Goal: Task Accomplishment & Management: Manage account settings

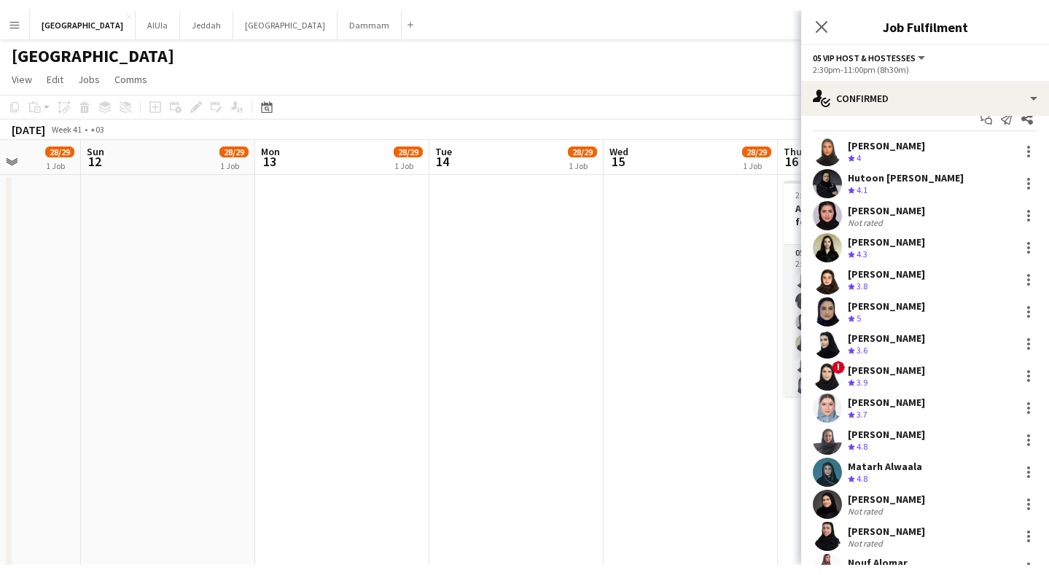
scroll to position [23, 0]
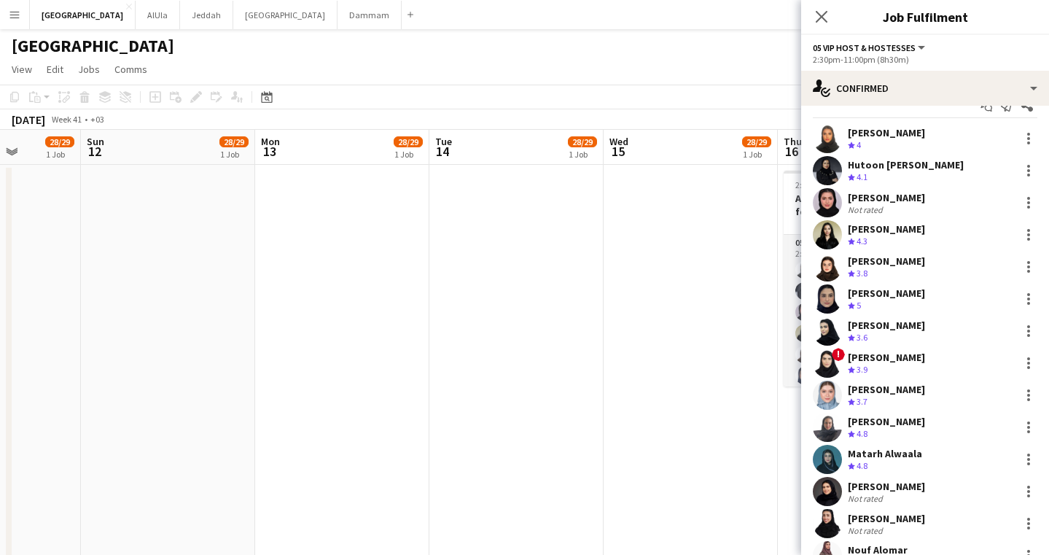
click at [882, 427] on div "[PERSON_NAME]" at bounding box center [886, 421] width 77 height 13
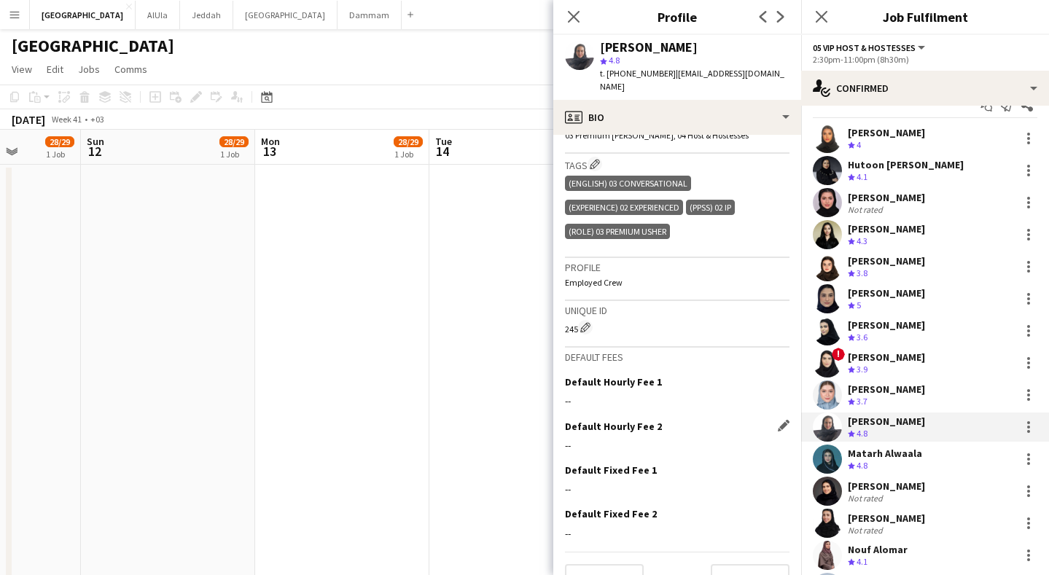
scroll to position [0, 0]
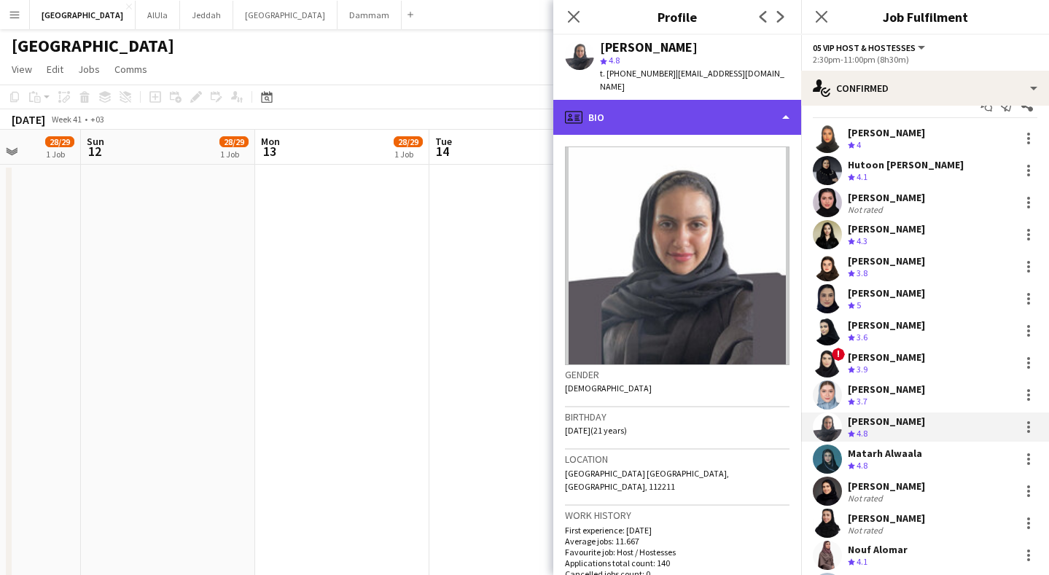
click at [709, 107] on div "profile Bio" at bounding box center [678, 117] width 248 height 35
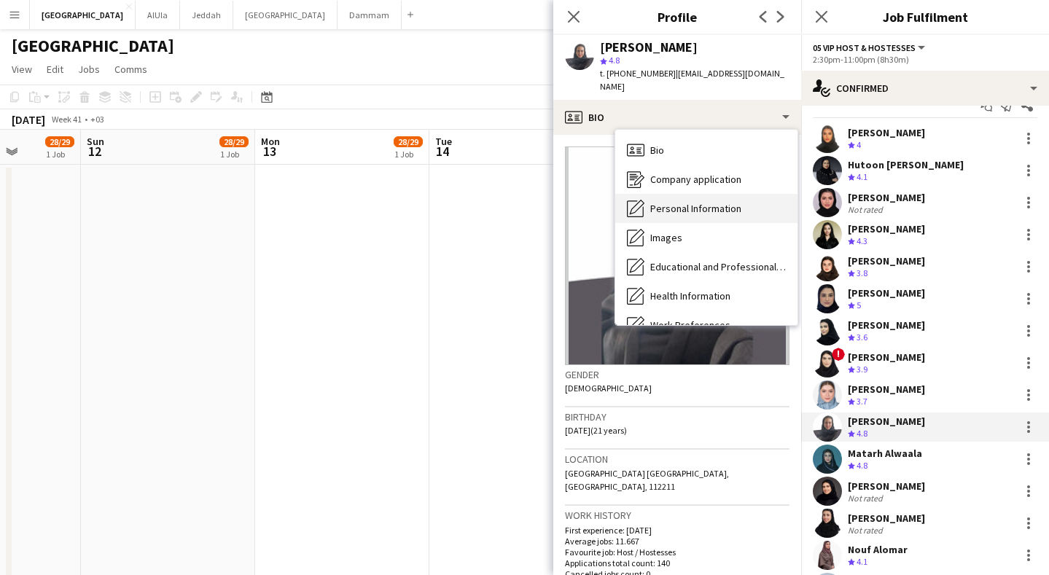
click at [721, 202] on span "Personal Information" at bounding box center [696, 208] width 91 height 13
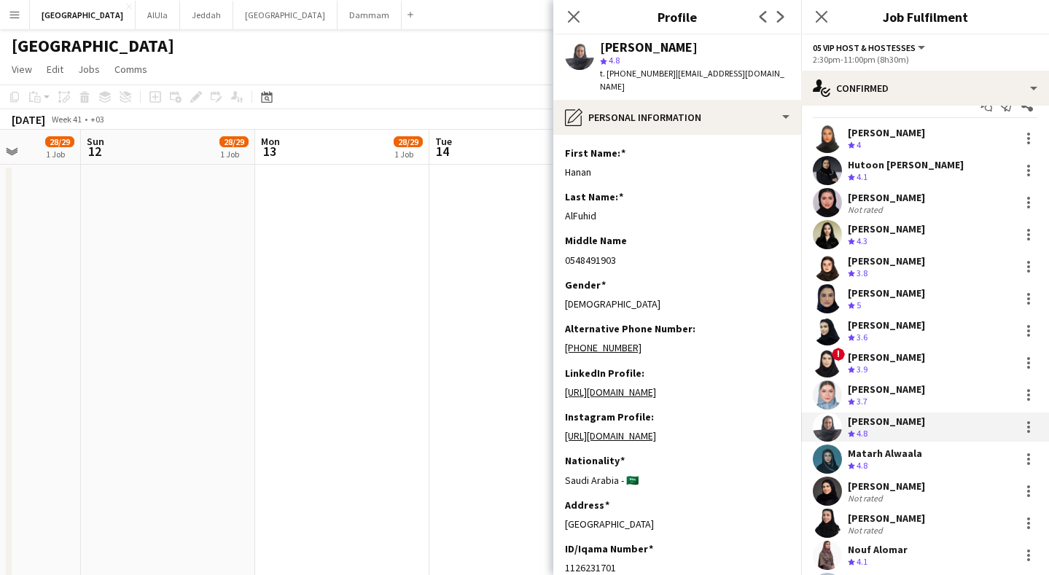
scroll to position [791, 0]
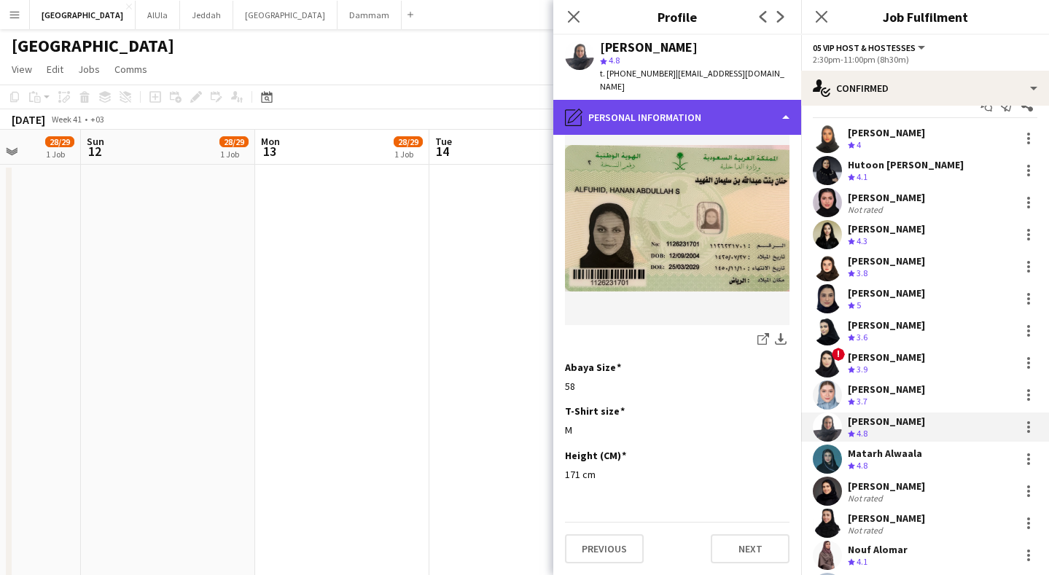
click at [763, 104] on div "pencil4 Personal Information" at bounding box center [678, 117] width 248 height 35
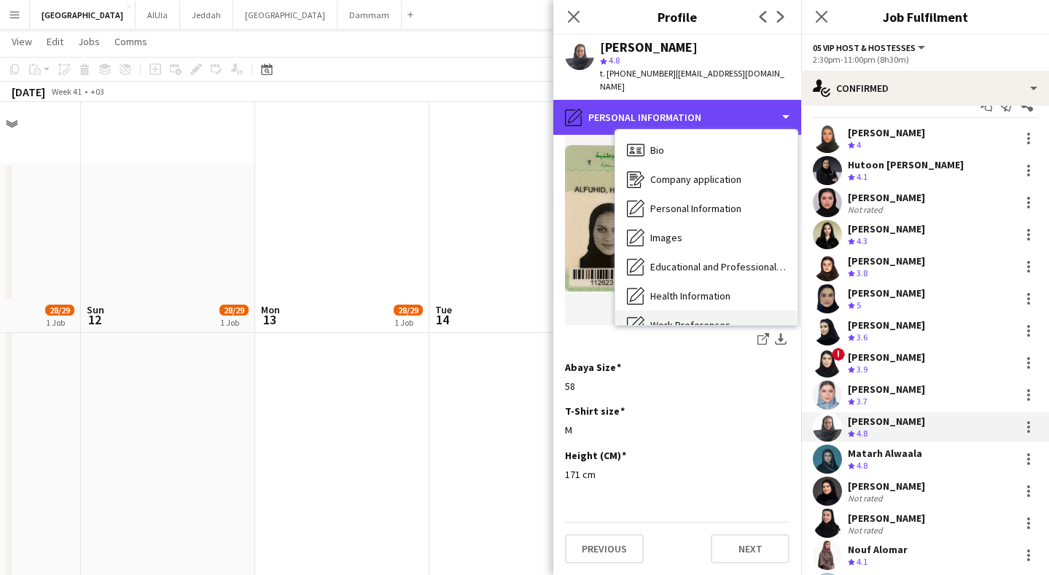
scroll to position [410, 0]
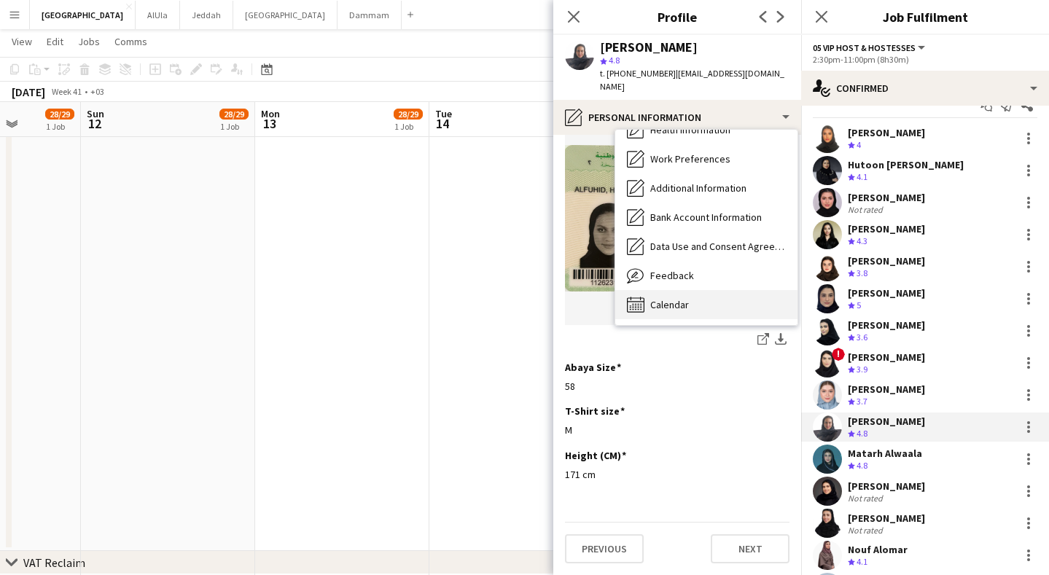
click at [694, 290] on div "Calendar Calendar" at bounding box center [706, 304] width 182 height 29
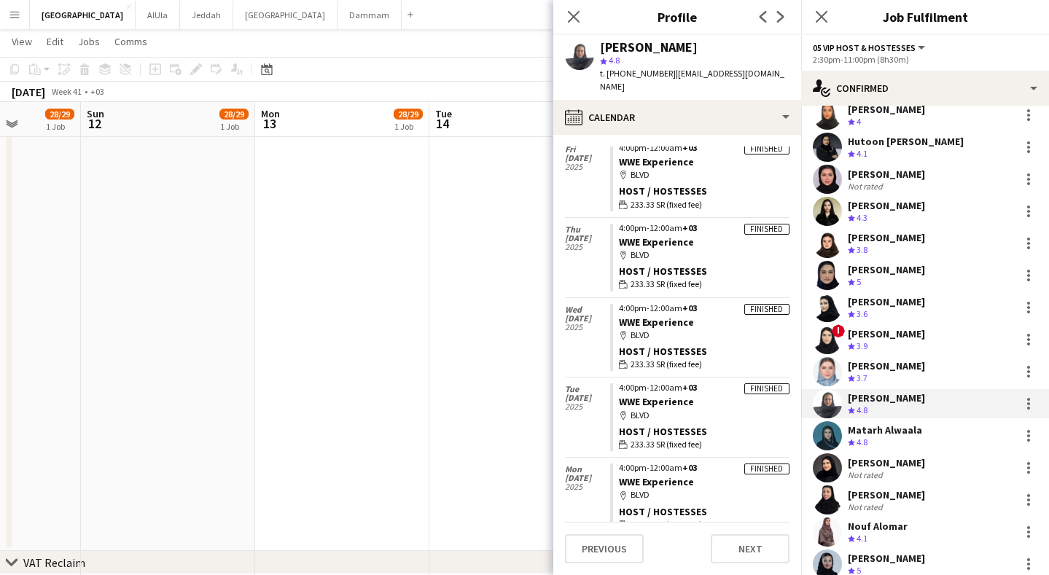
scroll to position [6841, 0]
click at [898, 473] on div "Not rated" at bounding box center [886, 475] width 77 height 11
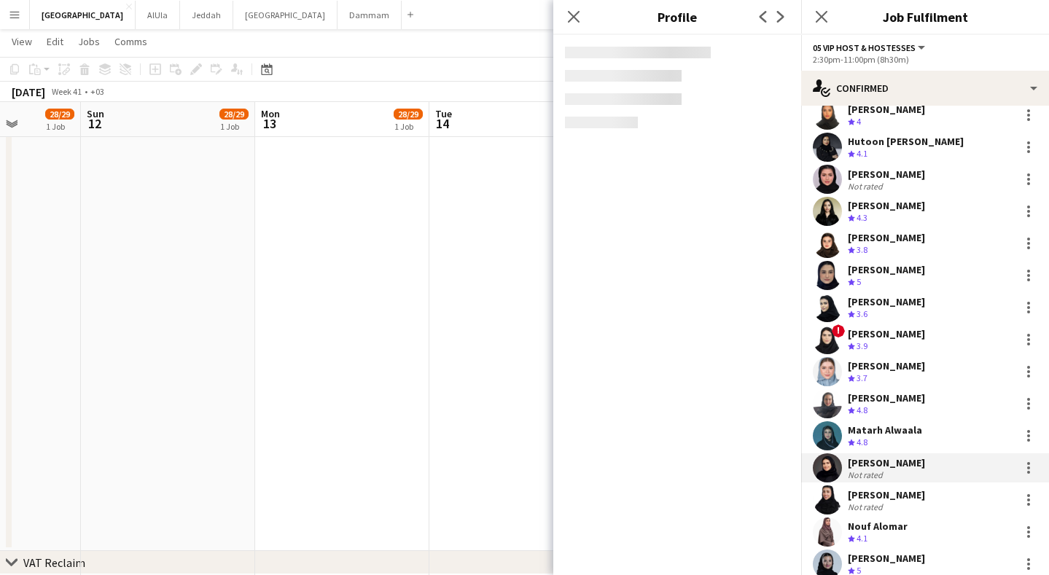
click at [898, 473] on div "Not rated" at bounding box center [886, 475] width 77 height 11
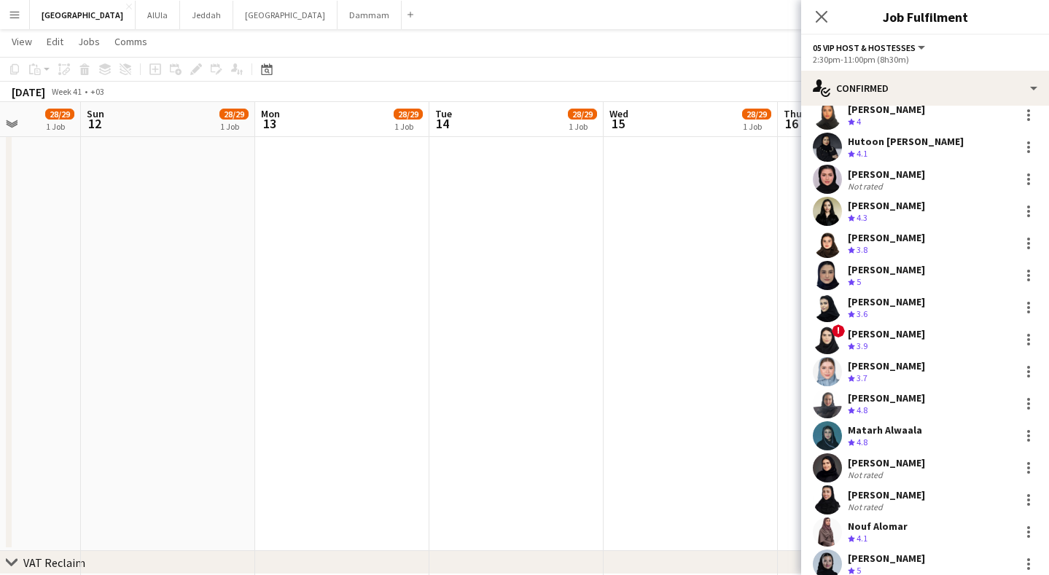
click at [898, 471] on div "Not rated" at bounding box center [886, 475] width 77 height 11
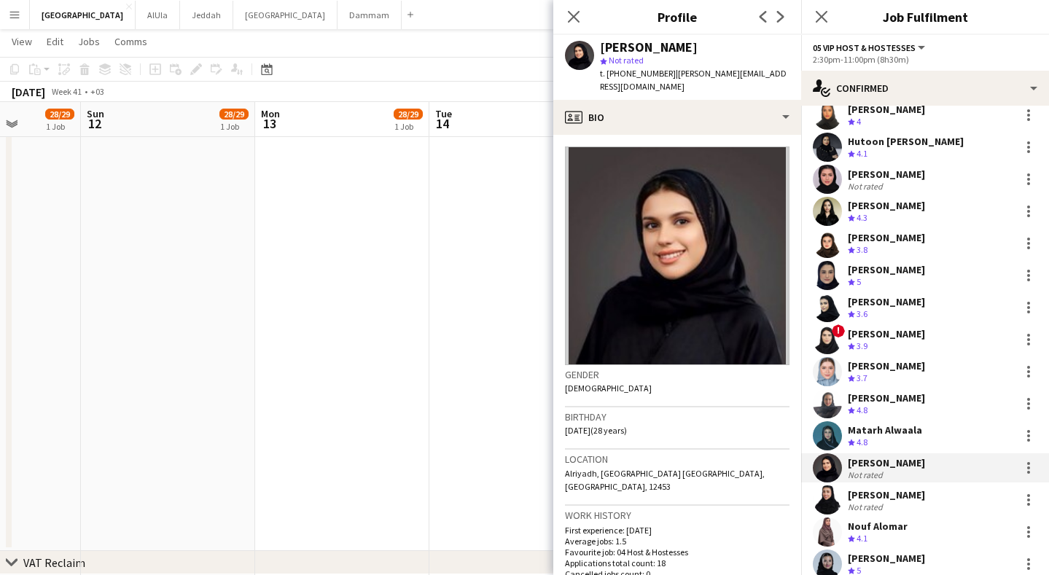
scroll to position [321, 0]
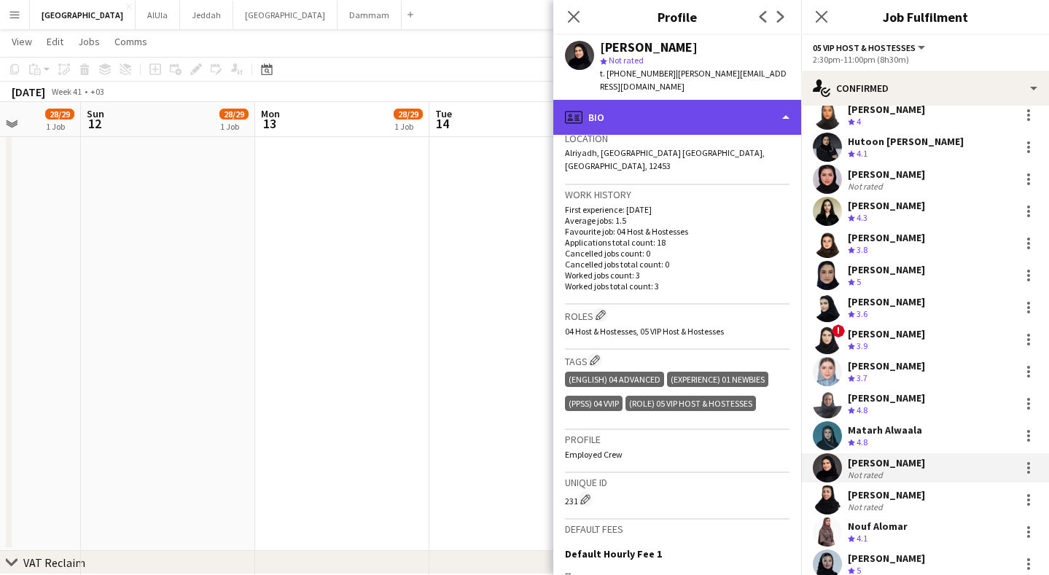
click at [642, 108] on div "profile Bio" at bounding box center [678, 117] width 248 height 35
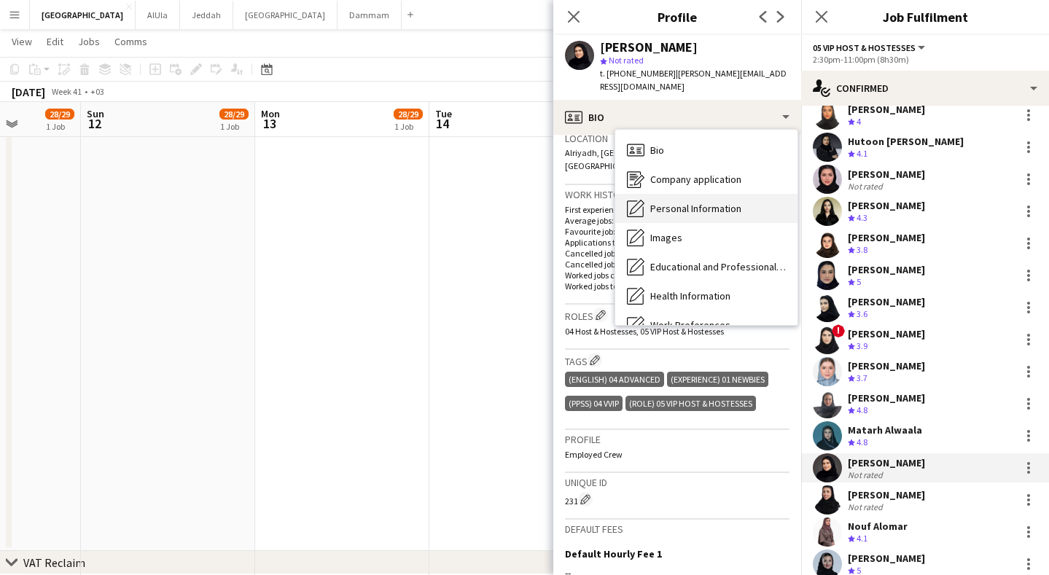
click at [681, 204] on div "Personal Information Personal Information" at bounding box center [706, 208] width 182 height 29
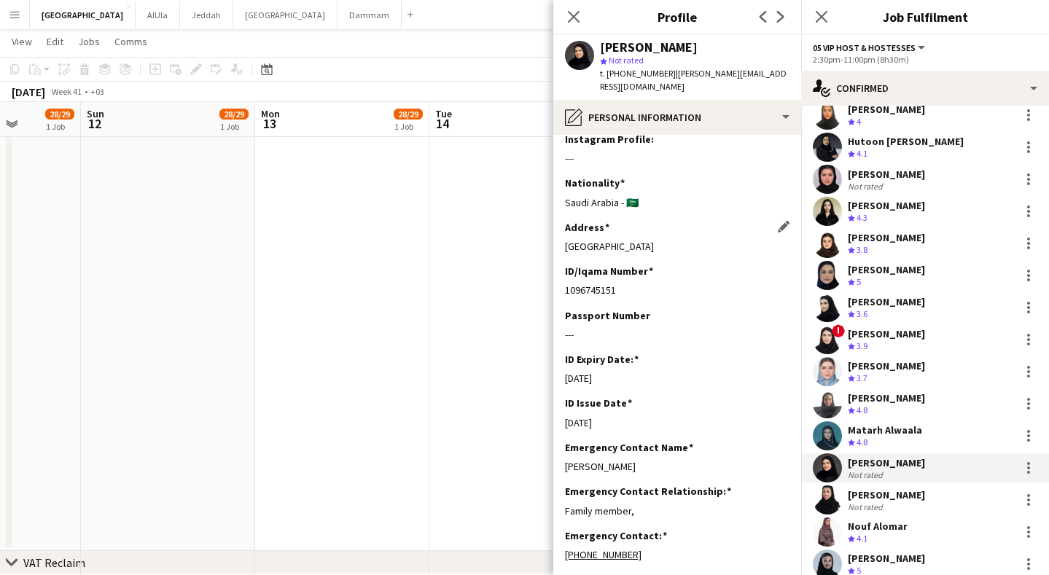
scroll to position [419, 0]
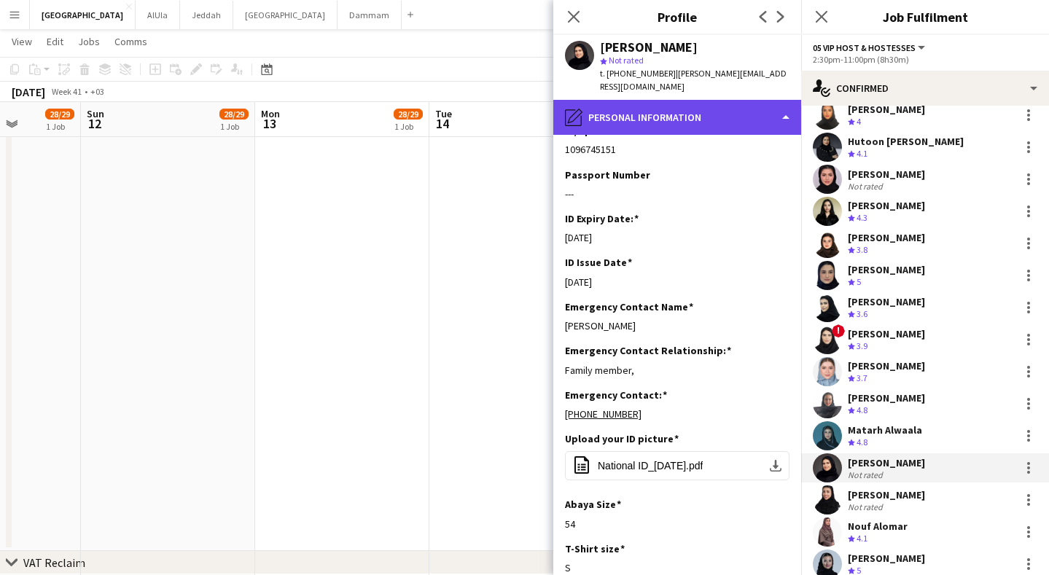
click at [630, 100] on div "pencil4 Personal Information" at bounding box center [678, 117] width 248 height 35
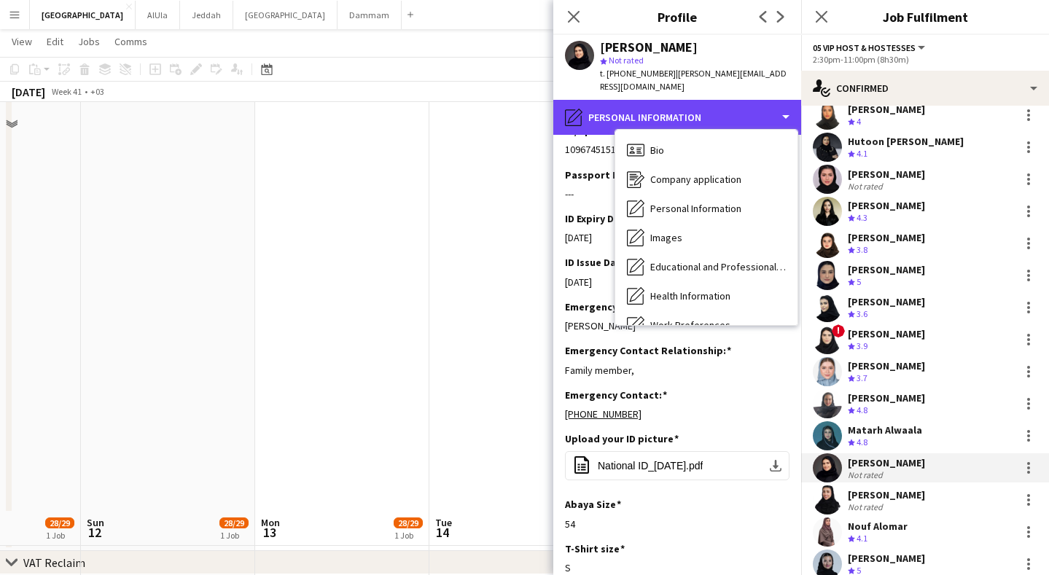
scroll to position [1048, 0]
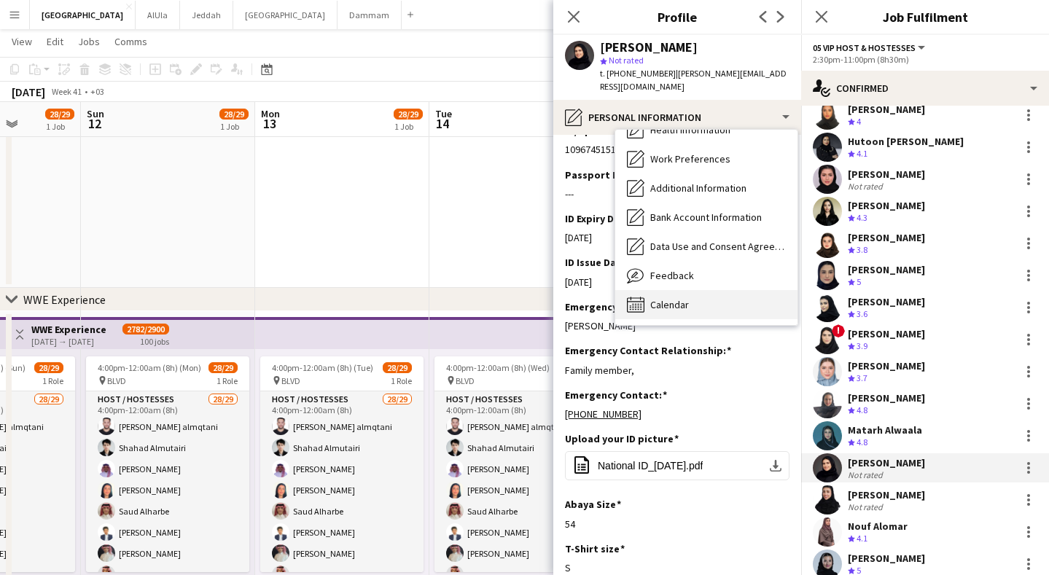
click at [696, 290] on div "Calendar Calendar" at bounding box center [706, 304] width 182 height 29
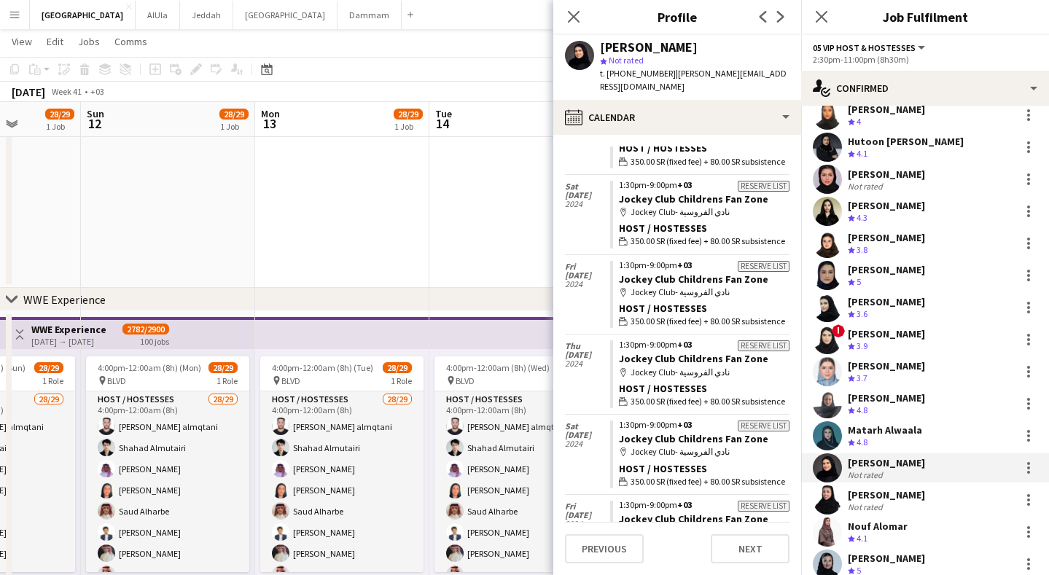
scroll to position [1246, 0]
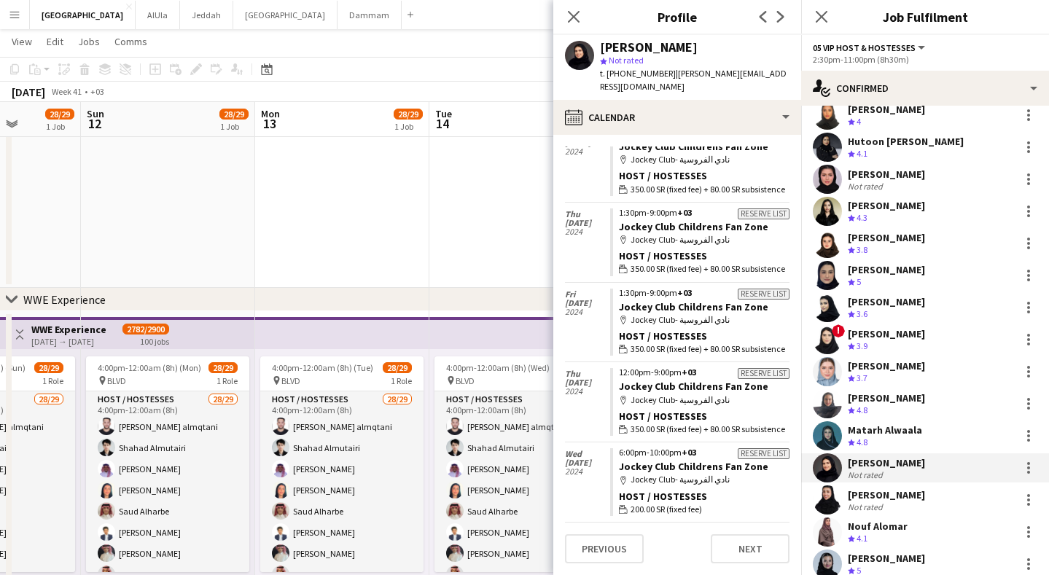
click at [896, 306] on div "[PERSON_NAME]" at bounding box center [886, 301] width 77 height 13
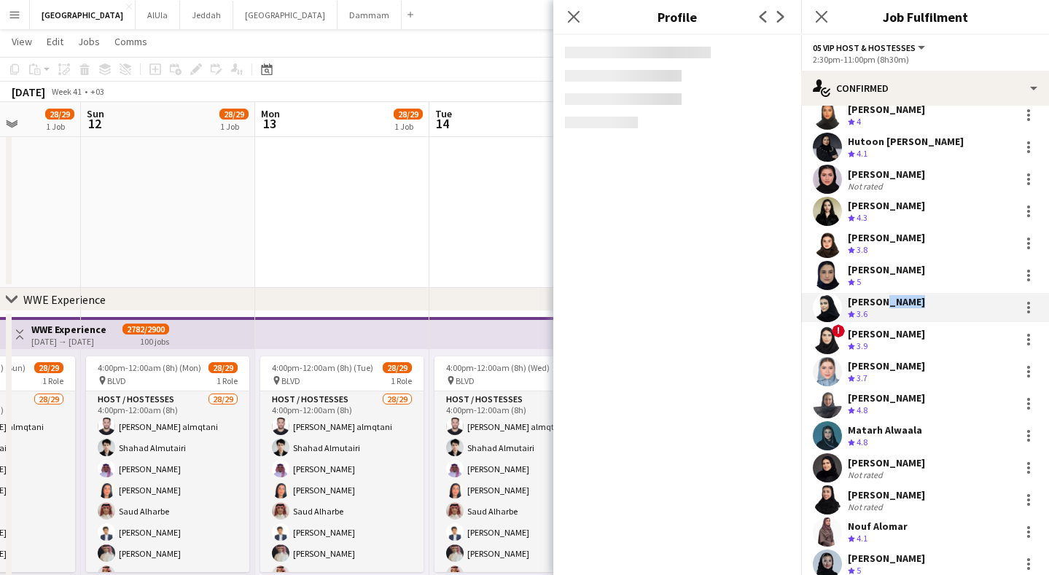
click at [896, 307] on div "[PERSON_NAME]" at bounding box center [886, 301] width 77 height 13
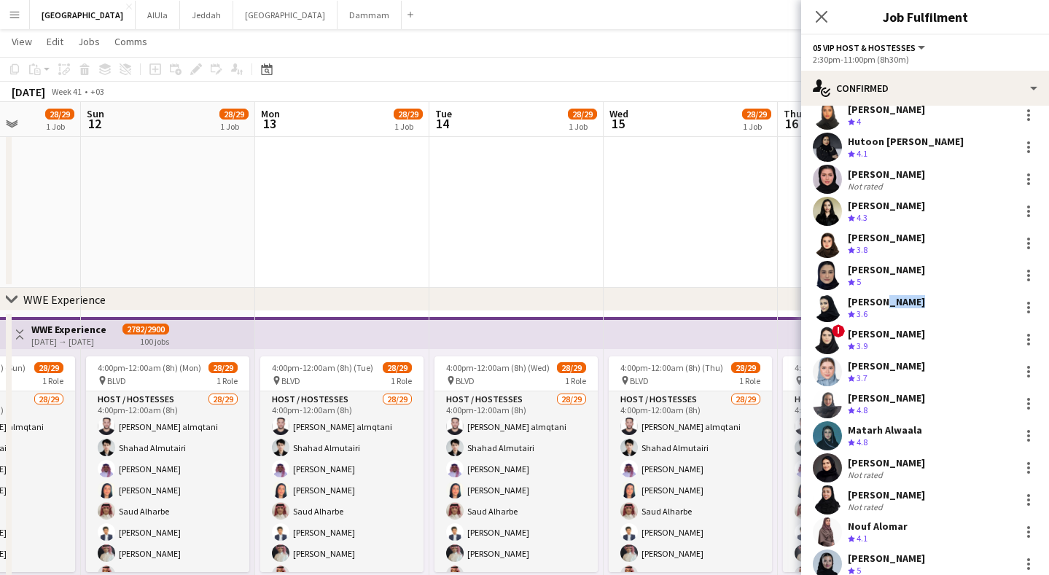
click at [896, 307] on div "[PERSON_NAME]" at bounding box center [886, 301] width 77 height 13
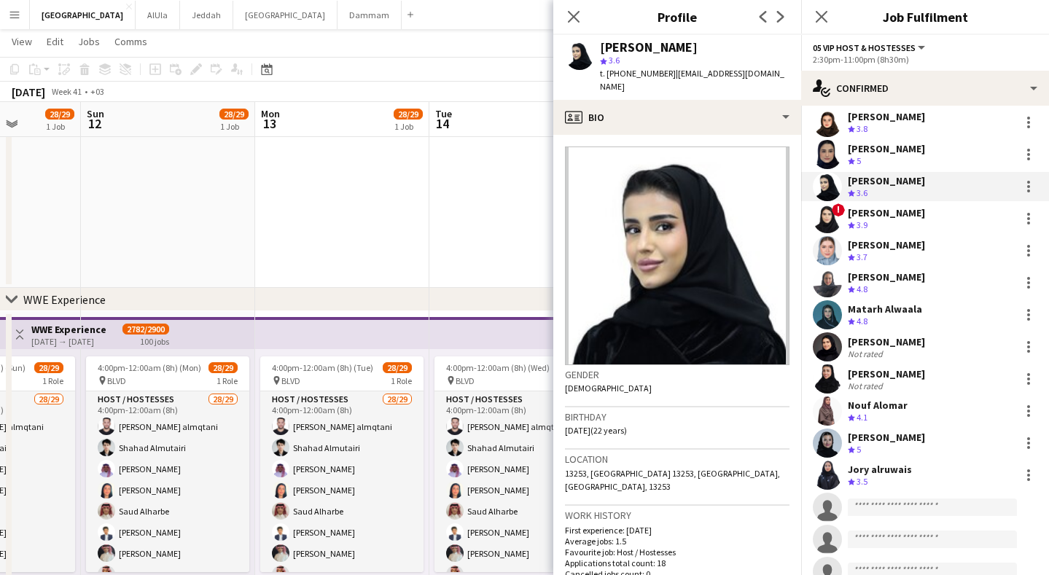
scroll to position [253, 0]
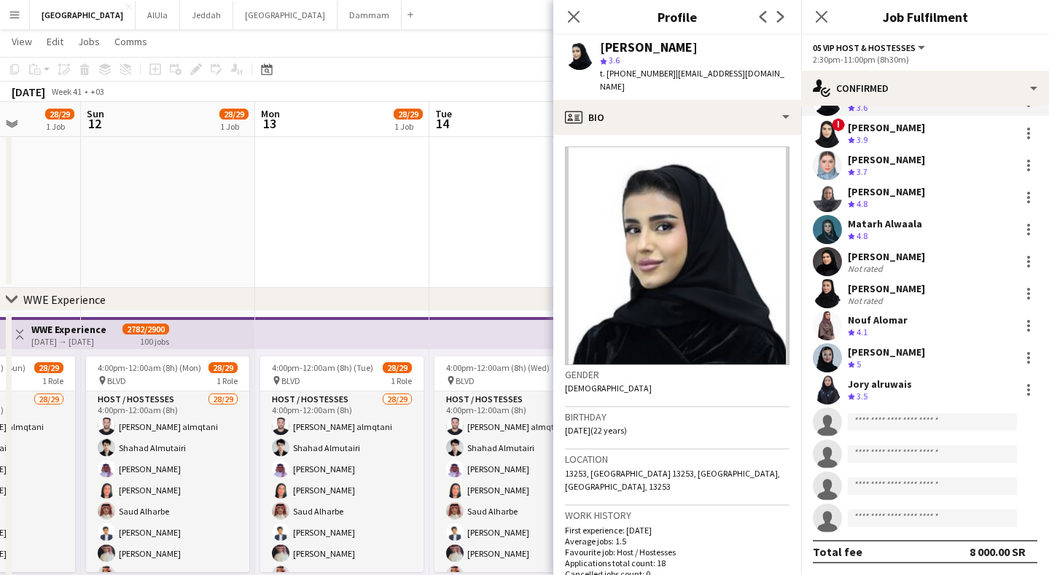
click at [875, 398] on div "Crew rating 3.5" at bounding box center [880, 397] width 64 height 12
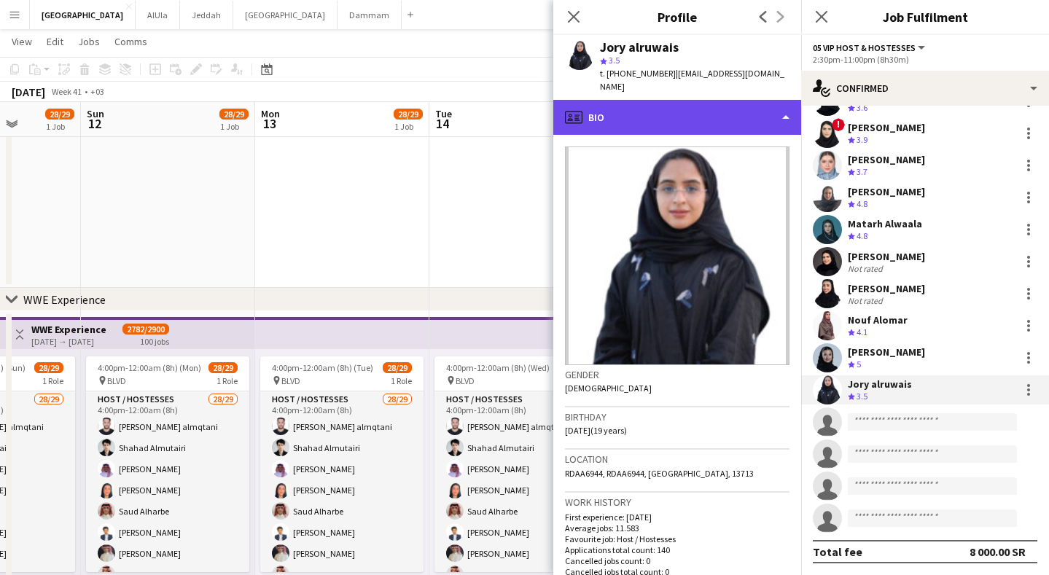
click at [747, 111] on div "profile Bio" at bounding box center [678, 117] width 248 height 35
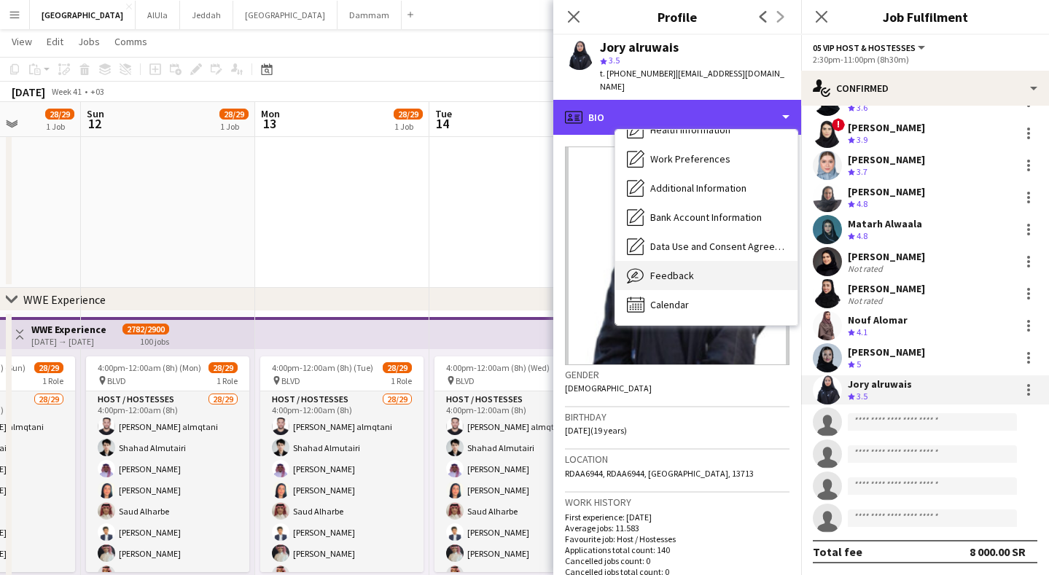
scroll to position [1490, 0]
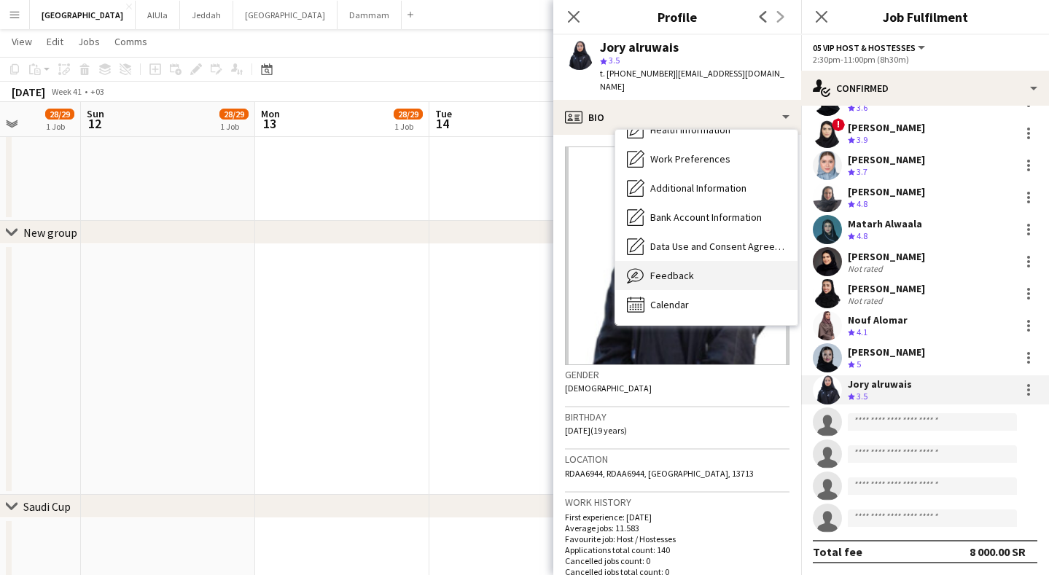
click at [702, 273] on div "Feedback Feedback" at bounding box center [706, 275] width 182 height 29
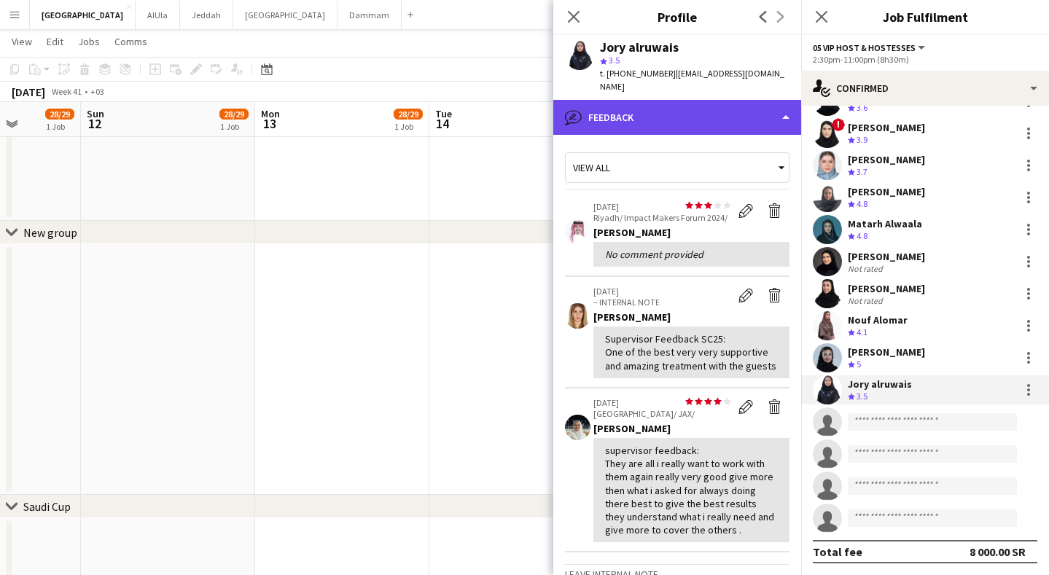
click at [712, 106] on div "bubble-pencil Feedback" at bounding box center [678, 117] width 248 height 35
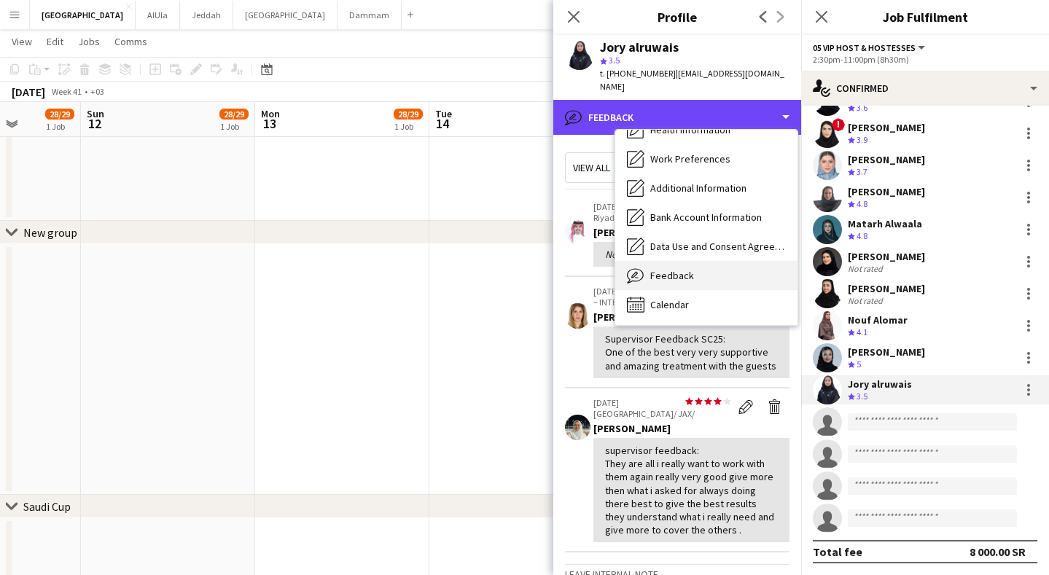
scroll to position [1545, 0]
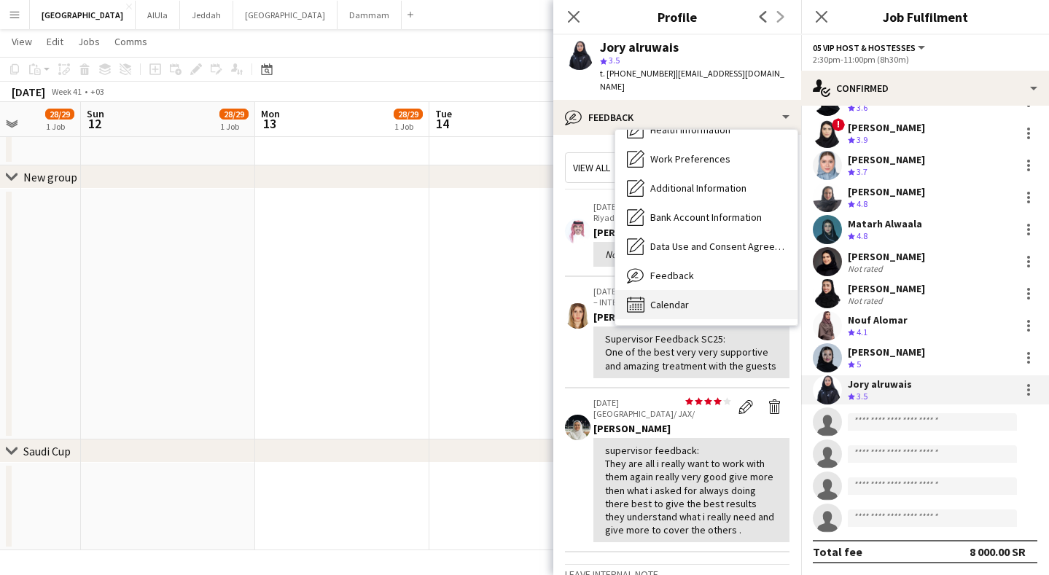
click at [704, 290] on div "Calendar Calendar" at bounding box center [706, 304] width 182 height 29
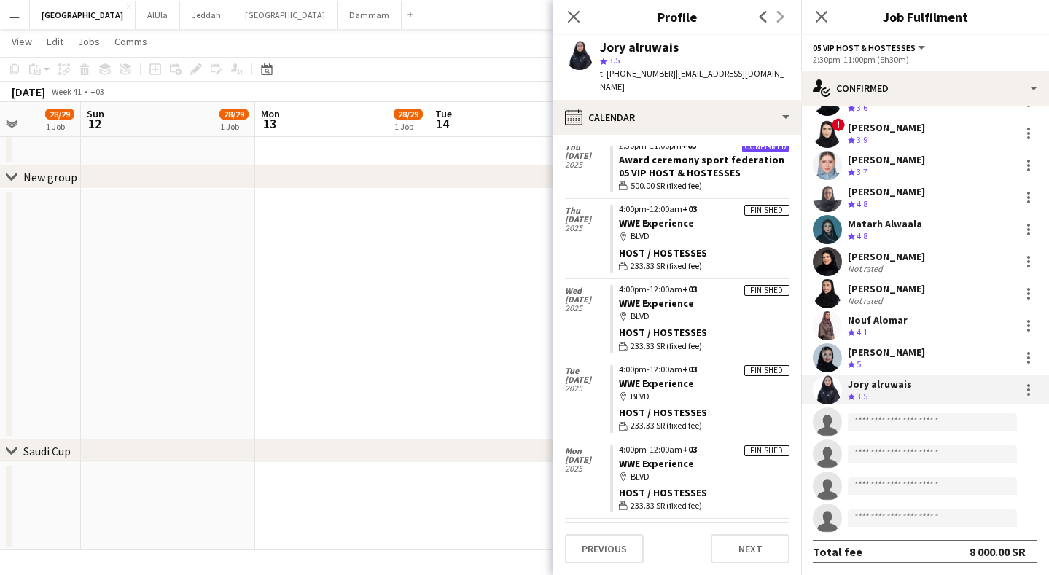
scroll to position [0, 0]
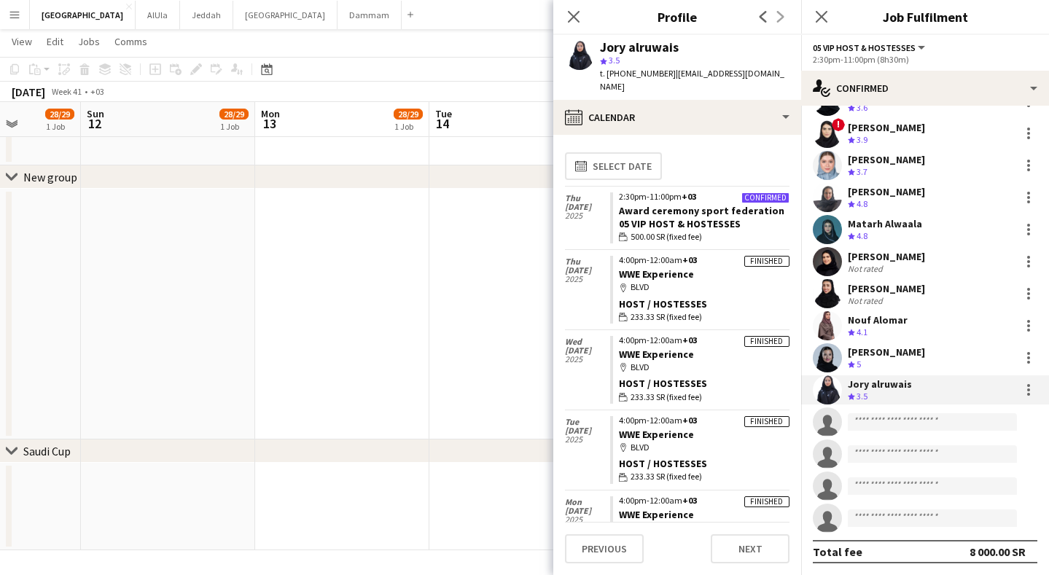
click at [877, 326] on div "Nouf Alomar" at bounding box center [878, 320] width 60 height 13
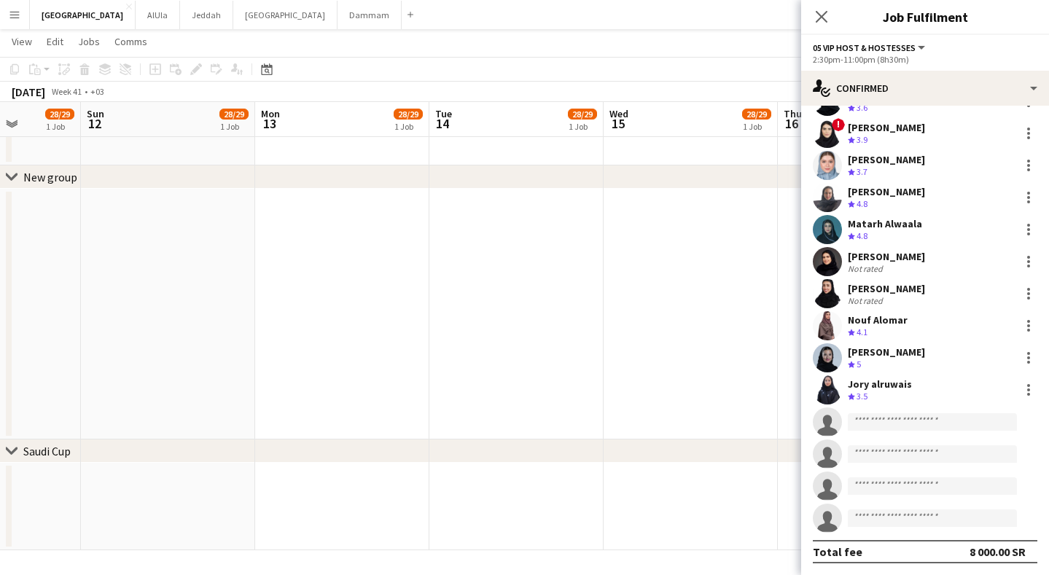
click at [877, 327] on div "Crew rating 4.1" at bounding box center [878, 333] width 60 height 12
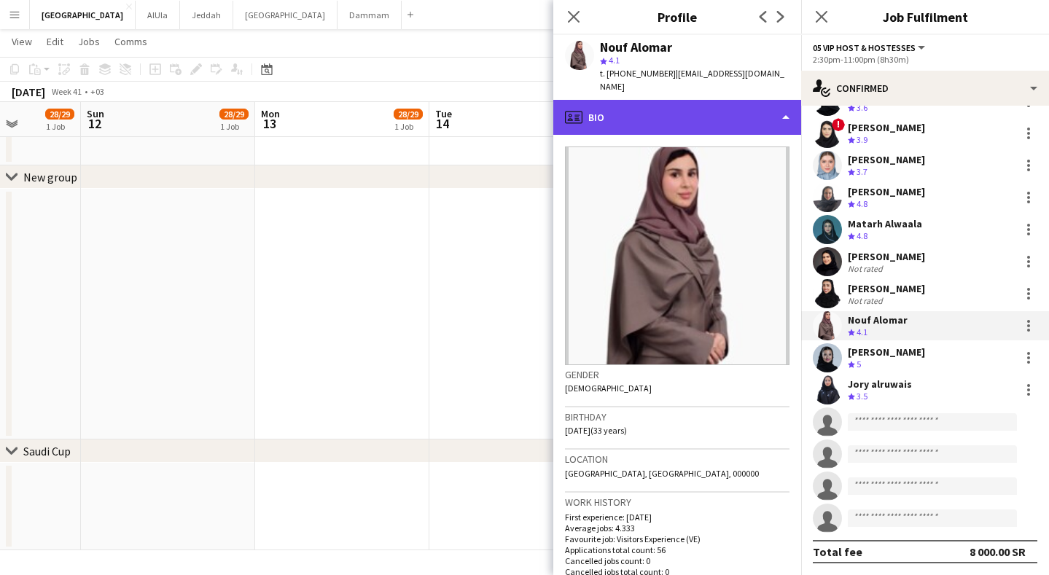
click at [678, 100] on div "profile Bio" at bounding box center [678, 117] width 248 height 35
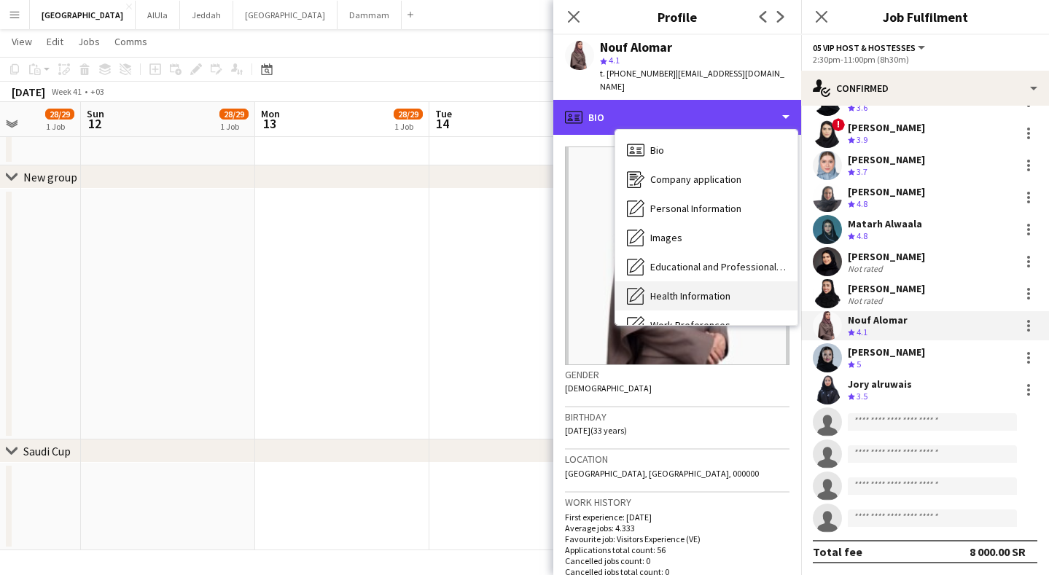
scroll to position [166, 0]
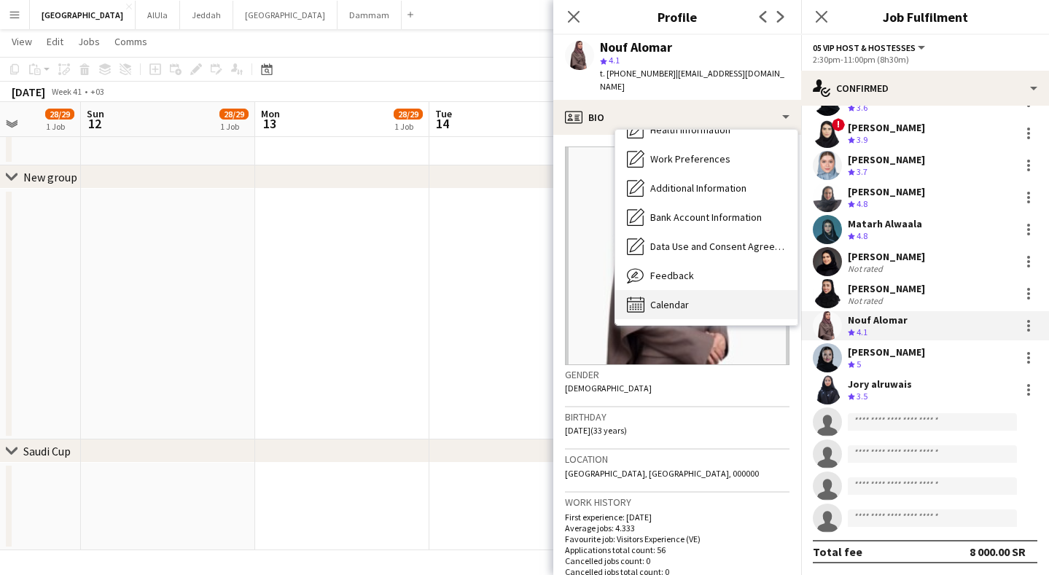
click at [690, 290] on div "Calendar Calendar" at bounding box center [706, 304] width 182 height 29
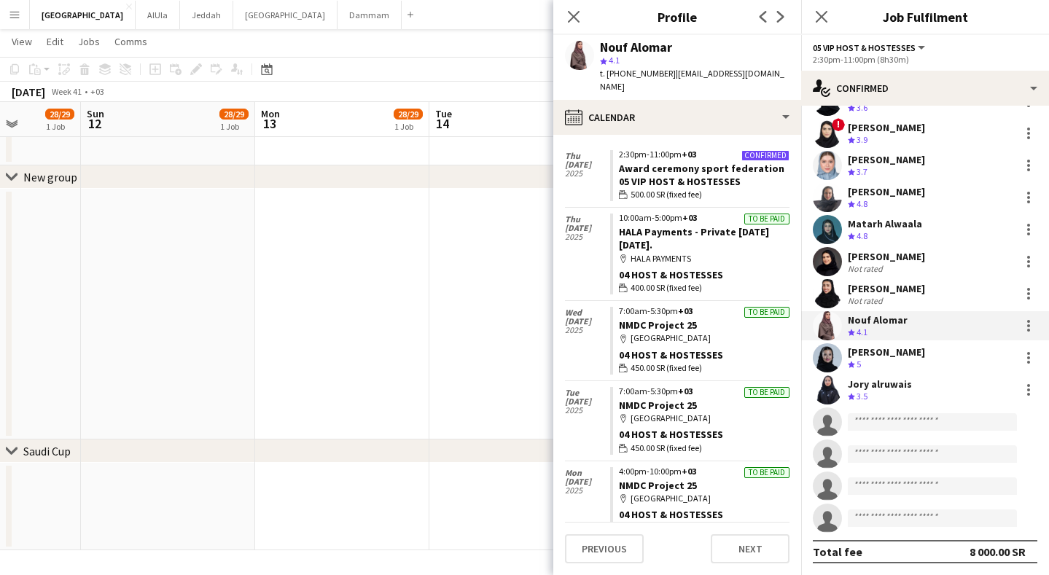
scroll to position [0, 0]
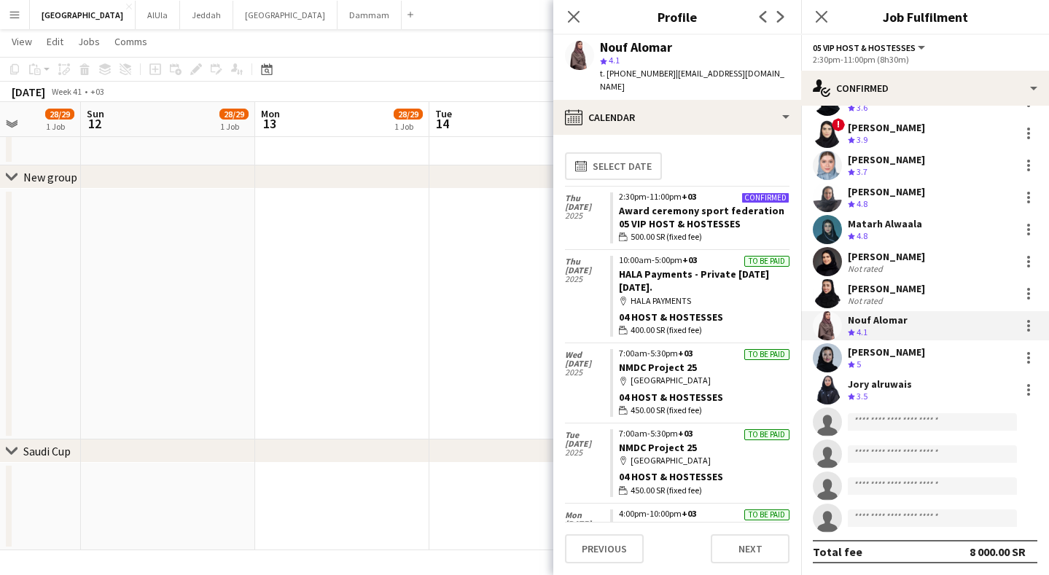
click at [879, 321] on div "Nouf Alomar" at bounding box center [878, 320] width 60 height 13
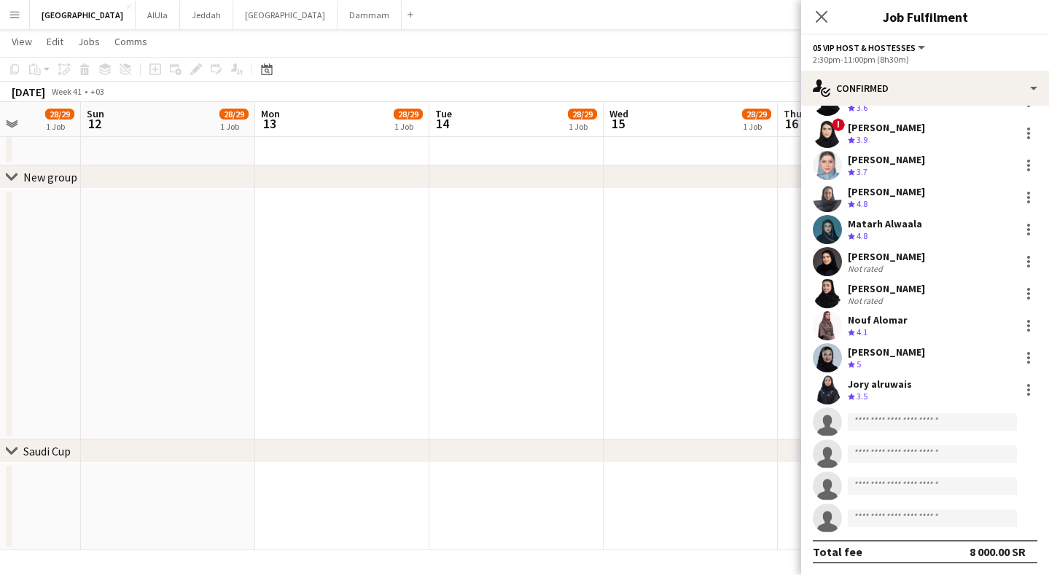
click at [889, 314] on div "Nouf Alomar" at bounding box center [878, 320] width 60 height 13
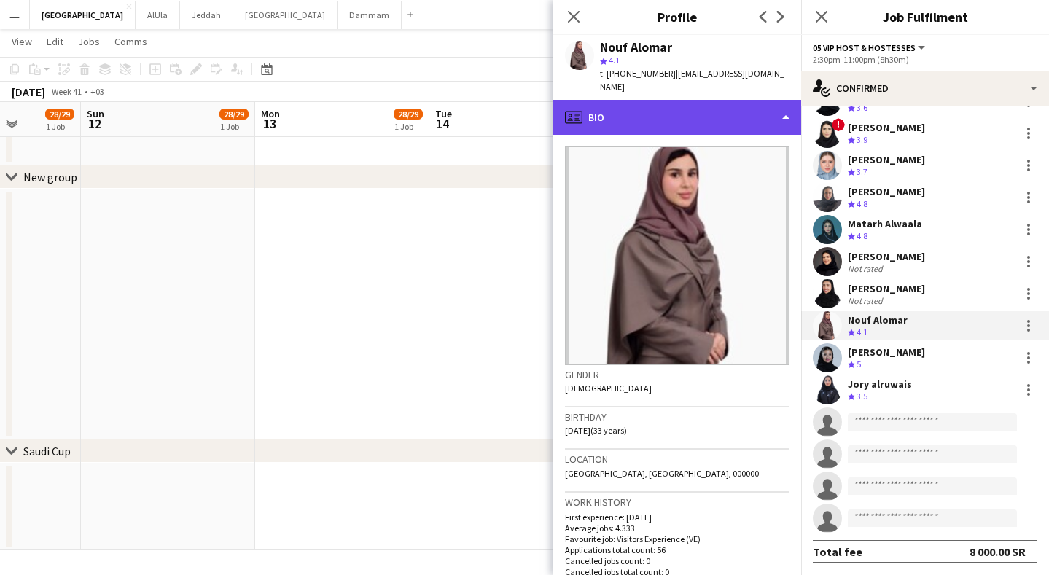
click at [739, 101] on div "profile Bio" at bounding box center [678, 117] width 248 height 35
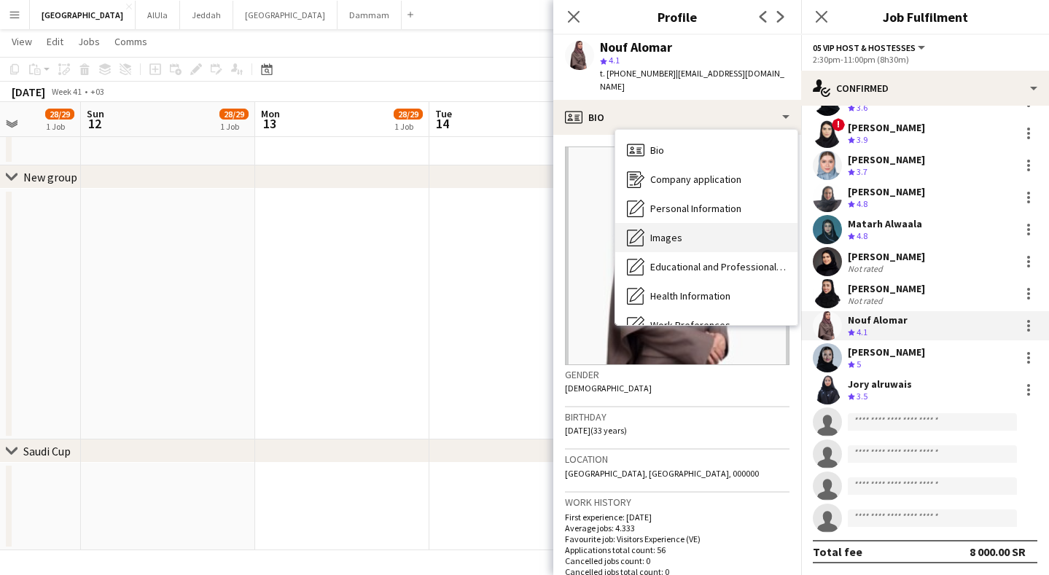
click at [704, 223] on div "Images Images" at bounding box center [706, 237] width 182 height 29
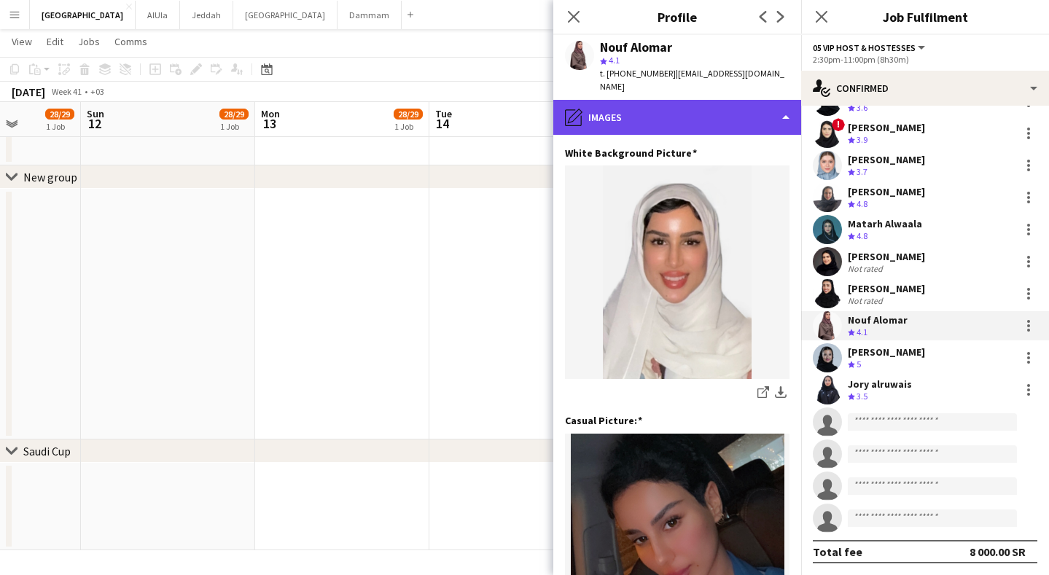
click at [739, 106] on div "pencil4 Images" at bounding box center [678, 117] width 248 height 35
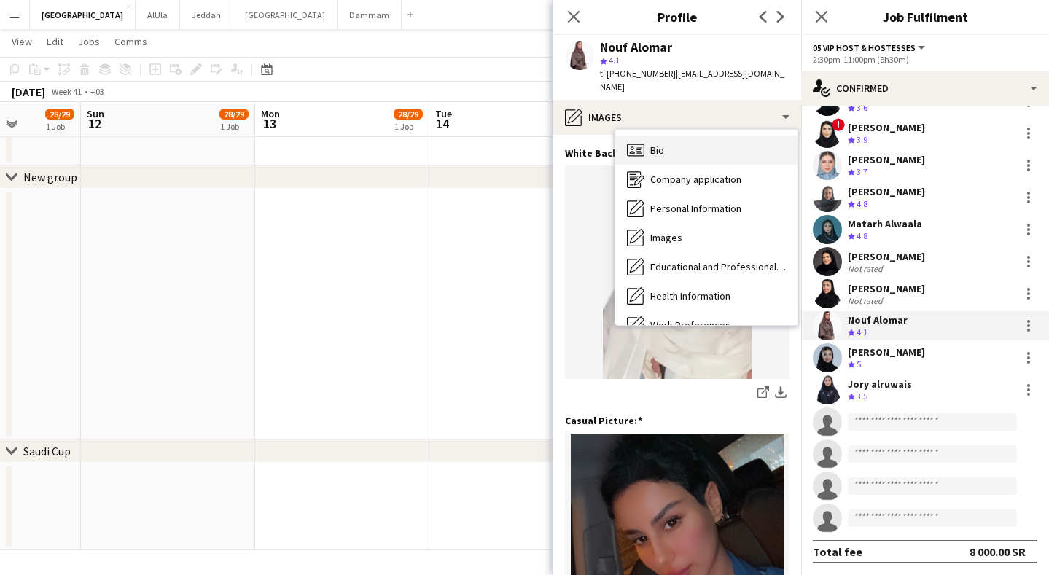
click at [718, 137] on div "Bio Bio" at bounding box center [706, 150] width 182 height 29
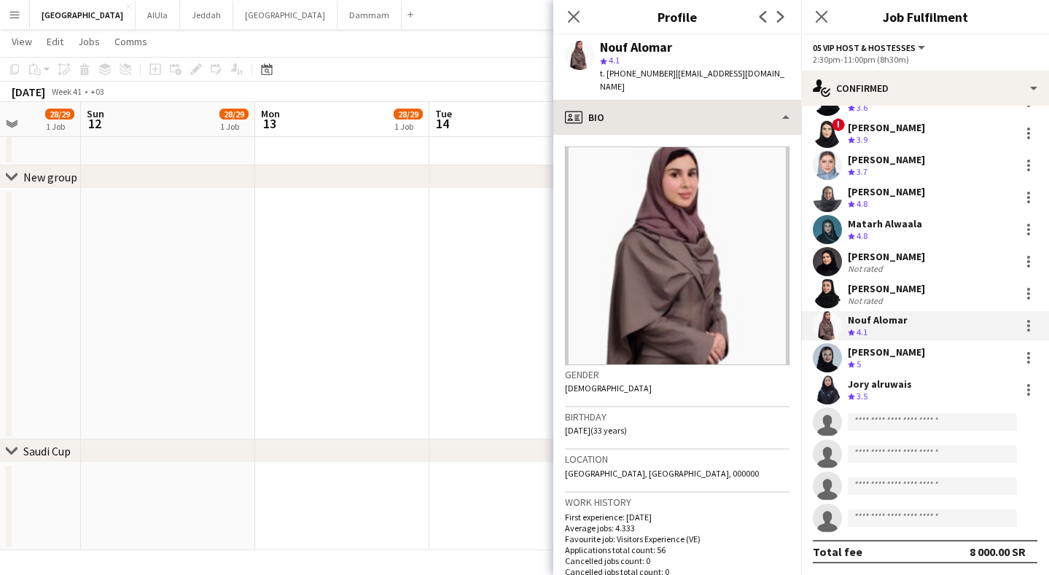
scroll to position [142, 0]
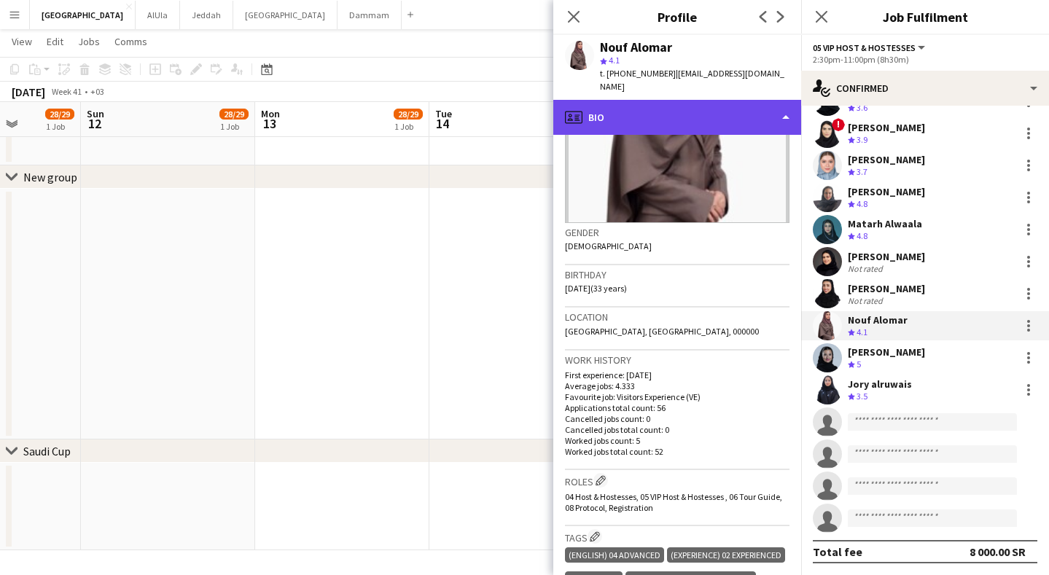
click at [663, 100] on div "profile Bio" at bounding box center [678, 117] width 248 height 35
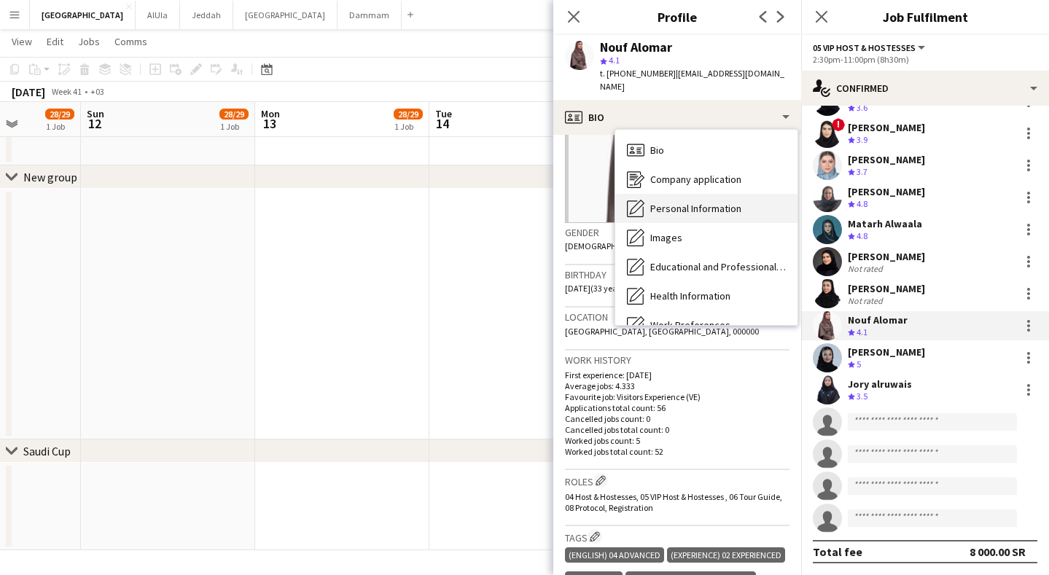
click at [703, 202] on span "Personal Information" at bounding box center [696, 208] width 91 height 13
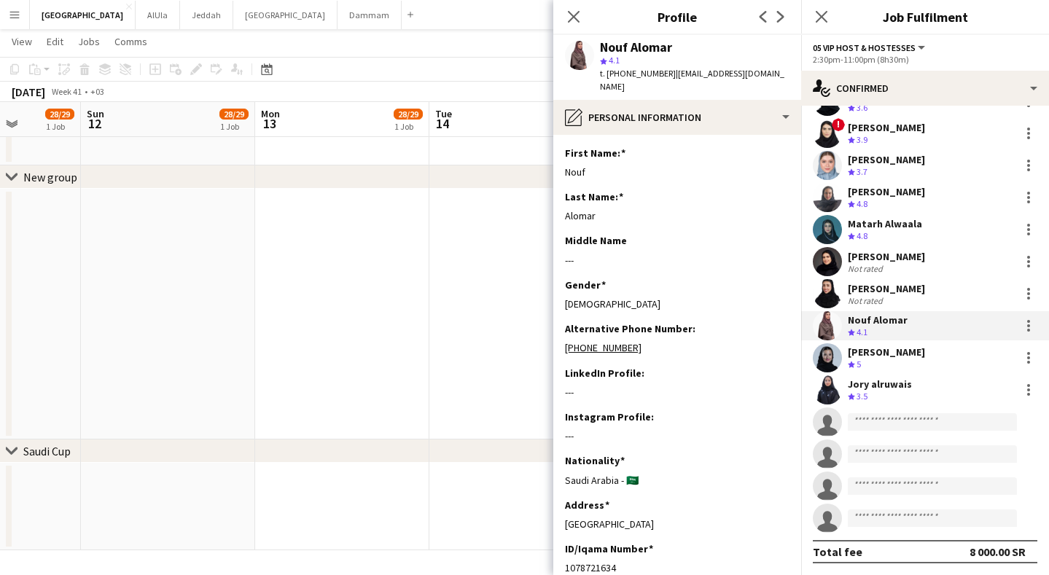
scroll to position [739, 0]
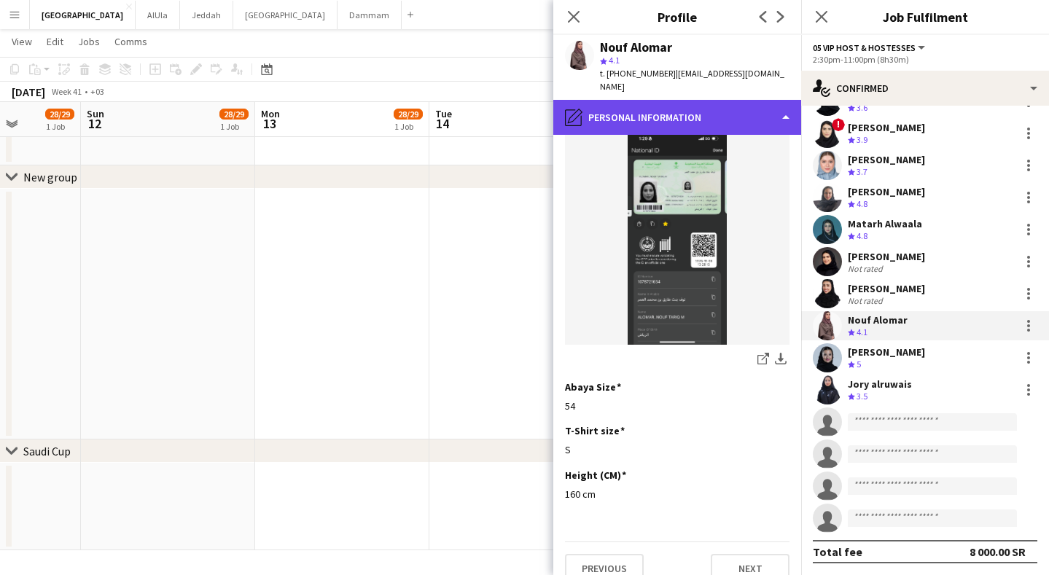
click at [677, 112] on div "pencil4 Personal Information" at bounding box center [678, 117] width 248 height 35
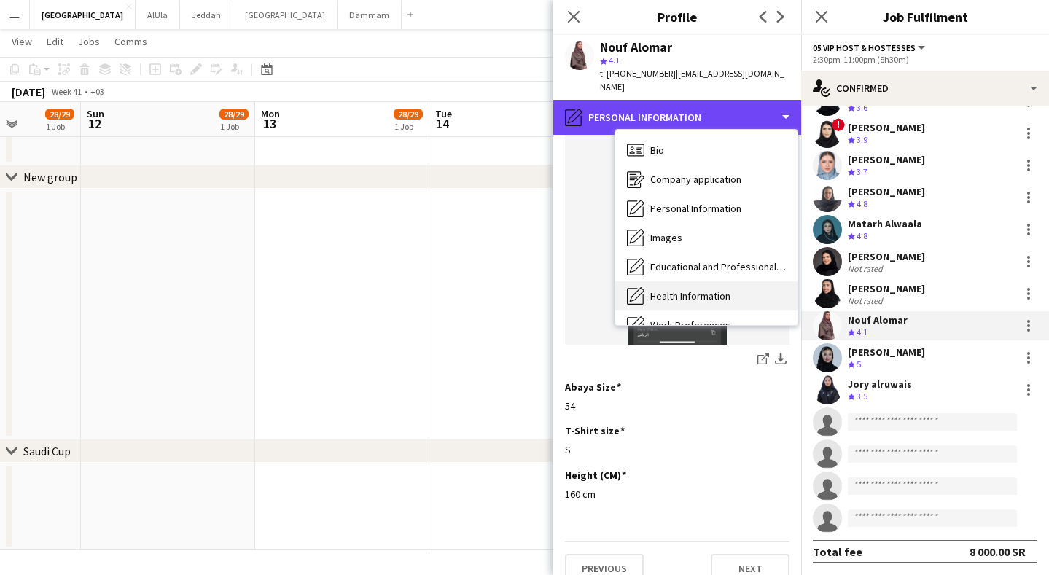
scroll to position [166, 0]
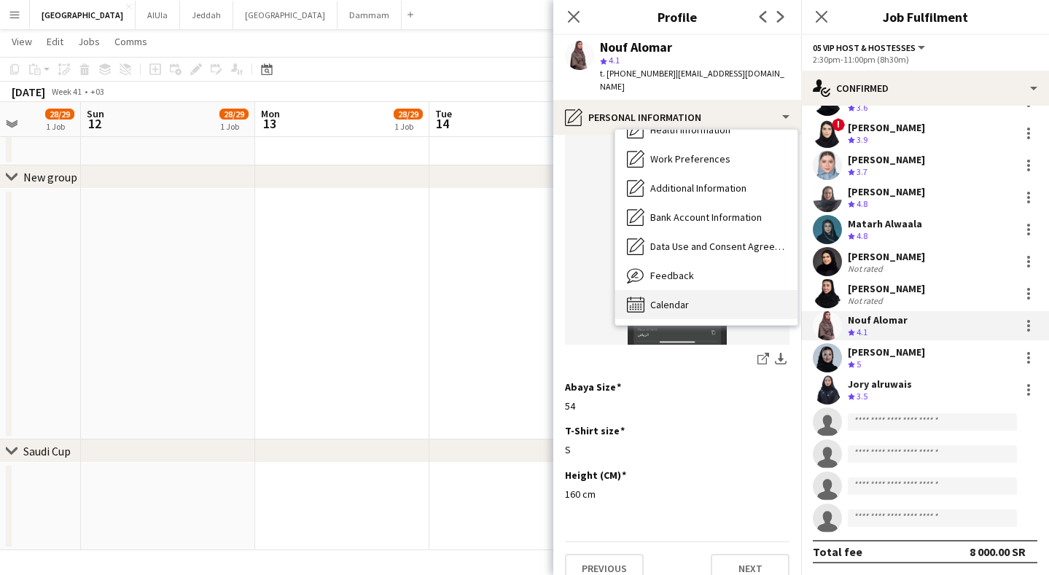
click at [683, 298] on span "Calendar" at bounding box center [670, 304] width 39 height 13
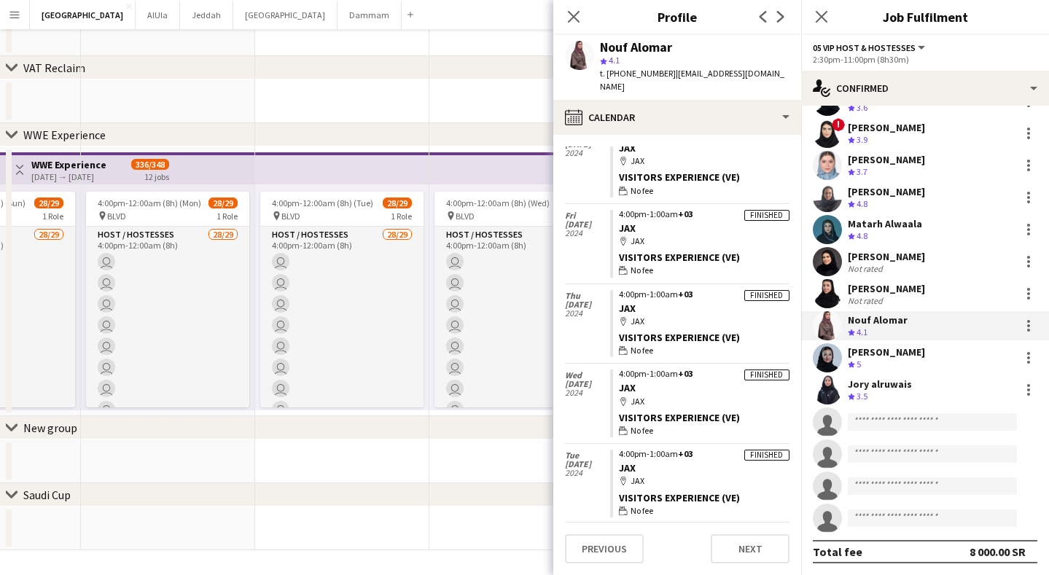
scroll to position [0, 0]
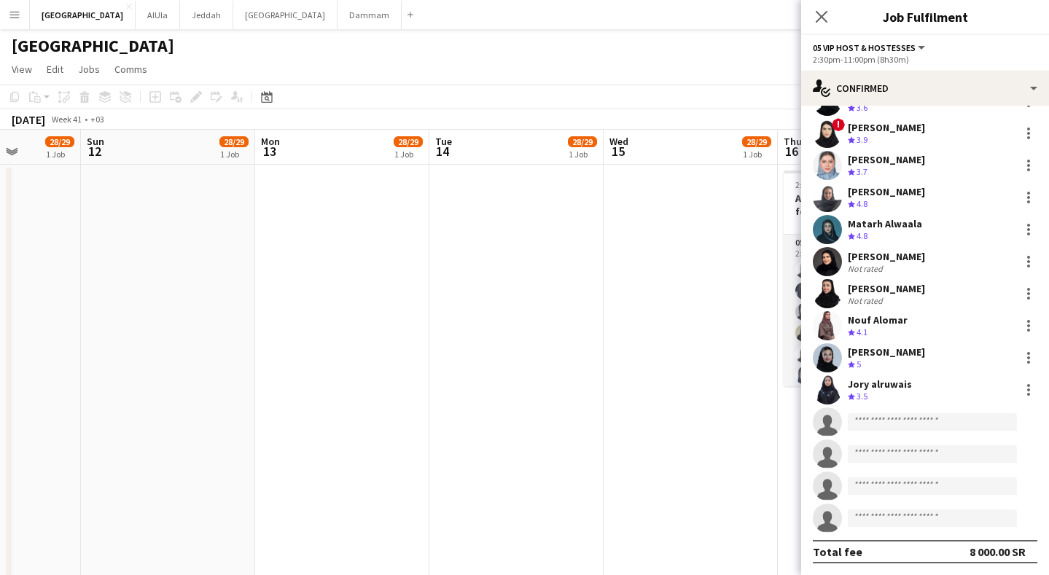
click at [896, 392] on div "Crew rating 3.5" at bounding box center [880, 397] width 64 height 12
drag, startPoint x: 124, startPoint y: 312, endPoint x: 896, endPoint y: 392, distance: 775.6
click at [896, 392] on div "Crew rating 3.5" at bounding box center [880, 397] width 64 height 12
click at [890, 389] on div "Jory alruwais" at bounding box center [880, 384] width 64 height 13
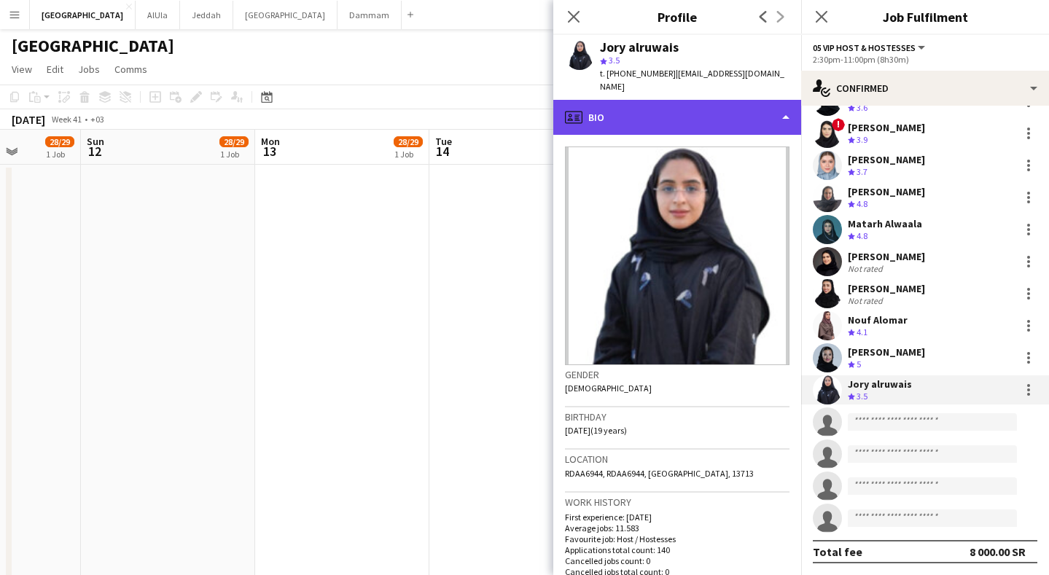
click at [683, 100] on div "profile Bio" at bounding box center [678, 117] width 248 height 35
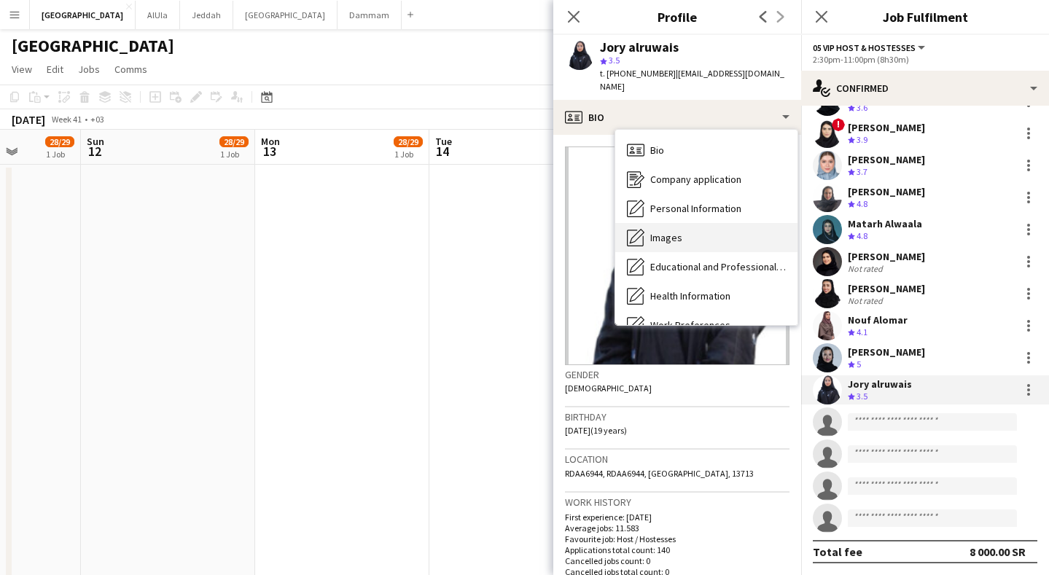
click at [687, 224] on div "Images Images" at bounding box center [706, 237] width 182 height 29
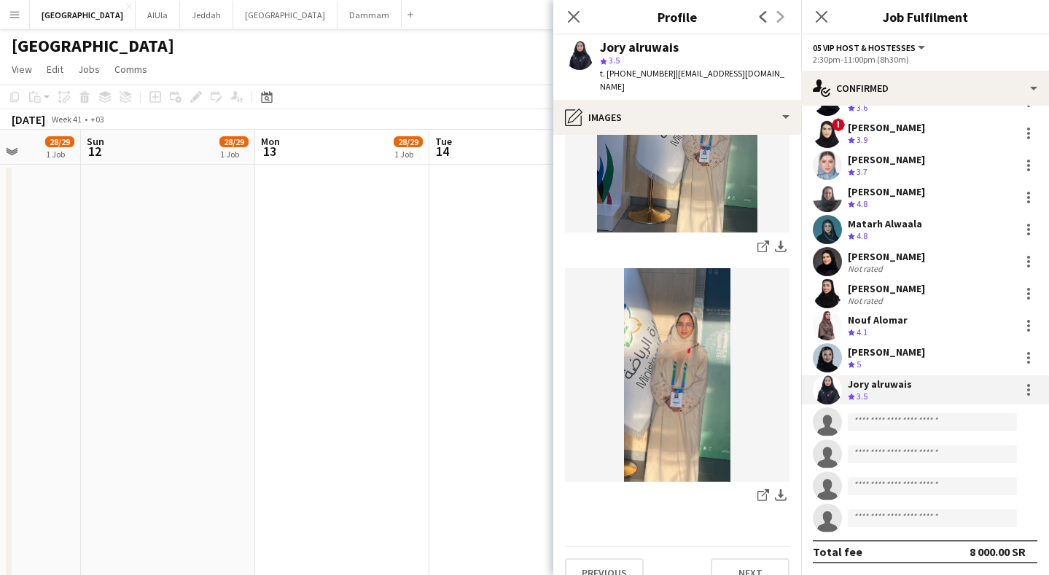
scroll to position [172, 0]
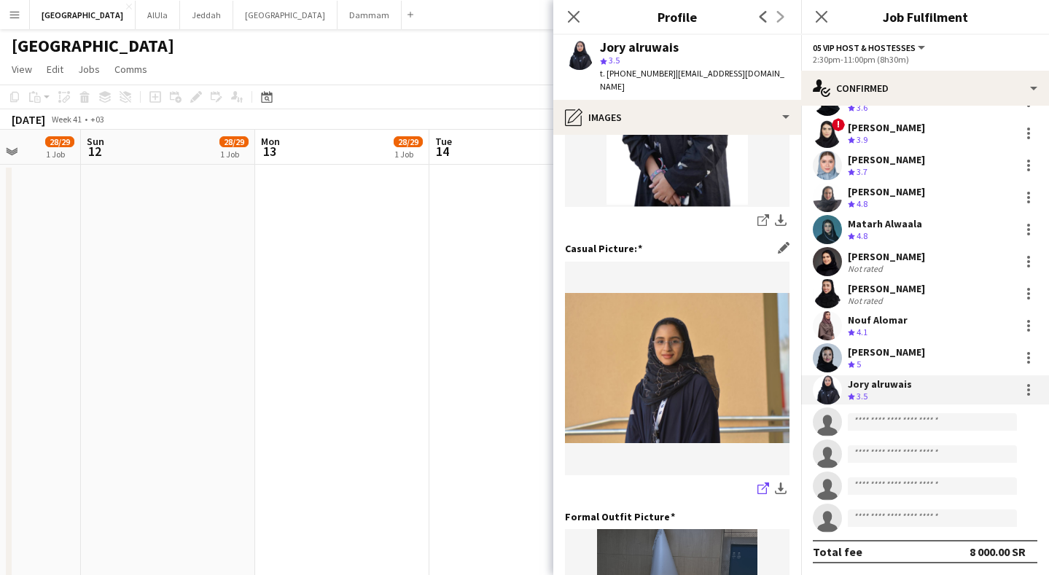
click at [758, 485] on icon at bounding box center [762, 489] width 9 height 9
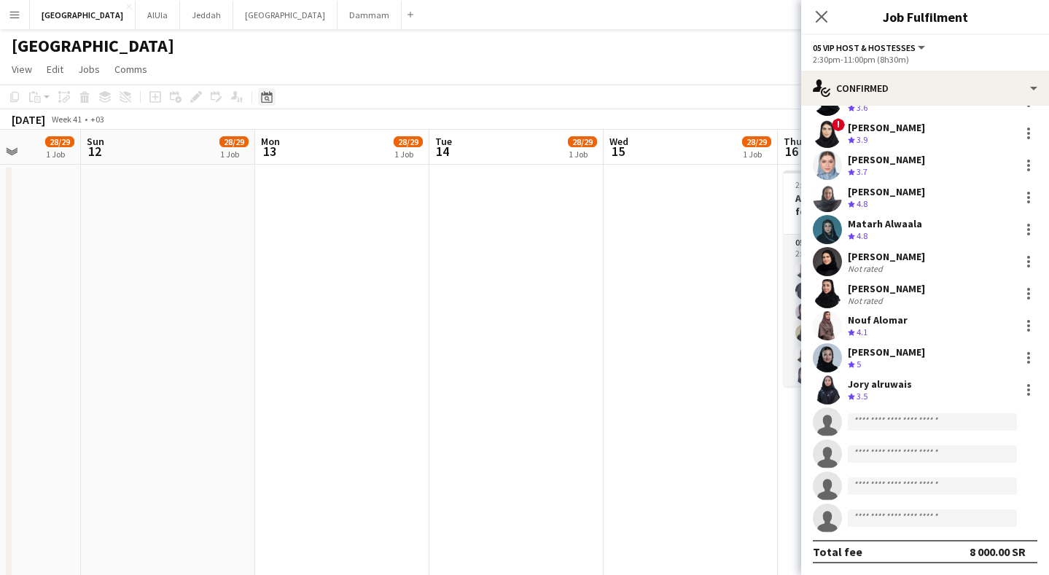
click at [271, 98] on icon "Date picker" at bounding box center [267, 97] width 12 height 12
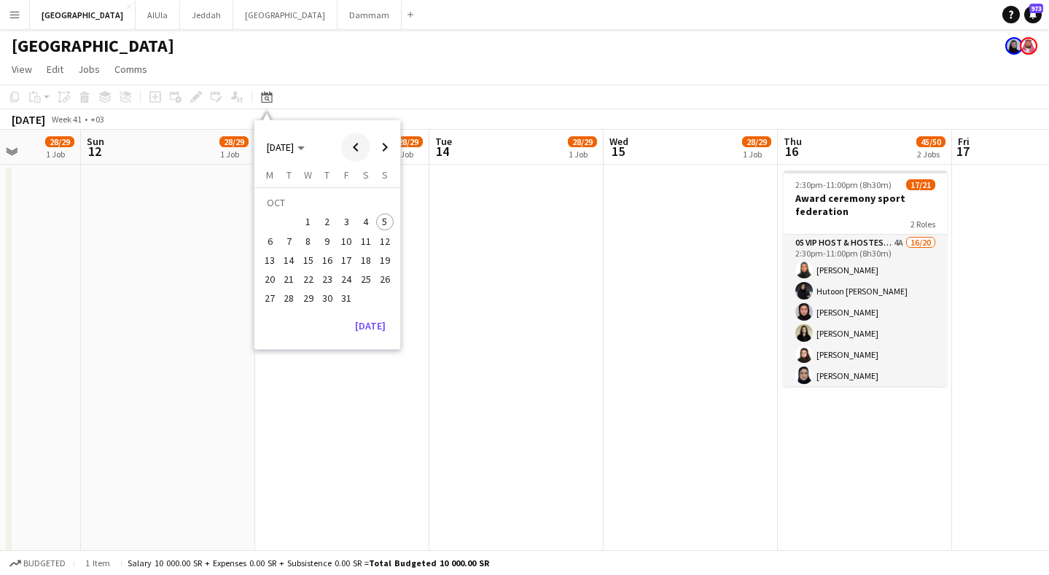
click at [360, 147] on span "Previous month" at bounding box center [355, 147] width 29 height 29
click at [362, 155] on span "Previous month" at bounding box center [355, 147] width 29 height 29
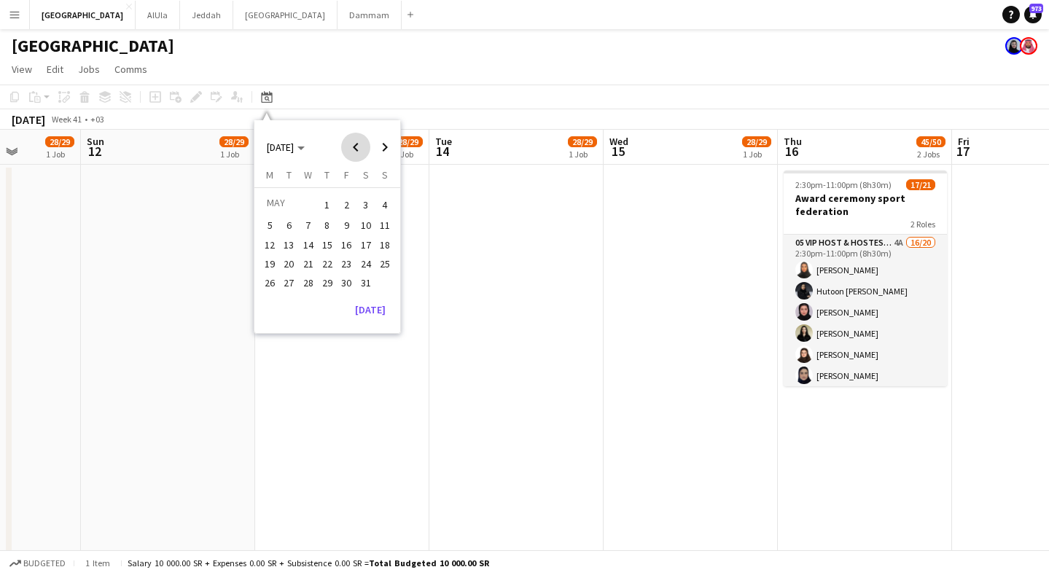
click at [362, 155] on span "Previous month" at bounding box center [355, 147] width 29 height 29
click at [300, 211] on td "APR" at bounding box center [327, 202] width 134 height 19
click at [292, 217] on span "1" at bounding box center [290, 223] width 18 height 18
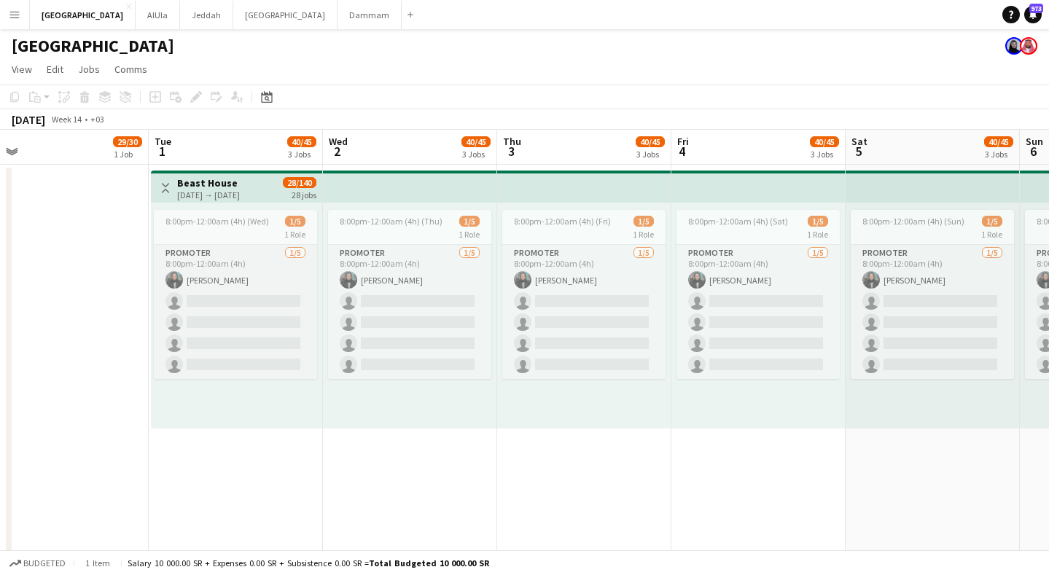
scroll to position [0, 604]
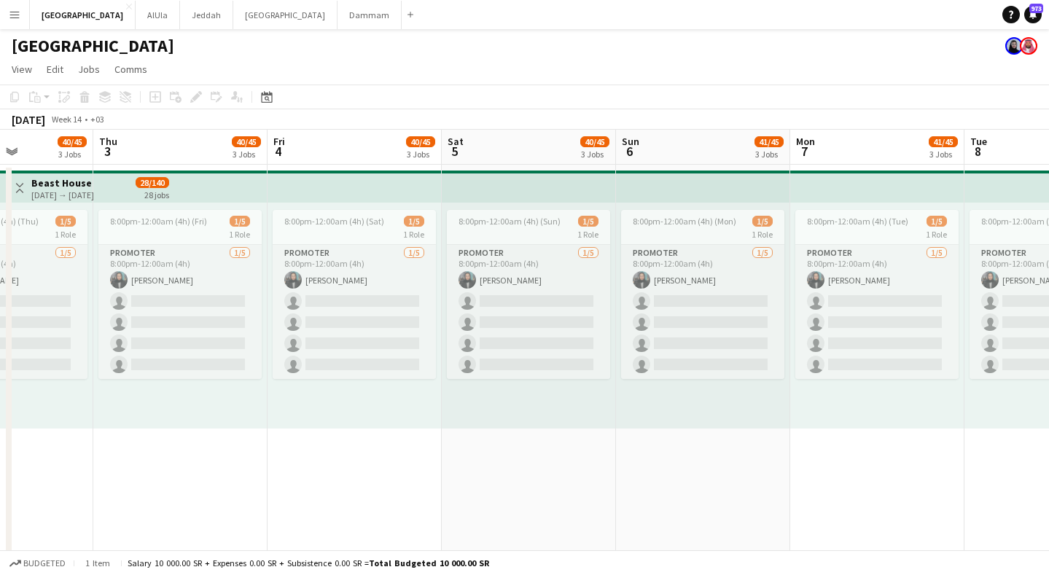
drag, startPoint x: 605, startPoint y: 159, endPoint x: 201, endPoint y: 166, distance: 404.1
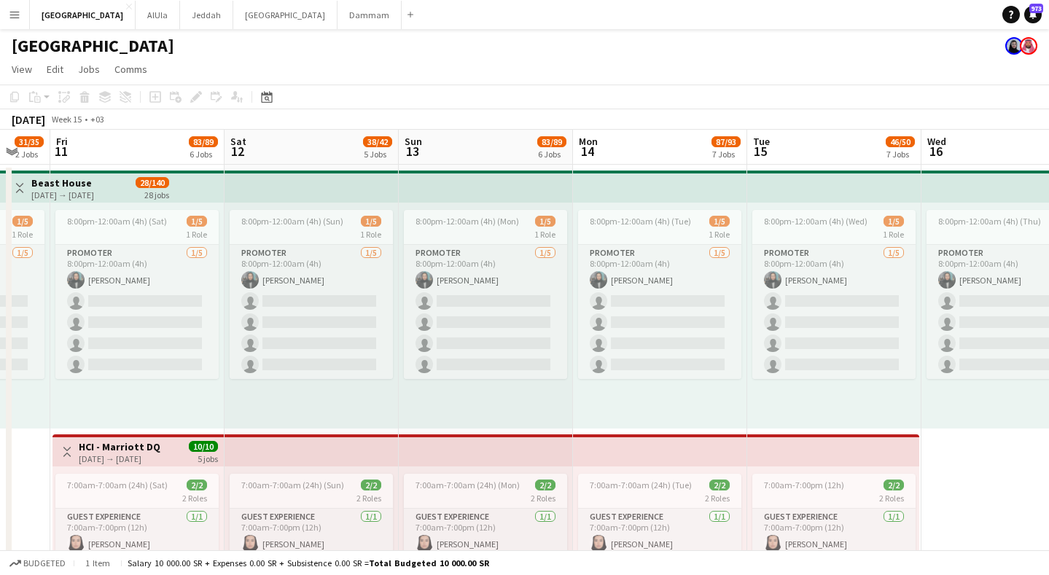
scroll to position [0, 474]
drag, startPoint x: 574, startPoint y: 147, endPoint x: 16, endPoint y: 141, distance: 557.9
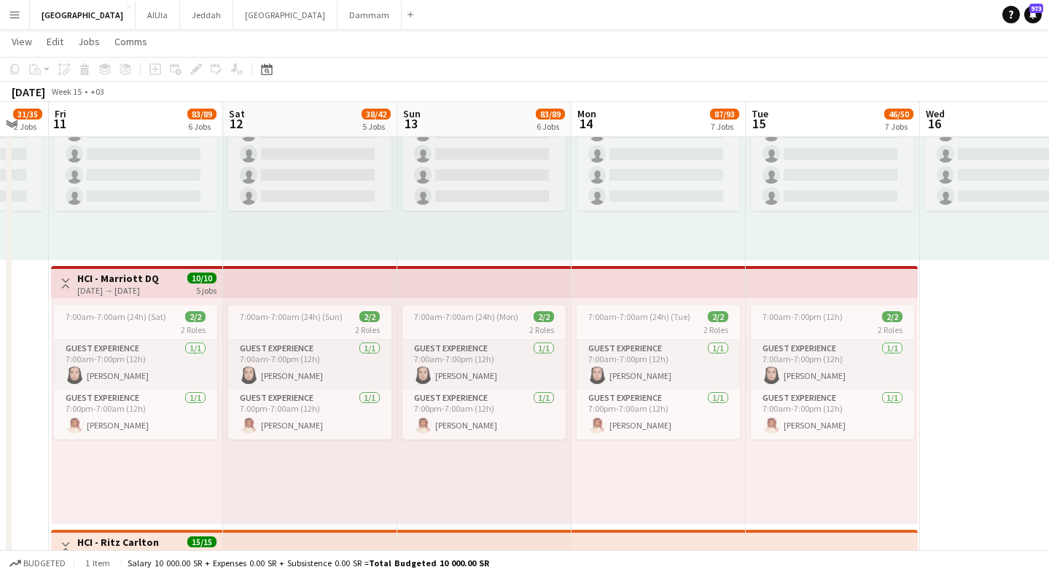
scroll to position [300, 0]
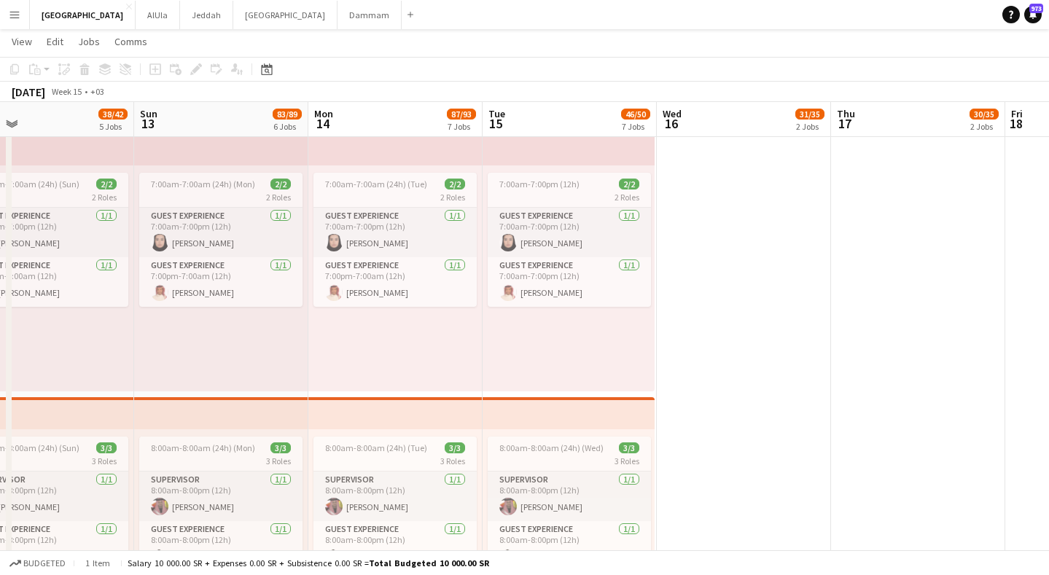
drag, startPoint x: 582, startPoint y: 118, endPoint x: 333, endPoint y: 125, distance: 249.5
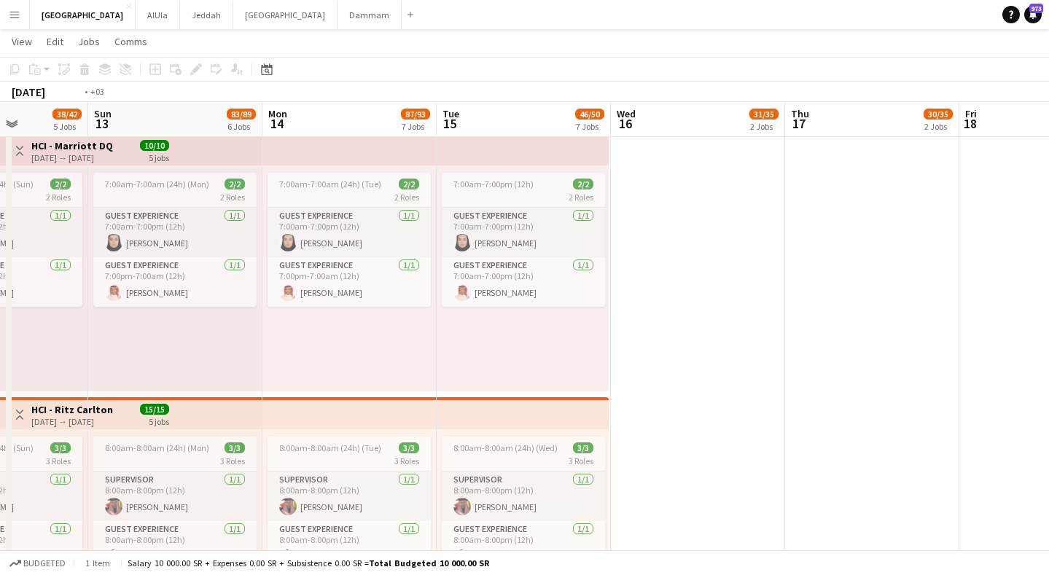
drag, startPoint x: 542, startPoint y: 120, endPoint x: 238, endPoint y: 125, distance: 303.4
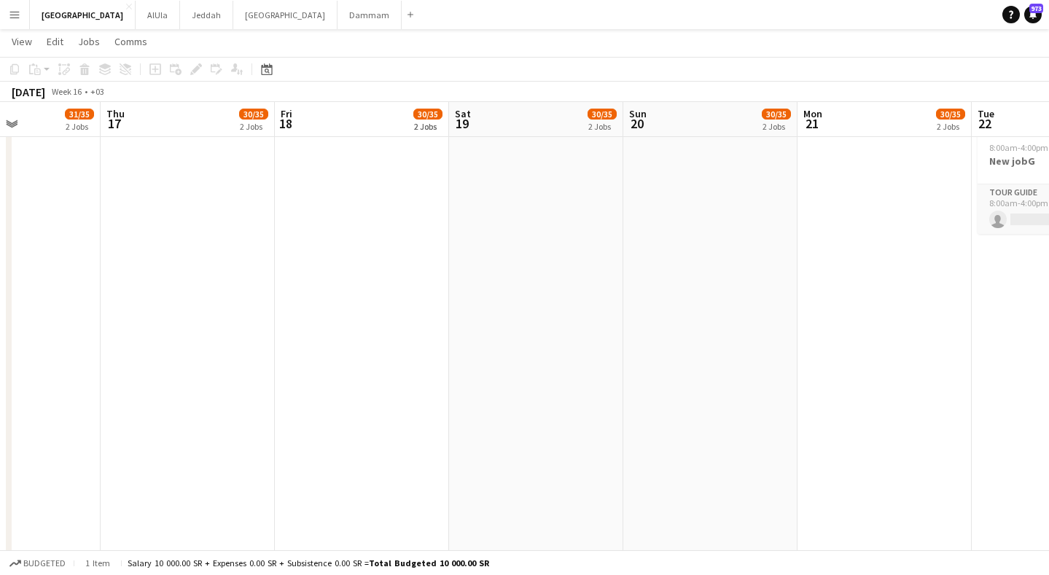
drag, startPoint x: 689, startPoint y: 122, endPoint x: 381, endPoint y: 131, distance: 307.9
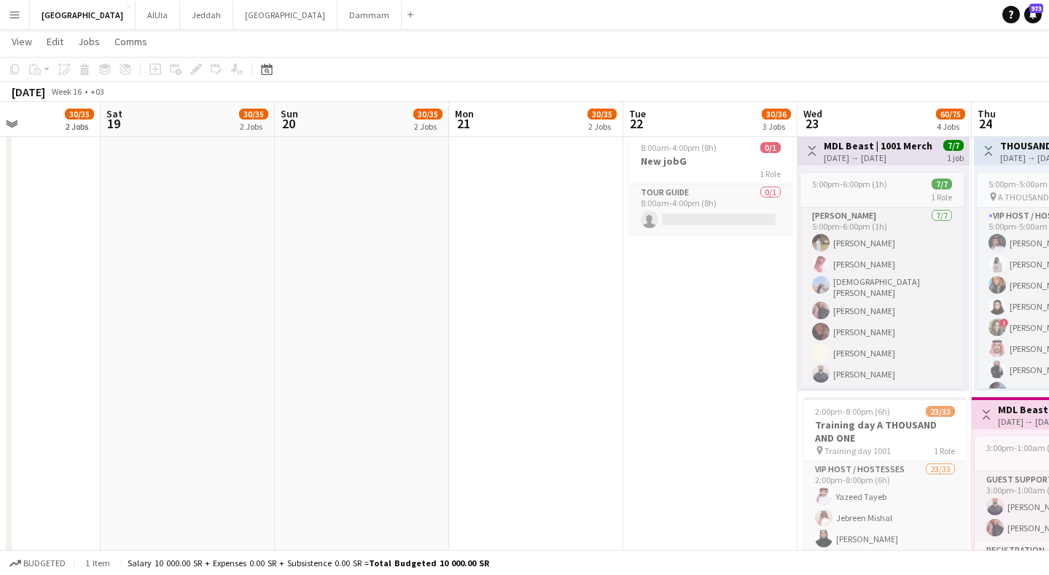
drag, startPoint x: 675, startPoint y: 114, endPoint x: 332, endPoint y: 118, distance: 342.8
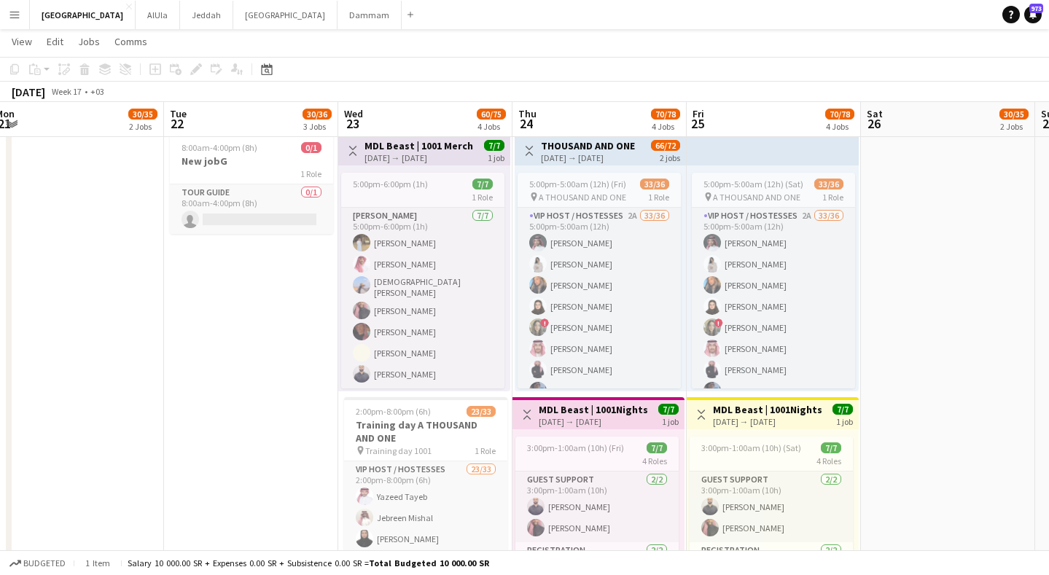
scroll to position [0, 533]
drag, startPoint x: 793, startPoint y: 108, endPoint x: 333, endPoint y: 119, distance: 459.6
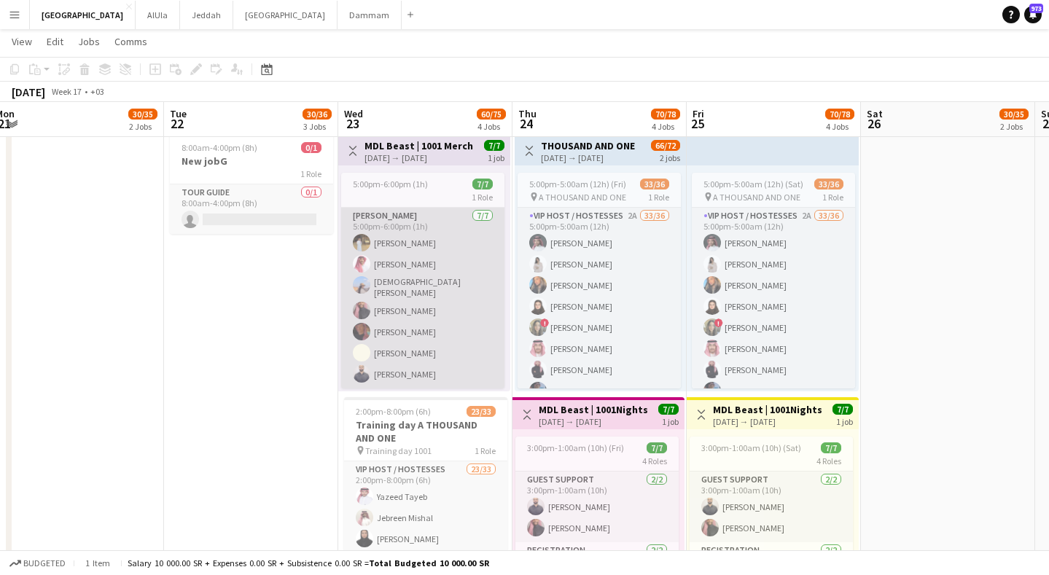
click at [422, 270] on app-card-role "[PERSON_NAME] [DATE] 5:00pm-6:00pm (1h) [PERSON_NAME] Abdulaziz [PERSON_NAME] A…" at bounding box center [422, 298] width 163 height 181
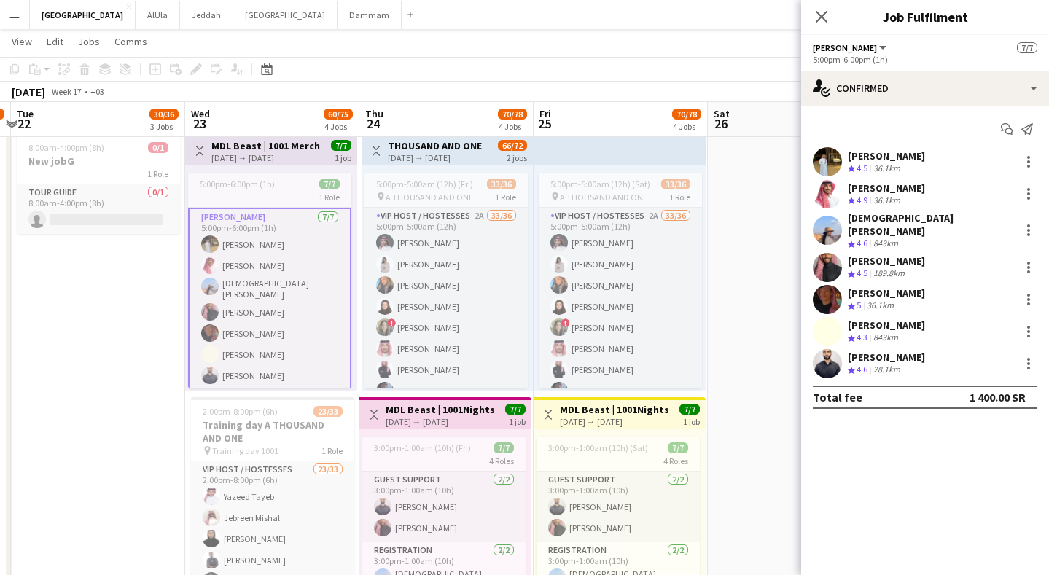
scroll to position [0, 695]
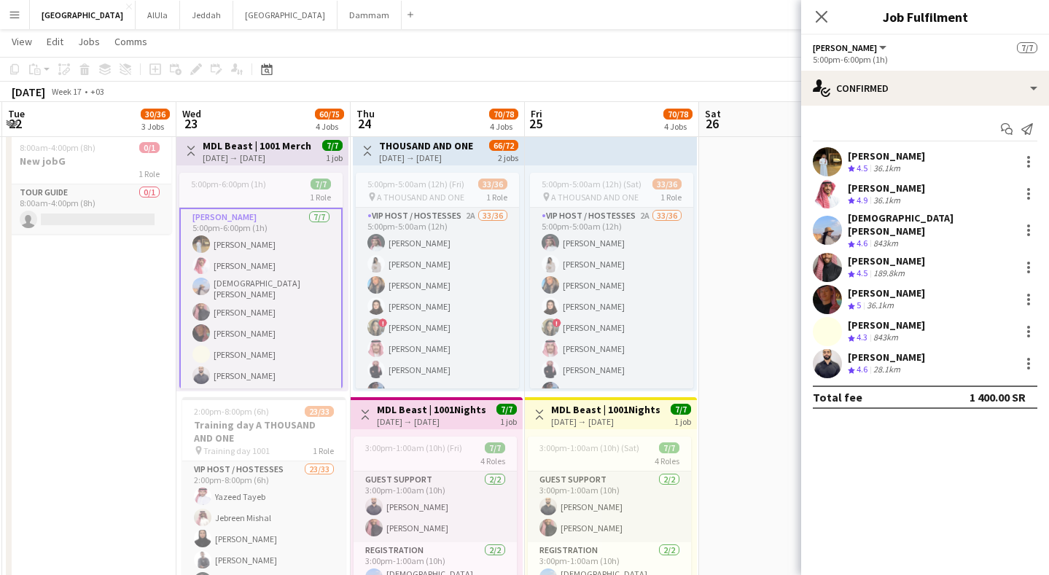
drag, startPoint x: 739, startPoint y: 114, endPoint x: 577, endPoint y: 118, distance: 161.9
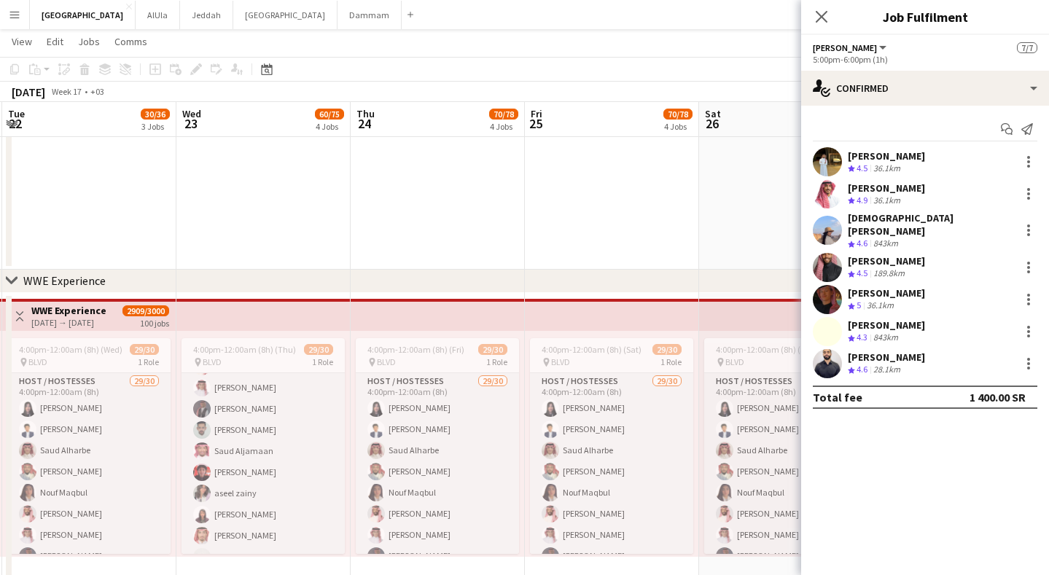
scroll to position [0, 0]
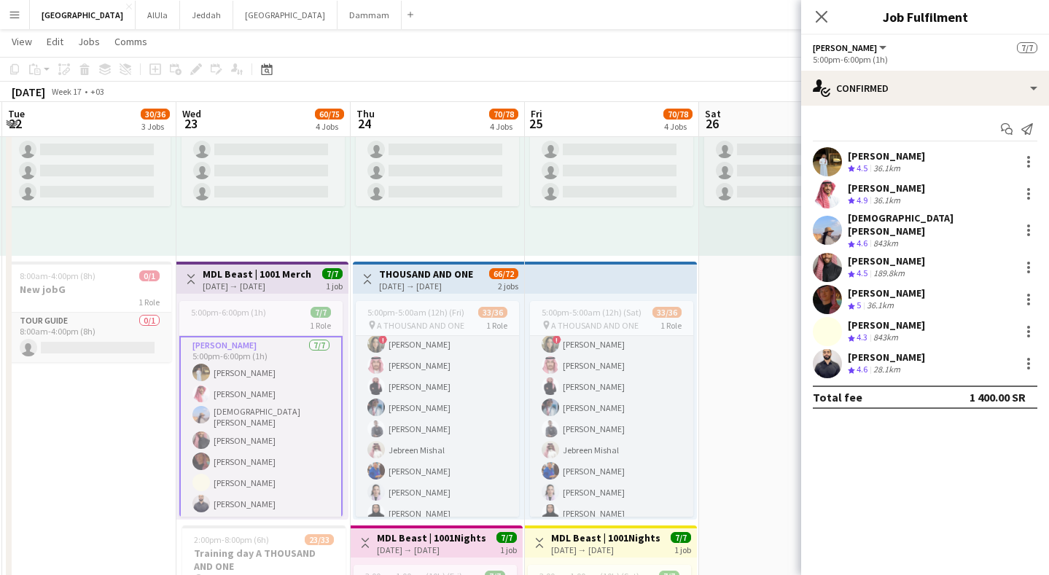
click at [855, 238] on div "Crew rating 4.6" at bounding box center [859, 244] width 23 height 12
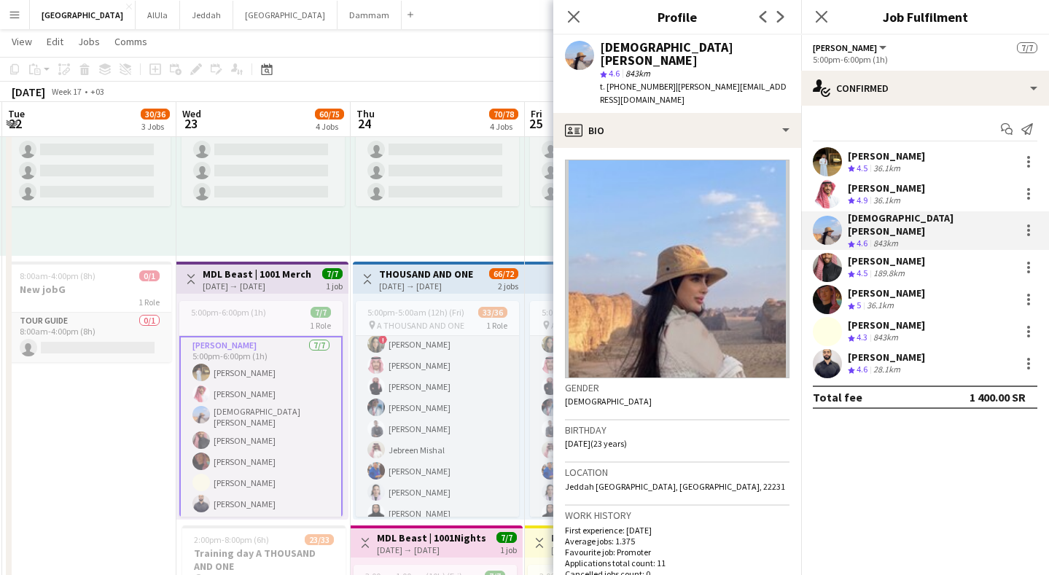
click at [632, 81] on span "t. [PHONE_NUMBER]" at bounding box center [638, 86] width 76 height 11
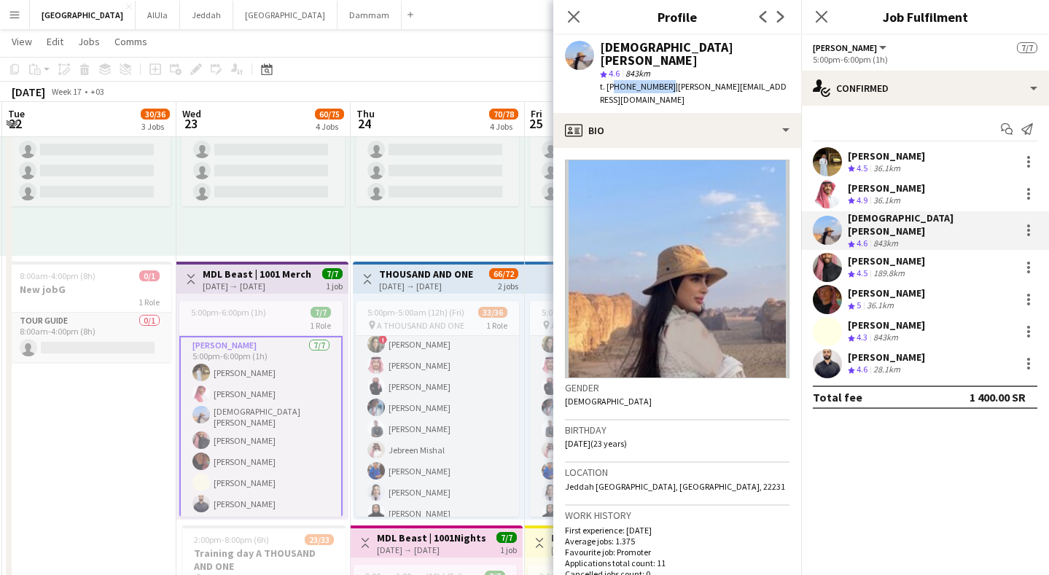
click at [632, 81] on span "t. [PHONE_NUMBER]" at bounding box center [638, 86] width 76 height 11
copy span "966590035373"
click at [886, 255] on div "[PERSON_NAME]" at bounding box center [886, 261] width 77 height 13
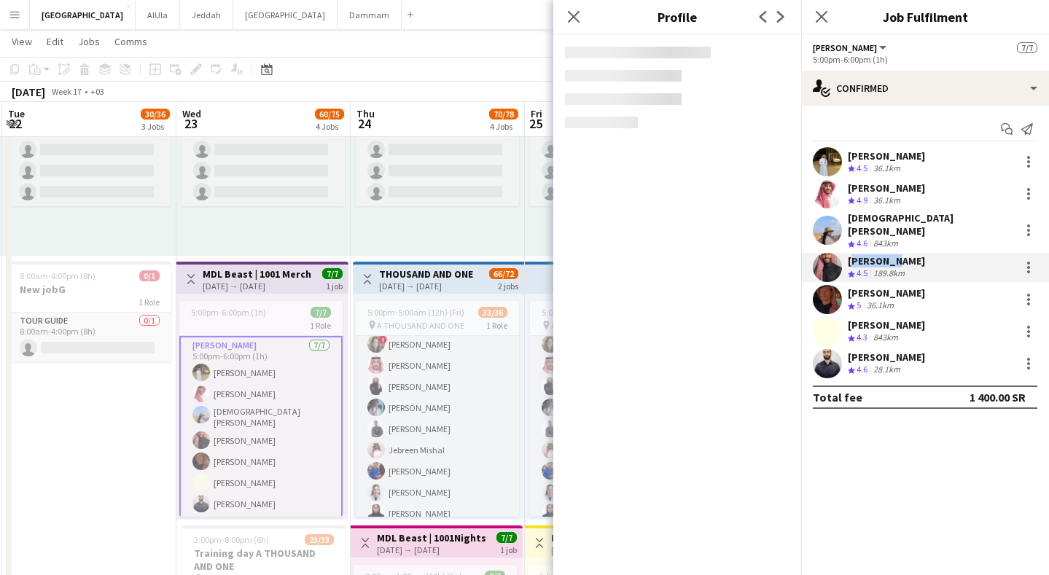
click at [886, 255] on div "[PERSON_NAME]" at bounding box center [886, 261] width 77 height 13
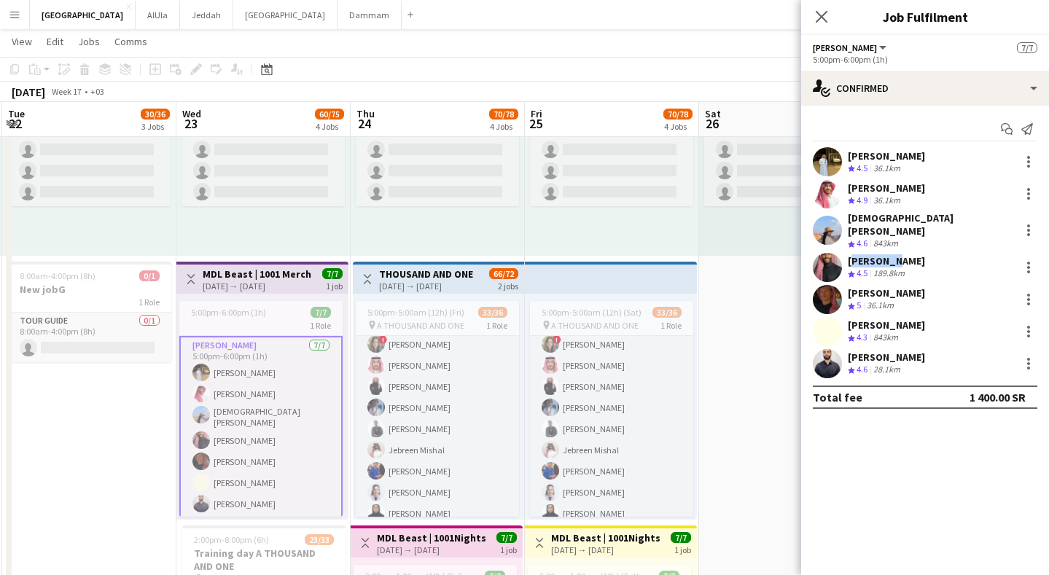
click at [886, 255] on div "[PERSON_NAME]" at bounding box center [886, 261] width 77 height 13
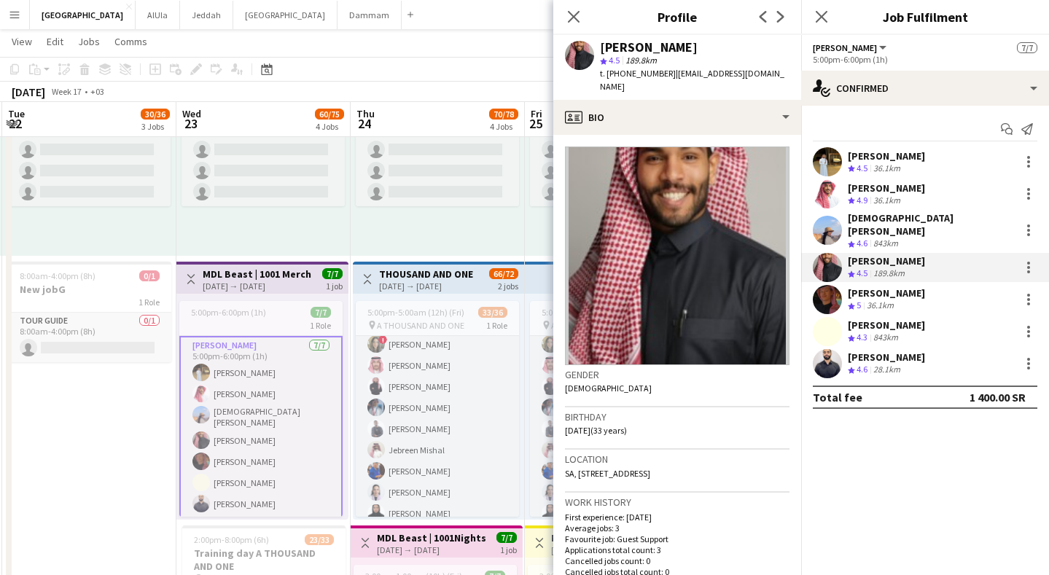
click at [637, 71] on span "t. [PHONE_NUMBER]" at bounding box center [638, 73] width 76 height 11
copy span "966564887733"
click at [890, 319] on div "[PERSON_NAME]" at bounding box center [886, 325] width 77 height 13
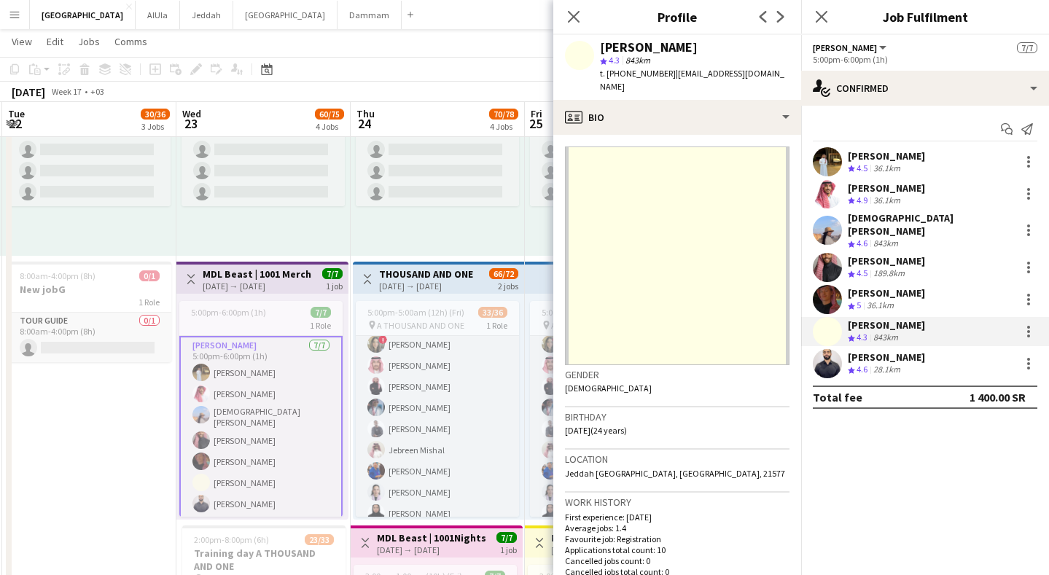
click at [621, 76] on span "t. [PHONE_NUMBER]" at bounding box center [638, 73] width 76 height 11
copy span "966540820458"
click at [876, 364] on div "28.1km" at bounding box center [887, 370] width 33 height 12
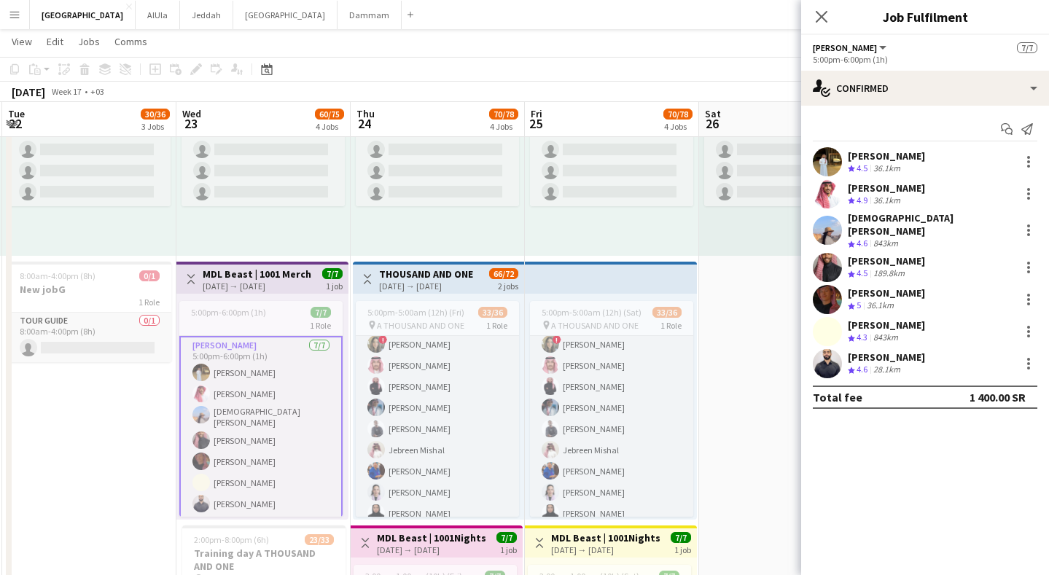
click at [873, 364] on div "28.1km" at bounding box center [887, 370] width 33 height 12
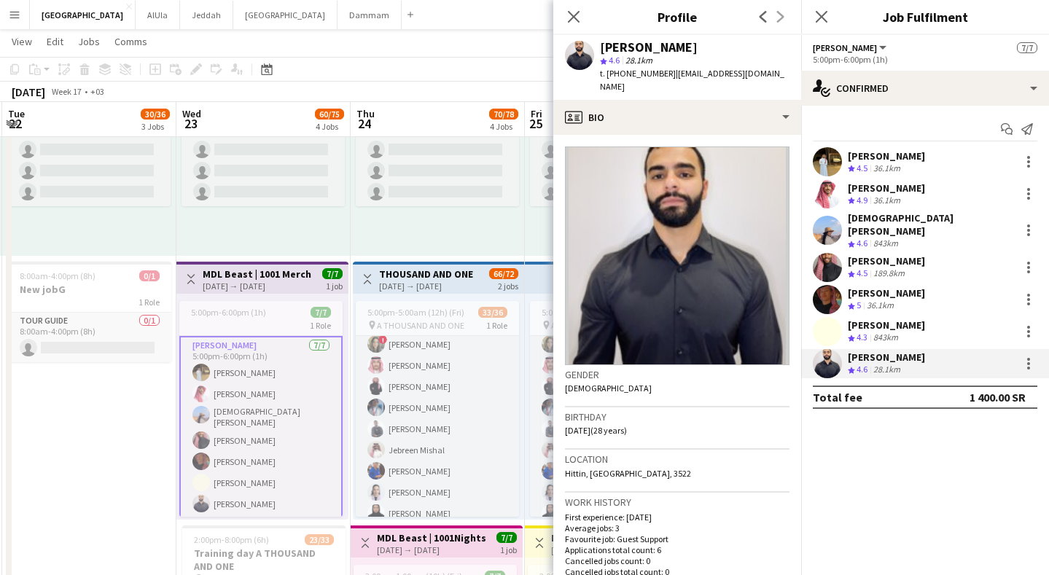
click at [639, 71] on span "t. [PHONE_NUMBER]" at bounding box center [638, 73] width 76 height 11
copy span "966567087672"
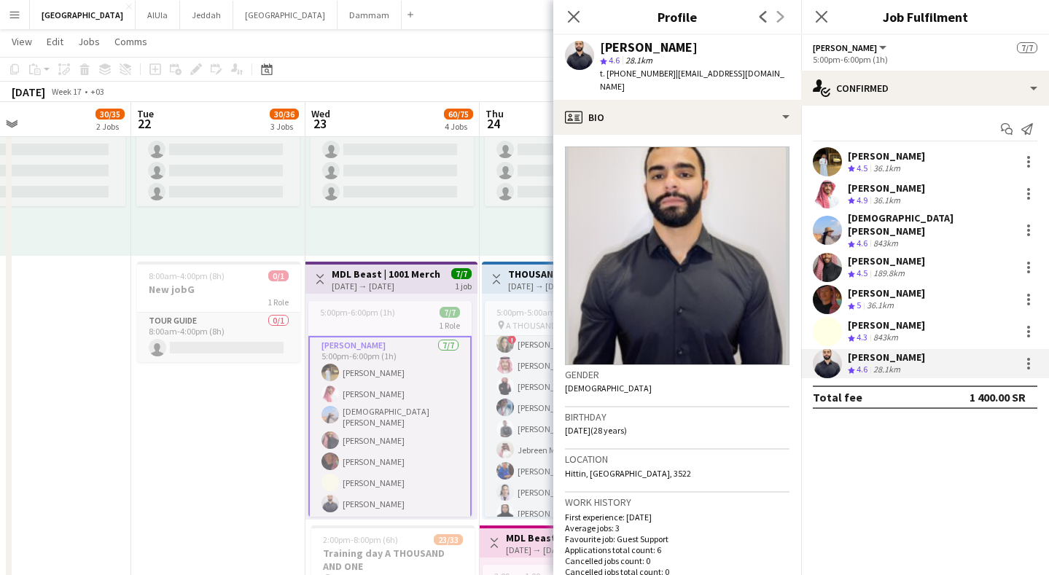
drag, startPoint x: 432, startPoint y: 118, endPoint x: 211, endPoint y: 135, distance: 220.9
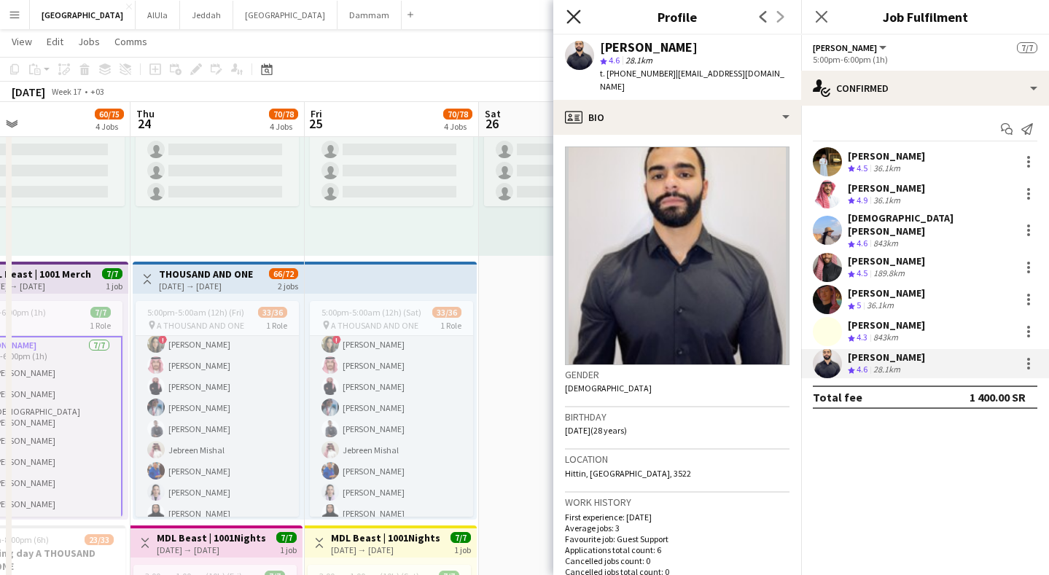
click at [576, 14] on icon at bounding box center [574, 16] width 14 height 14
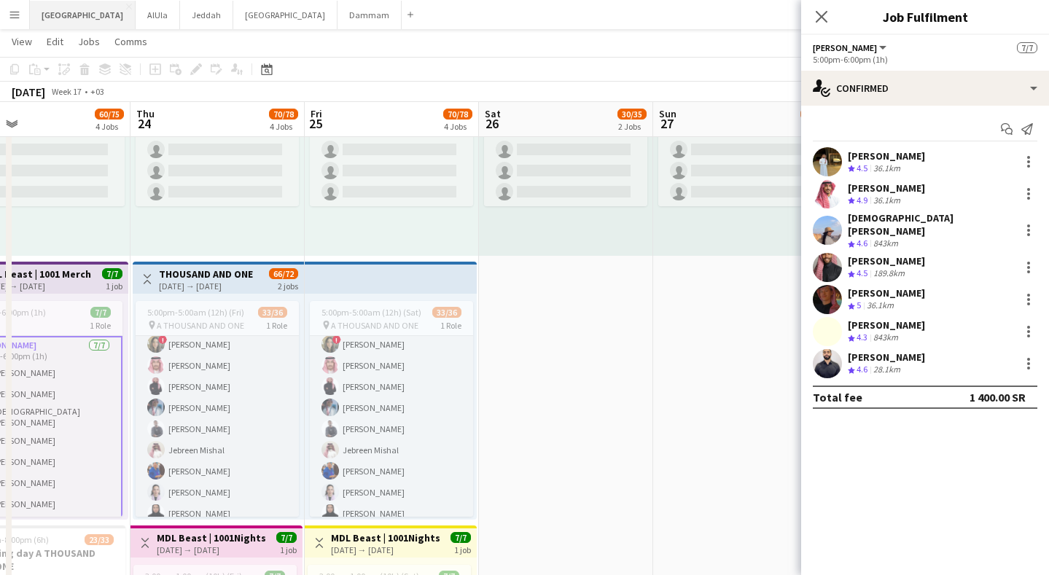
click at [62, 14] on button "Riyadh Close" at bounding box center [83, 15] width 106 height 28
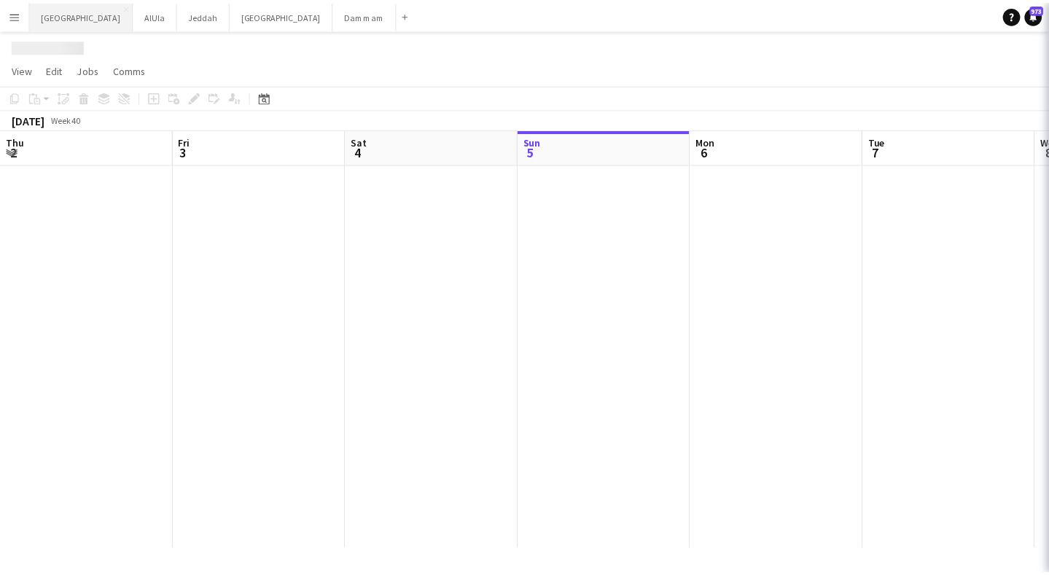
scroll to position [0, 349]
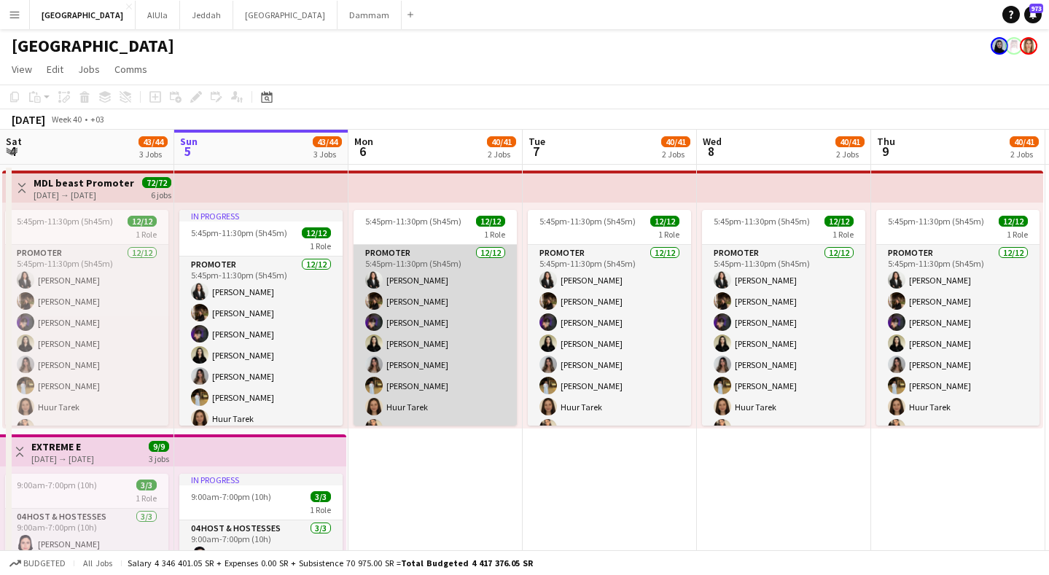
click at [441, 357] on app-card-role "Promoter [DATE] 5:45pm-11:30pm (5h45m) [PERSON_NAME] [PERSON_NAME] [PERSON_NAME…" at bounding box center [435, 386] width 163 height 282
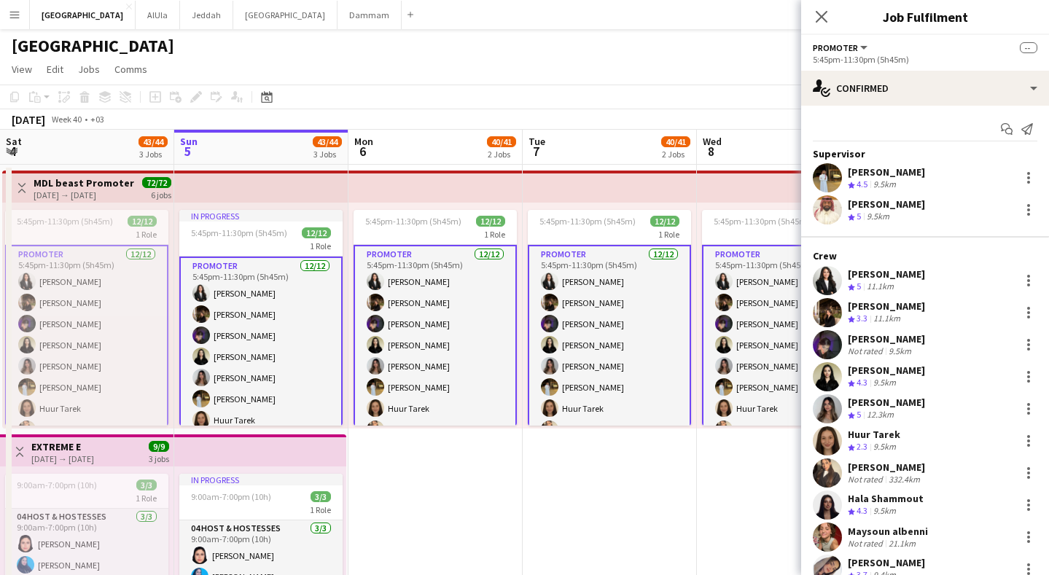
click at [861, 282] on span "5" at bounding box center [859, 286] width 4 height 11
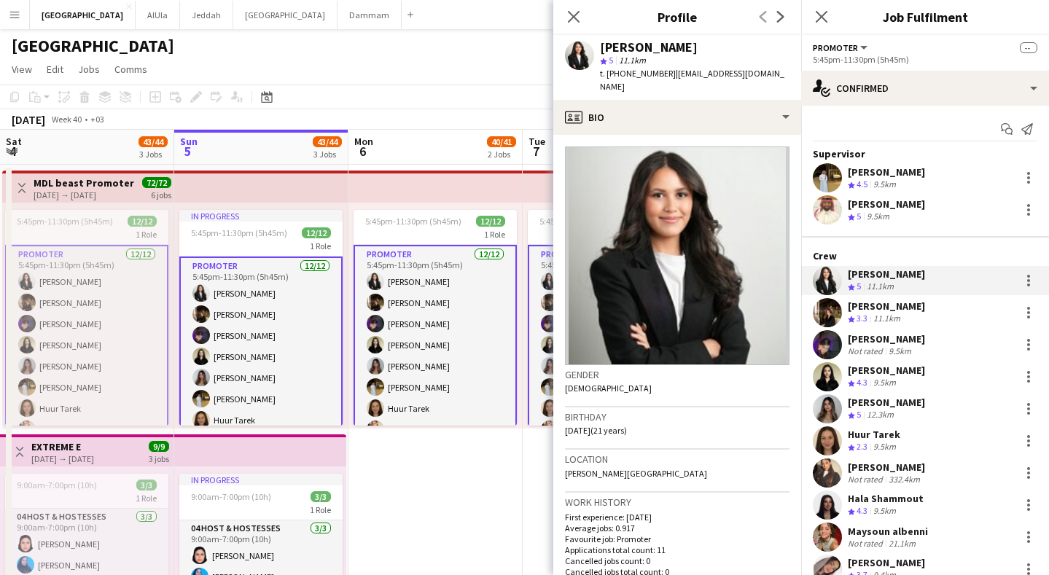
click at [633, 68] on span "t. [PHONE_NUMBER]" at bounding box center [638, 73] width 76 height 11
copy span "966503296892"
click at [893, 317] on div "11.1km" at bounding box center [887, 319] width 33 height 12
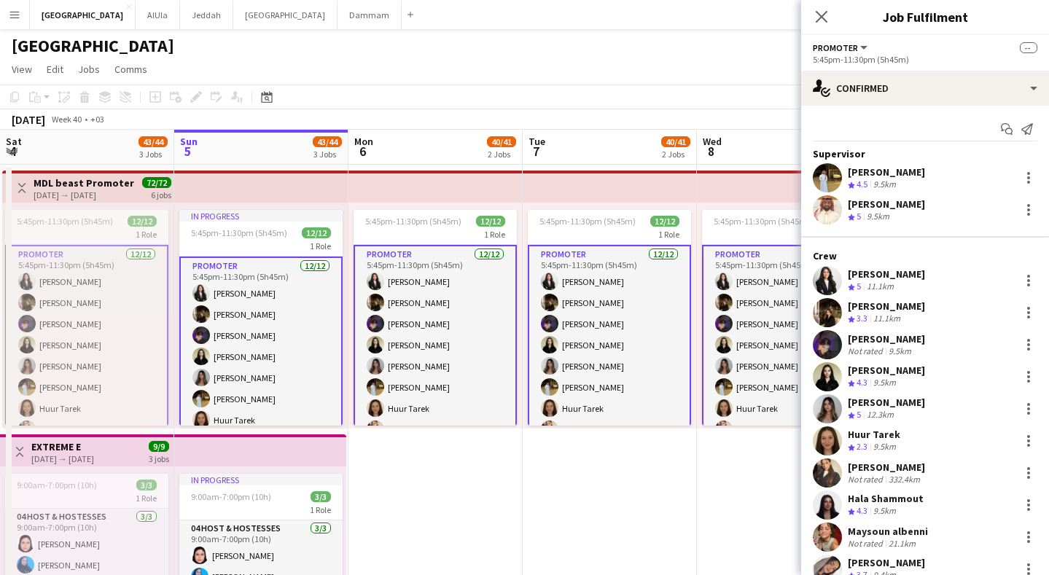
click at [886, 308] on div "[PERSON_NAME]" at bounding box center [886, 306] width 77 height 13
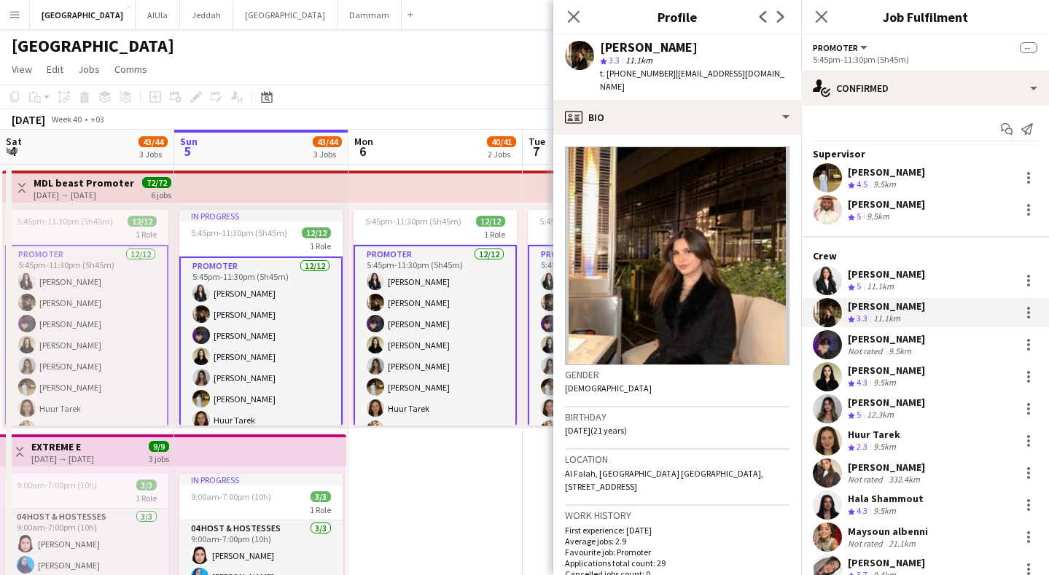
click at [643, 77] on span "t. [PHONE_NUMBER]" at bounding box center [638, 73] width 76 height 11
copy span "966576921351"
click at [919, 349] on div "[PERSON_NAME] Not rated 9.5km" at bounding box center [925, 344] width 248 height 29
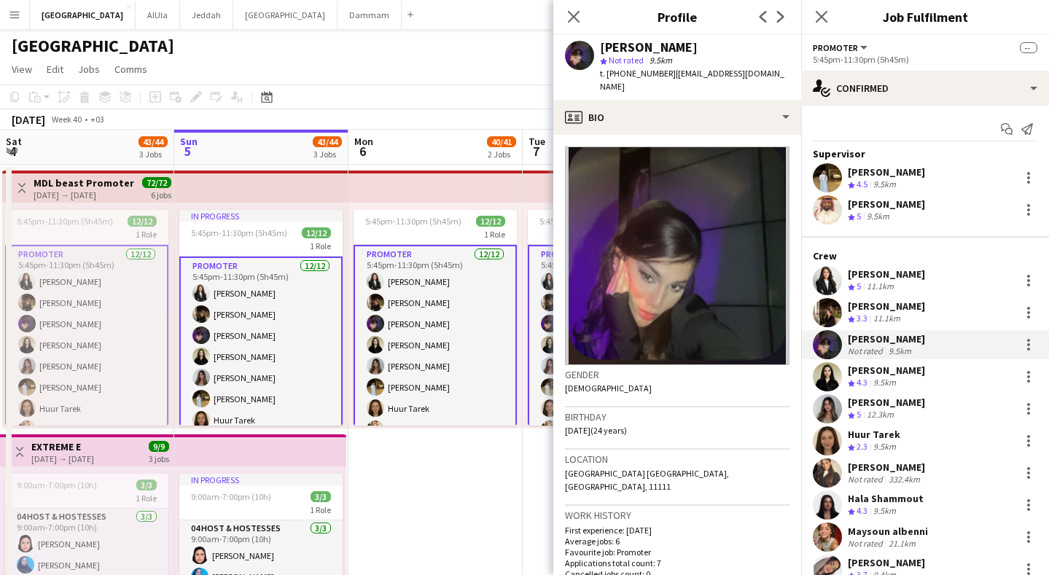
click at [621, 71] on span "t. [PHONE_NUMBER]" at bounding box center [638, 73] width 76 height 11
copy span "966551087017"
click at [886, 381] on div "9.5km" at bounding box center [885, 383] width 28 height 12
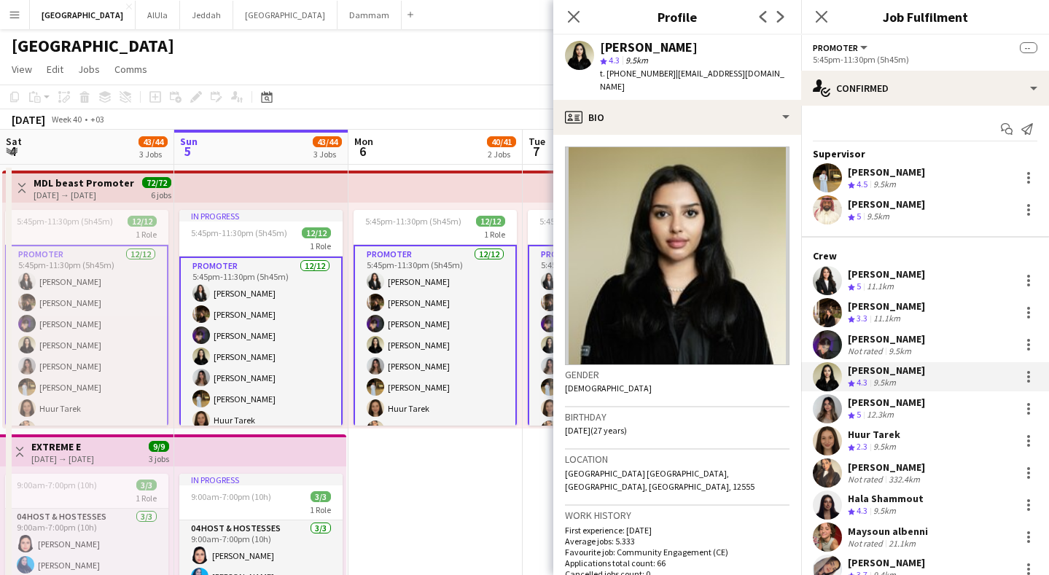
click at [893, 403] on div "[PERSON_NAME]" at bounding box center [886, 402] width 77 height 13
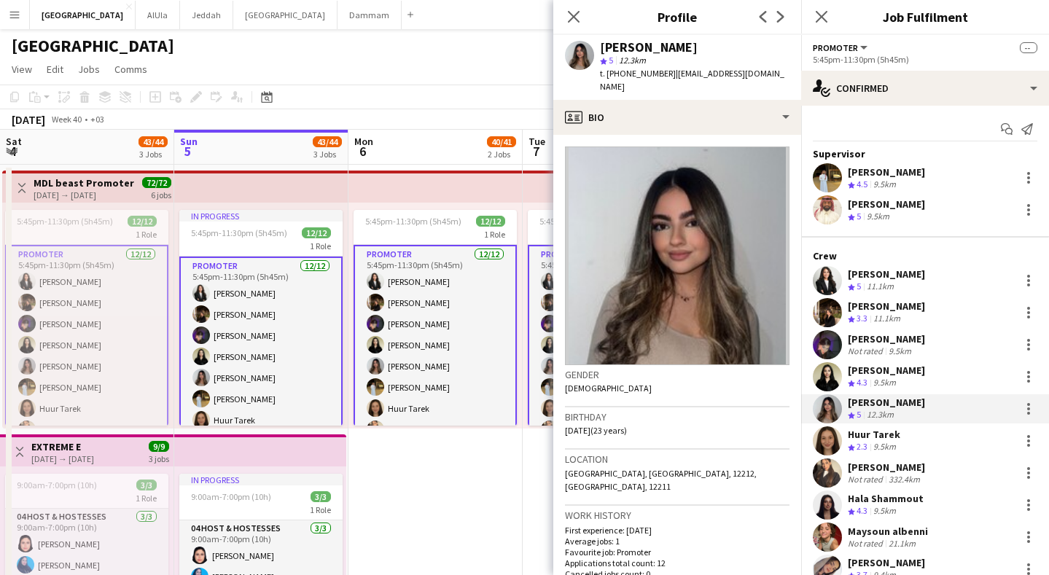
click at [621, 76] on span "t. [PHONE_NUMBER]" at bounding box center [638, 73] width 76 height 11
copy span "9660534081025"
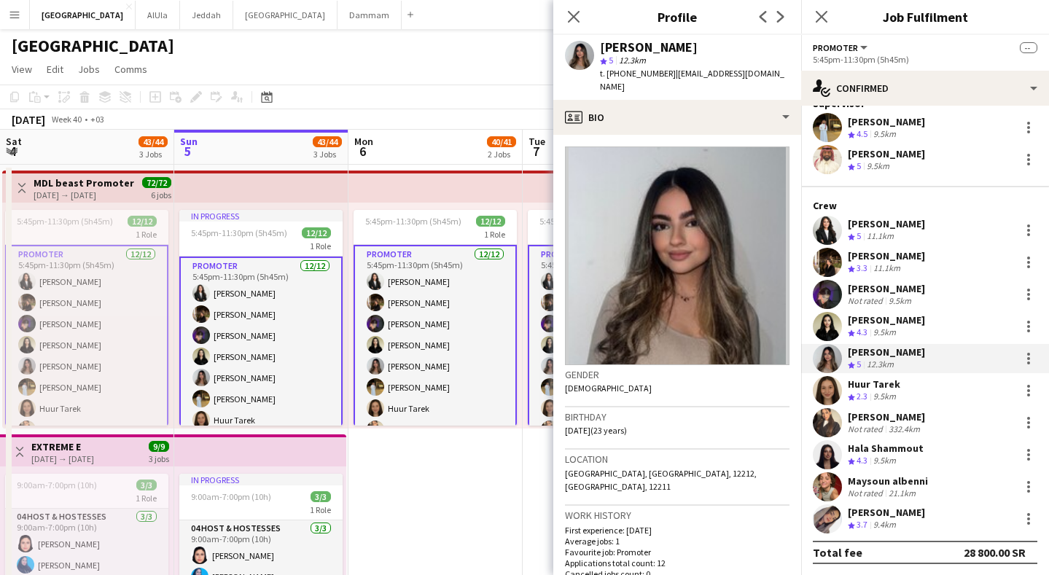
click at [886, 490] on div "21.1km" at bounding box center [902, 493] width 33 height 11
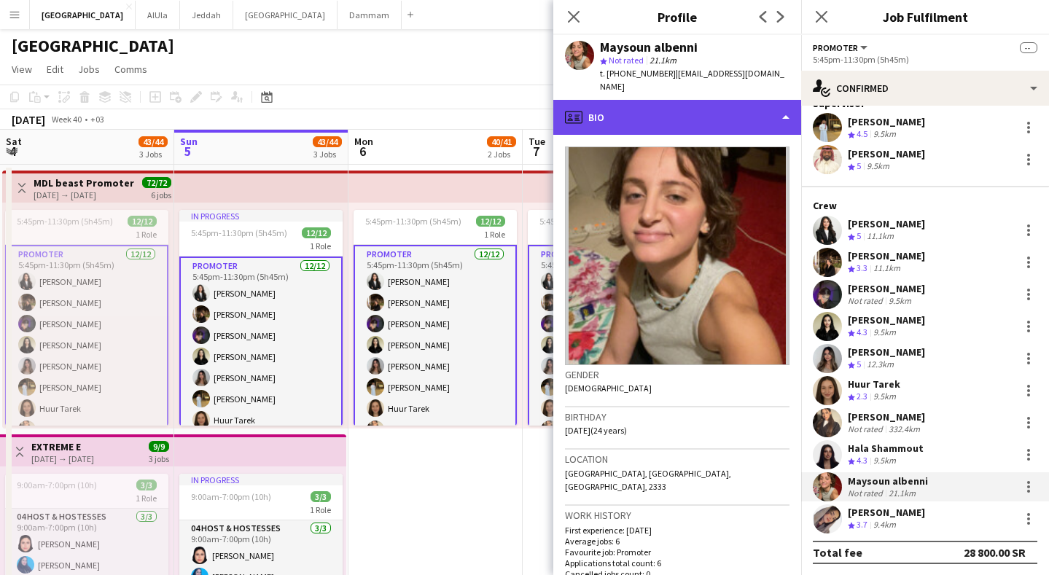
click at [685, 109] on div "profile Bio" at bounding box center [678, 117] width 248 height 35
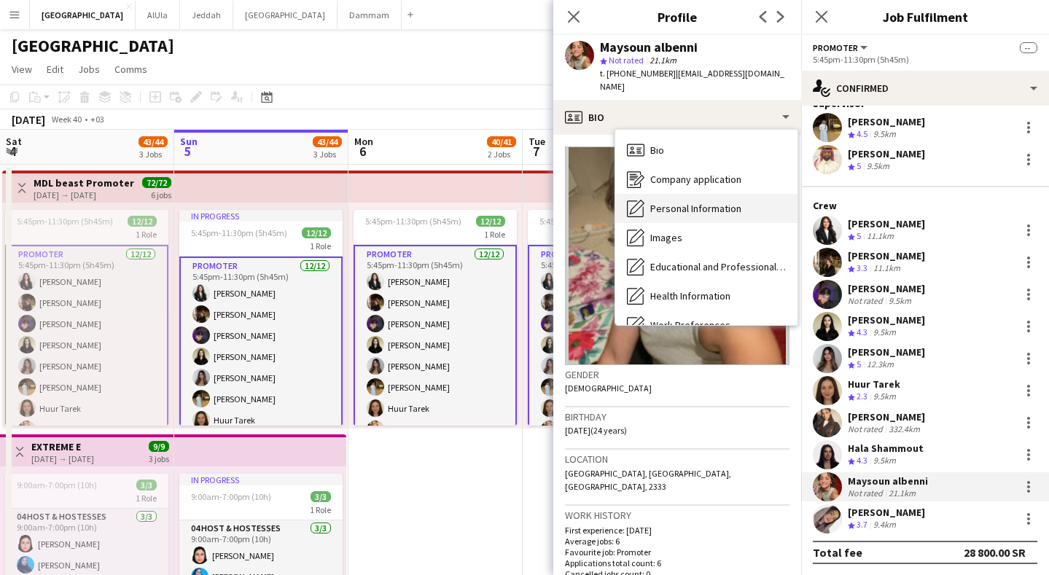
click at [675, 202] on div "Personal Information Personal Information" at bounding box center [706, 208] width 182 height 29
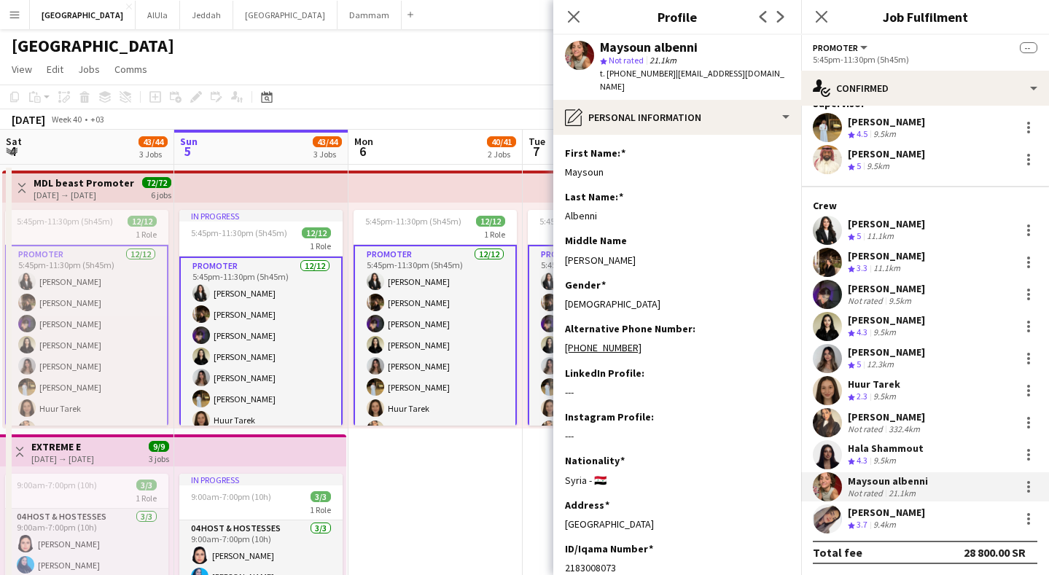
scroll to position [262, 0]
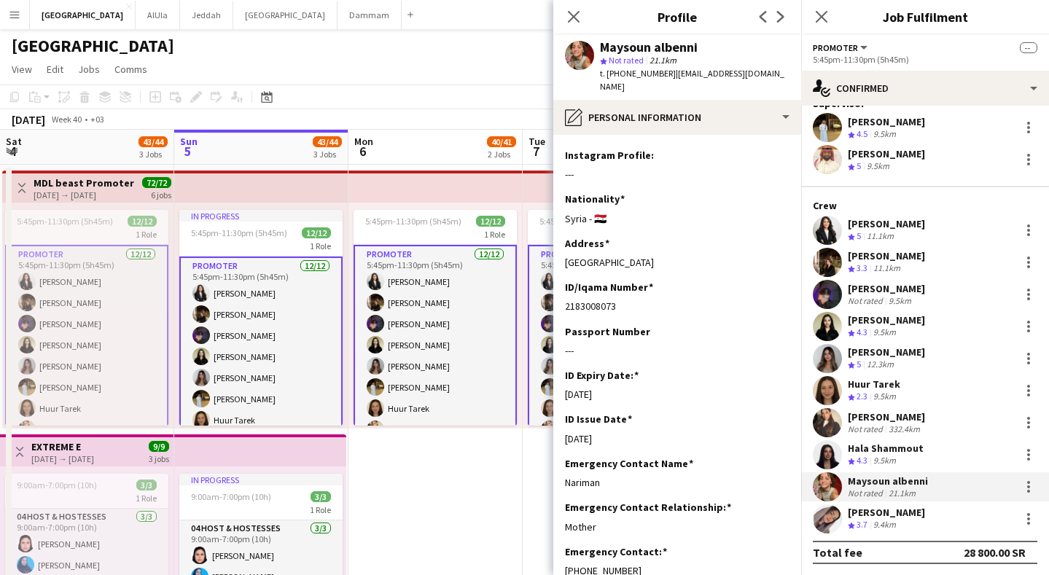
click at [888, 510] on div "[PERSON_NAME]" at bounding box center [886, 512] width 77 height 13
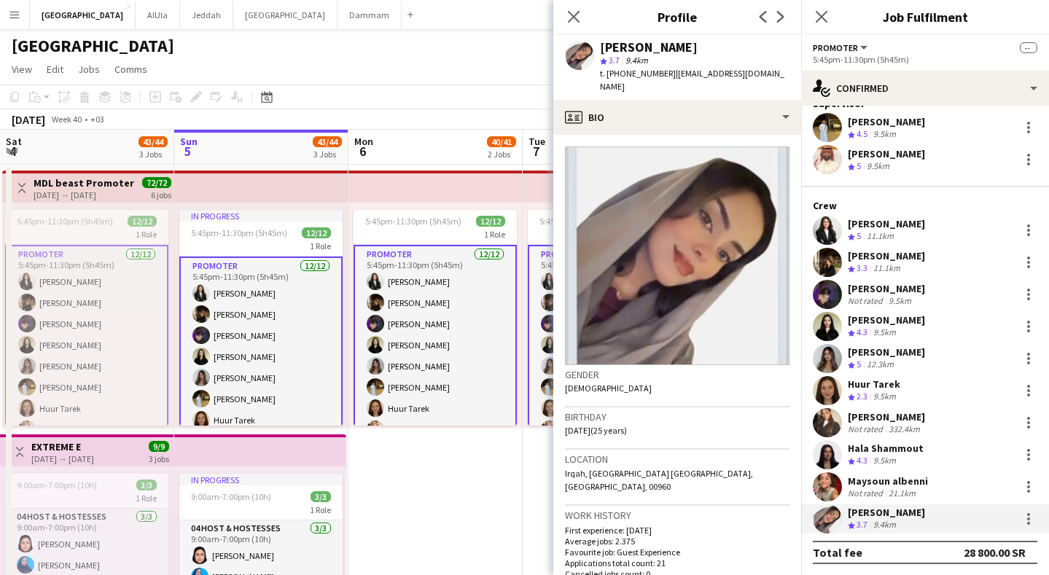
click at [635, 69] on span "t. [PHONE_NUMBER]" at bounding box center [638, 73] width 76 height 11
copy span "966538131583"
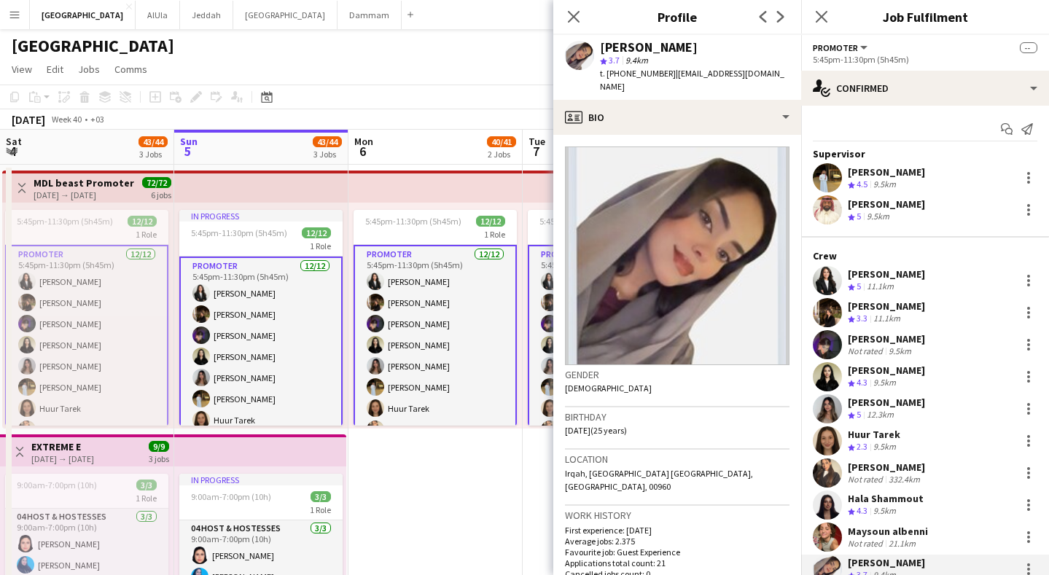
click at [871, 290] on div "11.1km" at bounding box center [880, 287] width 33 height 12
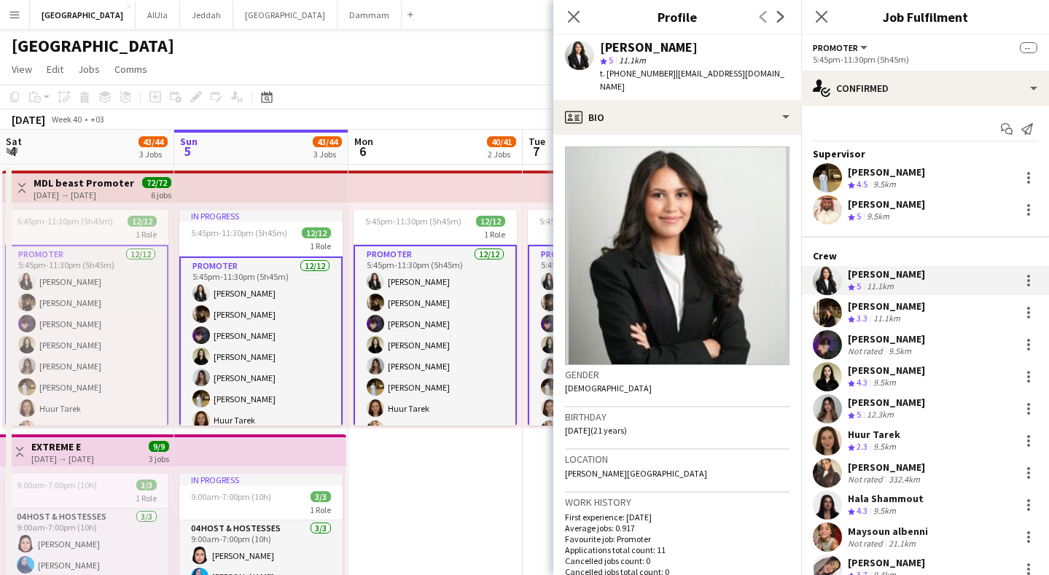
click at [875, 310] on div "[PERSON_NAME]" at bounding box center [886, 306] width 77 height 13
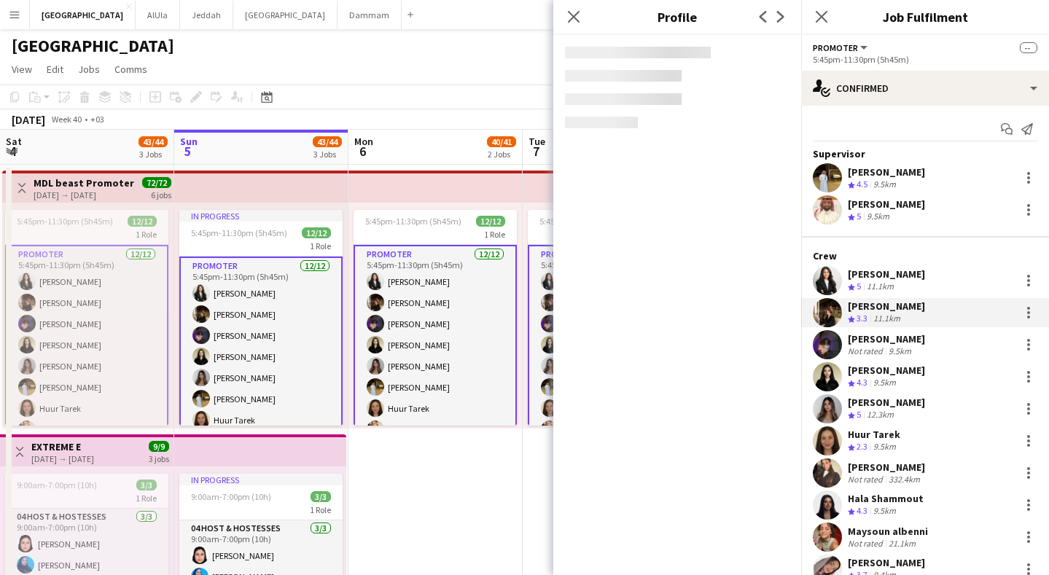
drag, startPoint x: 879, startPoint y: 339, endPoint x: 882, endPoint y: 357, distance: 17.6
click at [879, 339] on div "[PERSON_NAME]" at bounding box center [886, 339] width 77 height 13
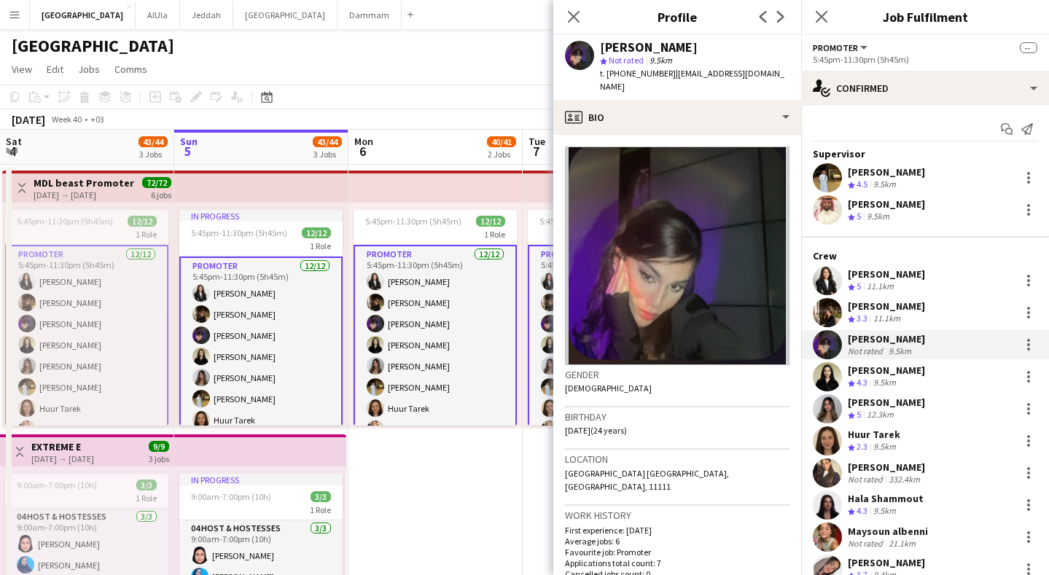
click at [881, 382] on div "9.5km" at bounding box center [885, 383] width 28 height 12
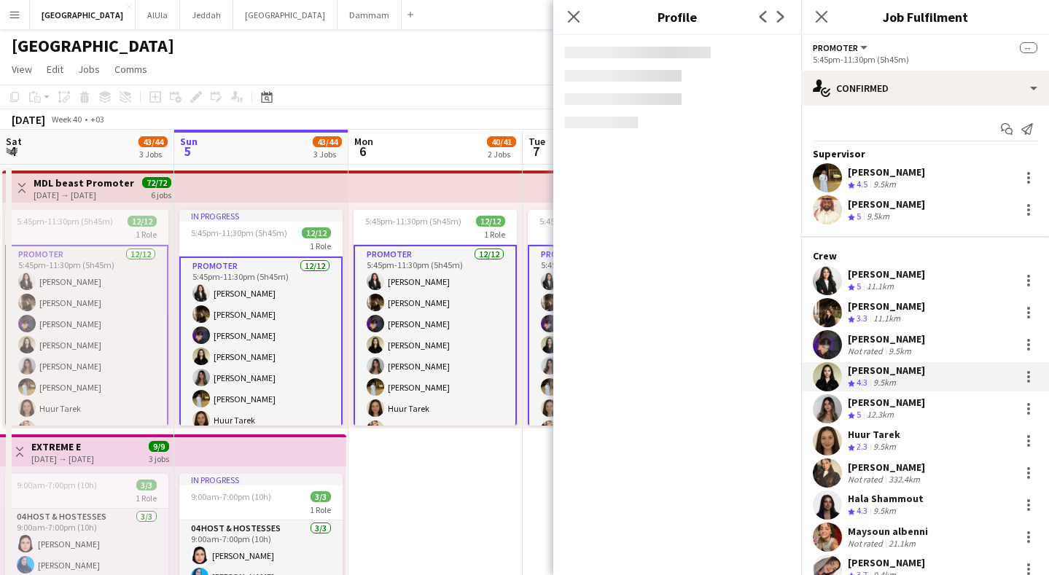
click at [888, 414] on div "12.3km" at bounding box center [880, 415] width 33 height 12
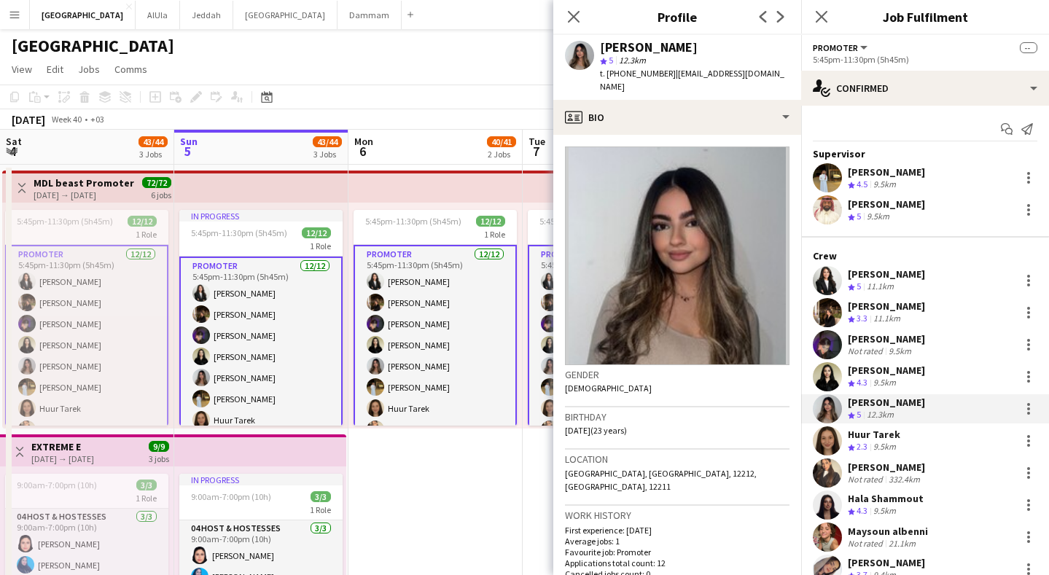
click at [889, 444] on div "9.5km" at bounding box center [885, 447] width 28 height 12
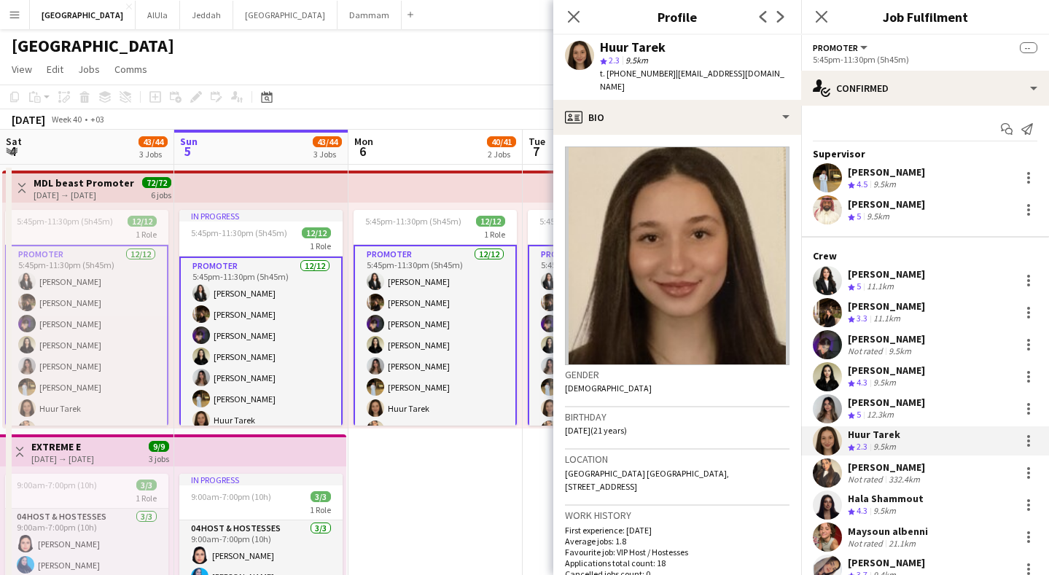
click at [648, 75] on span "t. [PHONE_NUMBER]" at bounding box center [638, 73] width 76 height 11
click at [886, 481] on div "332.4km" at bounding box center [904, 479] width 37 height 11
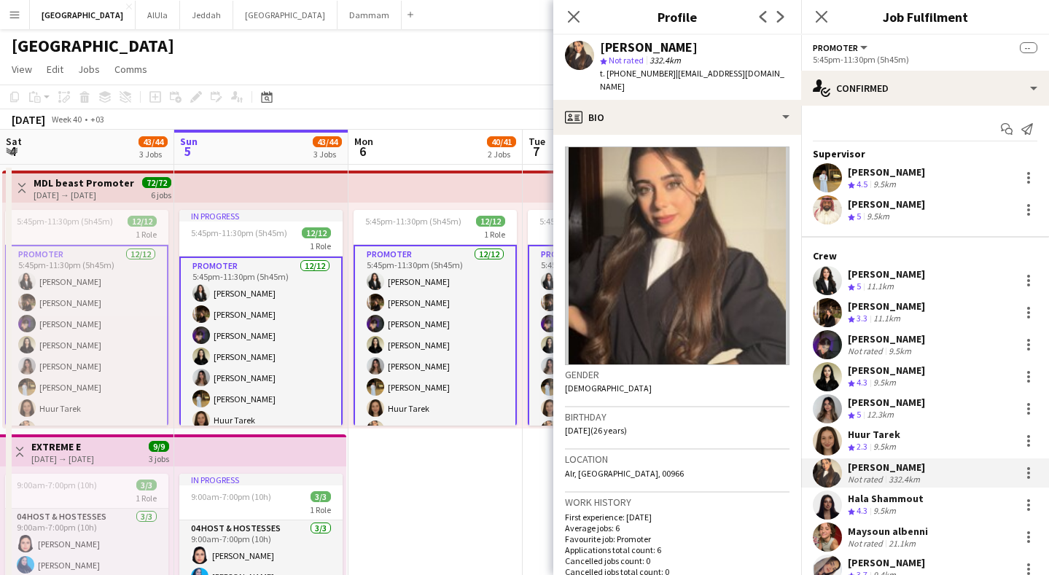
click at [644, 77] on span "t. [PHONE_NUMBER]" at bounding box center [638, 73] width 76 height 11
click at [645, 76] on span "t. [PHONE_NUMBER]" at bounding box center [638, 73] width 76 height 11
copy span "966570888185"
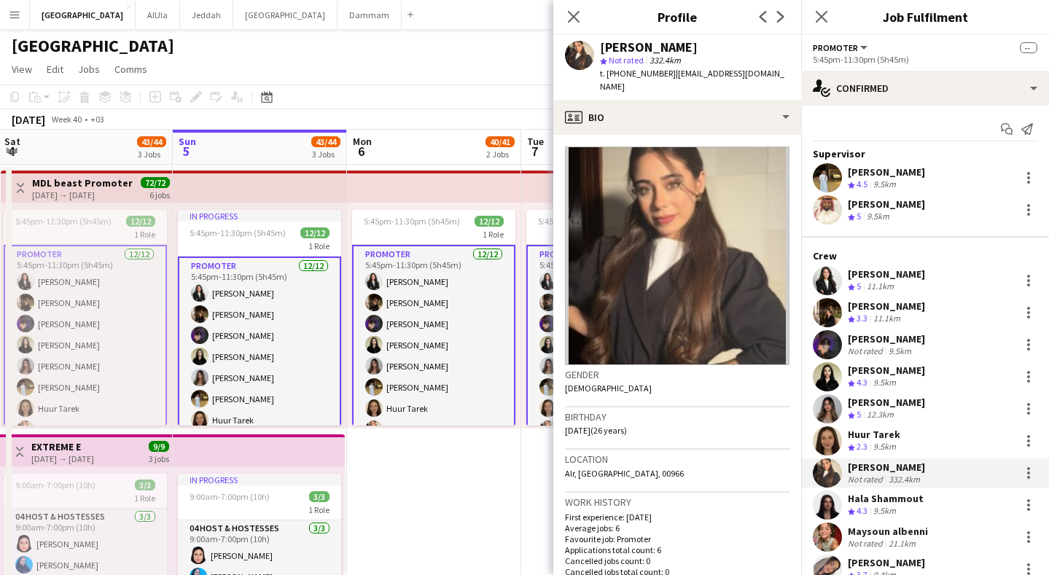
click at [465, 144] on app-board-header-date "Mon 6 40/41 2 Jobs" at bounding box center [434, 147] width 174 height 35
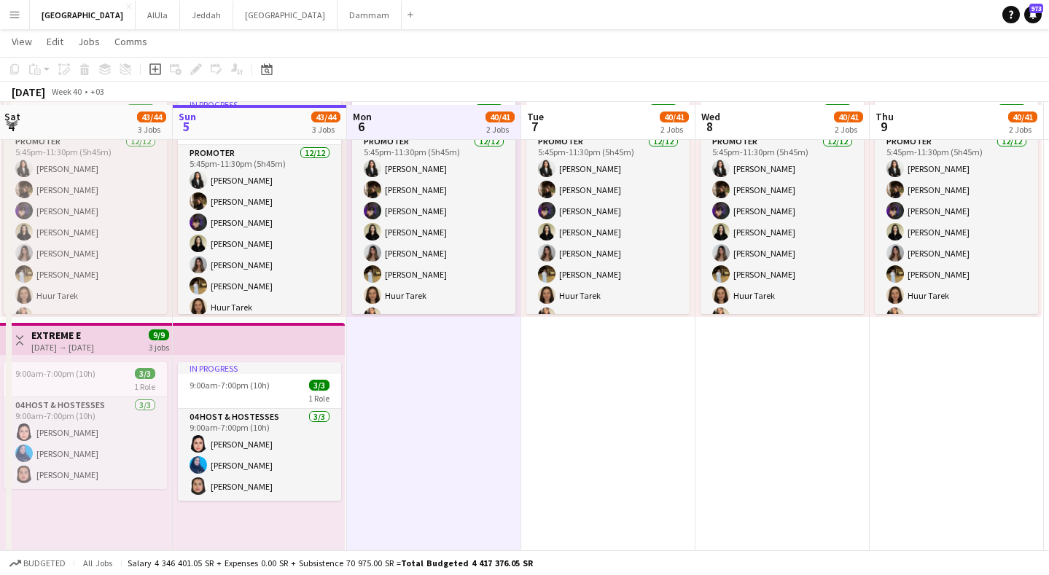
scroll to position [113, 0]
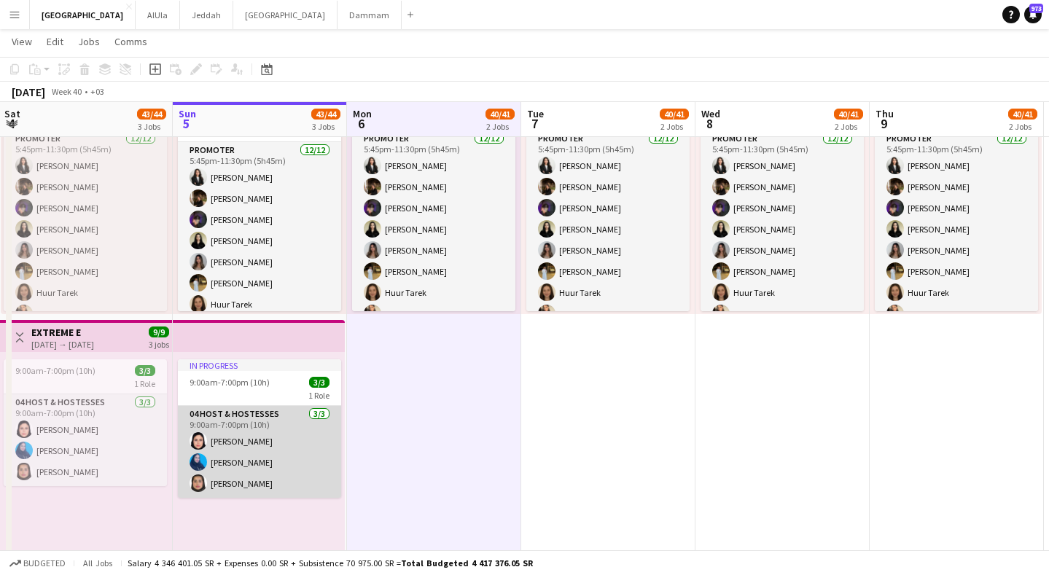
click at [281, 462] on app-card-role "04 Host & Hostesses [DATE] 9:00am-7:00pm (10h) [PERSON_NAME] [PERSON_NAME] [PER…" at bounding box center [259, 452] width 163 height 92
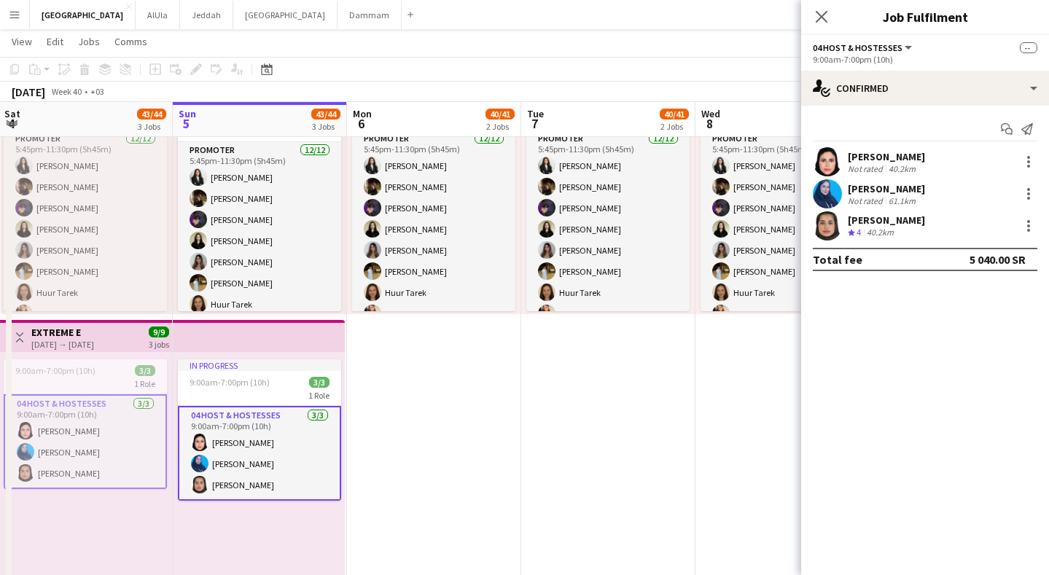
click at [907, 157] on div "[PERSON_NAME]" at bounding box center [886, 156] width 77 height 13
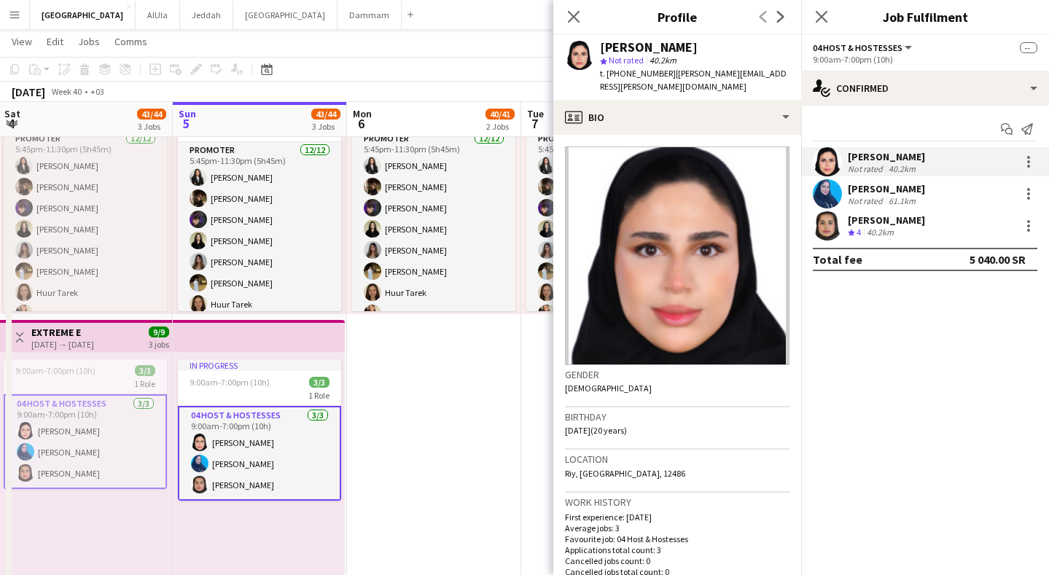
click at [880, 194] on div "[PERSON_NAME] Not rated 61.1km" at bounding box center [886, 194] width 77 height 24
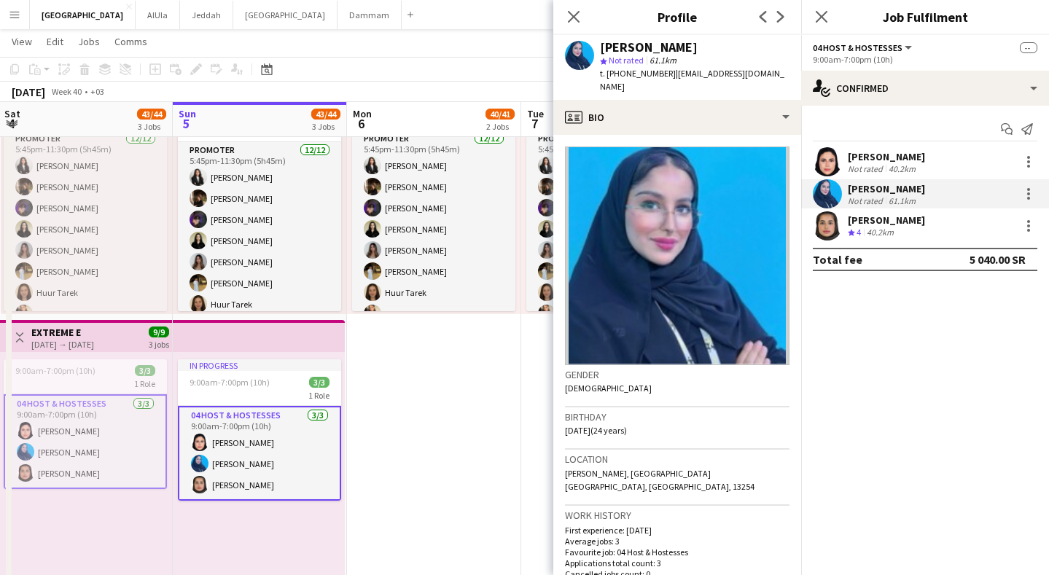
click at [878, 222] on div "[PERSON_NAME]" at bounding box center [886, 220] width 77 height 13
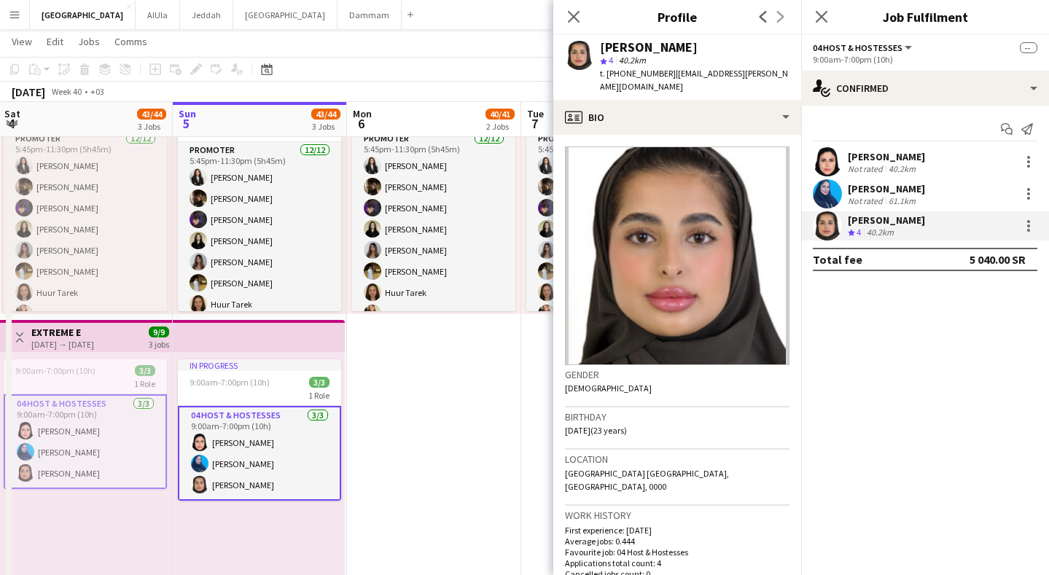
click at [886, 190] on div "[PERSON_NAME]" at bounding box center [886, 188] width 77 height 13
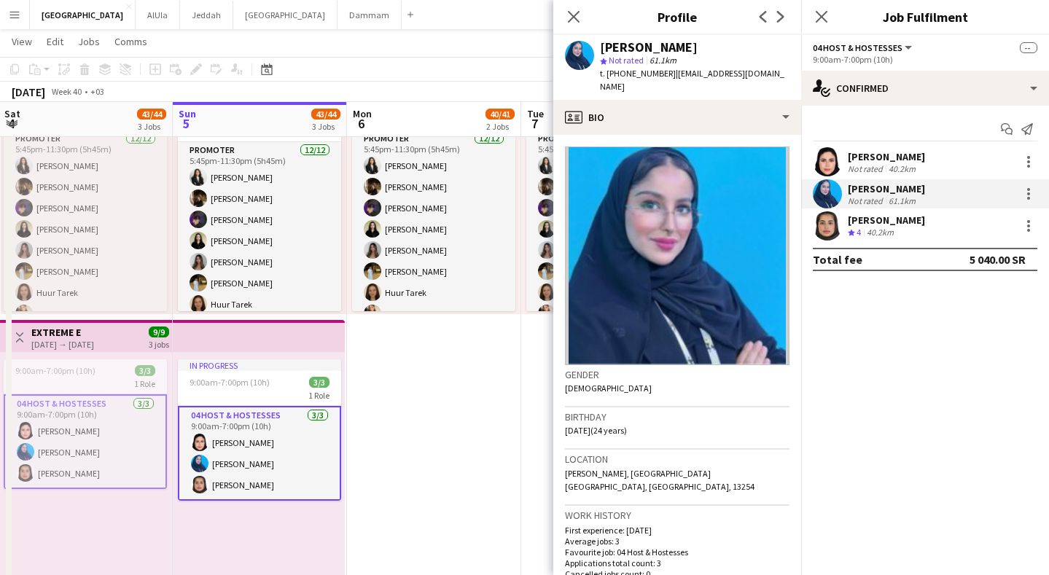
click at [871, 163] on div "Not rated" at bounding box center [867, 168] width 38 height 11
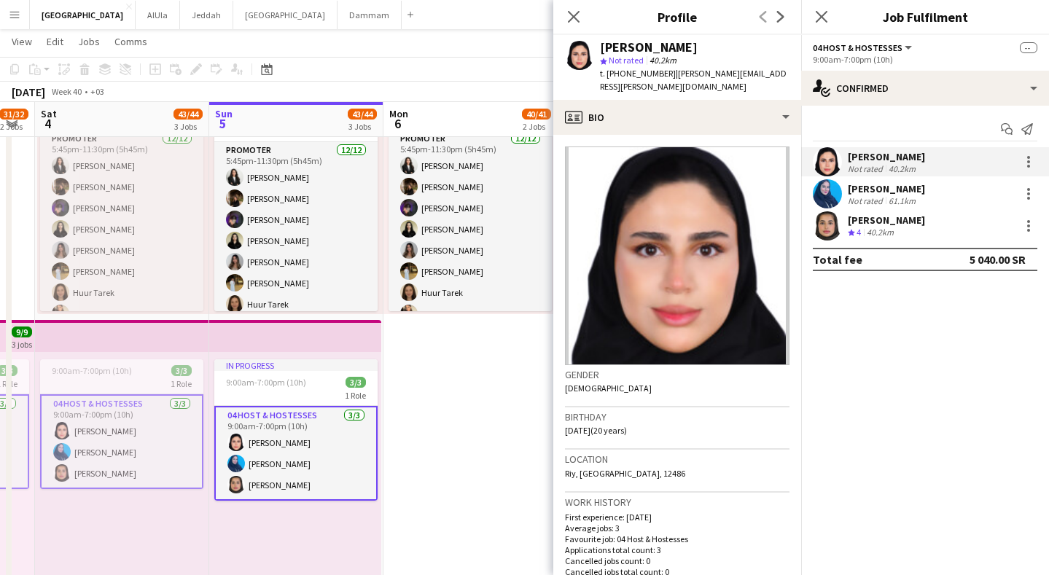
drag, startPoint x: 239, startPoint y: 344, endPoint x: 255, endPoint y: 336, distance: 17.3
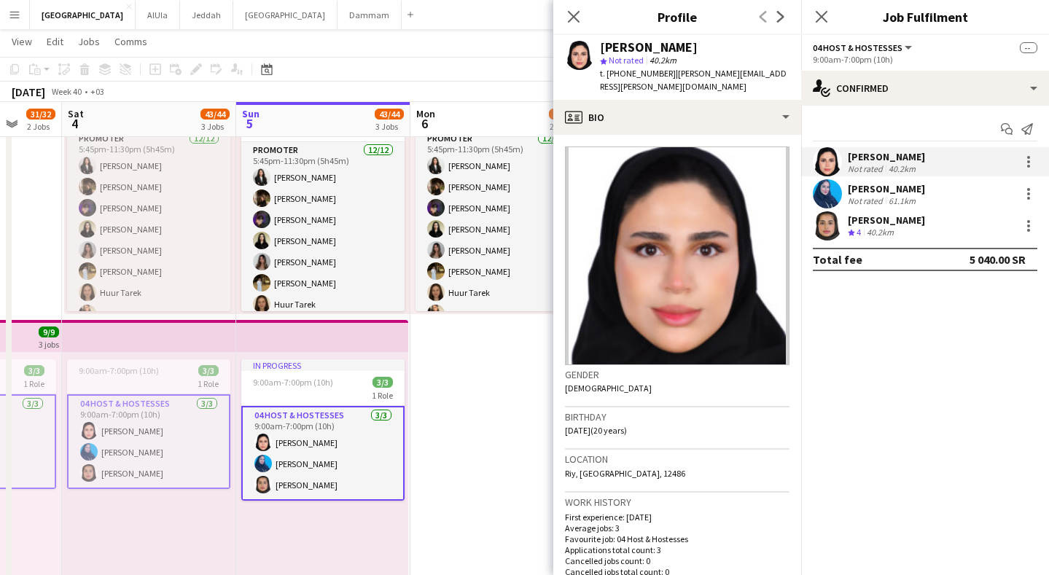
drag, startPoint x: 483, startPoint y: 333, endPoint x: 521, endPoint y: 329, distance: 38.1
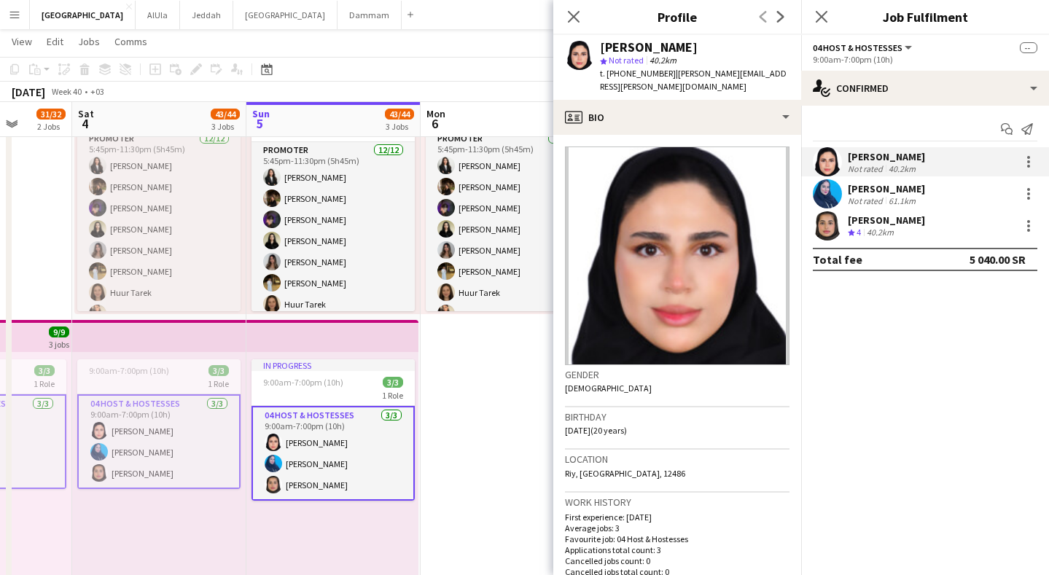
click at [861, 230] on span "4" at bounding box center [859, 232] width 4 height 11
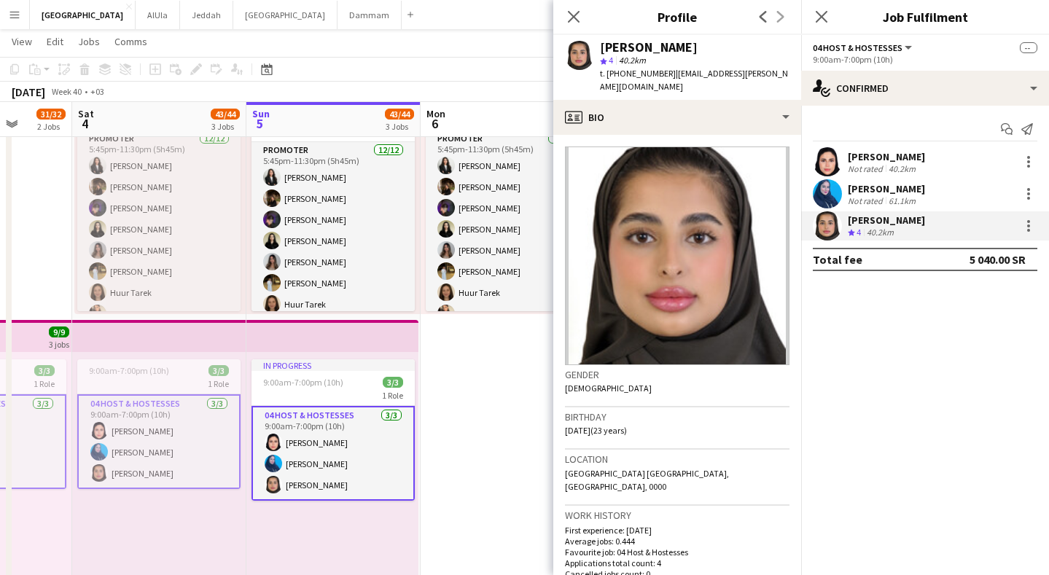
click at [628, 76] on span "t. [PHONE_NUMBER]" at bounding box center [638, 73] width 76 height 11
click at [895, 189] on div "[PERSON_NAME]" at bounding box center [886, 188] width 77 height 13
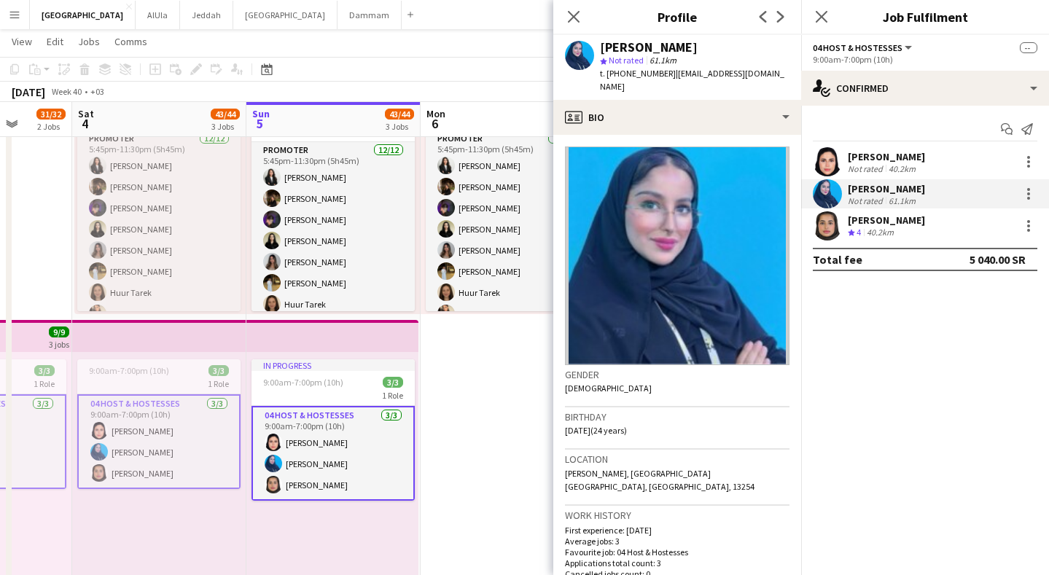
click at [656, 73] on span "t. [PHONE_NUMBER]" at bounding box center [638, 73] width 76 height 11
click at [852, 155] on div "[PERSON_NAME]" at bounding box center [886, 156] width 77 height 13
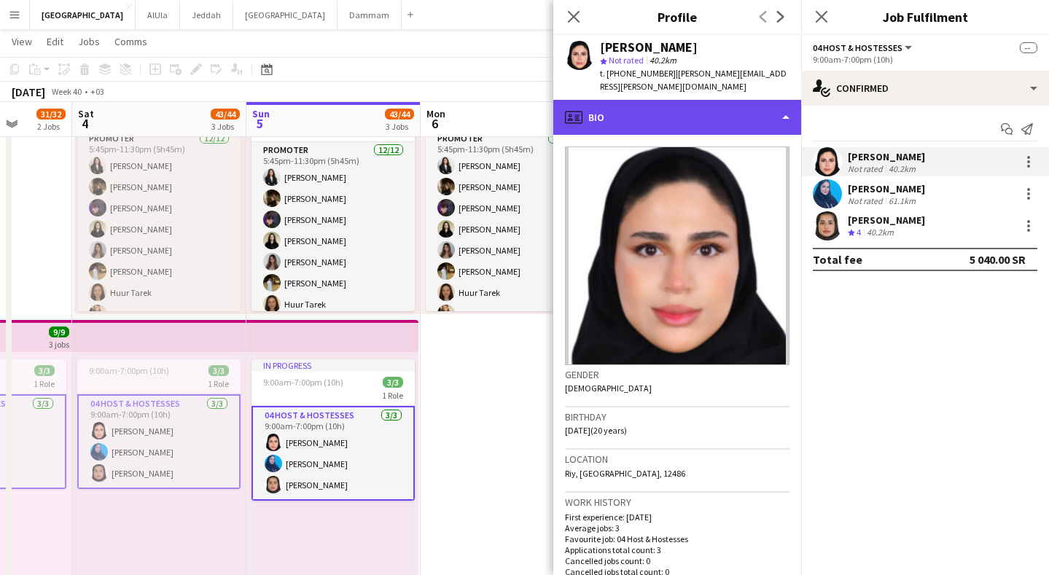
click at [712, 112] on div "profile Bio" at bounding box center [678, 117] width 248 height 35
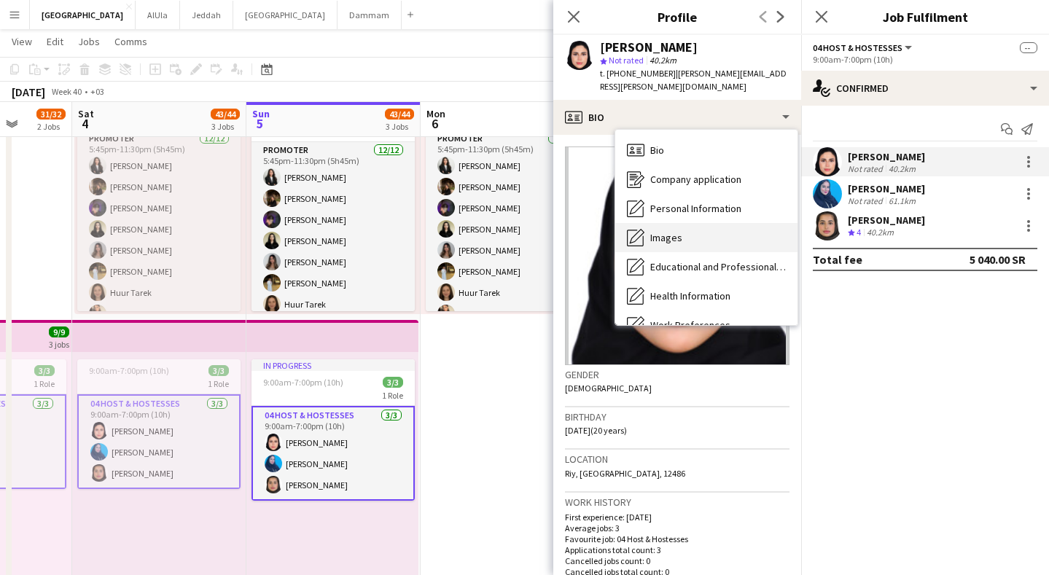
click at [691, 230] on div "Images Images" at bounding box center [706, 237] width 182 height 29
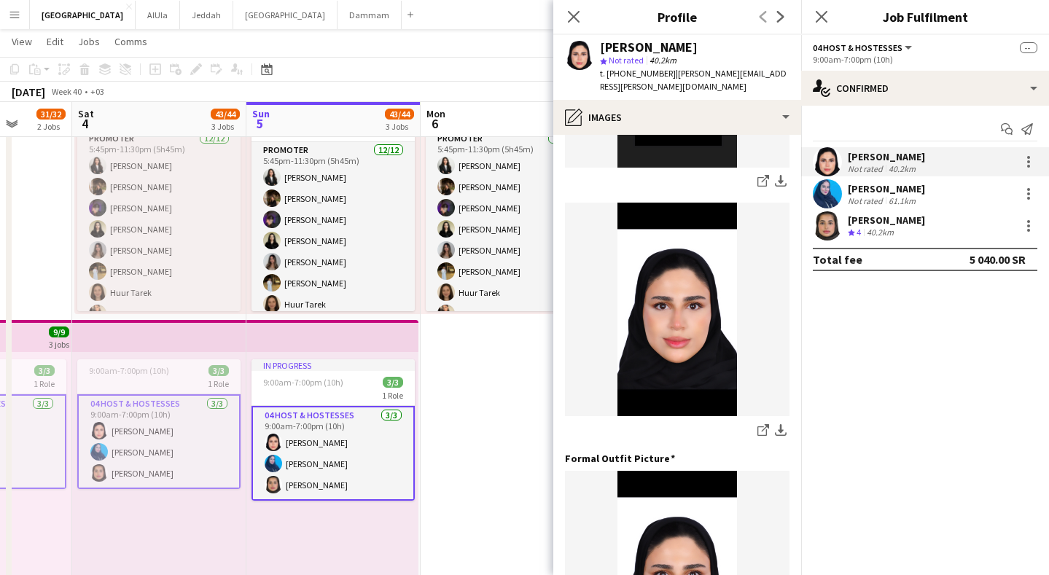
scroll to position [691, 0]
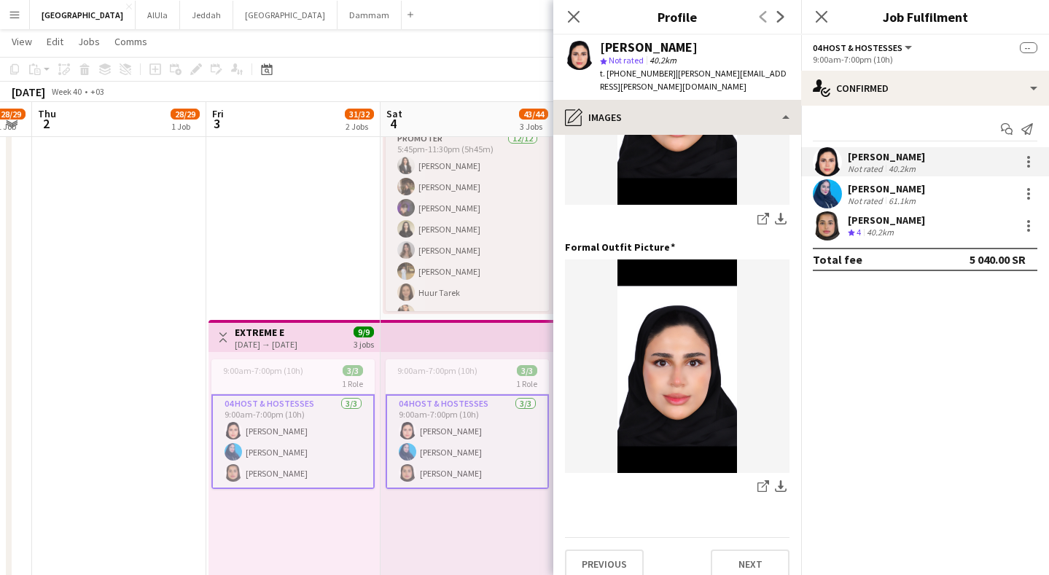
drag, startPoint x: 244, startPoint y: 124, endPoint x: 584, endPoint y: 120, distance: 339.9
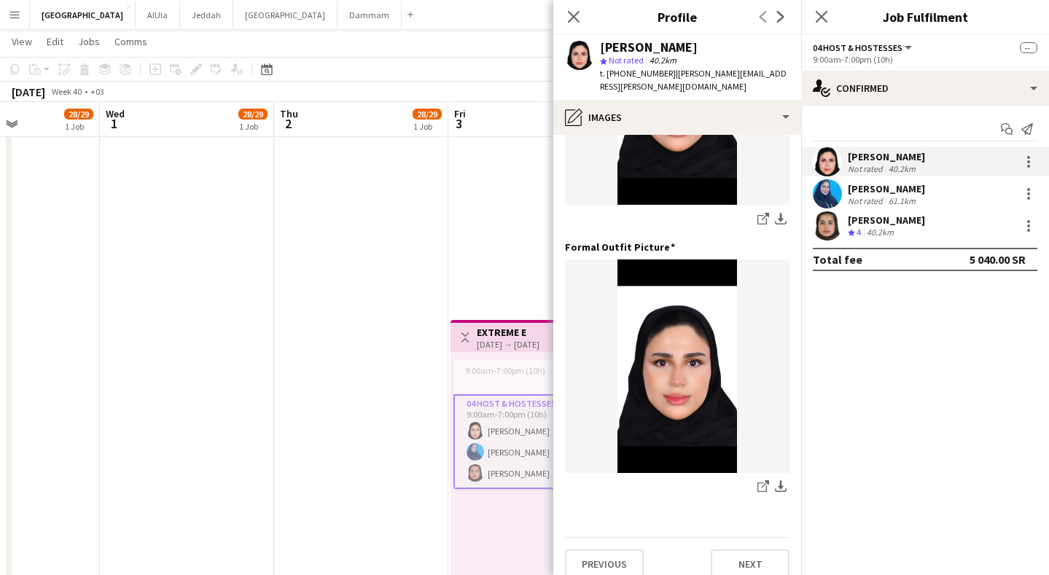
scroll to position [0, 423]
drag, startPoint x: 264, startPoint y: 128, endPoint x: 506, endPoint y: 131, distance: 242.1
click at [218, 250] on app-date-cell at bounding box center [187, 449] width 174 height 798
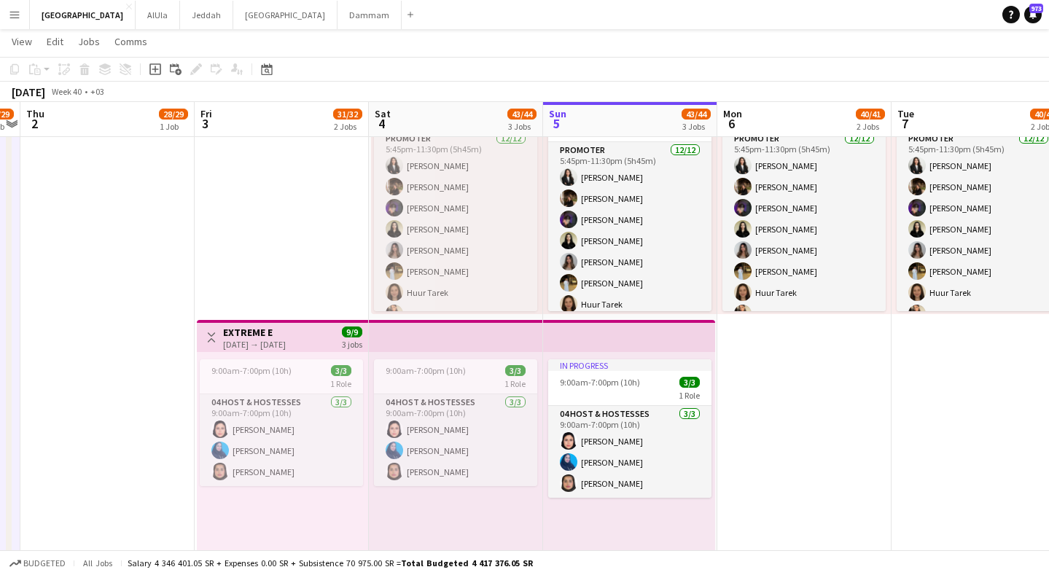
drag, startPoint x: 467, startPoint y: 117, endPoint x: 214, endPoint y: 117, distance: 253.8
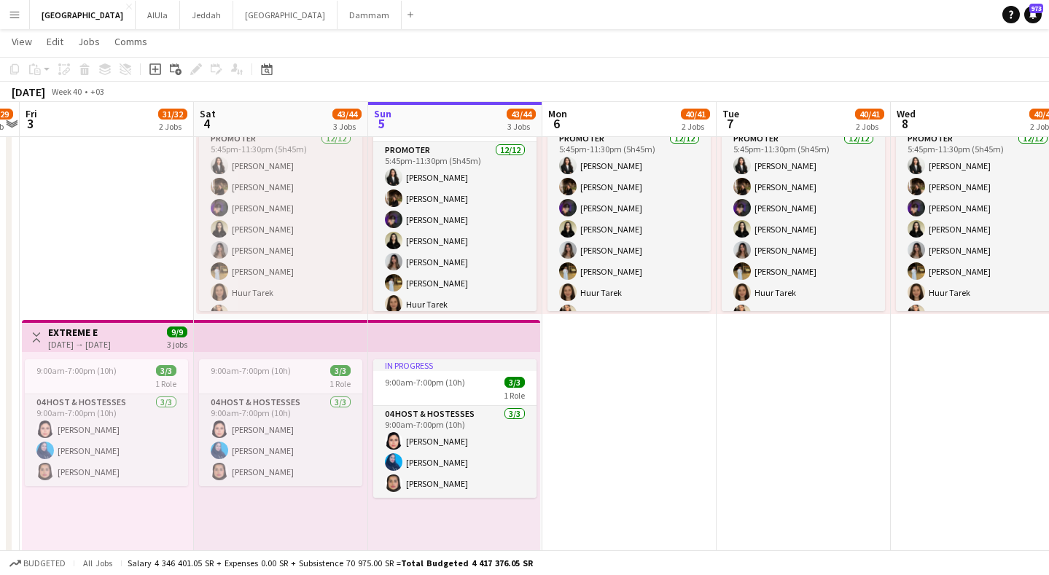
scroll to position [0, 610]
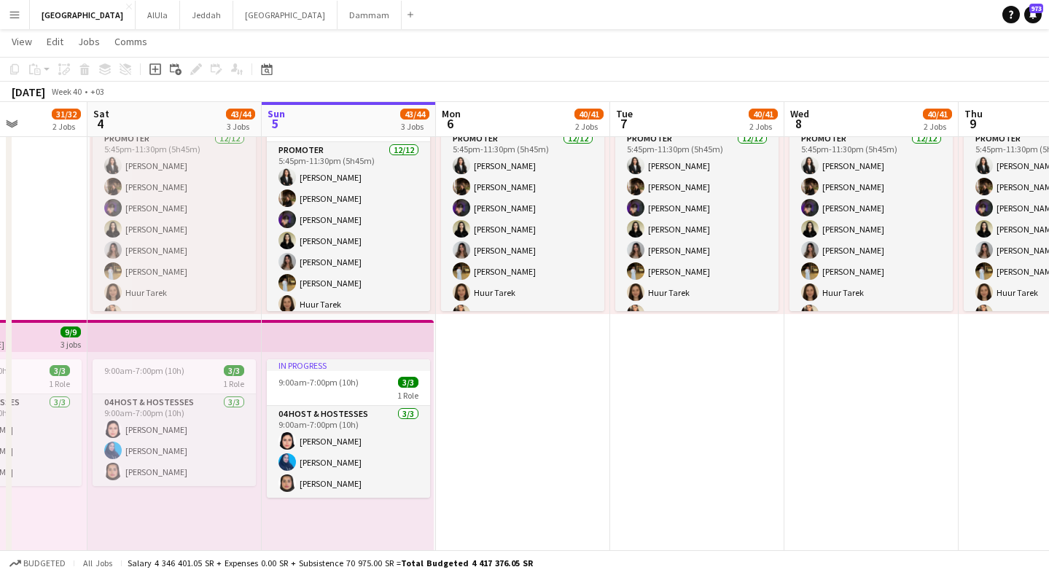
drag, startPoint x: 562, startPoint y: 120, endPoint x: 280, endPoint y: 123, distance: 281.5
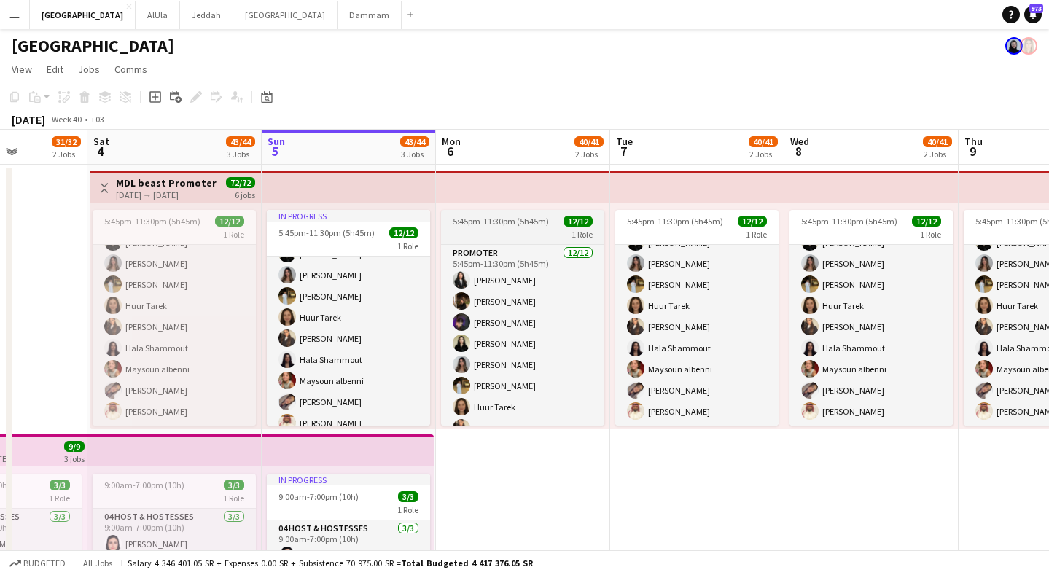
scroll to position [0, 0]
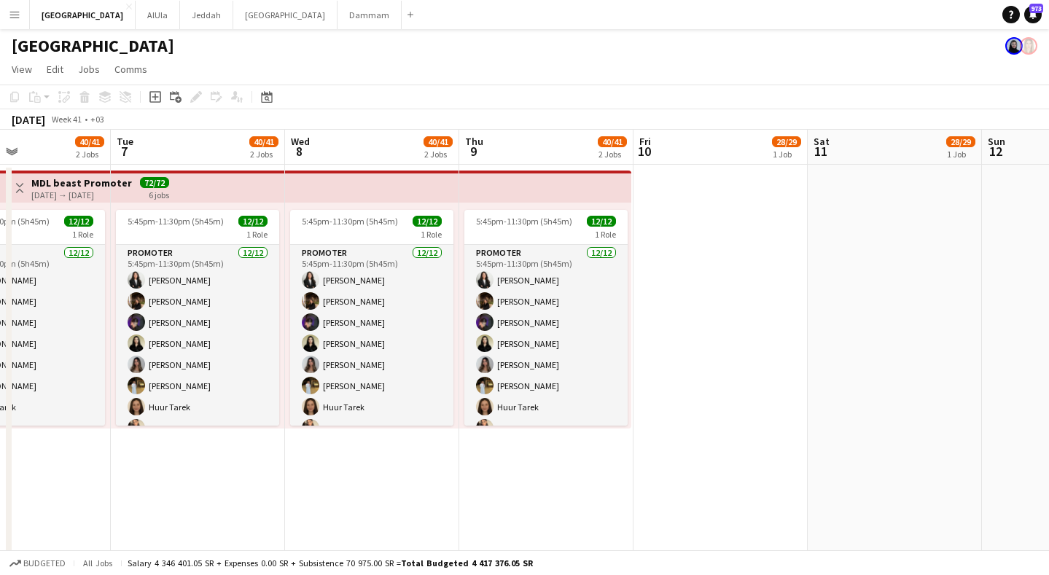
drag, startPoint x: 758, startPoint y: 155, endPoint x: 257, endPoint y: 152, distance: 500.3
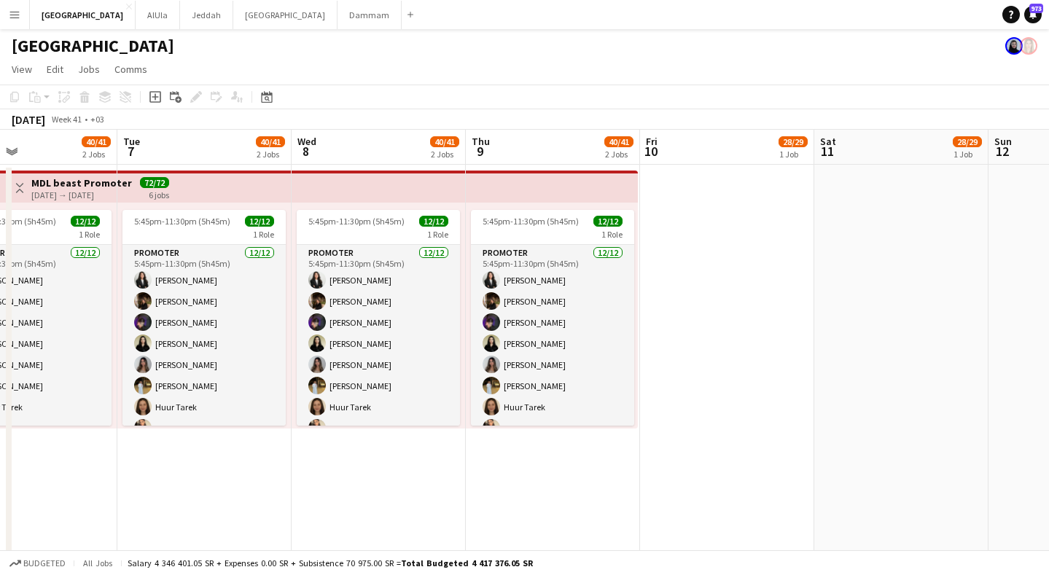
drag, startPoint x: 719, startPoint y: 163, endPoint x: 15, endPoint y: 171, distance: 704.5
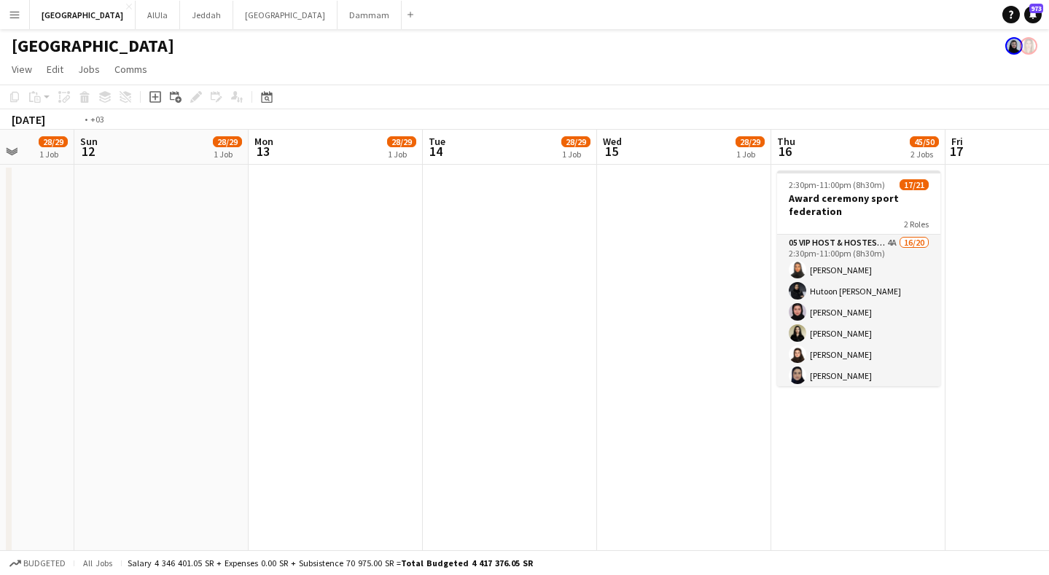
drag, startPoint x: 781, startPoint y: 152, endPoint x: 220, endPoint y: 180, distance: 561.5
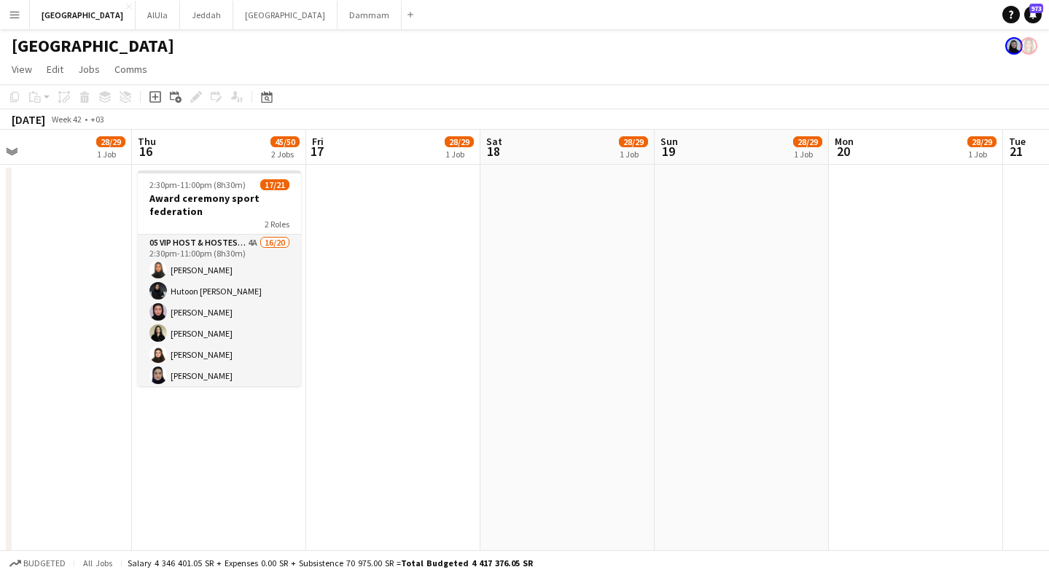
scroll to position [0, 535]
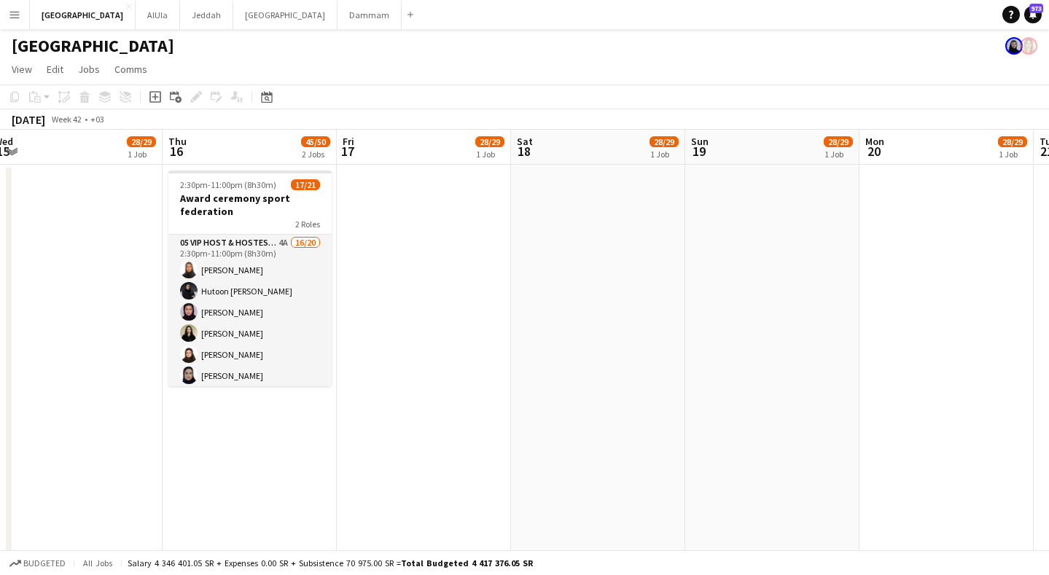
drag, startPoint x: 761, startPoint y: 156, endPoint x: 500, endPoint y: 168, distance: 260.6
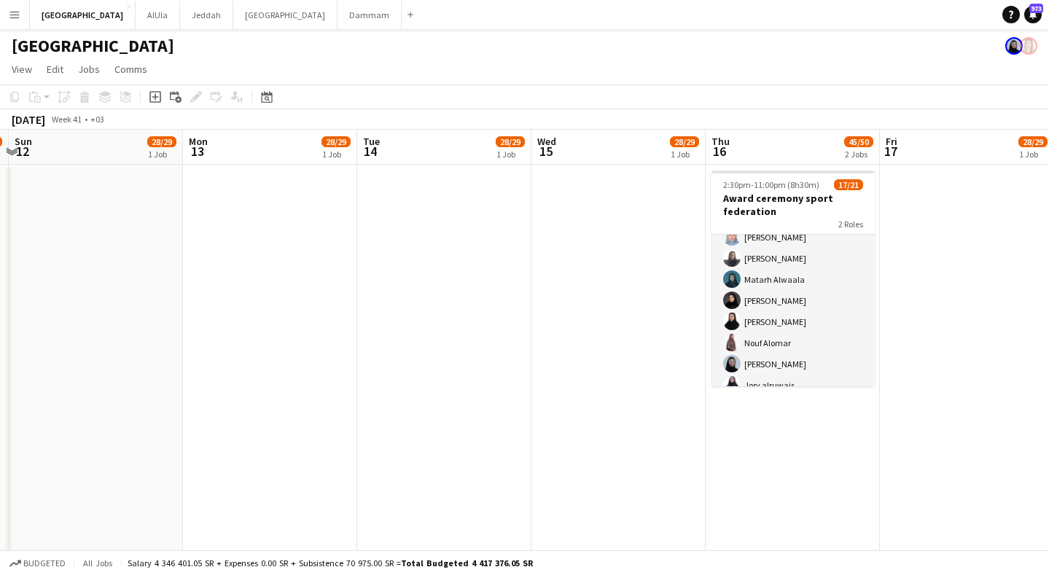
scroll to position [0, 319]
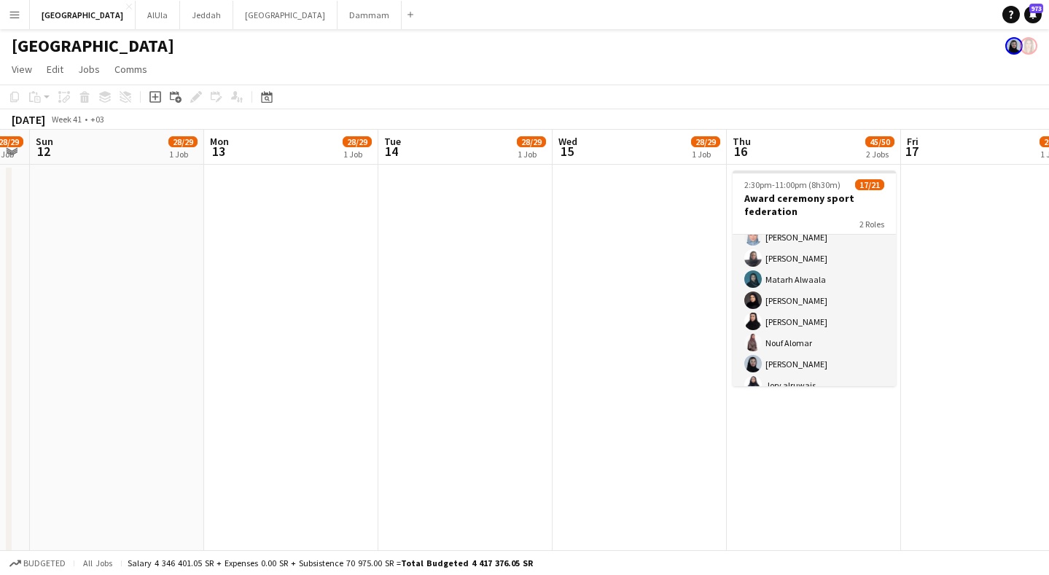
drag, startPoint x: 276, startPoint y: 145, endPoint x: 840, endPoint y: 174, distance: 565.2
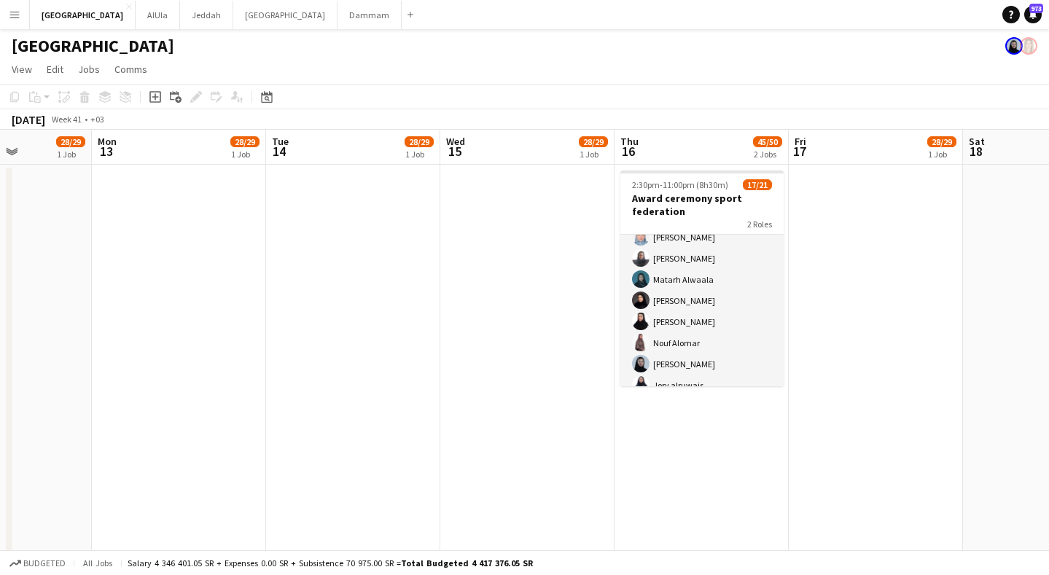
drag, startPoint x: 482, startPoint y: 156, endPoint x: 865, endPoint y: 168, distance: 383.1
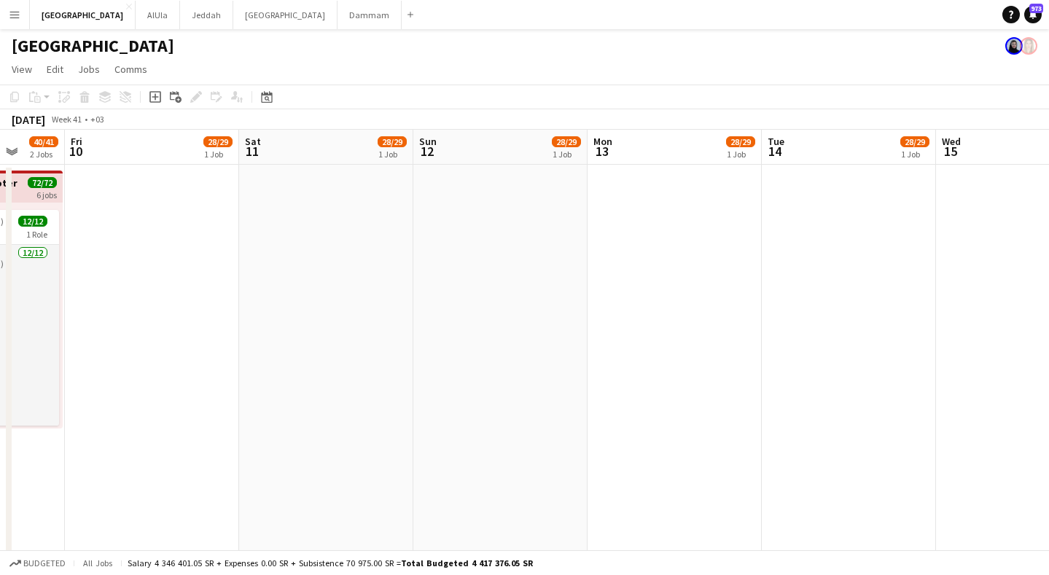
drag, startPoint x: 413, startPoint y: 152, endPoint x: 842, endPoint y: 148, distance: 428.1
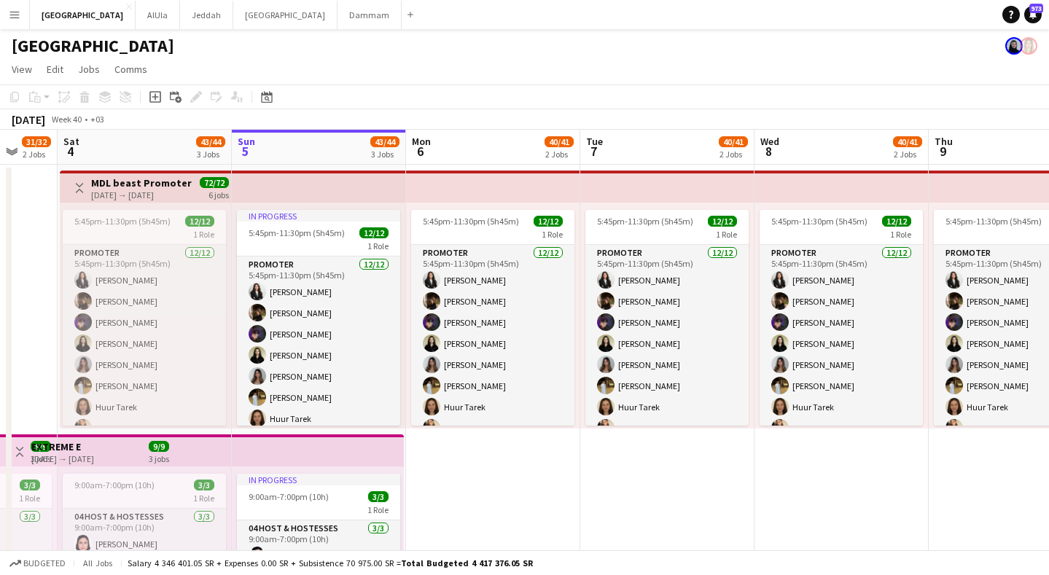
drag, startPoint x: 400, startPoint y: 146, endPoint x: 743, endPoint y: 155, distance: 343.6
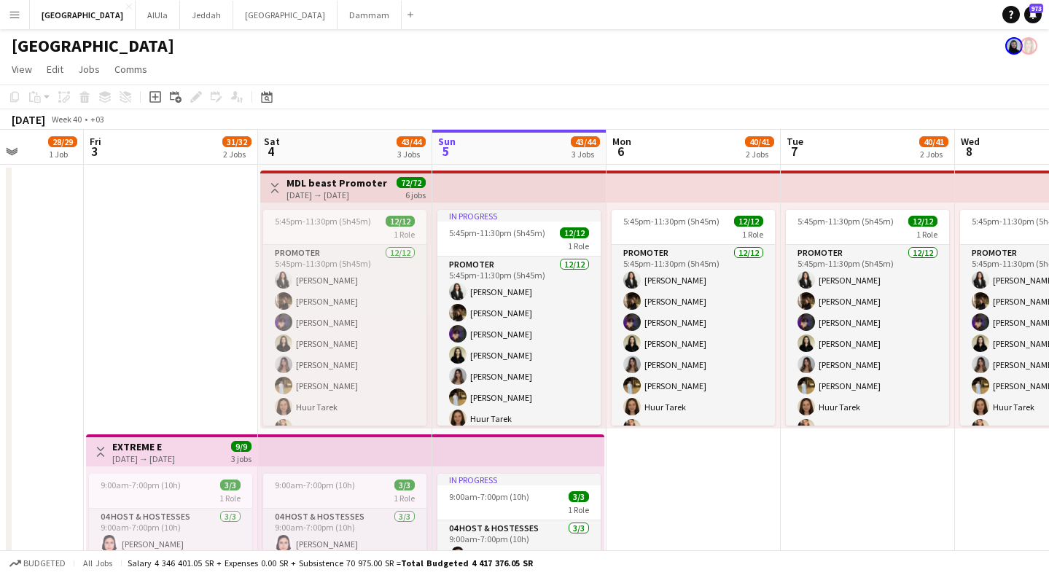
drag, startPoint x: 359, startPoint y: 160, endPoint x: 576, endPoint y: 161, distance: 217.3
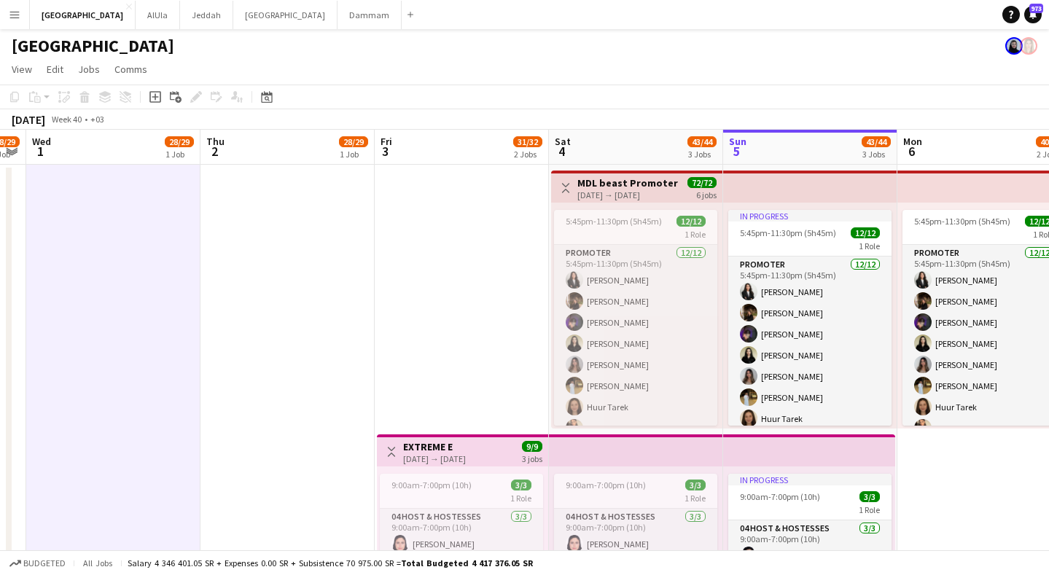
scroll to position [0, 416]
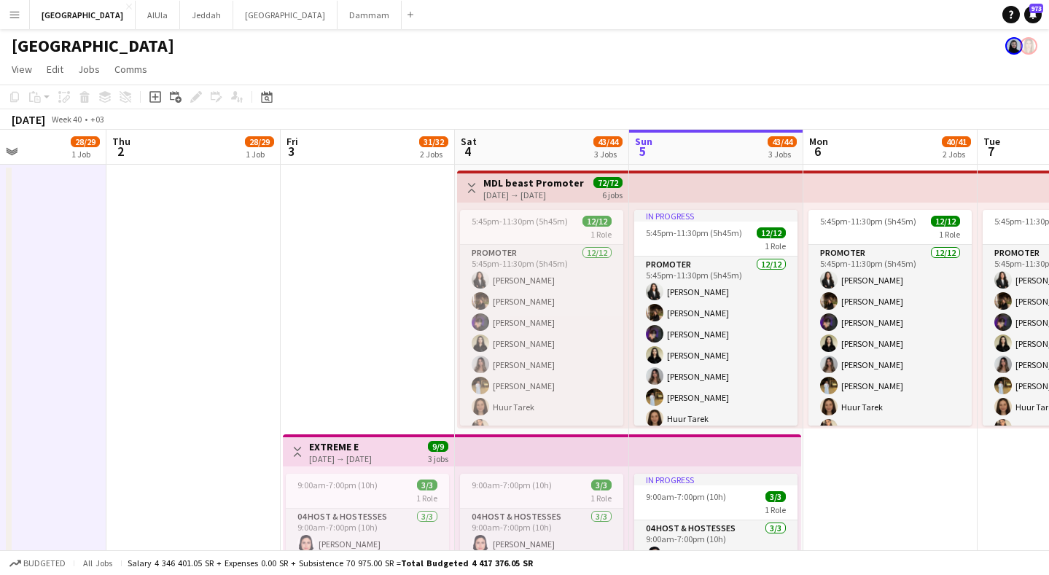
drag, startPoint x: 493, startPoint y: 155, endPoint x: 535, endPoint y: 155, distance: 42.3
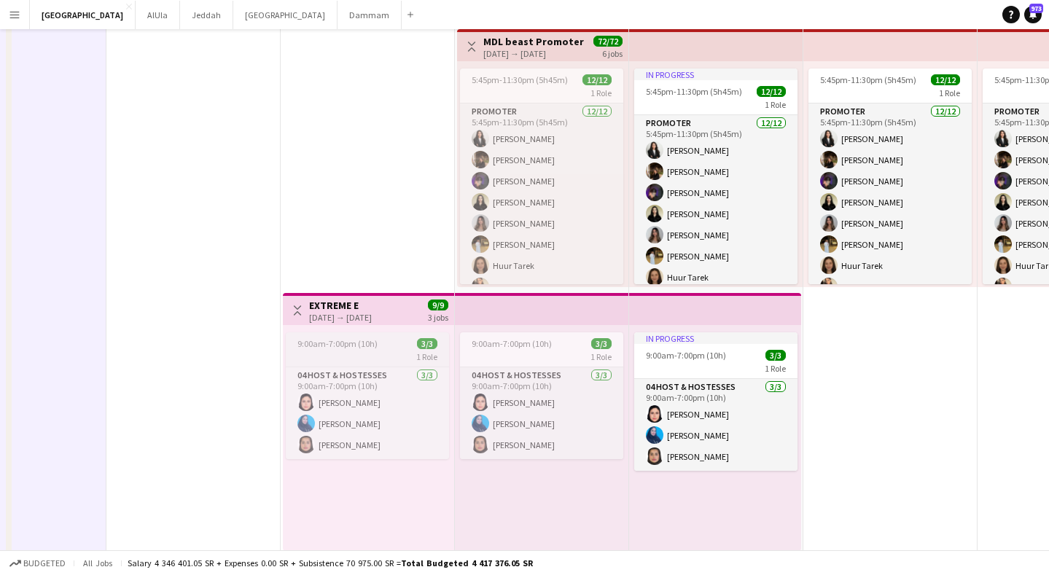
scroll to position [0, 0]
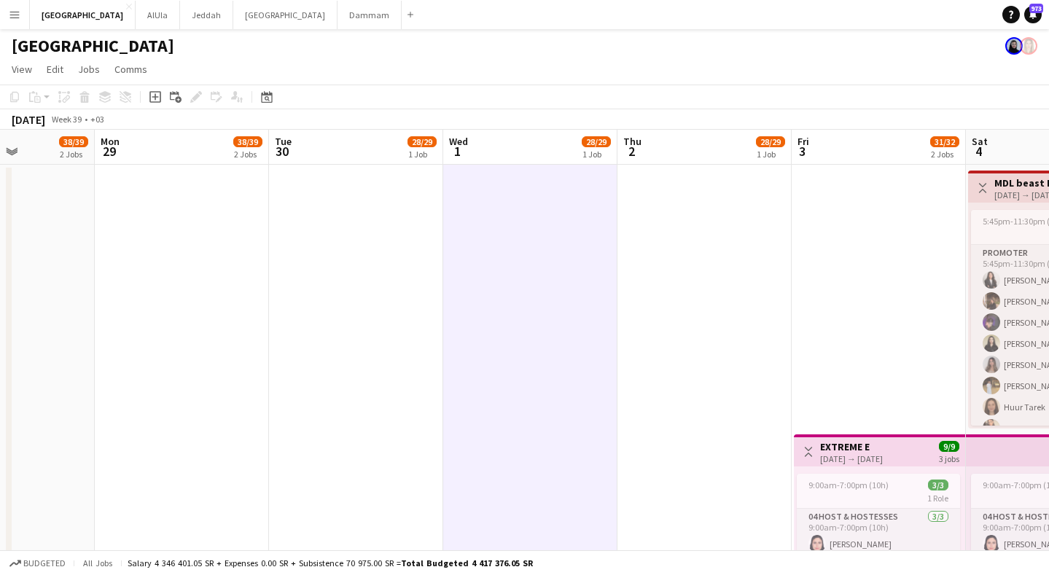
drag, startPoint x: 648, startPoint y: 164, endPoint x: 1055, endPoint y: 163, distance: 406.9
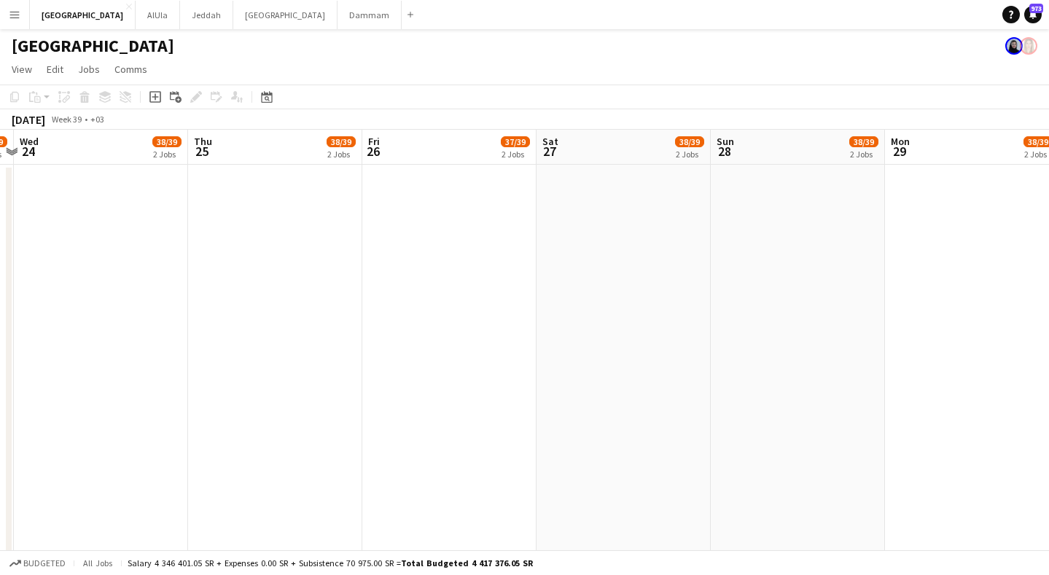
drag, startPoint x: 502, startPoint y: 150, endPoint x: 791, endPoint y: 167, distance: 289.3
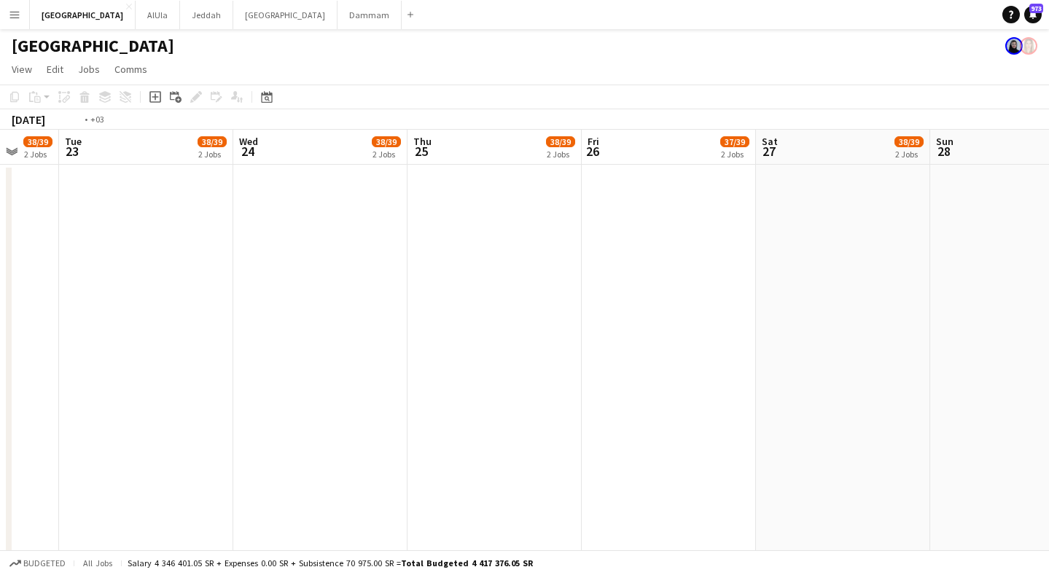
drag, startPoint x: 826, startPoint y: 164, endPoint x: 1059, endPoint y: 173, distance: 233.5
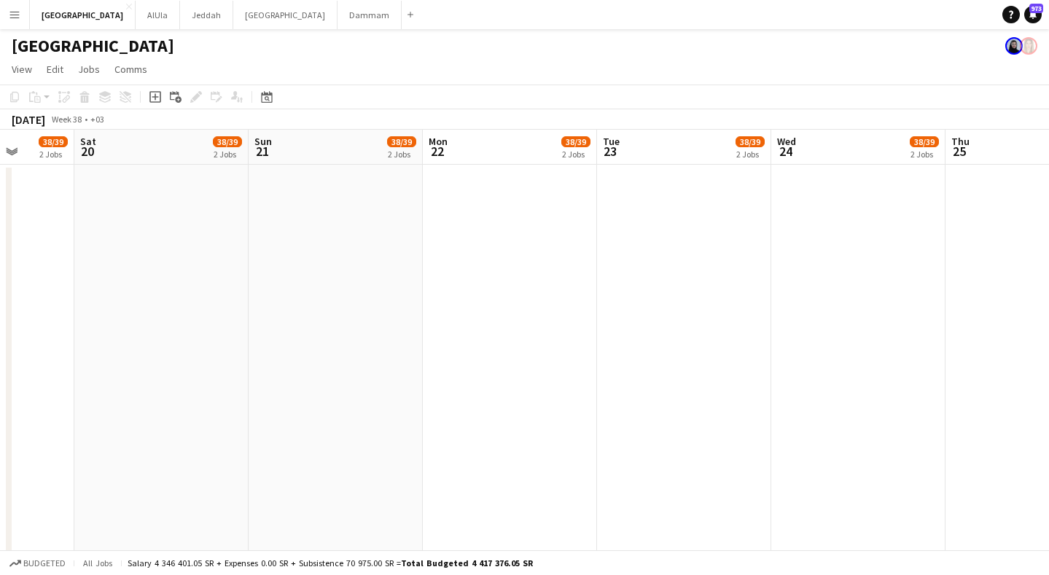
drag, startPoint x: 588, startPoint y: 138, endPoint x: 904, endPoint y: 157, distance: 317.1
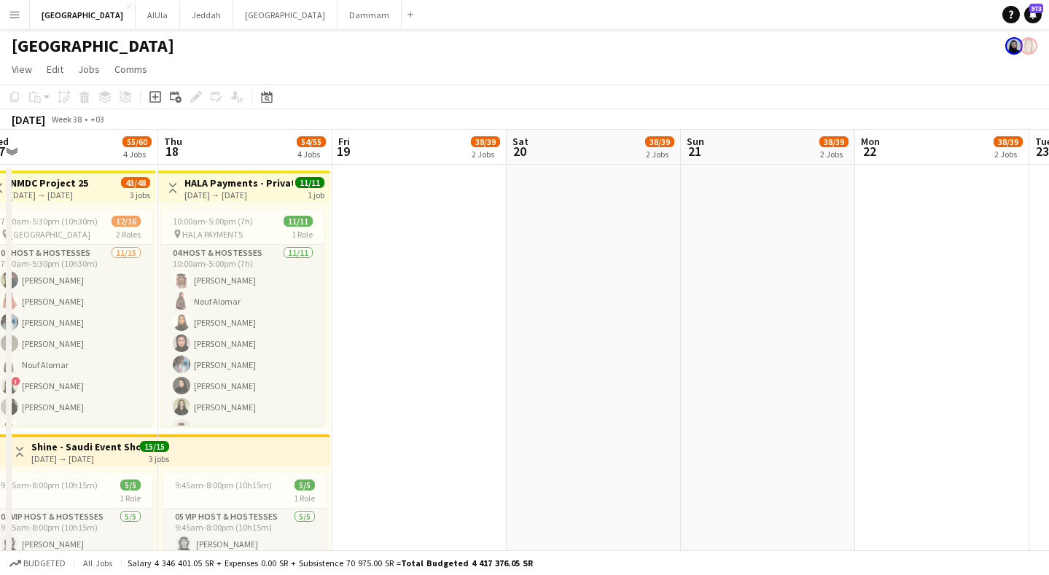
drag, startPoint x: 462, startPoint y: 147, endPoint x: 901, endPoint y: 159, distance: 439.9
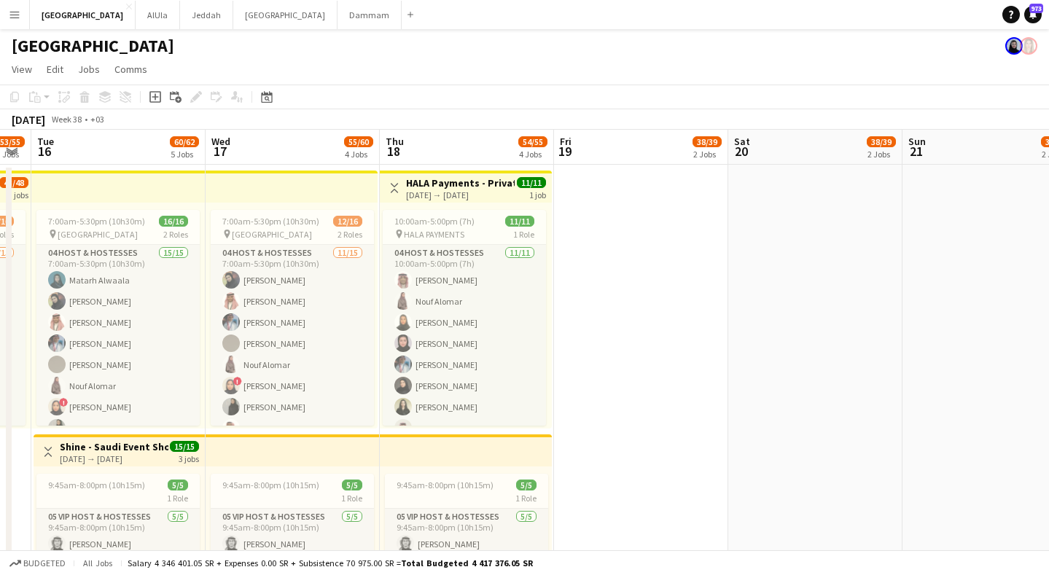
scroll to position [0, 699]
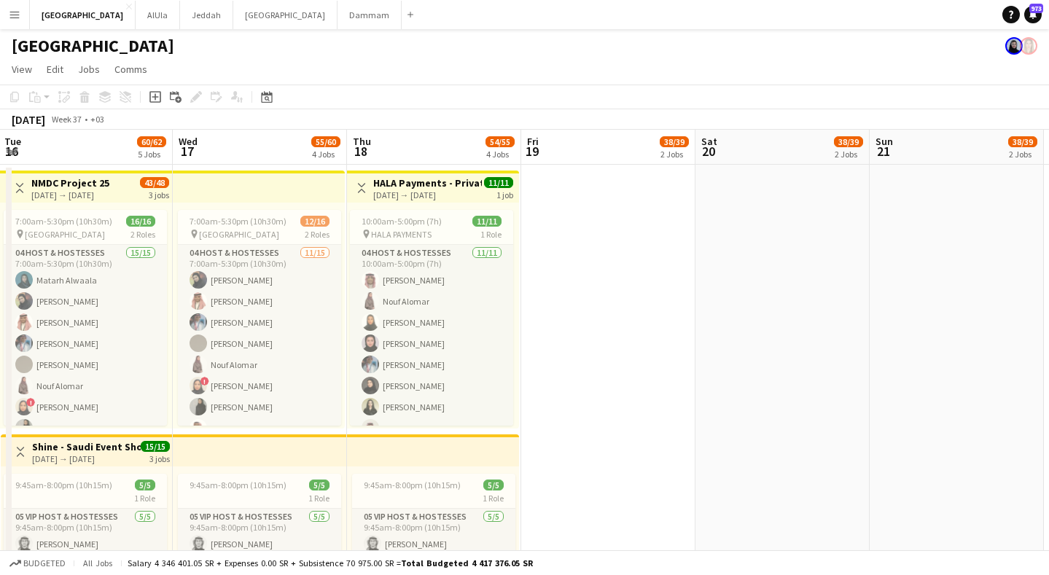
drag, startPoint x: 493, startPoint y: 154, endPoint x: 570, endPoint y: 167, distance: 77.7
click at [626, 325] on app-date-cell at bounding box center [608, 564] width 174 height 798
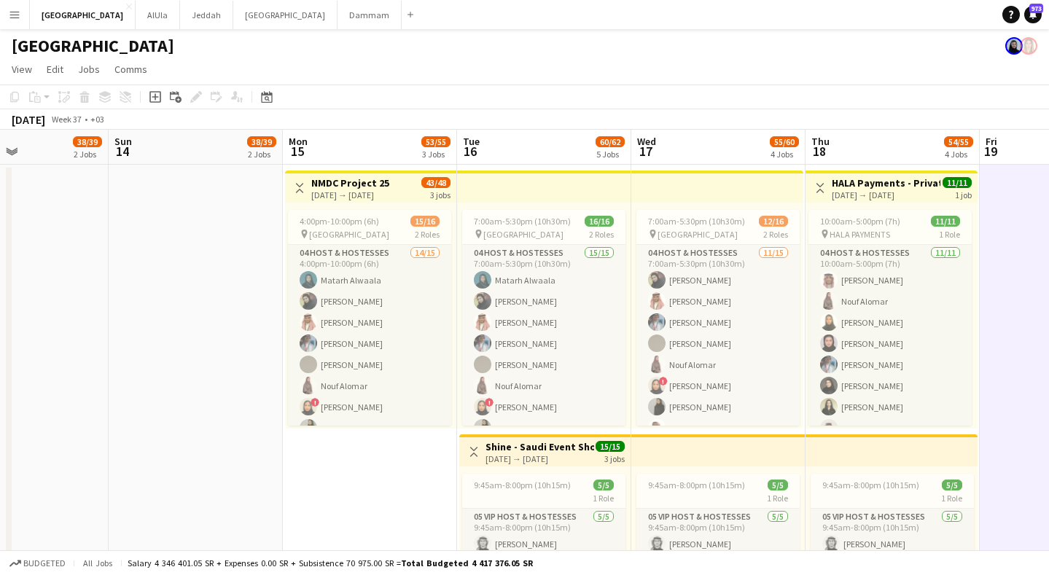
scroll to position [0, 389]
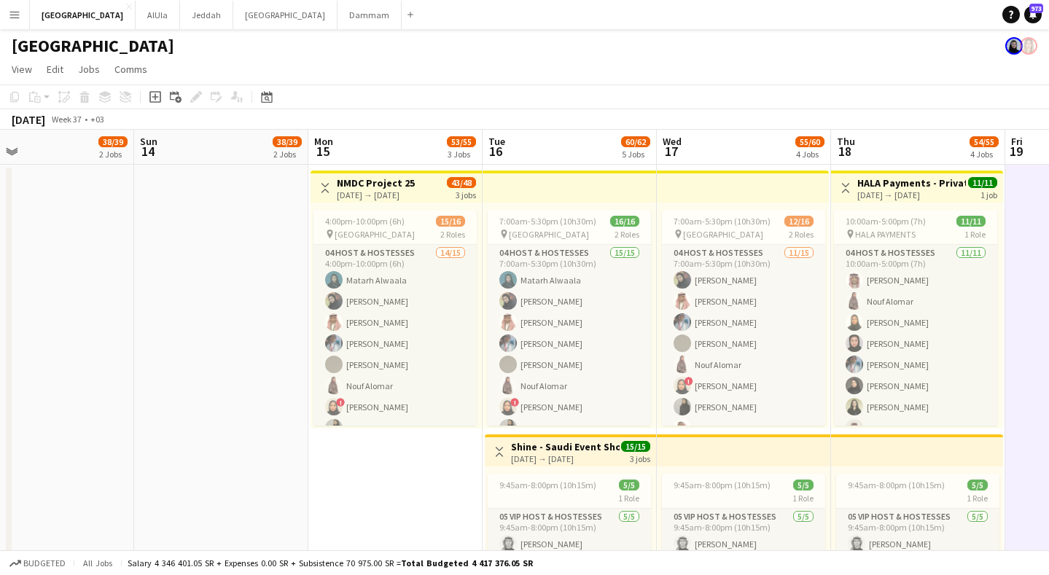
drag, startPoint x: 284, startPoint y: 144, endPoint x: 750, endPoint y: 183, distance: 466.9
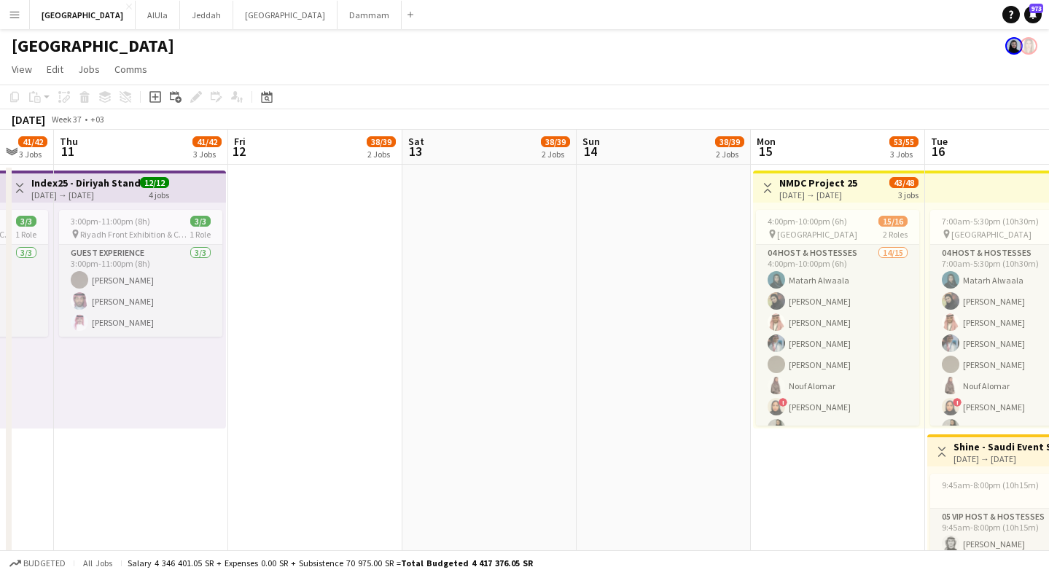
scroll to position [0, 294]
drag, startPoint x: 353, startPoint y: 144, endPoint x: 796, endPoint y: 163, distance: 443.8
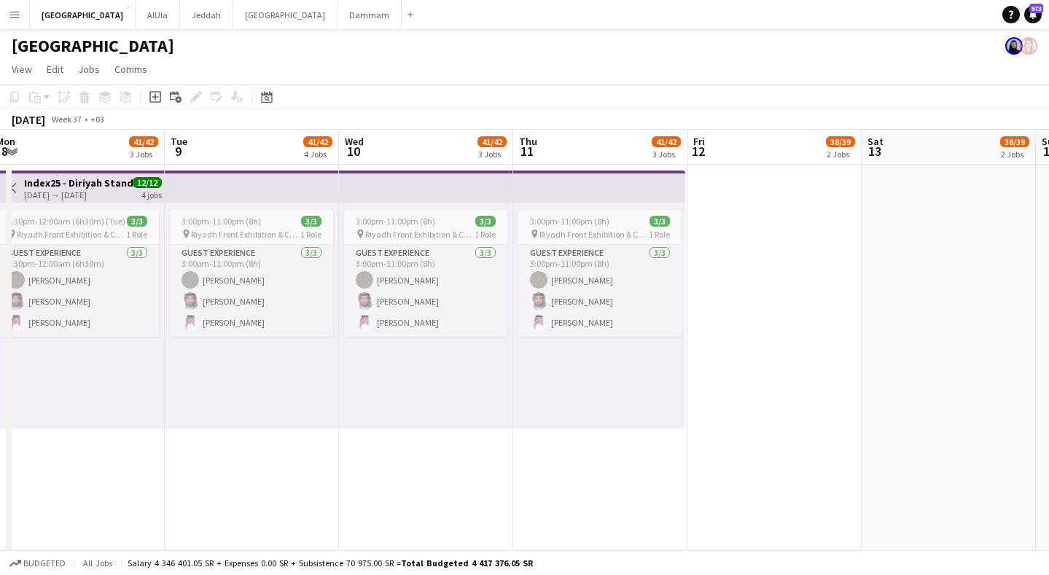
drag, startPoint x: 192, startPoint y: 144, endPoint x: 651, endPoint y: 176, distance: 459.8
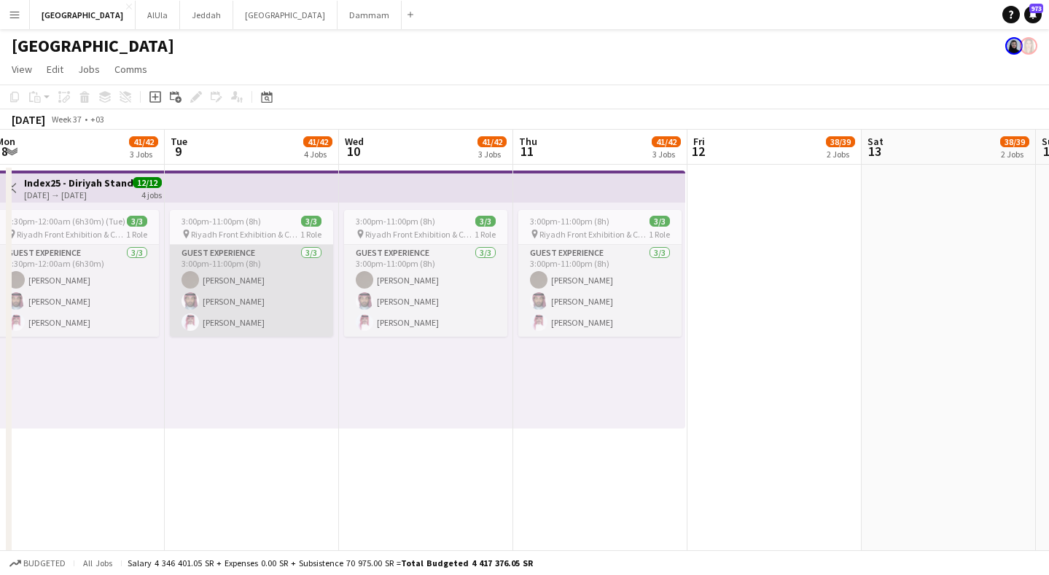
click at [225, 298] on app-card-role "Guest Experience [DATE] 3:00pm-11:00pm (8h) Felwah Almuzaini [PERSON_NAME] [PER…" at bounding box center [251, 291] width 163 height 92
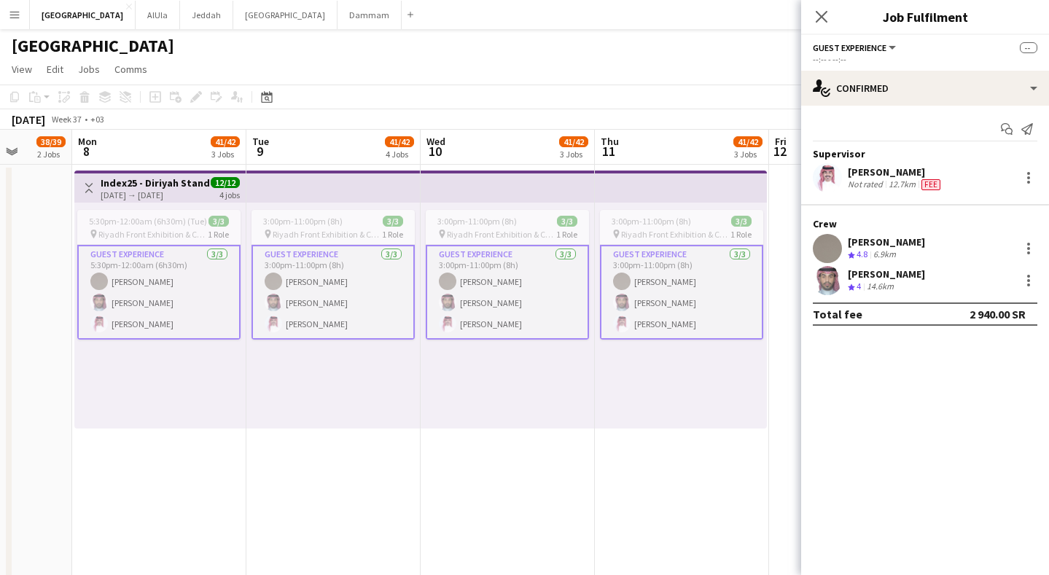
drag, startPoint x: 195, startPoint y: 150, endPoint x: 820, endPoint y: 63, distance: 631.1
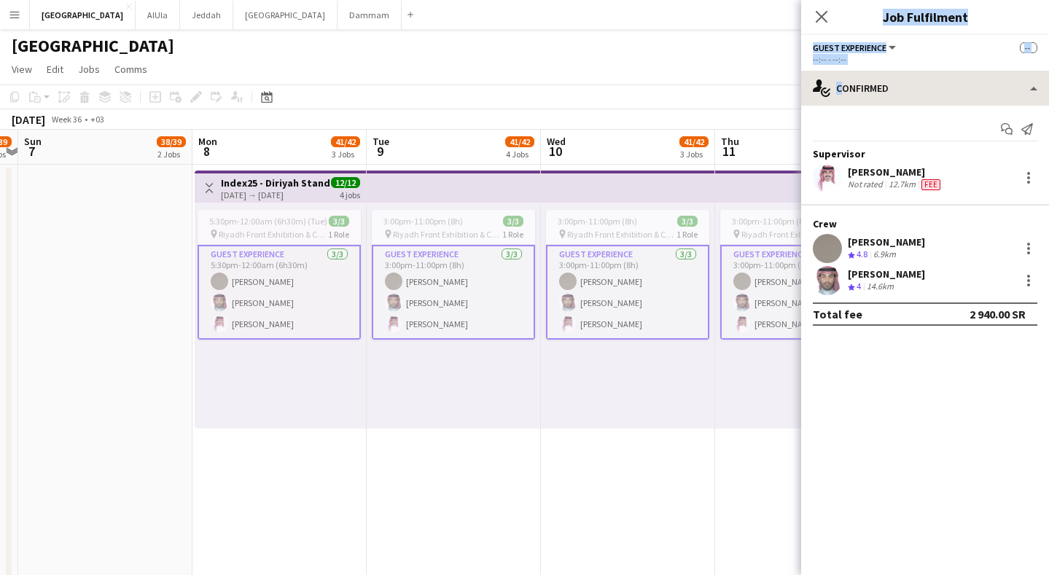
drag, startPoint x: 351, startPoint y: 149, endPoint x: 810, endPoint y: 86, distance: 463.8
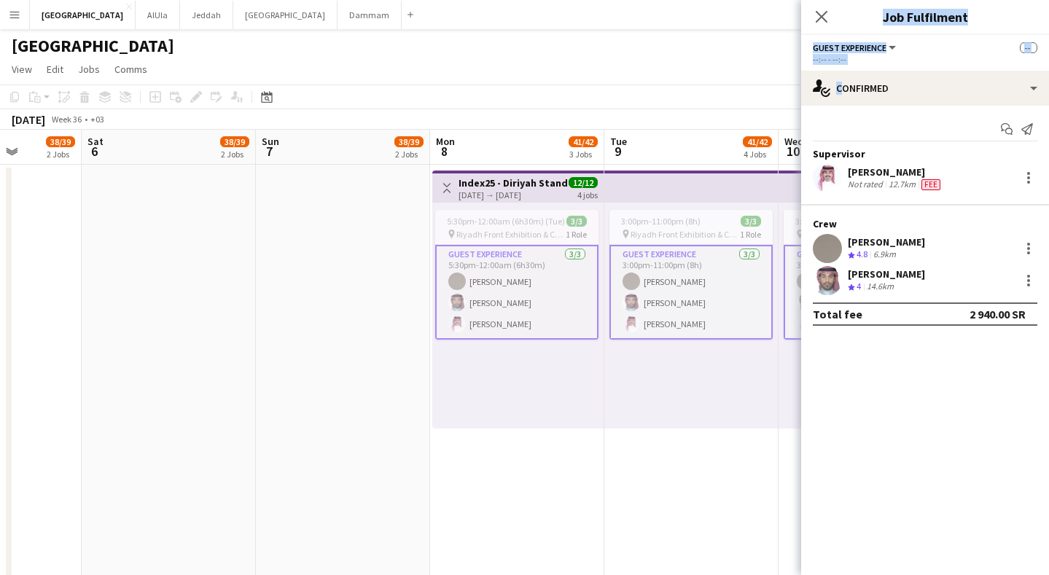
drag, startPoint x: 273, startPoint y: 167, endPoint x: 569, endPoint y: 170, distance: 295.4
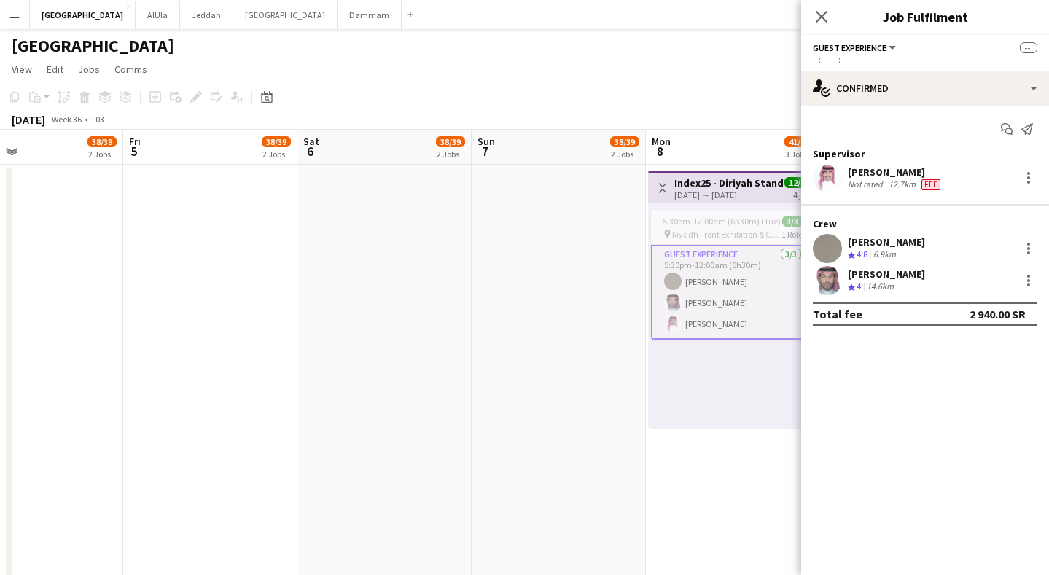
drag, startPoint x: 244, startPoint y: 189, endPoint x: 743, endPoint y: 147, distance: 501.3
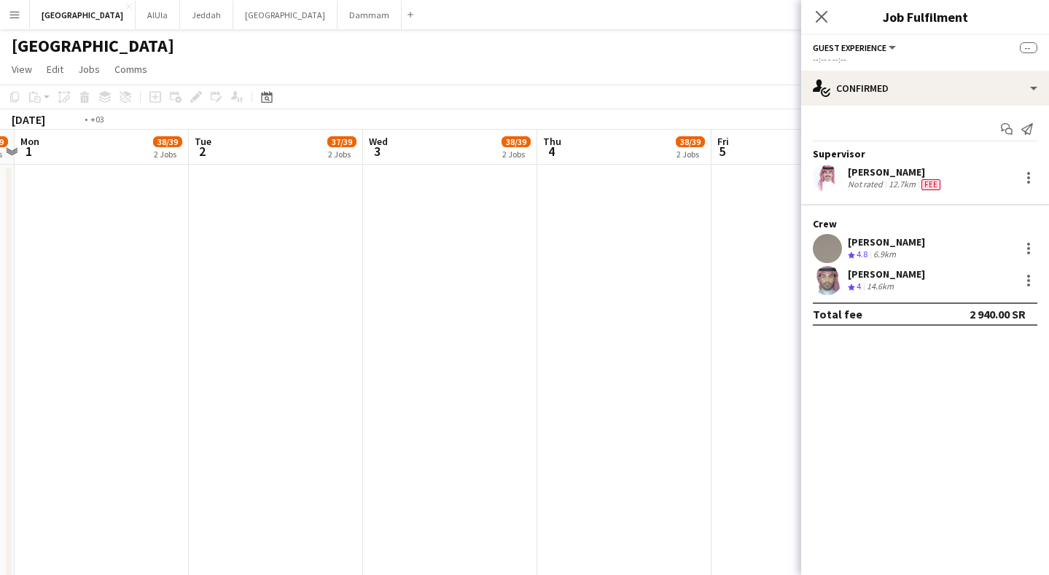
drag, startPoint x: 376, startPoint y: 166, endPoint x: 786, endPoint y: 137, distance: 410.9
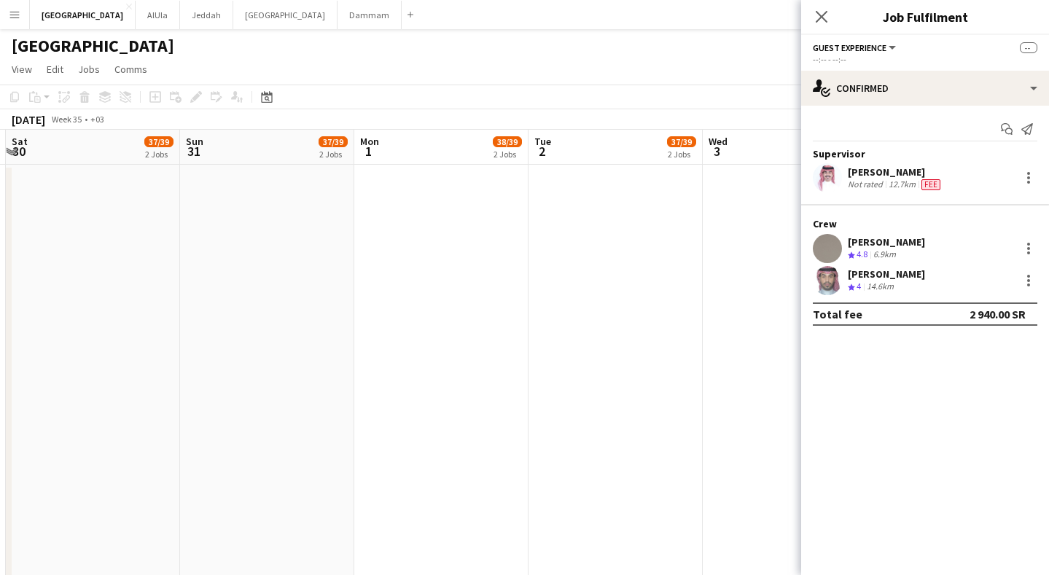
drag, startPoint x: 407, startPoint y: 195, endPoint x: 671, endPoint y: 182, distance: 264.3
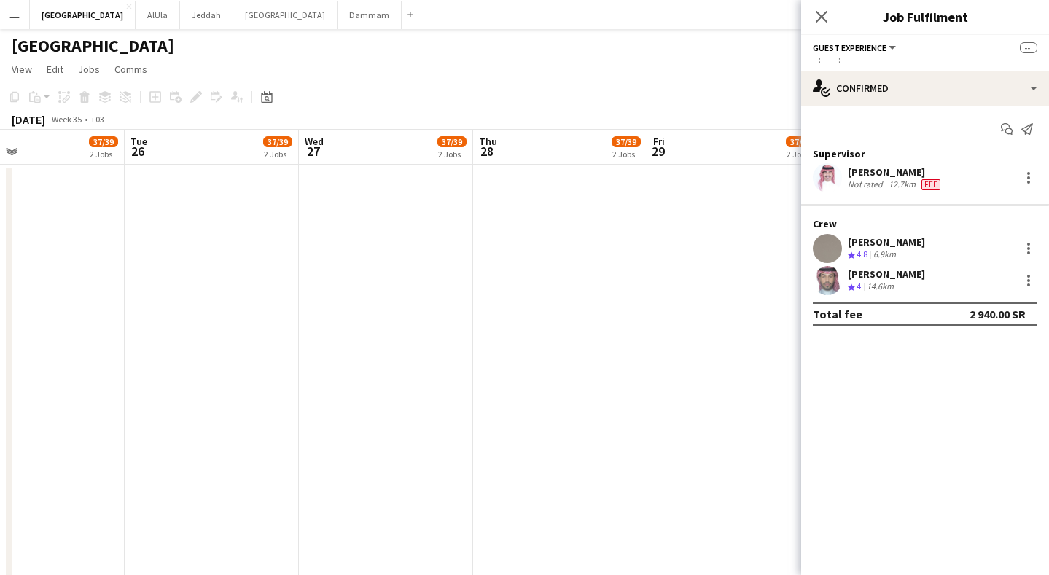
drag, startPoint x: 545, startPoint y: 178, endPoint x: 688, endPoint y: 177, distance: 143.7
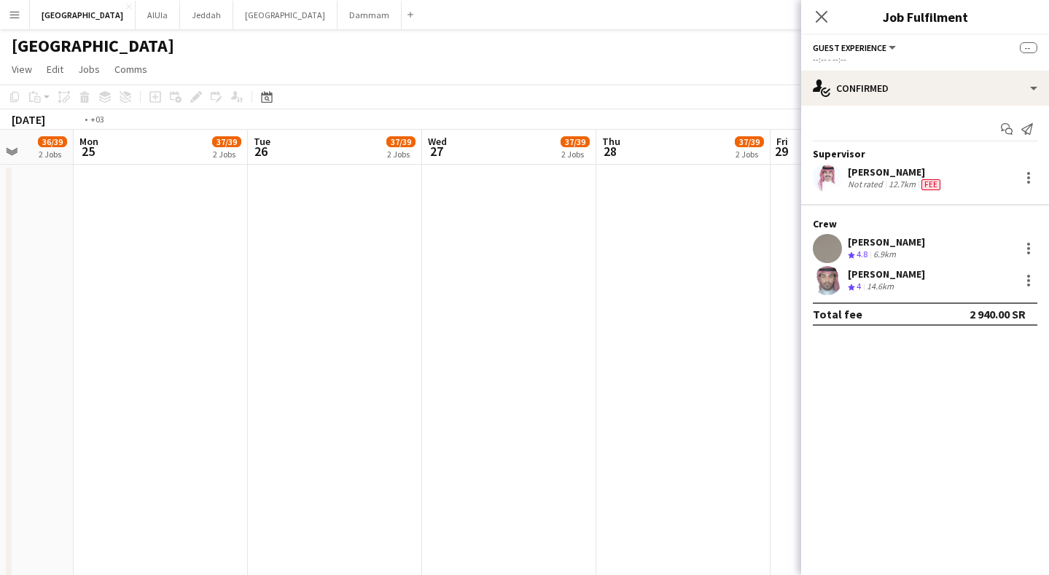
drag, startPoint x: 271, startPoint y: 197, endPoint x: 362, endPoint y: 211, distance: 92.2
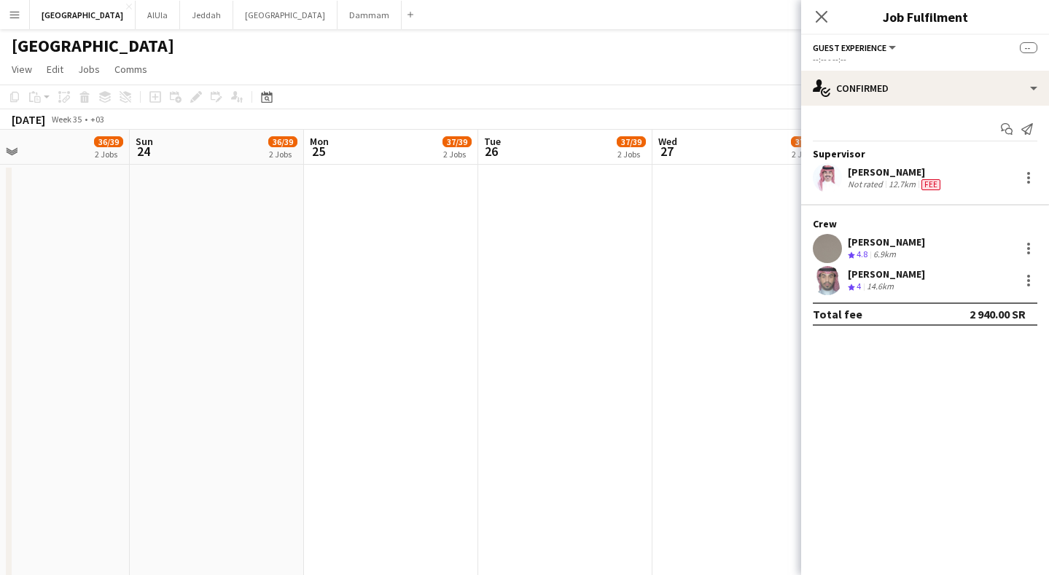
drag, startPoint x: 317, startPoint y: 224, endPoint x: 540, endPoint y: 220, distance: 223.2
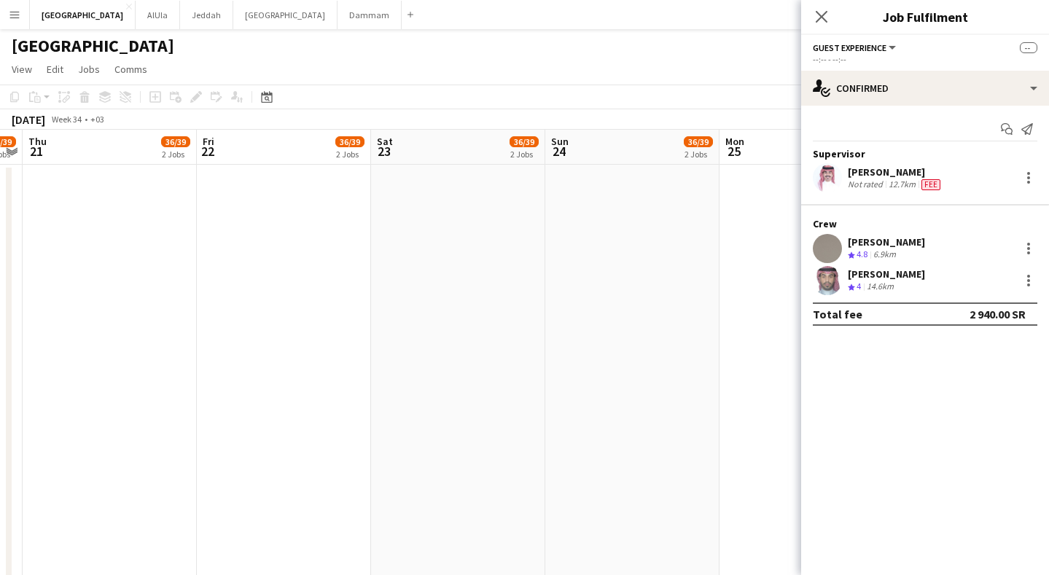
drag, startPoint x: 212, startPoint y: 245, endPoint x: 378, endPoint y: 274, distance: 168.8
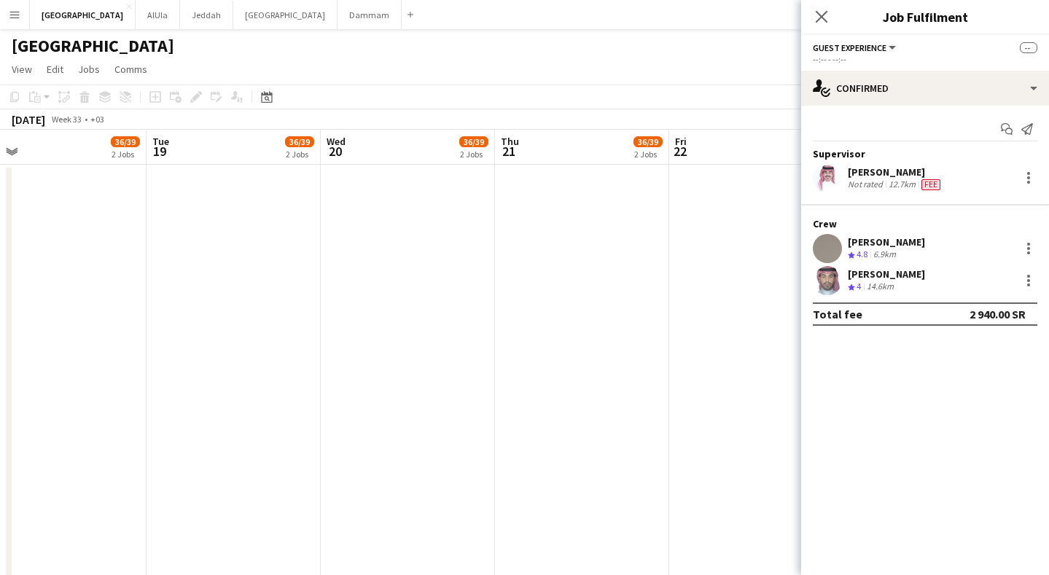
drag, startPoint x: 362, startPoint y: 284, endPoint x: 561, endPoint y: 281, distance: 198.4
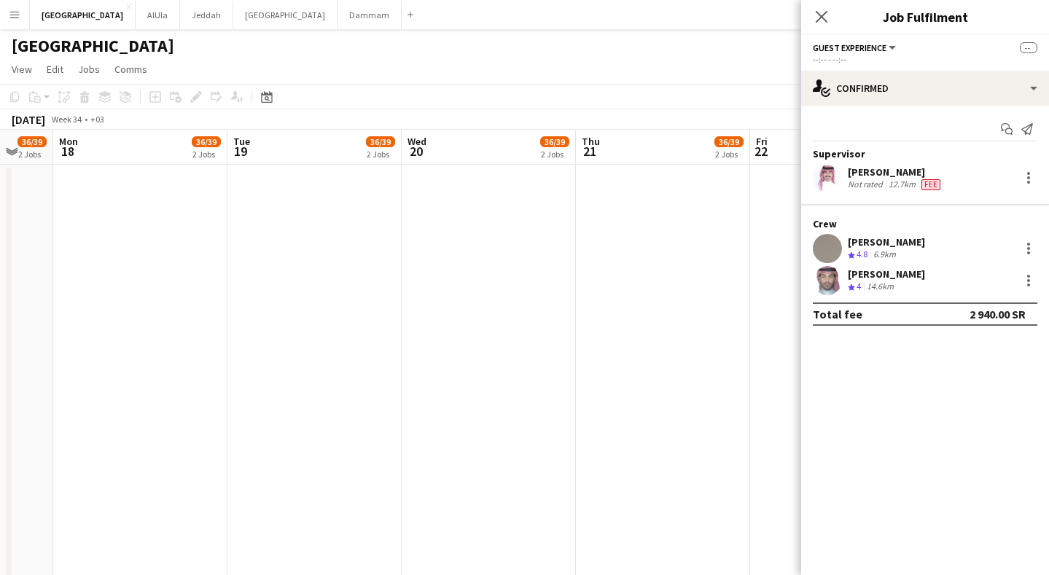
drag, startPoint x: 269, startPoint y: 317, endPoint x: 871, endPoint y: 287, distance: 602.4
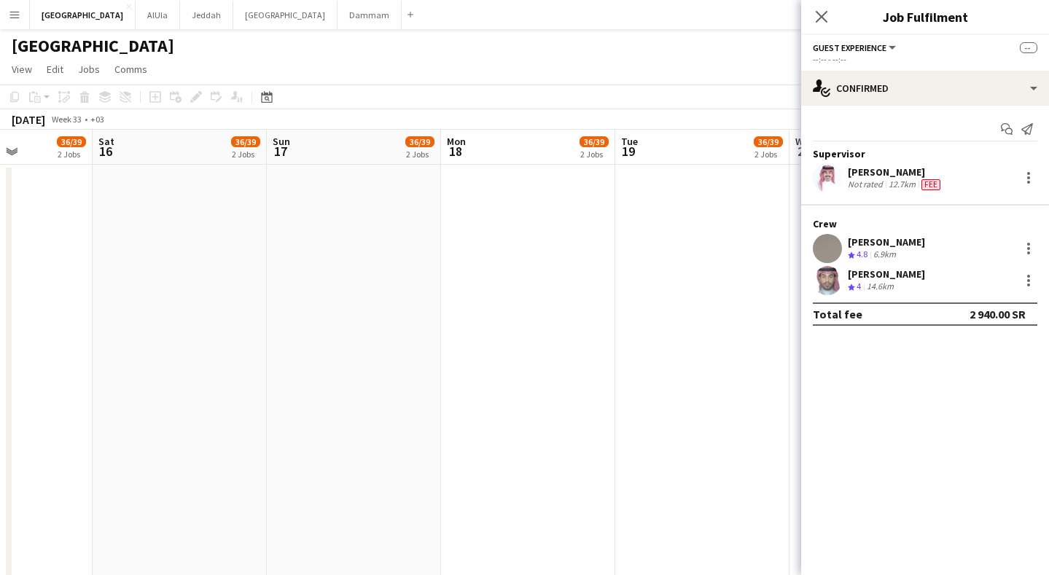
scroll to position [0, 443]
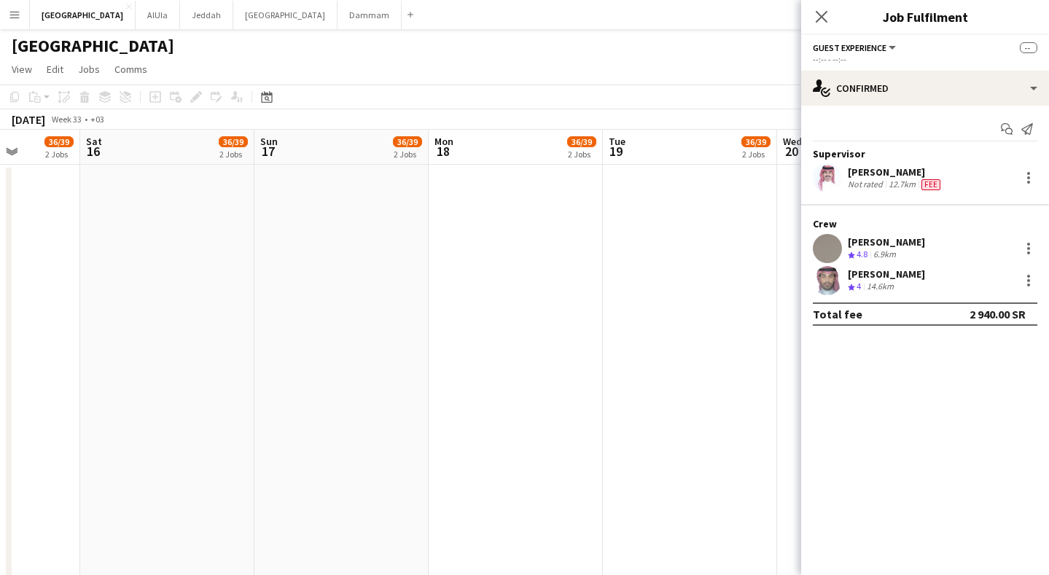
drag, startPoint x: 241, startPoint y: 287, endPoint x: 575, endPoint y: 246, distance: 335.9
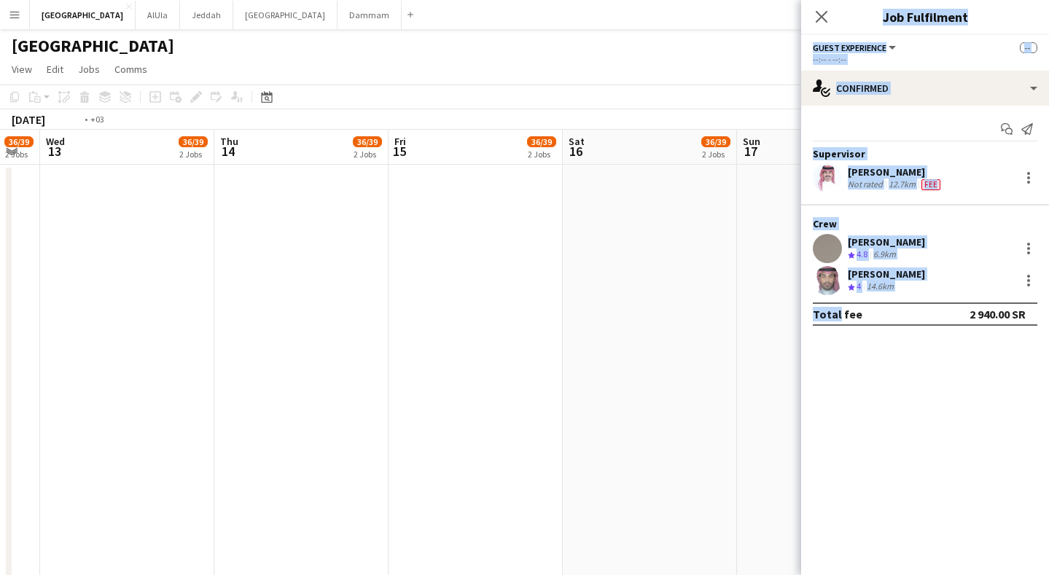
drag, startPoint x: 319, startPoint y: 336, endPoint x: 836, endPoint y: 321, distance: 517.3
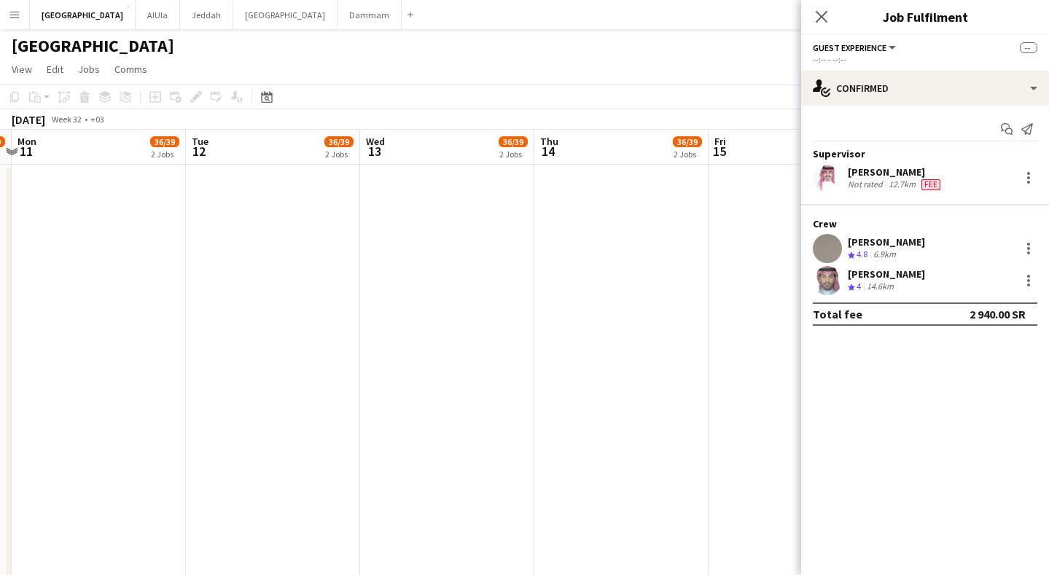
drag, startPoint x: 376, startPoint y: 346, endPoint x: 666, endPoint y: 325, distance: 290.2
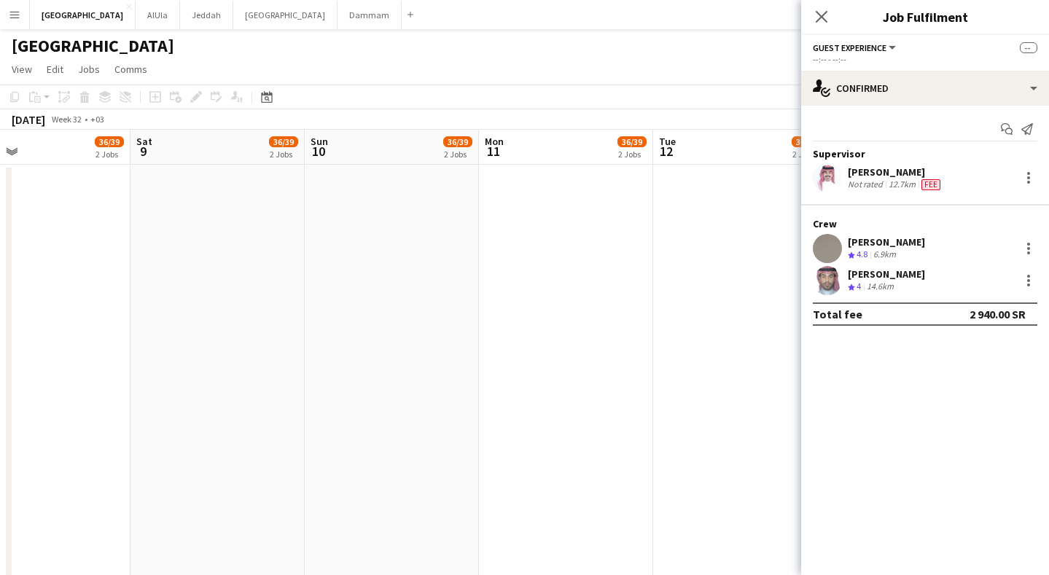
drag
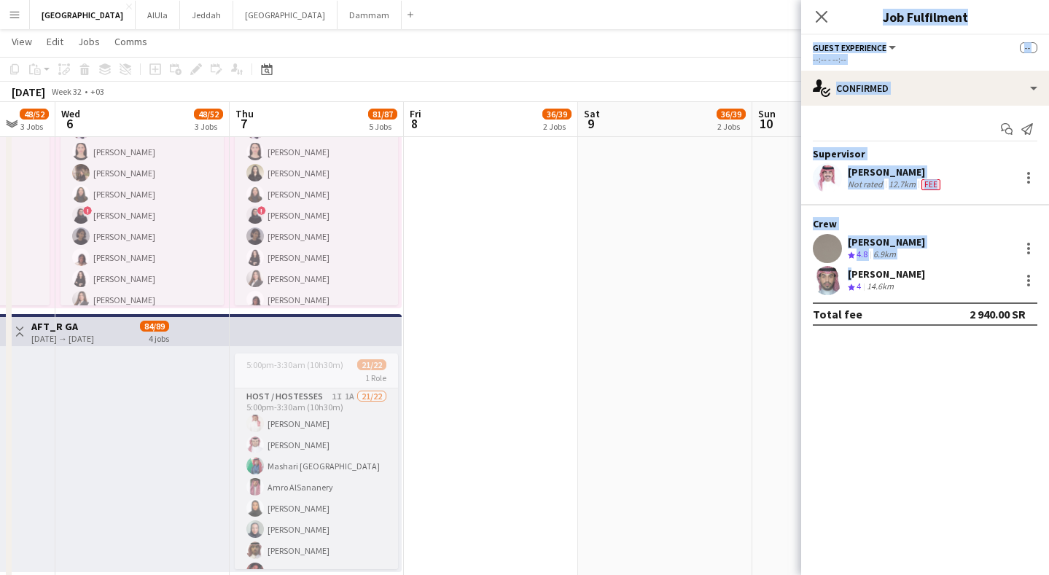
scroll to position [0, 0]
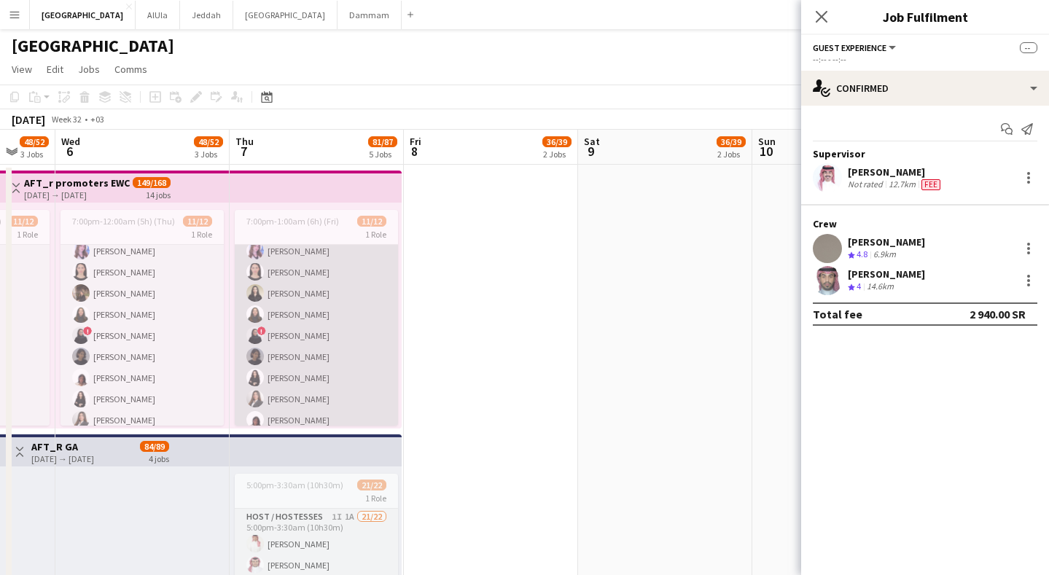
click at [335, 347] on app-card-role "Promoter [DATE] 7:00pm-1:00am (6h) Nour [PERSON_NAME] [PERSON_NAME] Eter [PERSO…" at bounding box center [316, 315] width 163 height 282
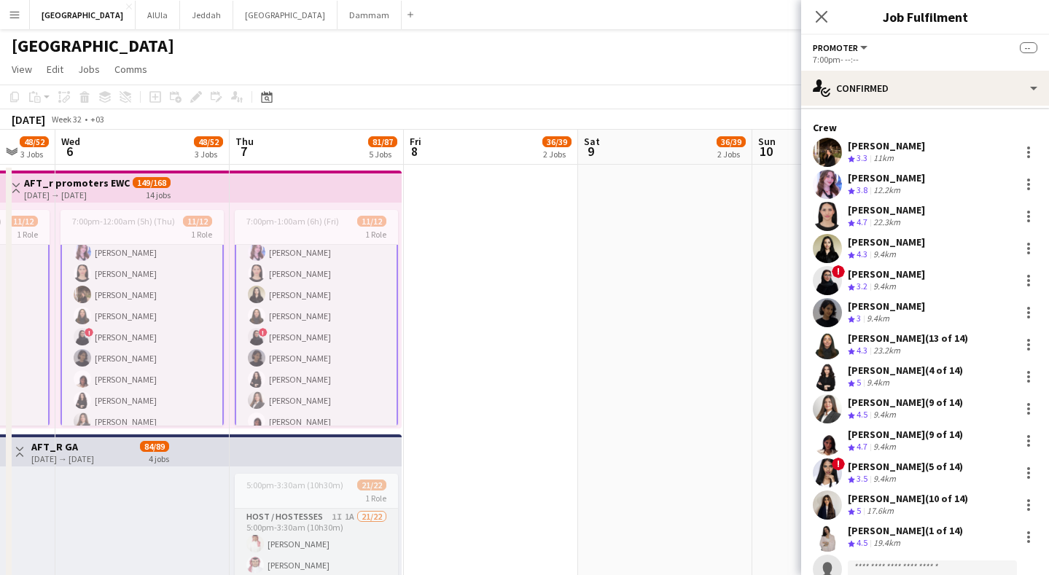
scroll to position [137, 0]
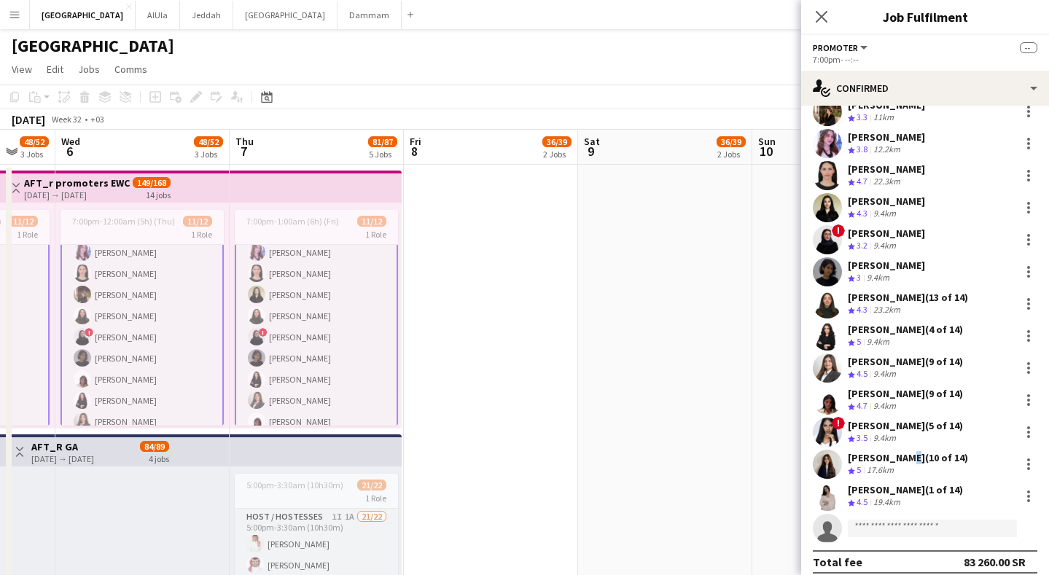
click at [896, 451] on div "[PERSON_NAME] (10 of 14)" at bounding box center [908, 457] width 120 height 13
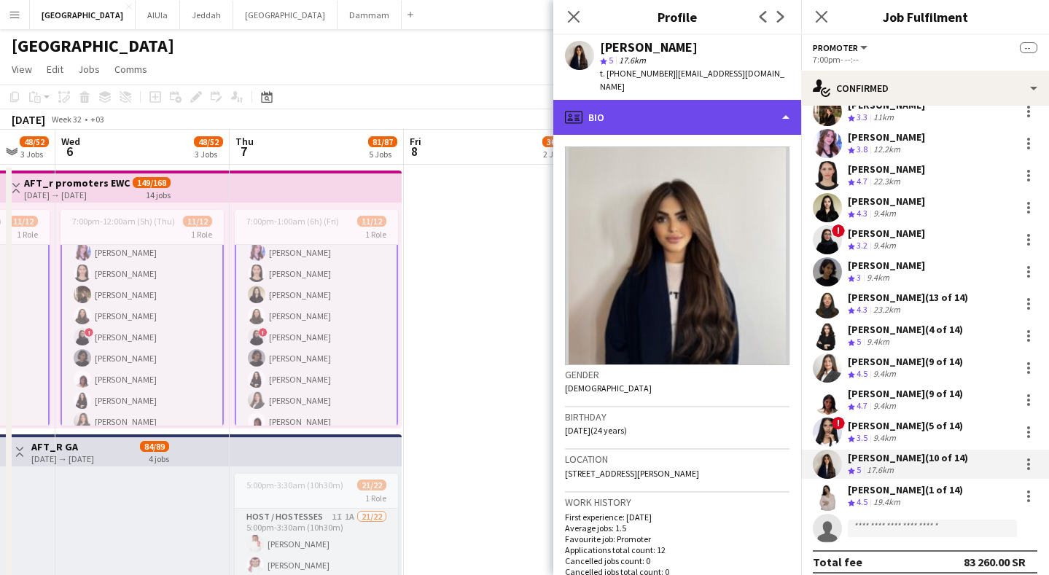
click at [675, 111] on div "profile Bio" at bounding box center [678, 117] width 248 height 35
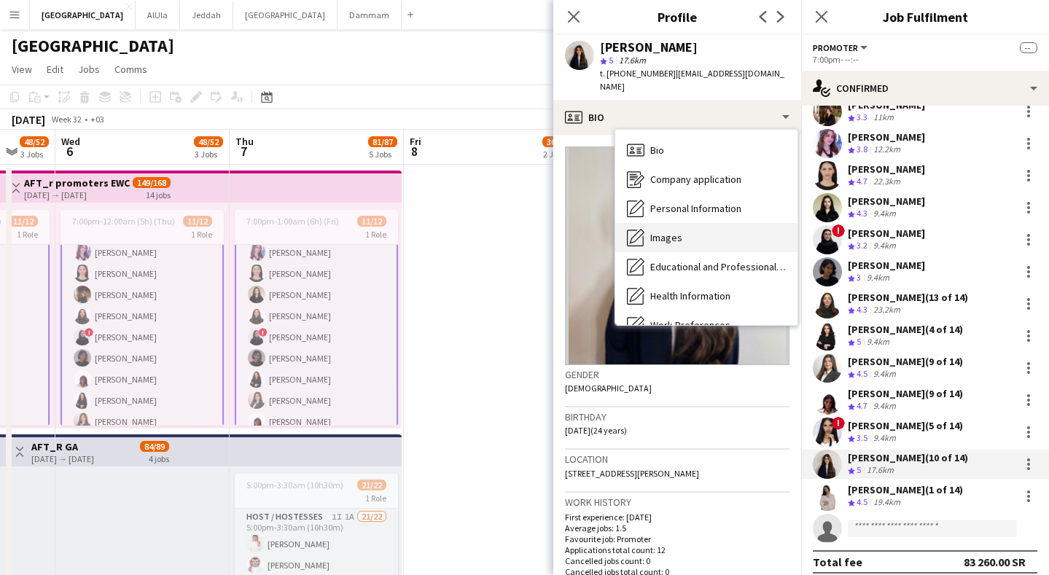
click at [686, 223] on div "Images Images" at bounding box center [706, 237] width 182 height 29
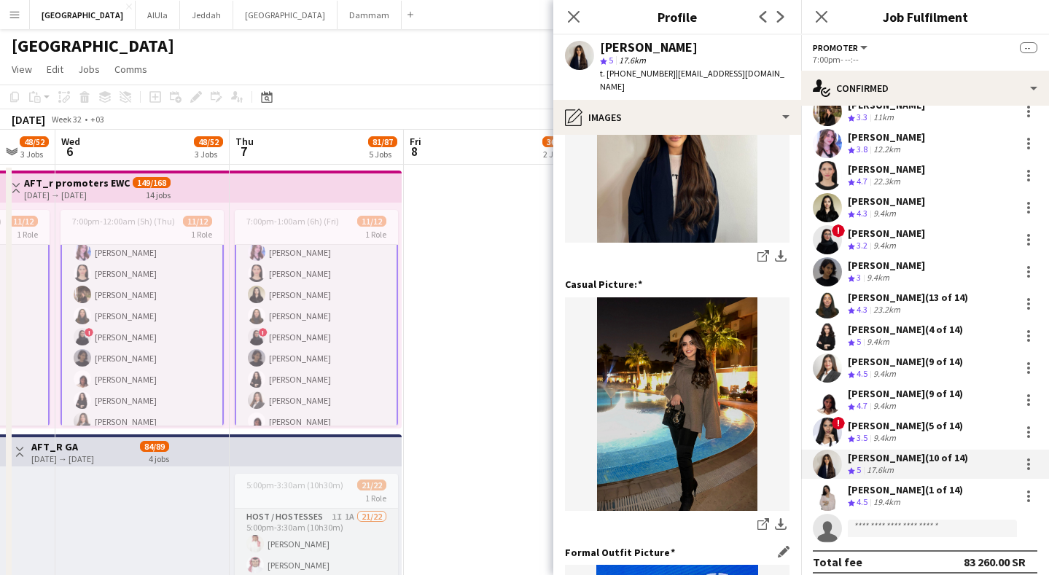
scroll to position [443, 0]
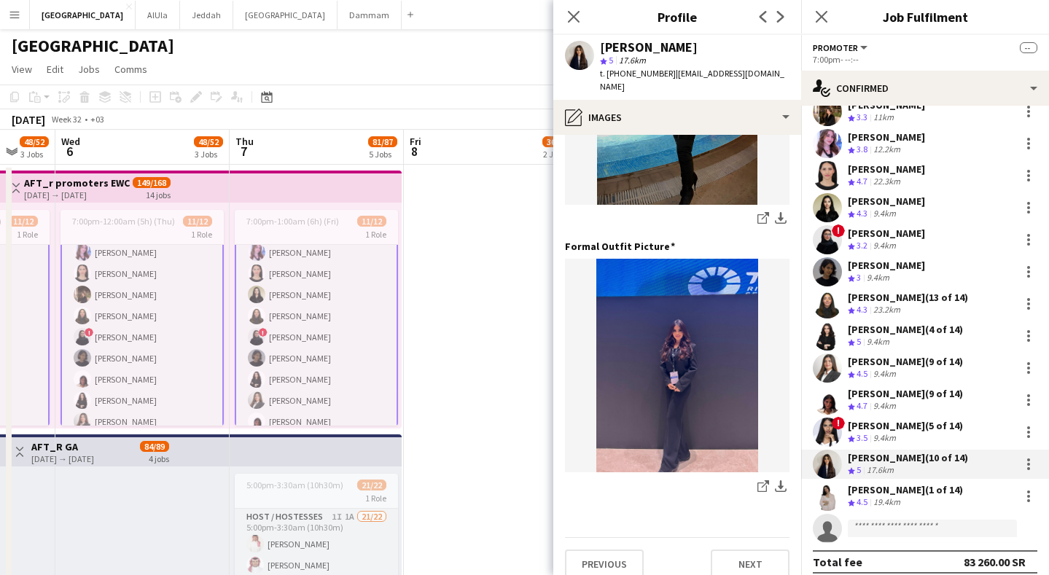
click at [750, 191] on div "share-external-link-1 download-bottom" at bounding box center [677, 110] width 225 height 238
click at [758, 212] on icon "share-external-link-1" at bounding box center [764, 218] width 12 height 12
click at [909, 430] on div "[PERSON_NAME] (5 of 14)" at bounding box center [905, 425] width 115 height 13
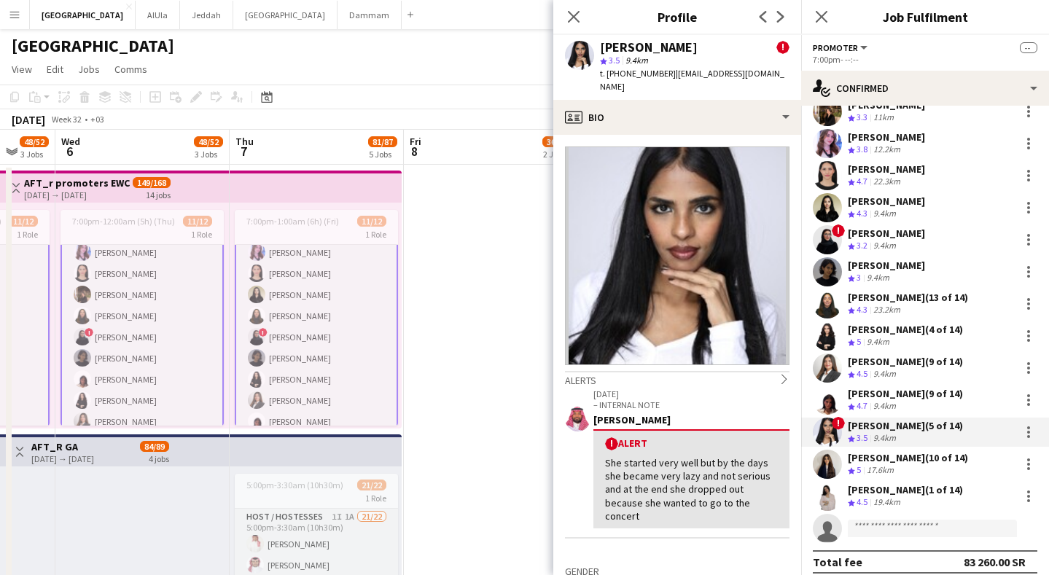
click at [885, 397] on div "[PERSON_NAME] (9 of 14)" at bounding box center [905, 393] width 115 height 13
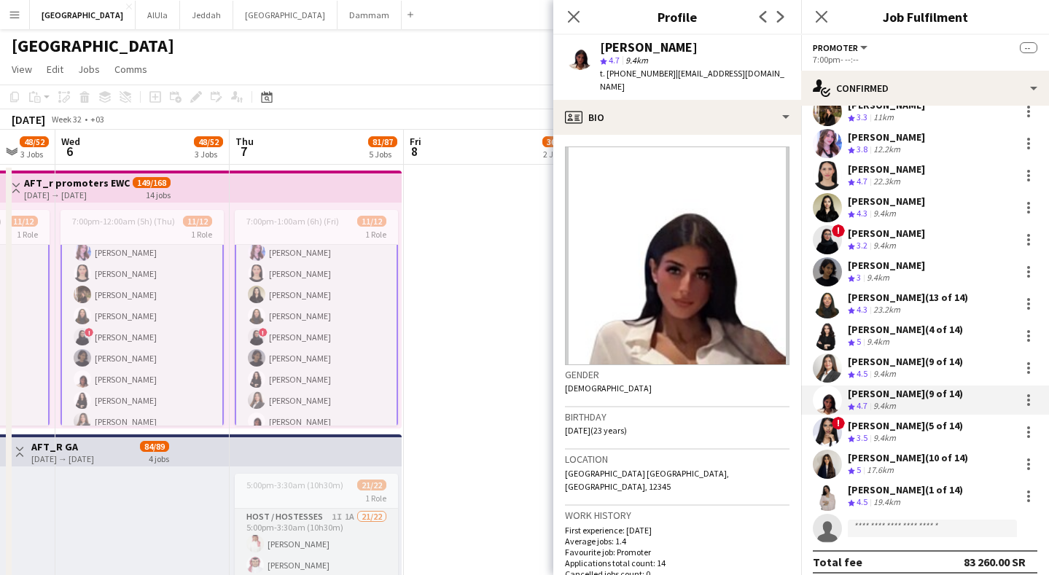
click at [889, 364] on div "[PERSON_NAME] (9 of 14)" at bounding box center [905, 361] width 115 height 13
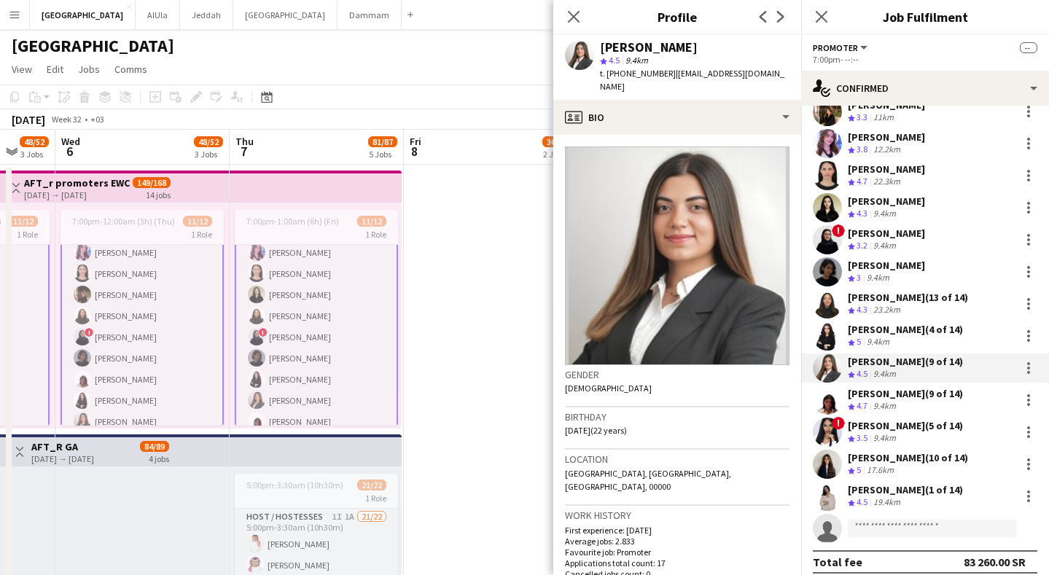
click at [895, 395] on div "[PERSON_NAME] (9 of 14)" at bounding box center [905, 393] width 115 height 13
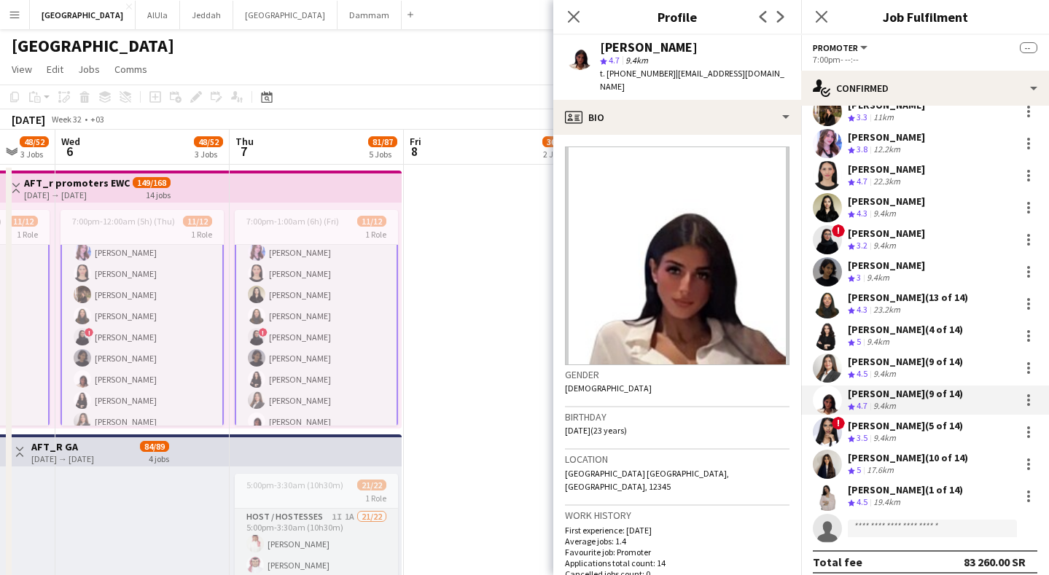
click at [642, 76] on span "t. [PHONE_NUMBER]" at bounding box center [638, 73] width 76 height 11
click at [888, 344] on div "9.4km" at bounding box center [878, 342] width 28 height 12
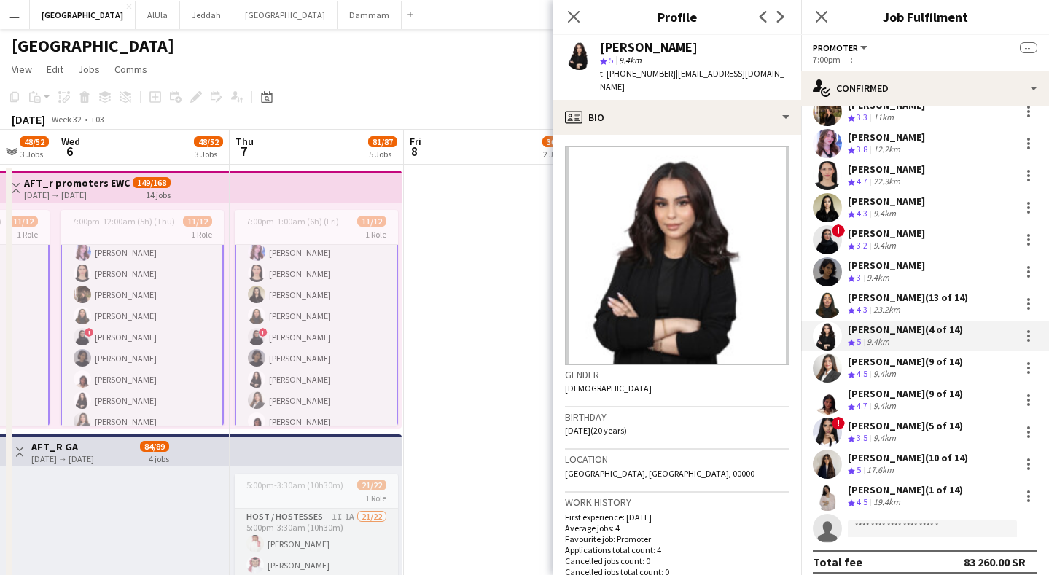
click at [876, 358] on div "[PERSON_NAME] (9 of 14)" at bounding box center [905, 361] width 115 height 13
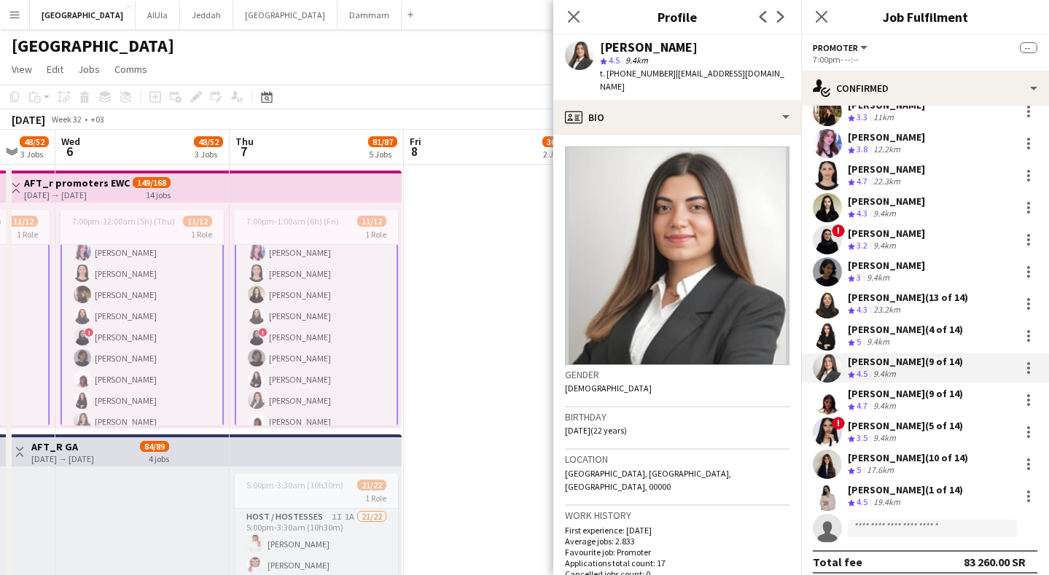
click at [895, 407] on div "9.4km" at bounding box center [885, 406] width 28 height 12
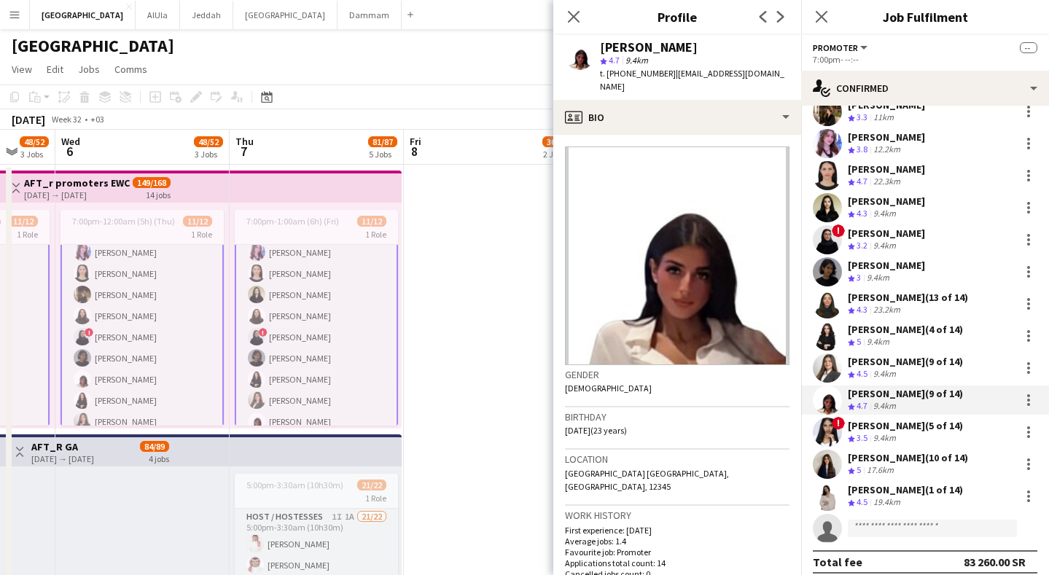
click at [890, 356] on div "[PERSON_NAME] (9 of 14)" at bounding box center [905, 361] width 115 height 13
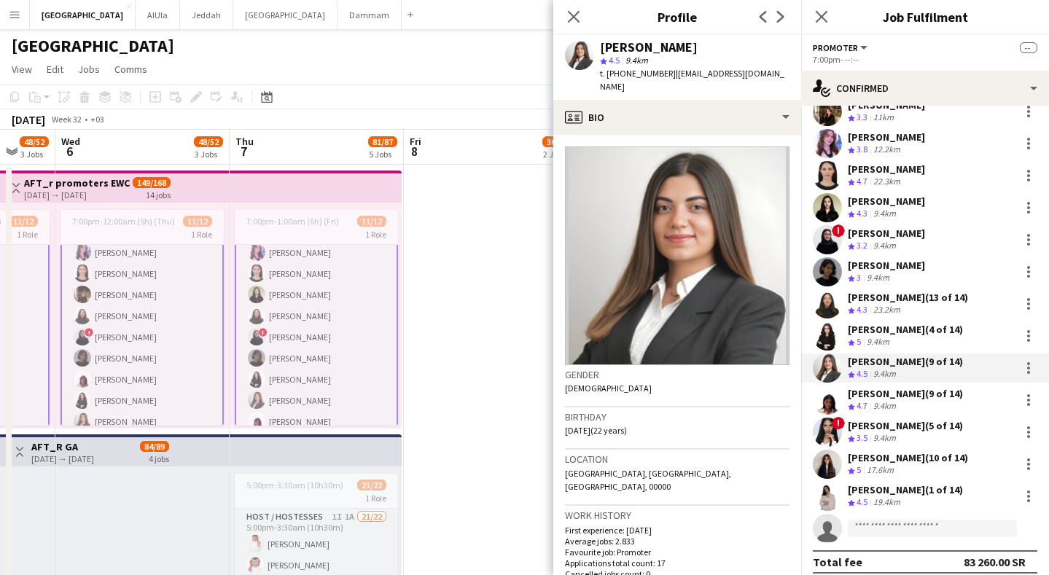
click at [880, 337] on div "9.4km" at bounding box center [878, 342] width 28 height 12
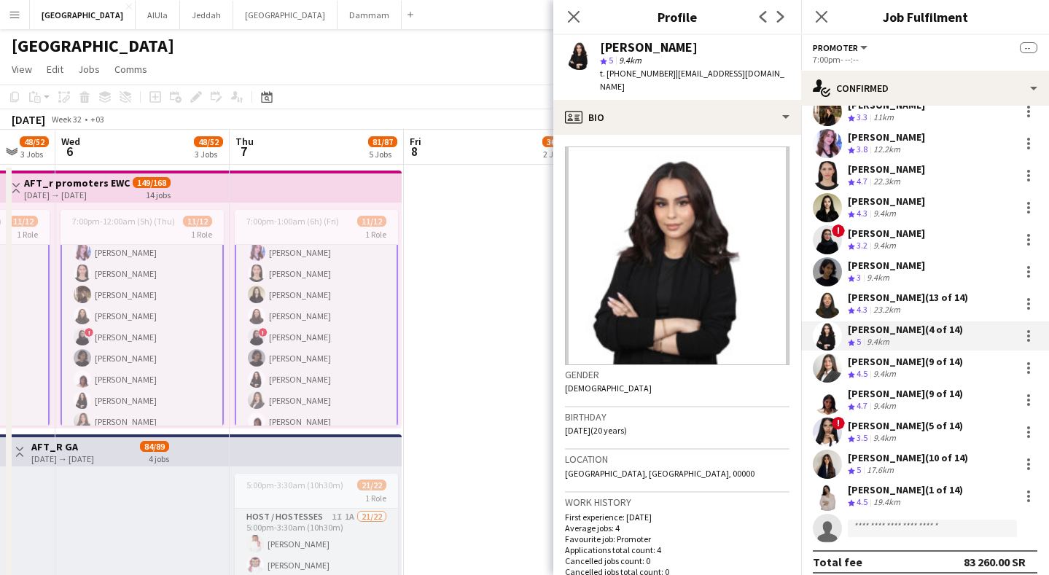
click at [877, 301] on div "[PERSON_NAME] (13 of 14)" at bounding box center [908, 297] width 120 height 13
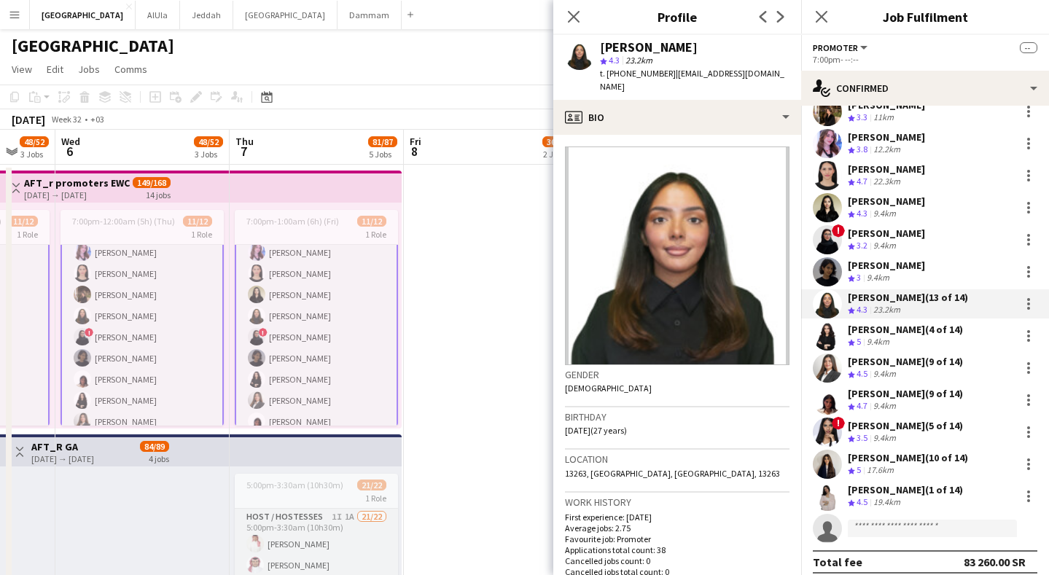
click at [648, 76] on span "t. [PHONE_NUMBER]" at bounding box center [638, 73] width 76 height 11
click at [867, 433] on span "3.5" at bounding box center [862, 437] width 11 height 11
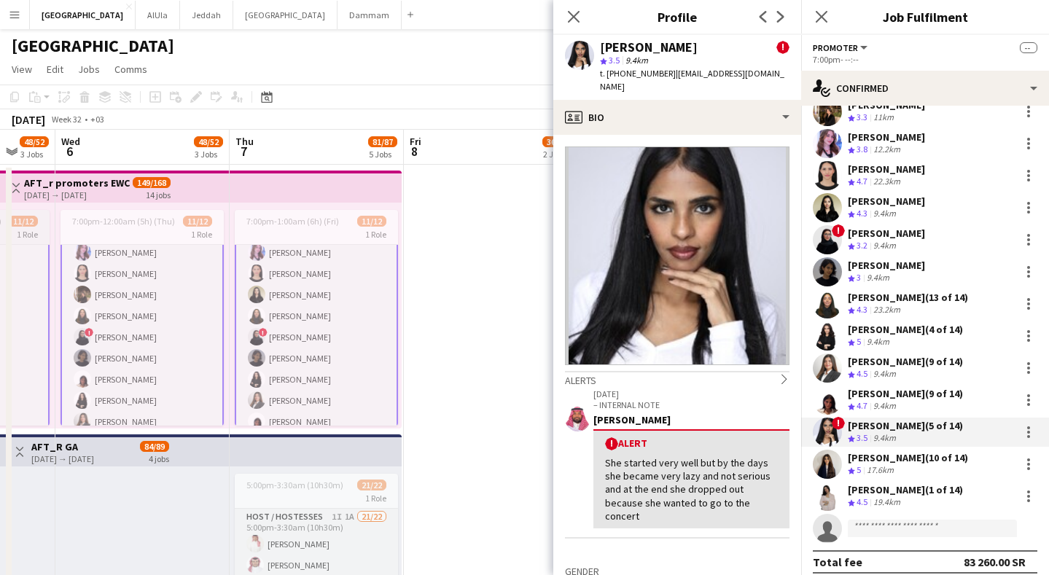
click at [888, 338] on div "9.4km" at bounding box center [878, 342] width 28 height 12
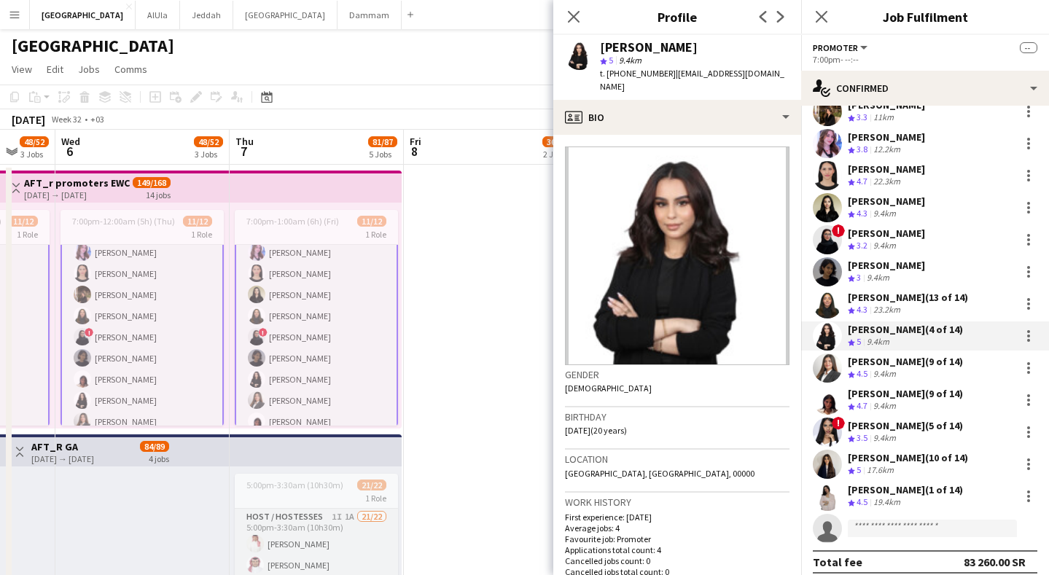
click at [861, 304] on span "4.3" at bounding box center [862, 309] width 11 height 11
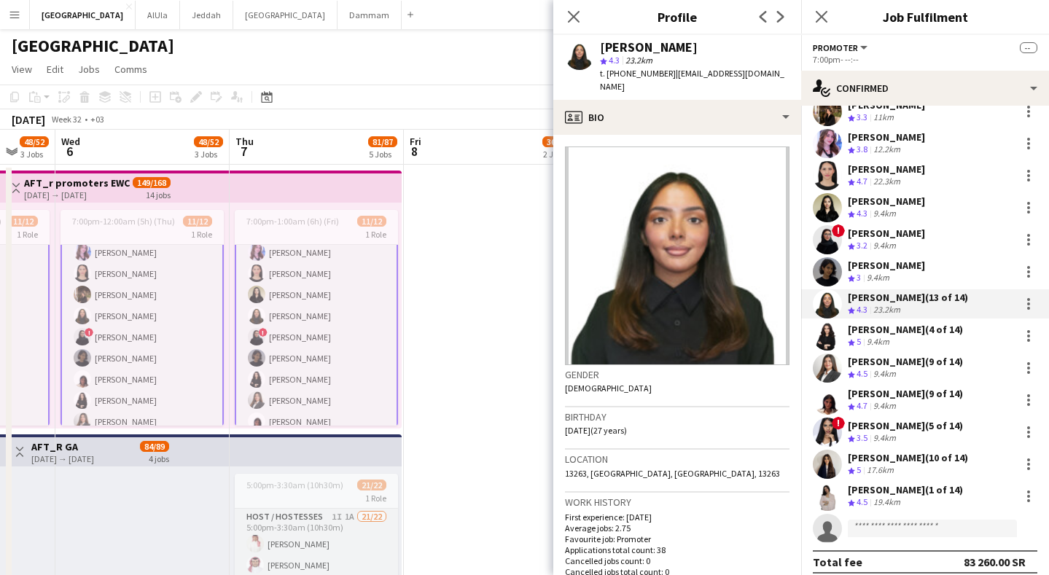
click at [893, 228] on div "[PERSON_NAME]" at bounding box center [886, 233] width 77 height 13
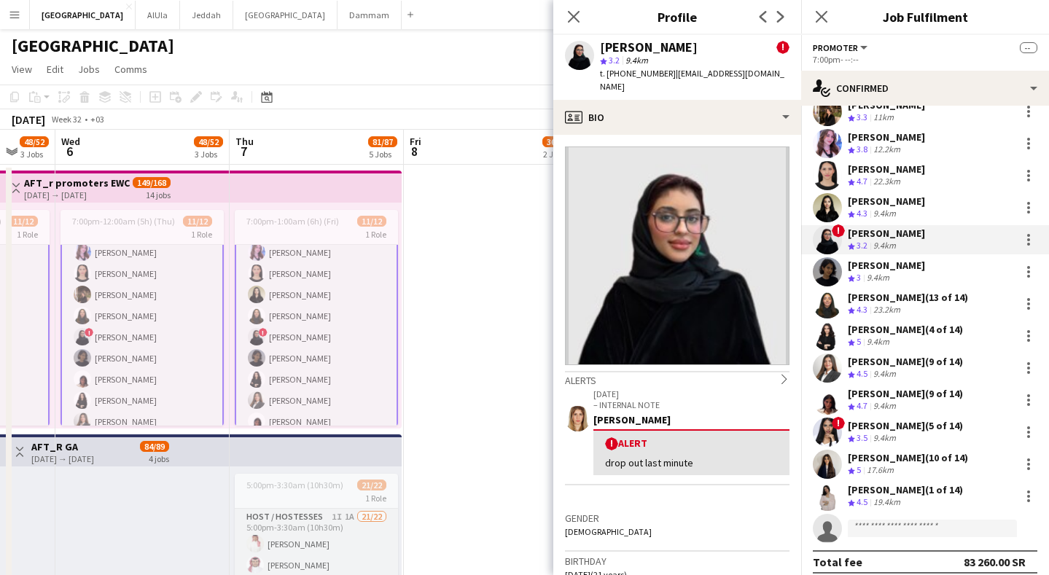
click at [893, 208] on div "9.4km" at bounding box center [885, 214] width 28 height 12
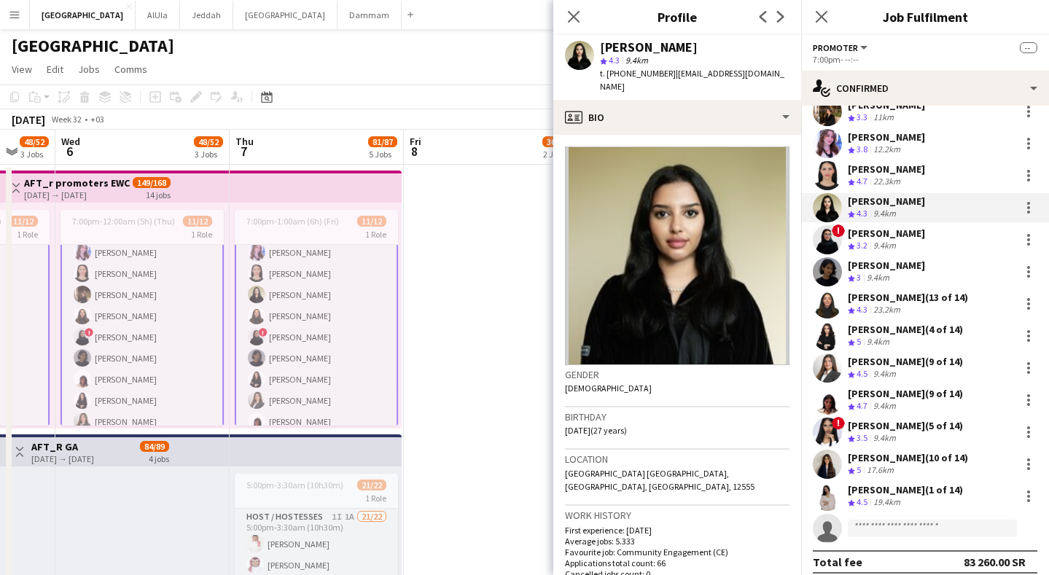
click at [890, 176] on div "22.3km" at bounding box center [887, 182] width 33 height 12
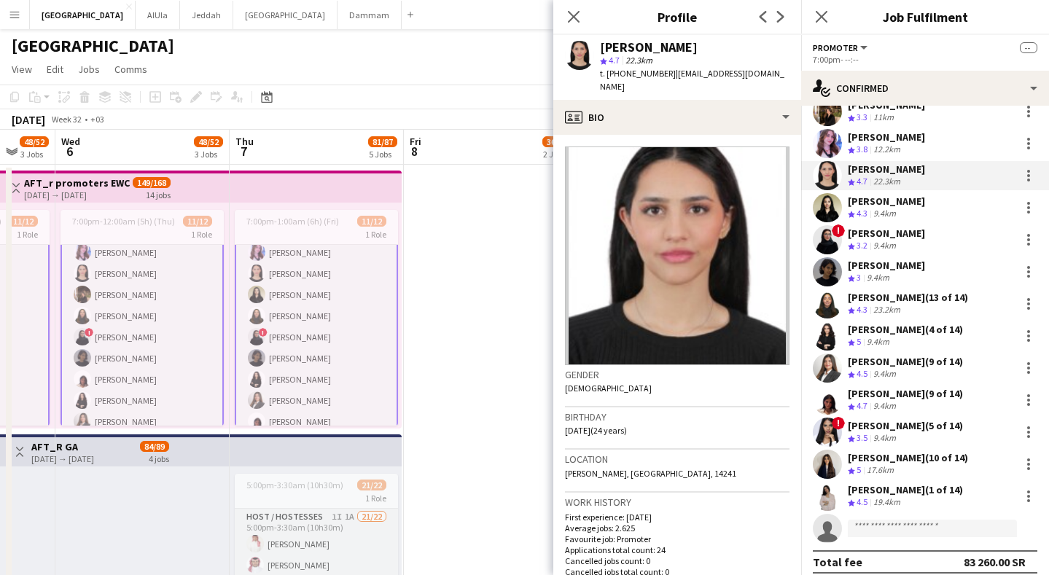
click at [869, 137] on div "[PERSON_NAME]" at bounding box center [886, 137] width 77 height 13
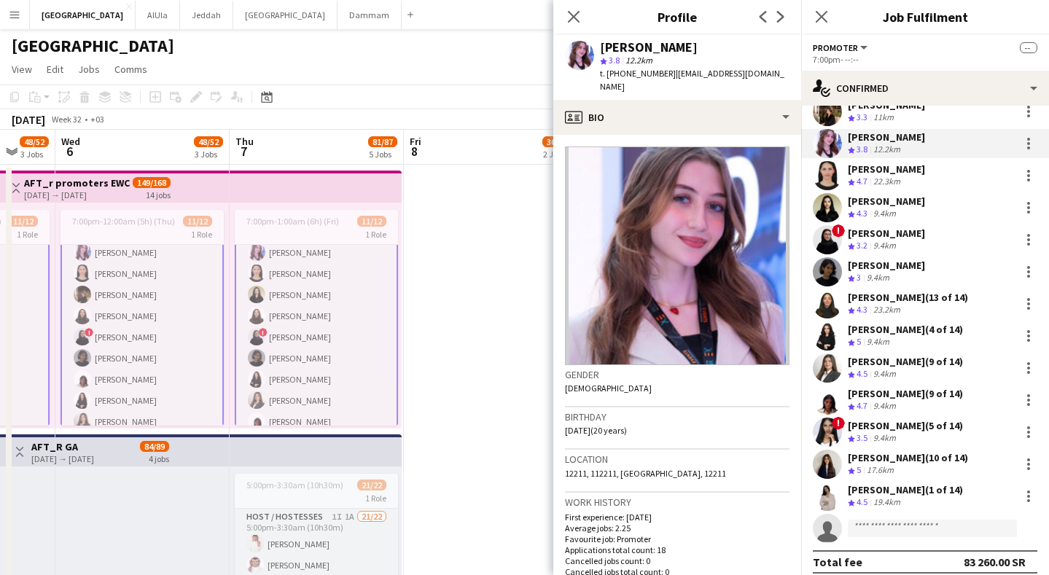
scroll to position [112, 0]
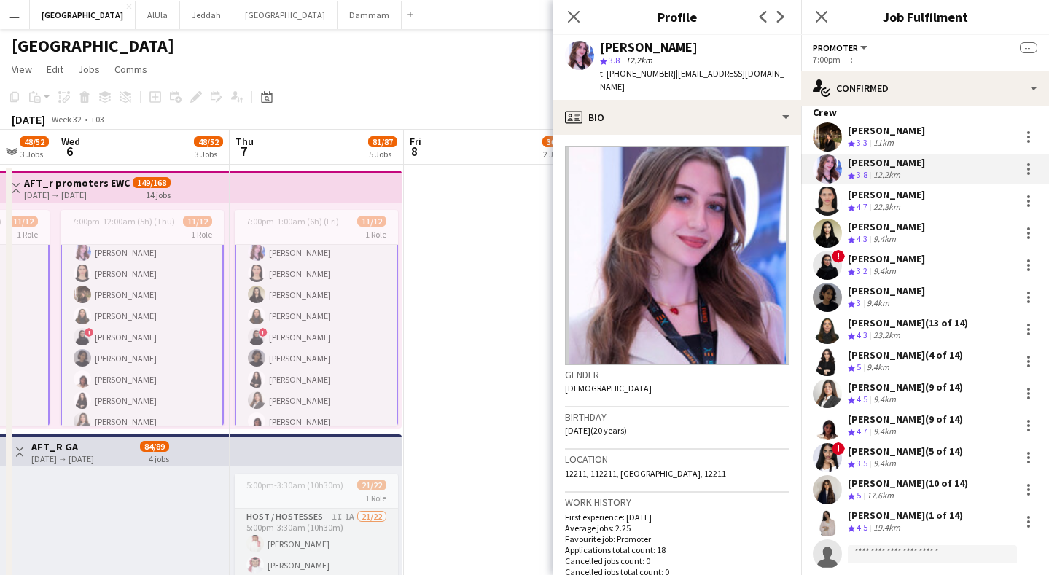
click at [610, 73] on span "t. [PHONE_NUMBER]" at bounding box center [638, 73] width 76 height 11
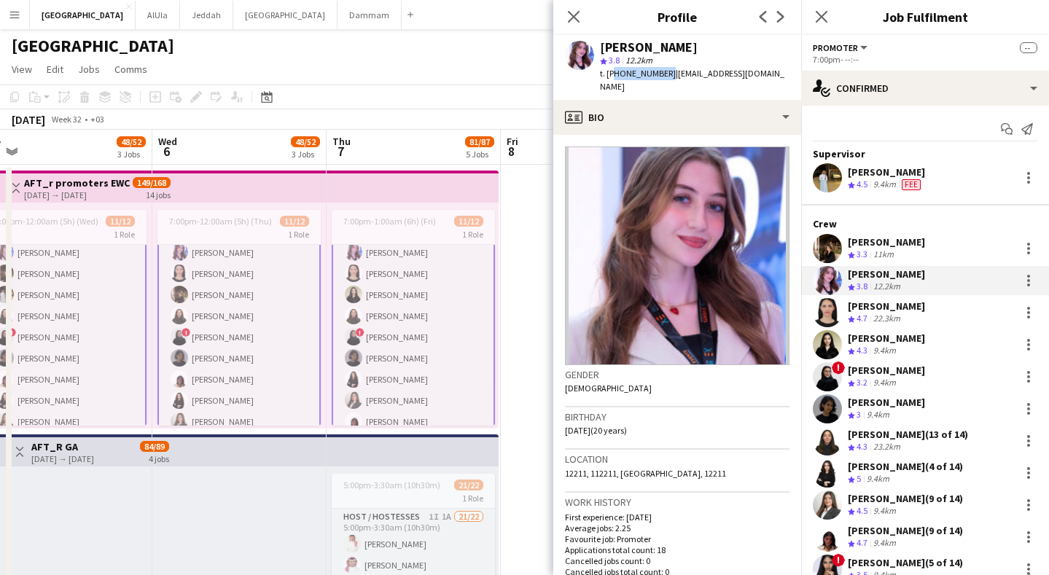
drag, startPoint x: 214, startPoint y: 149, endPoint x: 538, endPoint y: 120, distance: 325.9
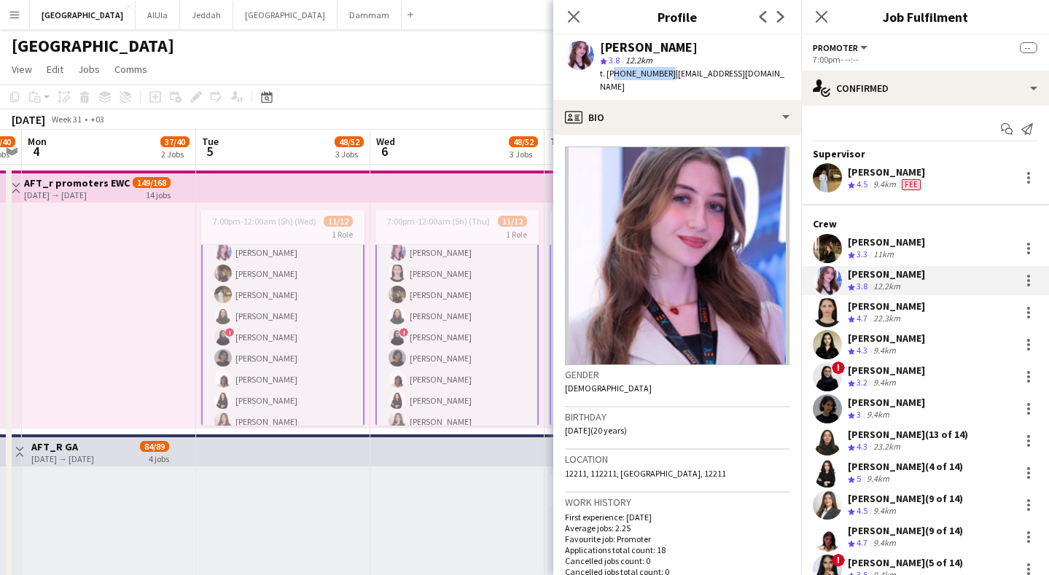
drag, startPoint x: 198, startPoint y: 144, endPoint x: 475, endPoint y: 134, distance: 277.3
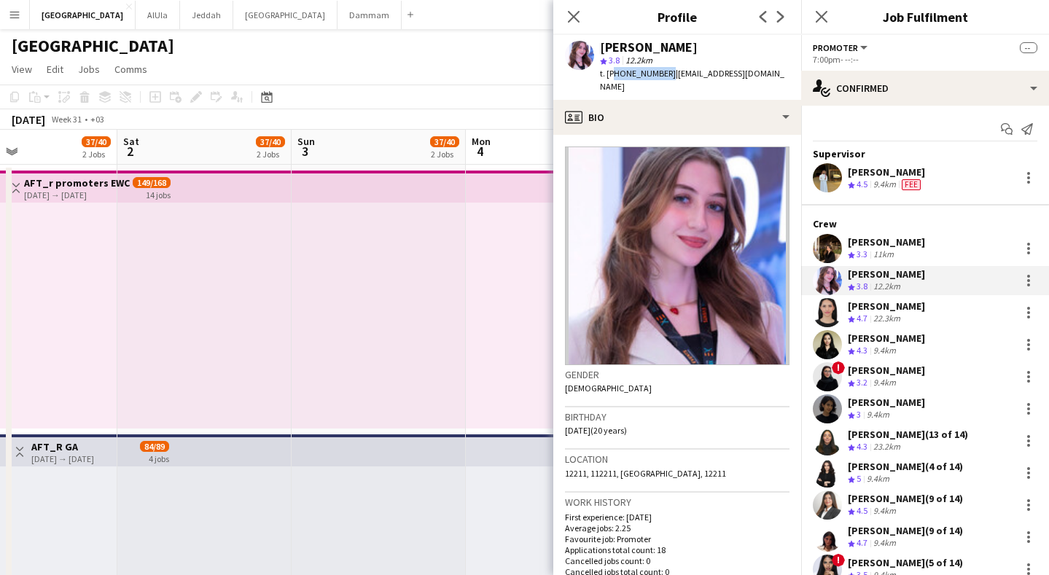
scroll to position [71, 0]
drag, startPoint x: 163, startPoint y: 160, endPoint x: 545, endPoint y: 178, distance: 381.8
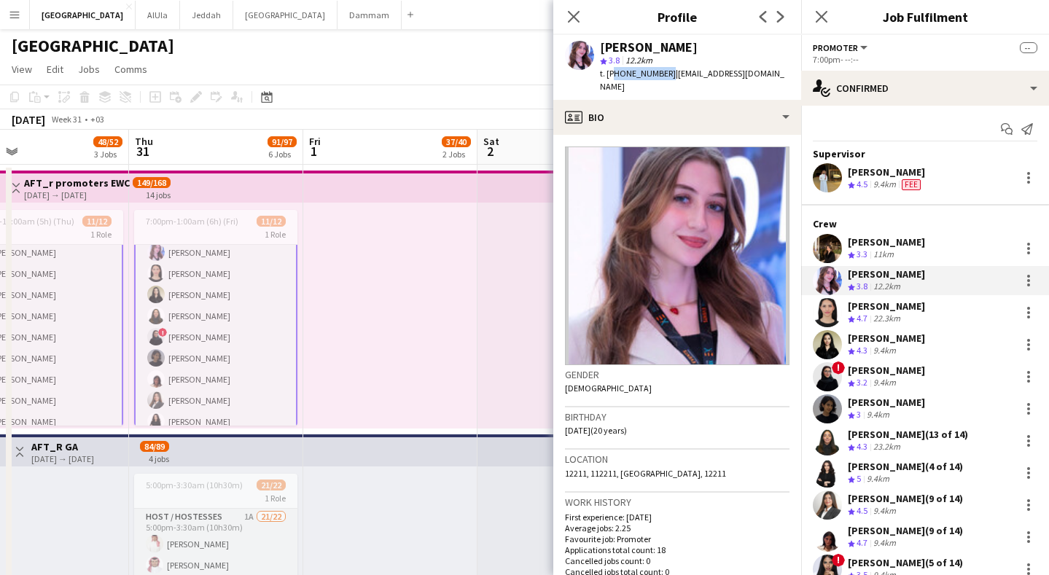
drag, startPoint x: 168, startPoint y: 151, endPoint x: 513, endPoint y: 136, distance: 346.0
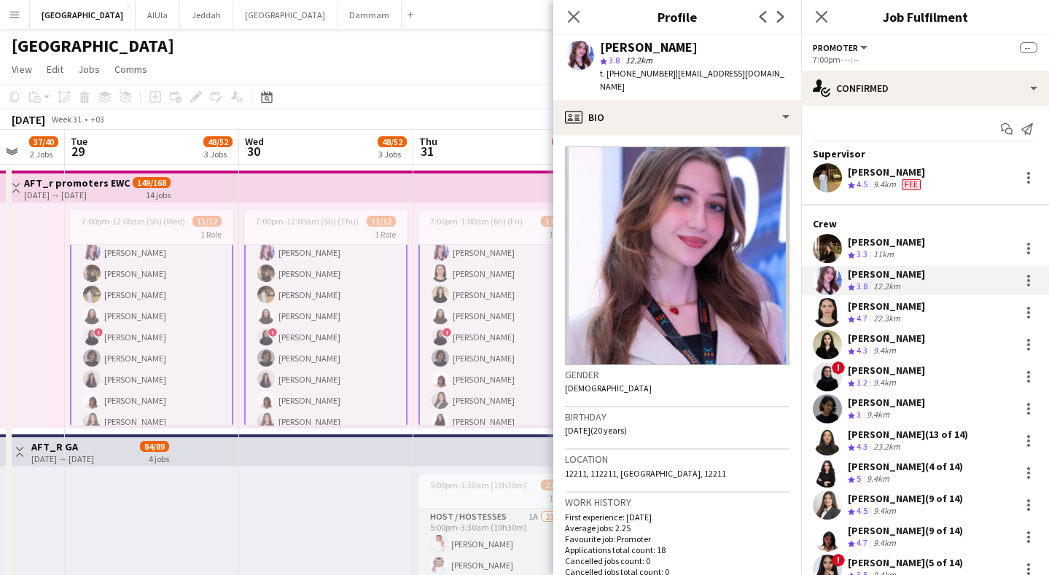
scroll to position [0, 336]
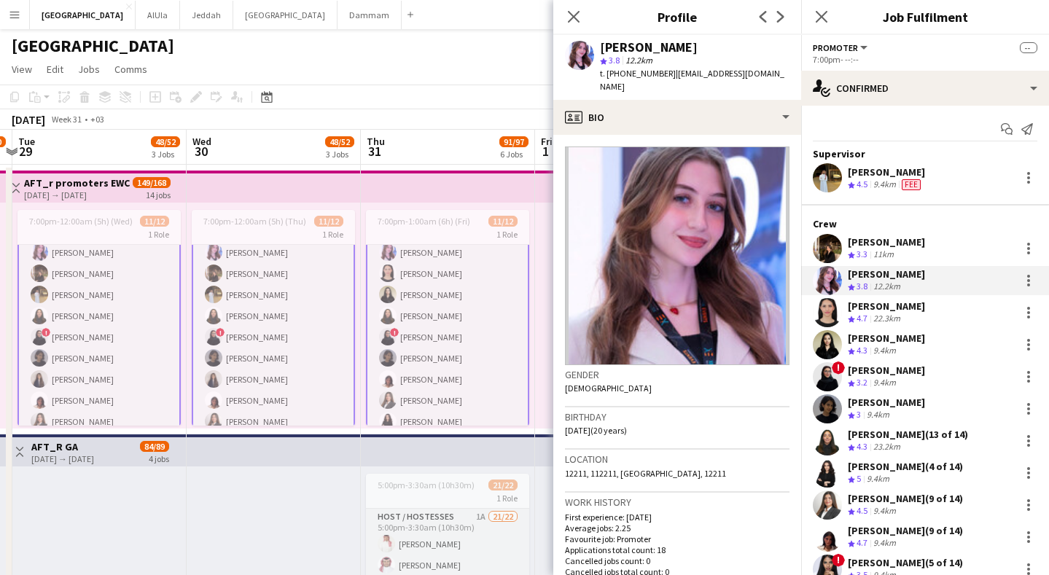
drag, startPoint x: 204, startPoint y: 137, endPoint x: 432, endPoint y: 136, distance: 227.5
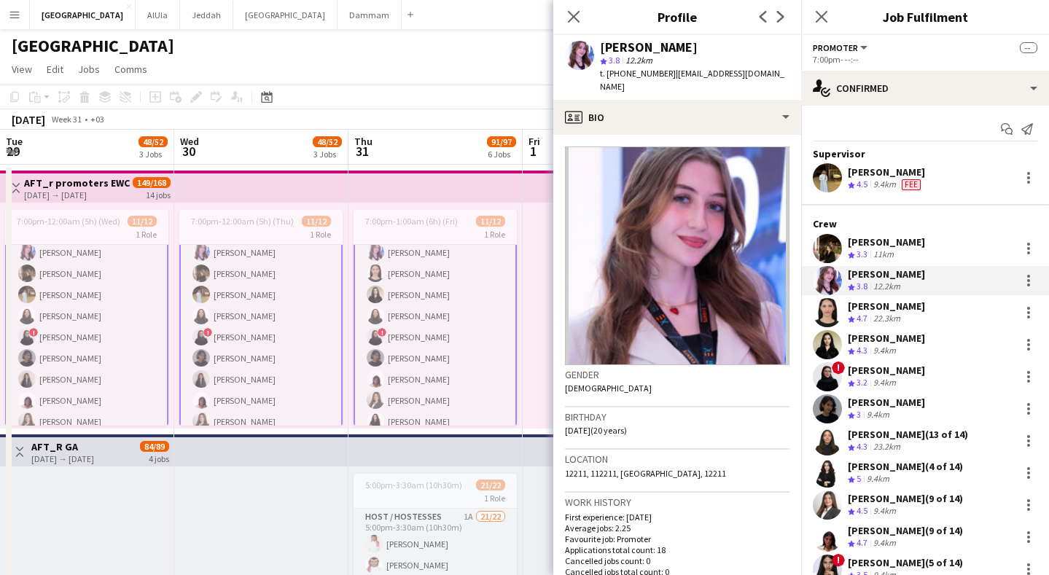
drag, startPoint x: 292, startPoint y: 147, endPoint x: 454, endPoint y: 152, distance: 162.0
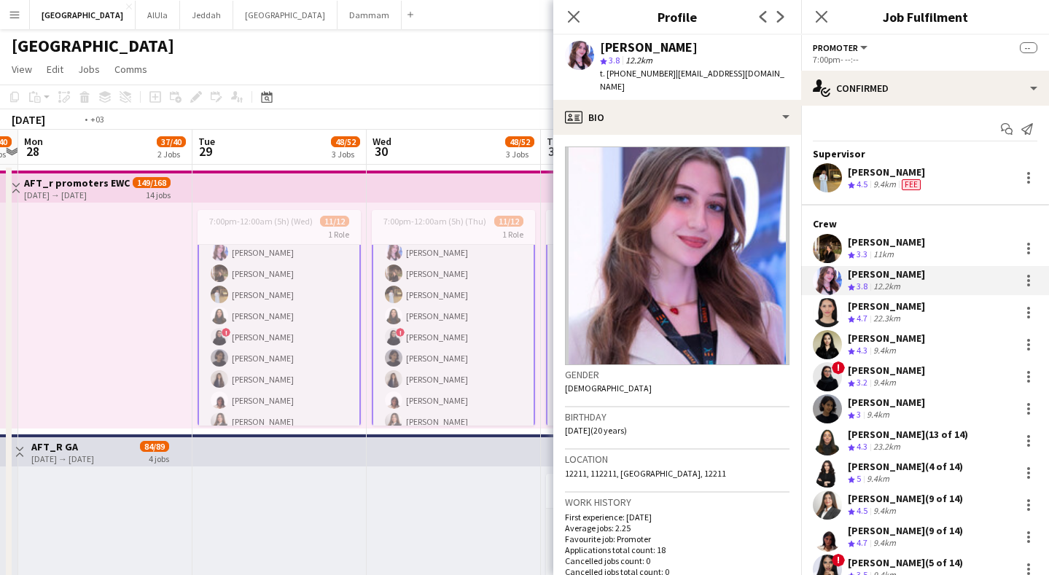
drag, startPoint x: 158, startPoint y: 152, endPoint x: 533, endPoint y: 149, distance: 374.9
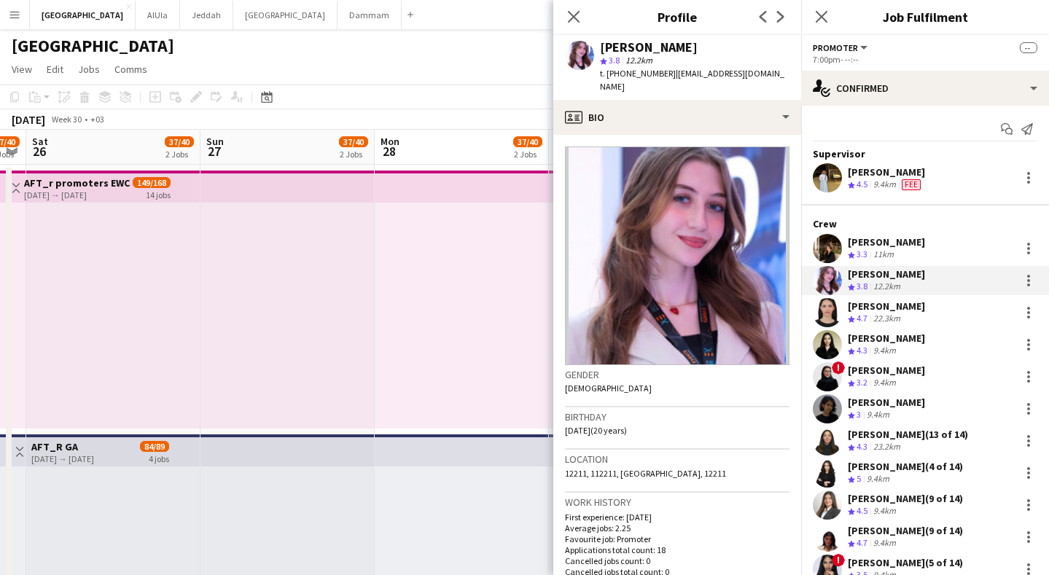
scroll to position [0, 400]
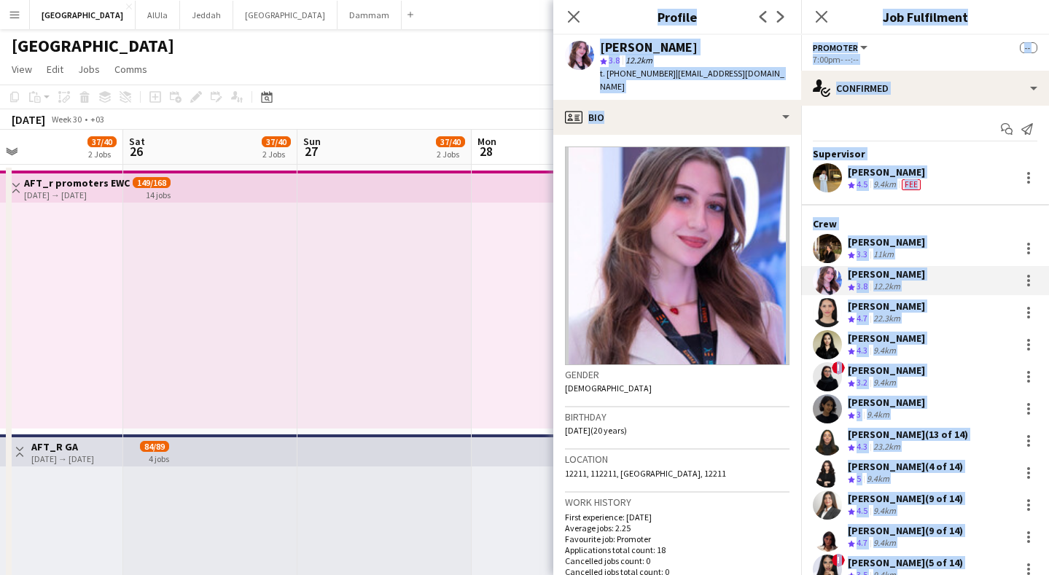
drag, startPoint x: 155, startPoint y: 144, endPoint x: 568, endPoint y: 126, distance: 413.2
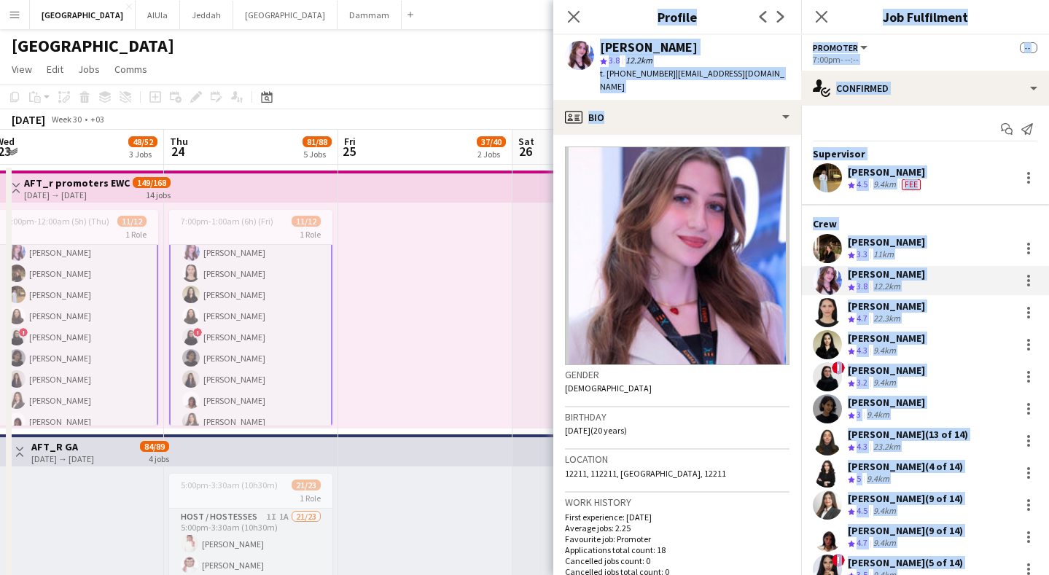
drag, startPoint x: 147, startPoint y: 148, endPoint x: 540, endPoint y: 147, distance: 393.8
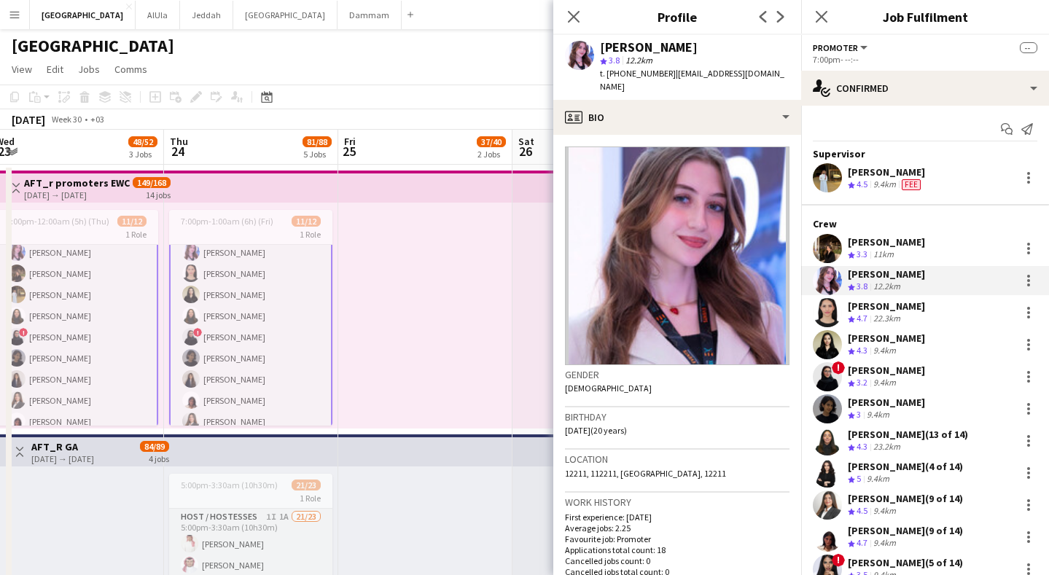
click at [248, 144] on app-board-header-date "Thu 24 81/88 5 Jobs" at bounding box center [251, 147] width 174 height 35
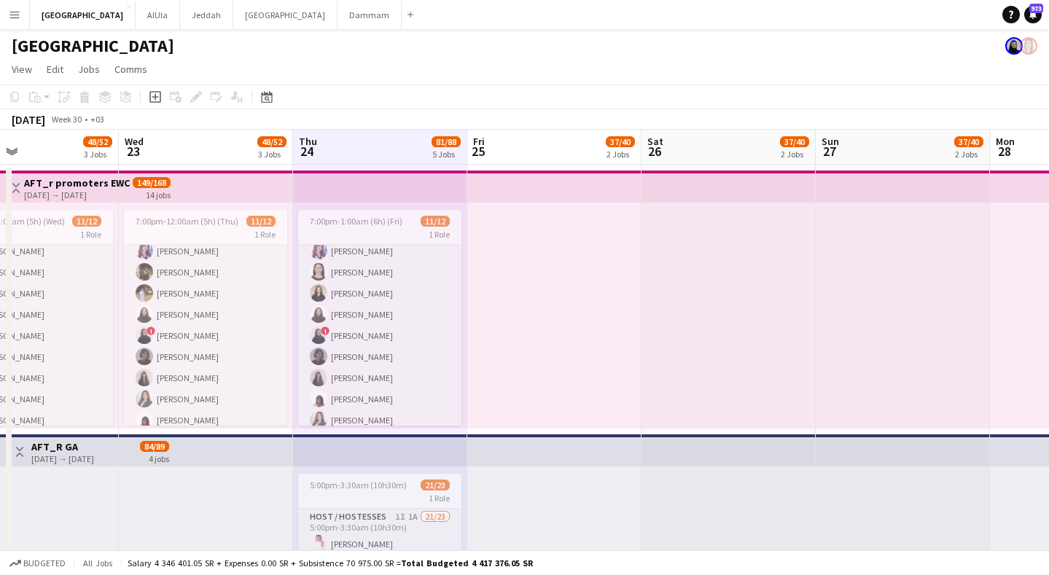
drag, startPoint x: 208, startPoint y: 150, endPoint x: 330, endPoint y: 147, distance: 122.6
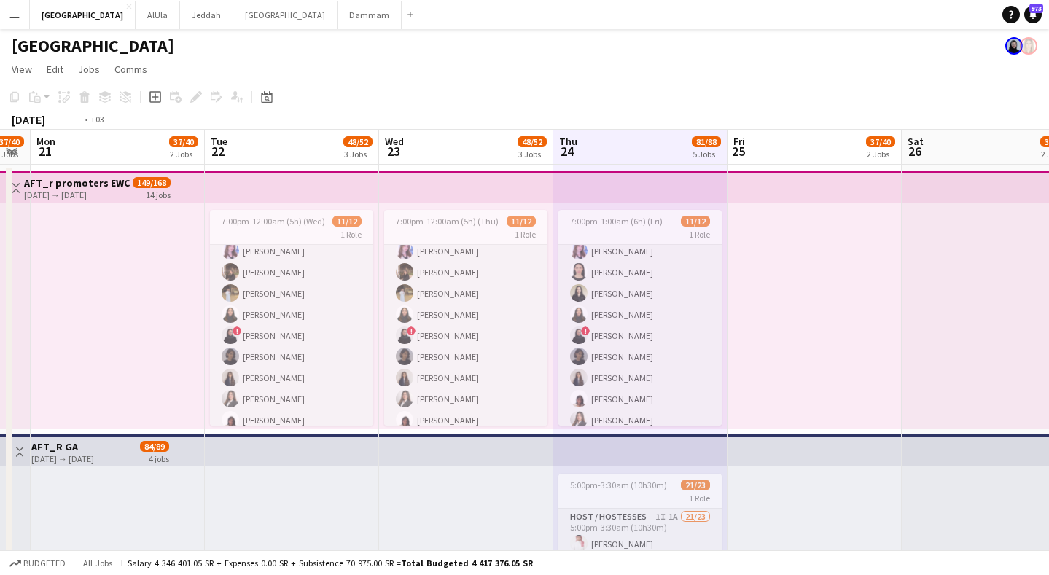
drag, startPoint x: 217, startPoint y: 151, endPoint x: 377, endPoint y: 149, distance: 160.5
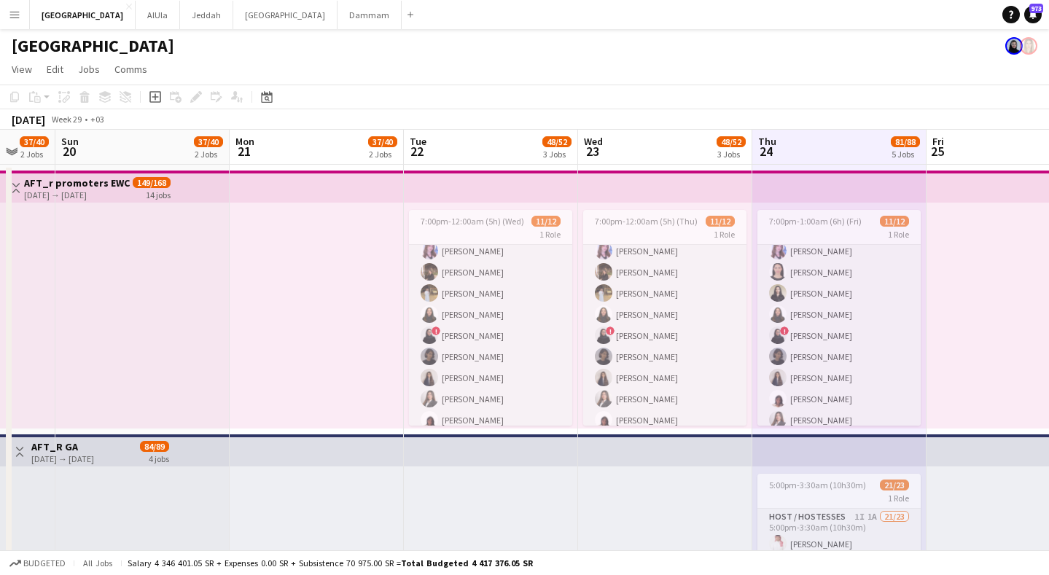
scroll to position [0, 403]
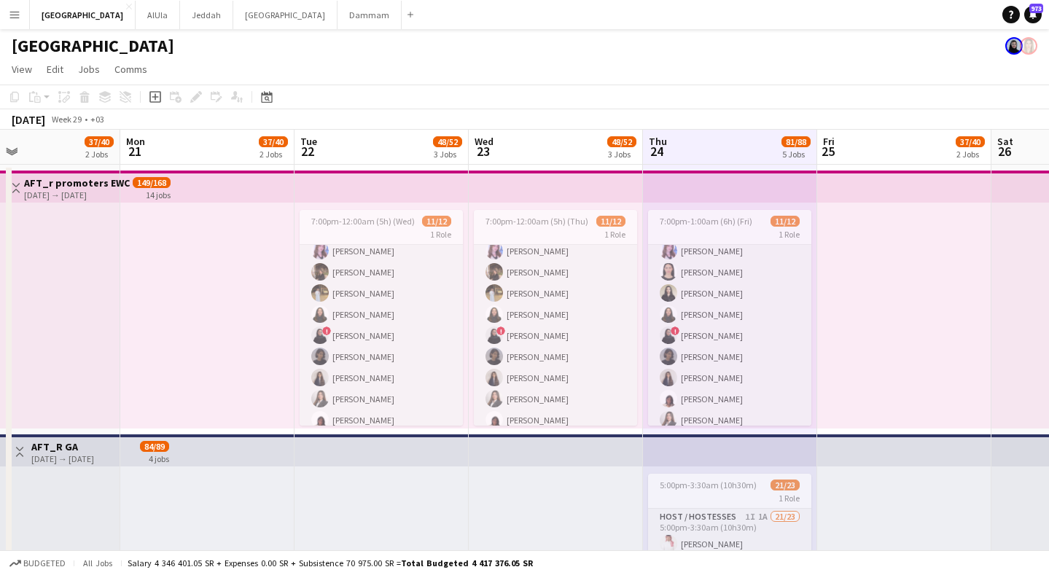
drag, startPoint x: 358, startPoint y: 133, endPoint x: 648, endPoint y: 127, distance: 290.3
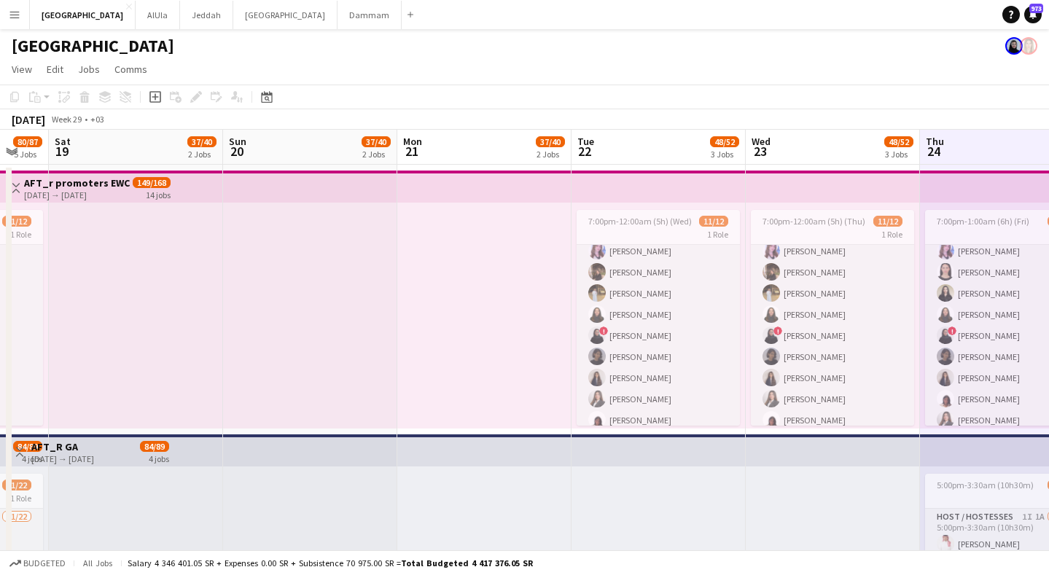
drag, startPoint x: 435, startPoint y: 134, endPoint x: 548, endPoint y: 145, distance: 113.6
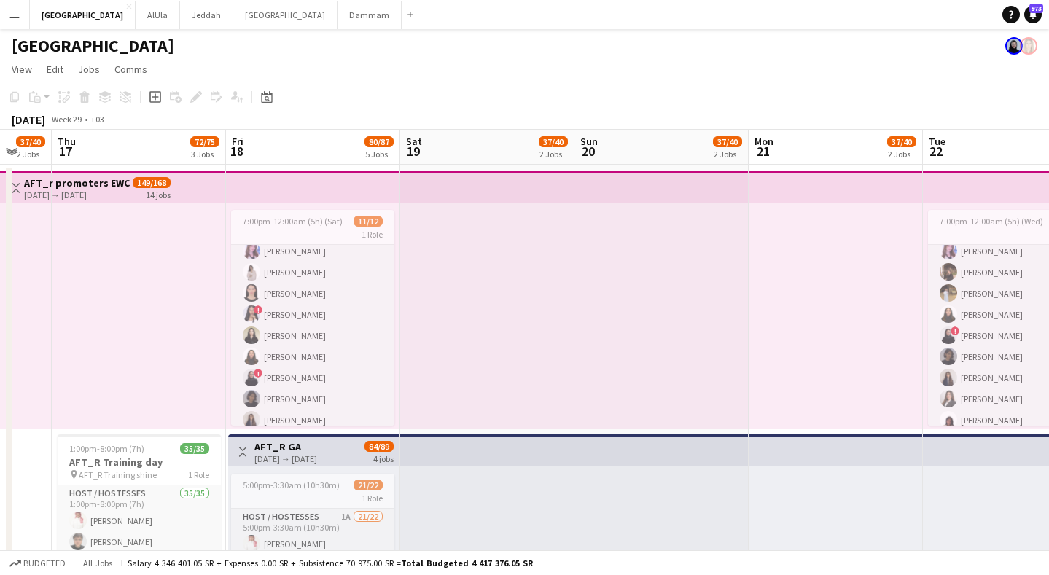
drag, startPoint x: 501, startPoint y: 147, endPoint x: 672, endPoint y: 147, distance: 171.4
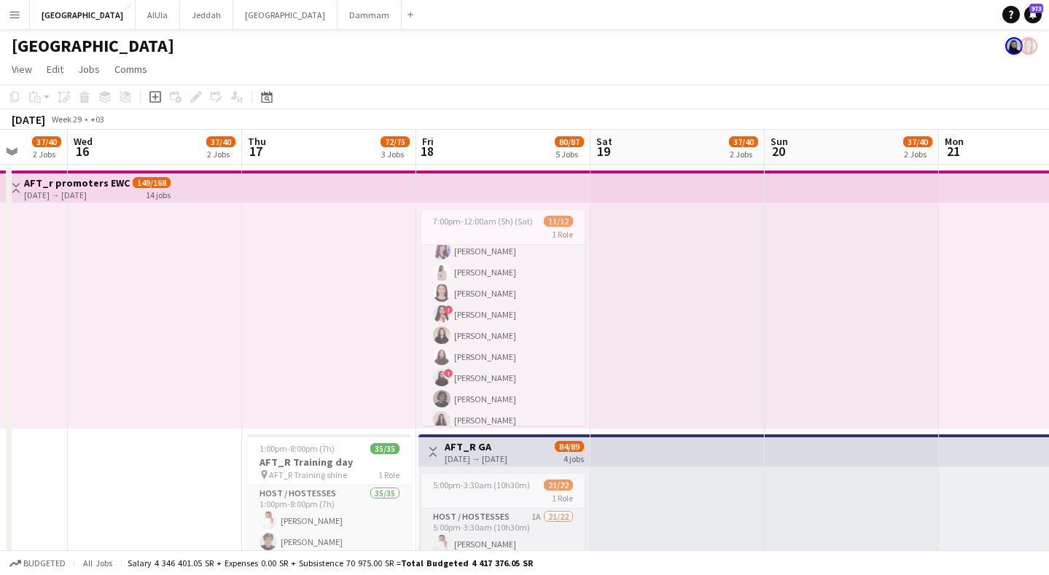
drag, startPoint x: 680, startPoint y: 146, endPoint x: 689, endPoint y: 146, distance: 9.5
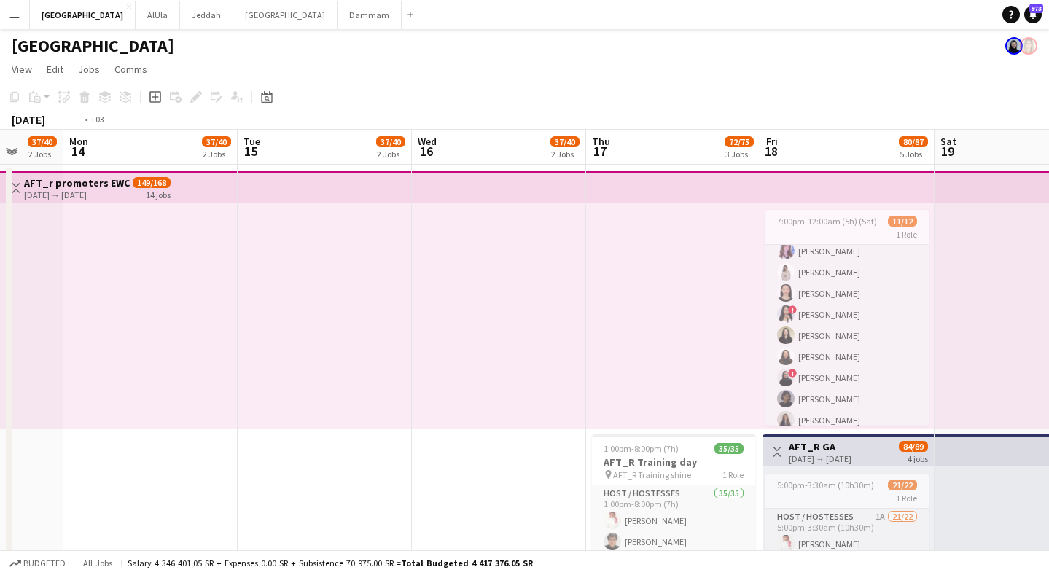
scroll to position [0, 608]
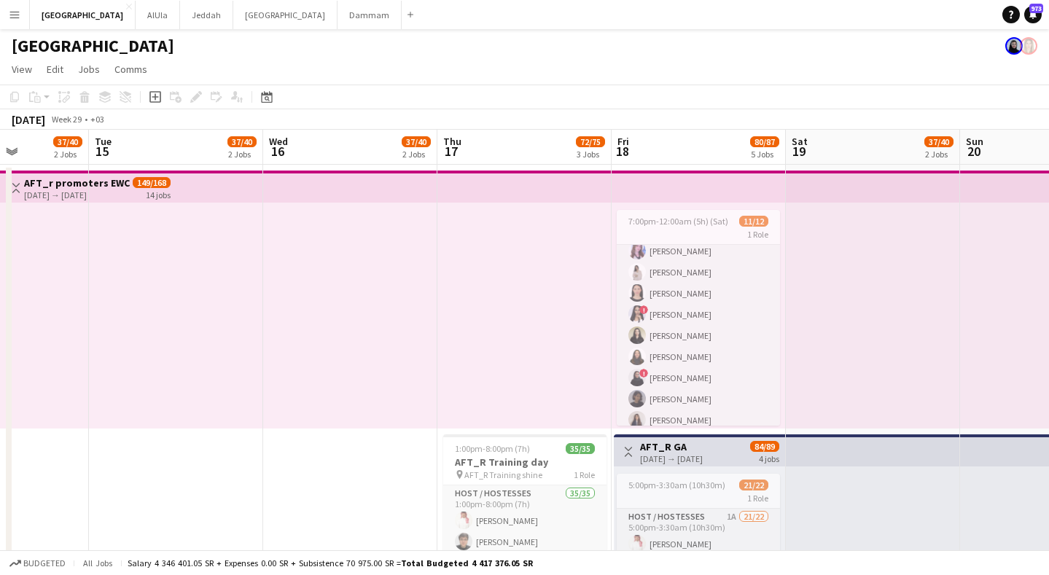
drag, startPoint x: 517, startPoint y: 161, endPoint x: 703, endPoint y: 182, distance: 187.2
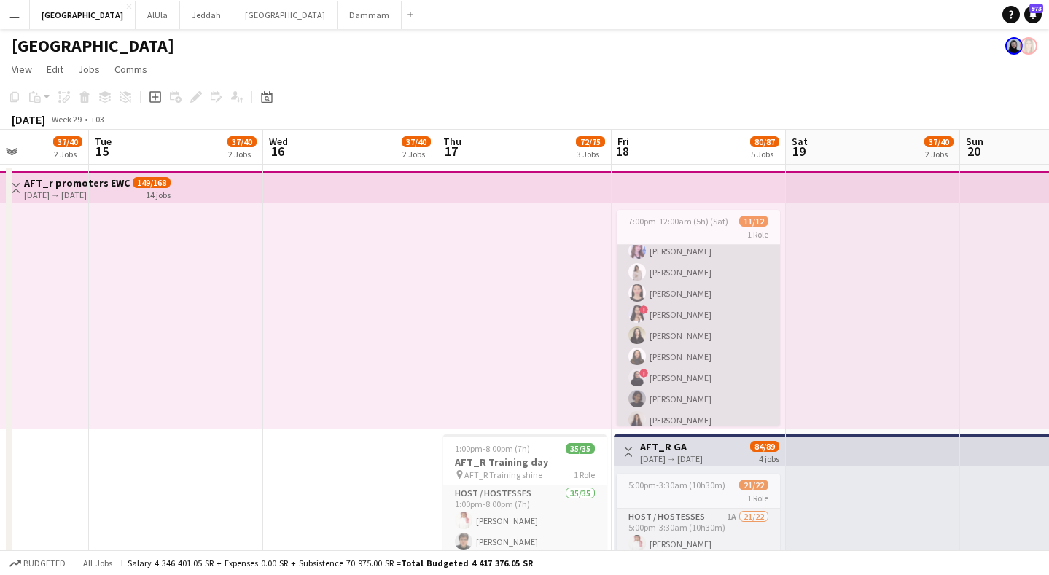
click at [693, 346] on app-card-role "Promoter [DATE] 7:00pm-12:00am (5h) [PERSON_NAME] [PERSON_NAME] [PERSON_NAME] […" at bounding box center [698, 315] width 163 height 282
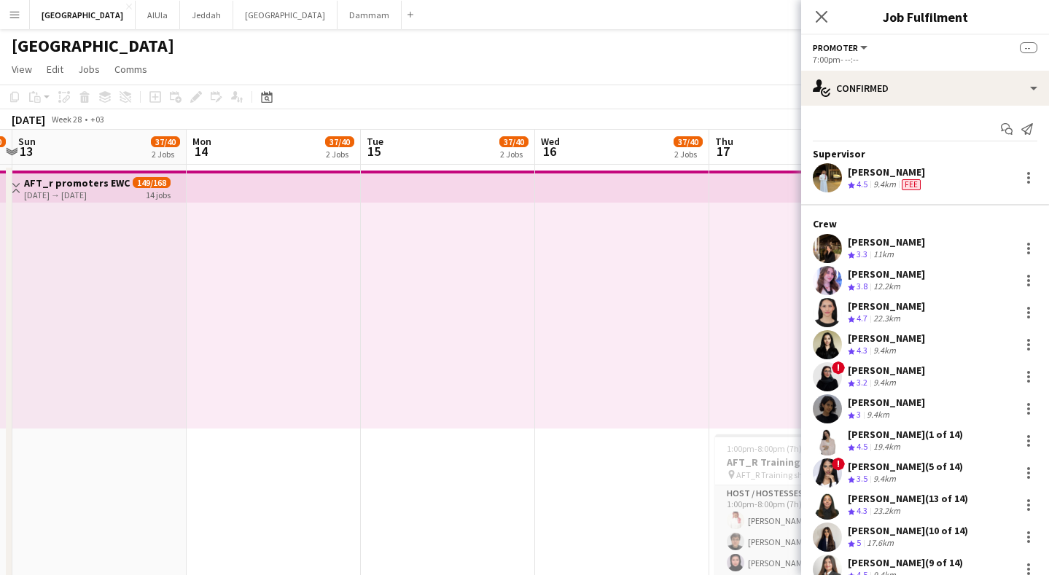
scroll to position [0, 368]
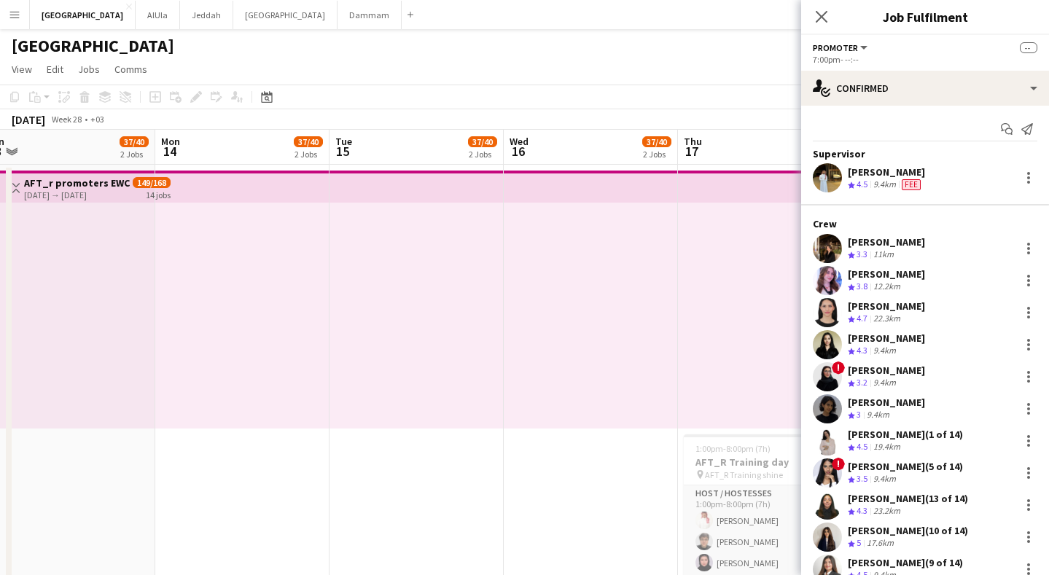
drag, startPoint x: 277, startPoint y: 147, endPoint x: 670, endPoint y: 147, distance: 393.1
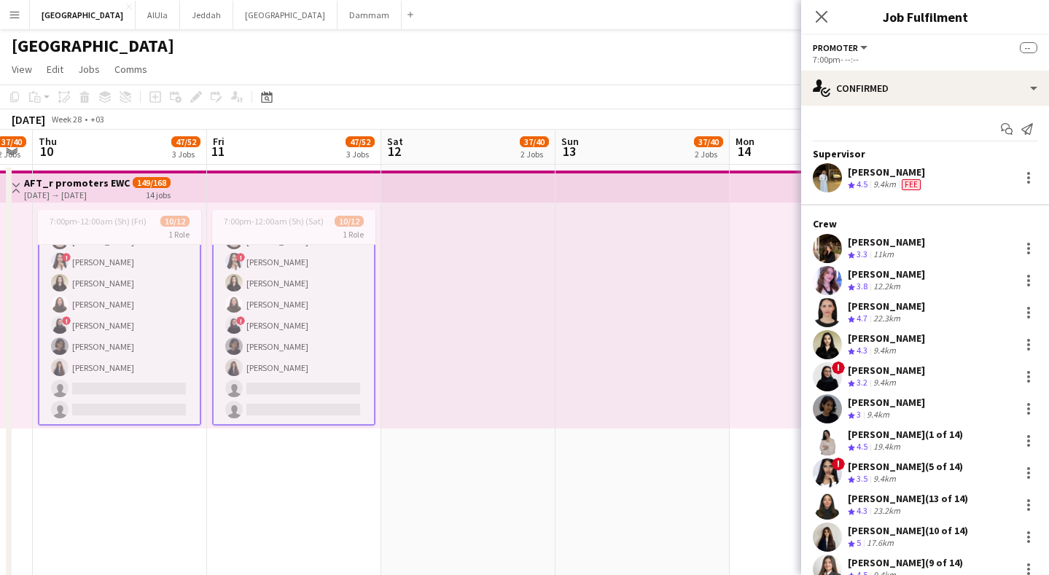
scroll to position [0, 294]
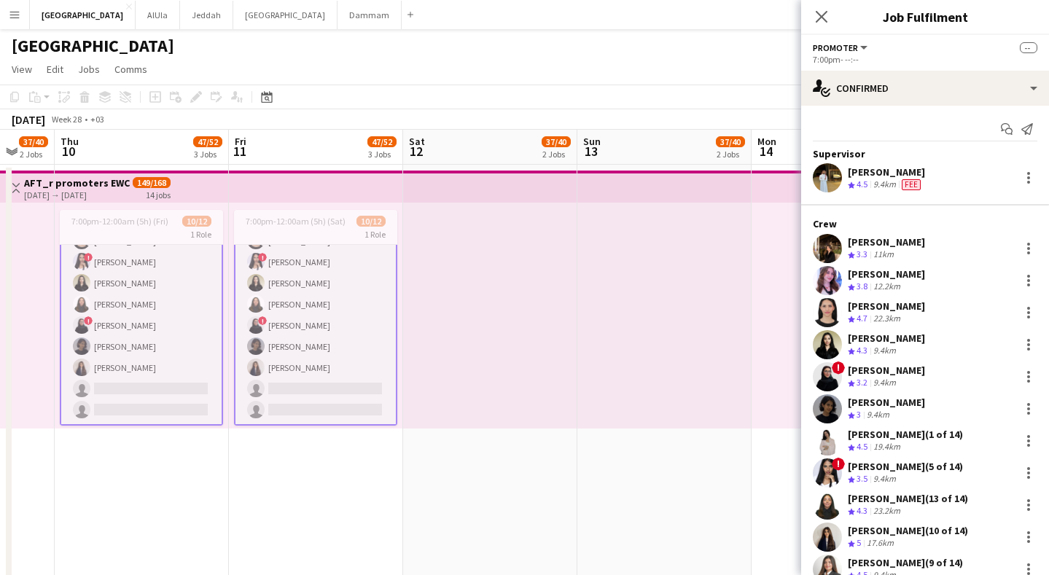
drag, startPoint x: 276, startPoint y: 133, endPoint x: 699, endPoint y: 168, distance: 423.7
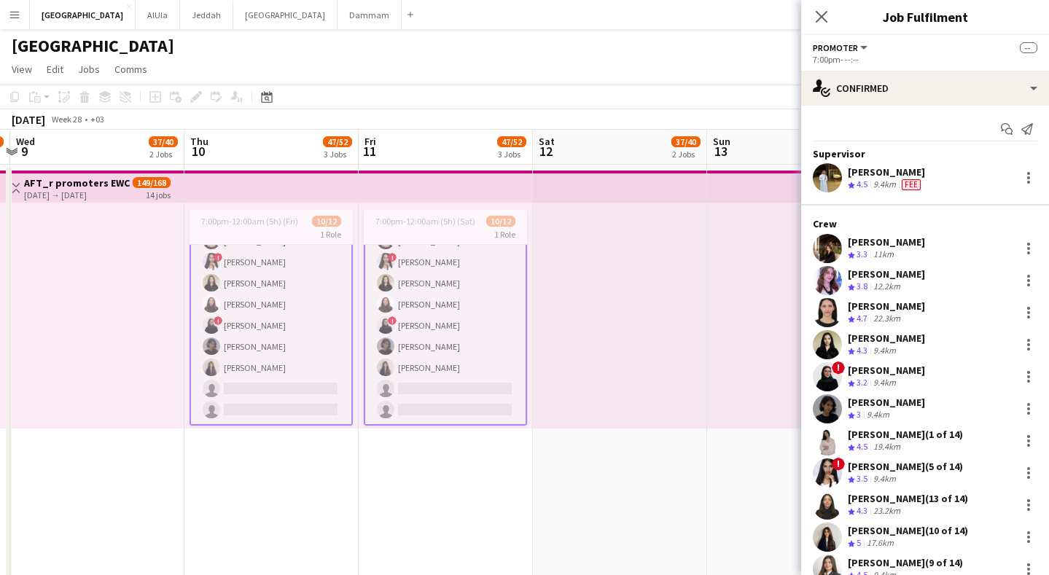
drag, startPoint x: 340, startPoint y: 148, endPoint x: 630, endPoint y: 175, distance: 291.5
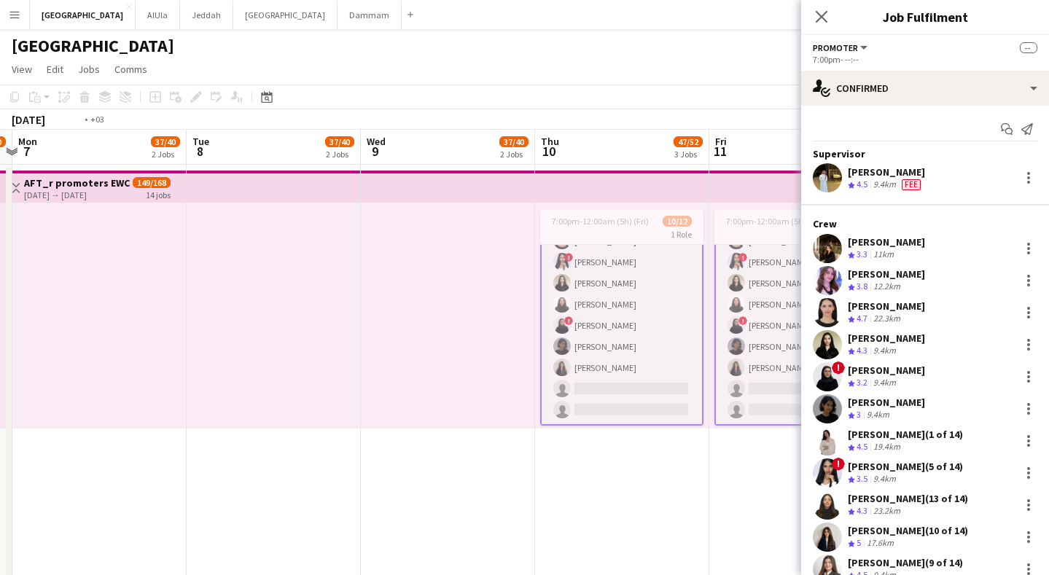
scroll to position [0, 376]
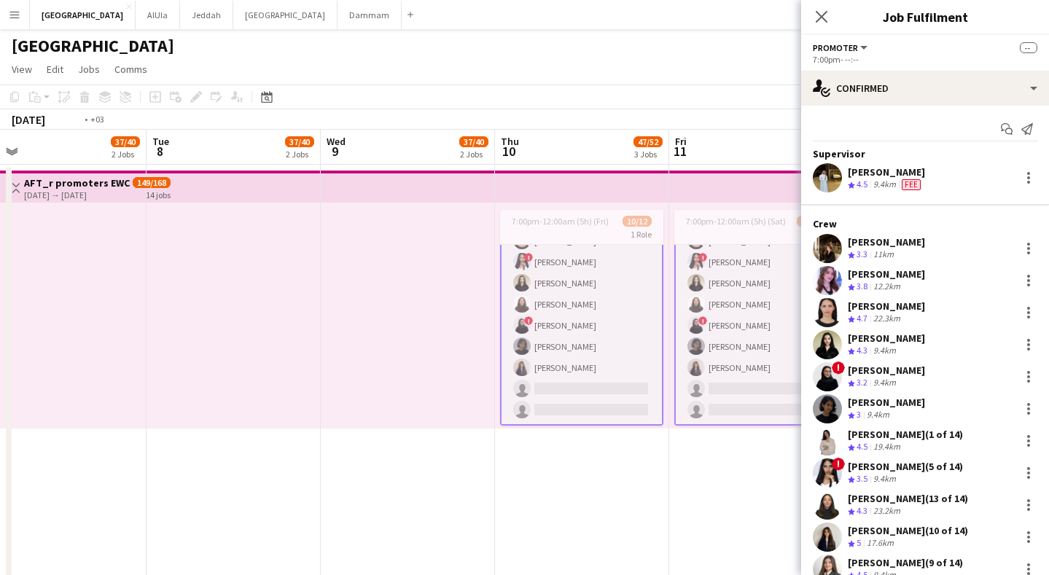
drag, startPoint x: 310, startPoint y: 150, endPoint x: 793, endPoint y: 172, distance: 483.3
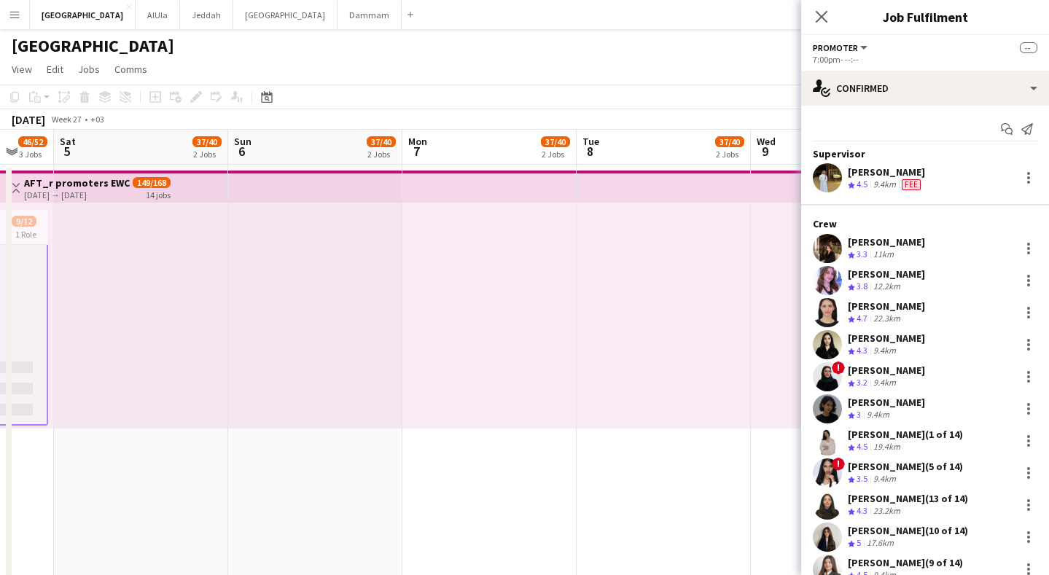
drag, startPoint x: 230, startPoint y: 142, endPoint x: 722, endPoint y: 135, distance: 491.6
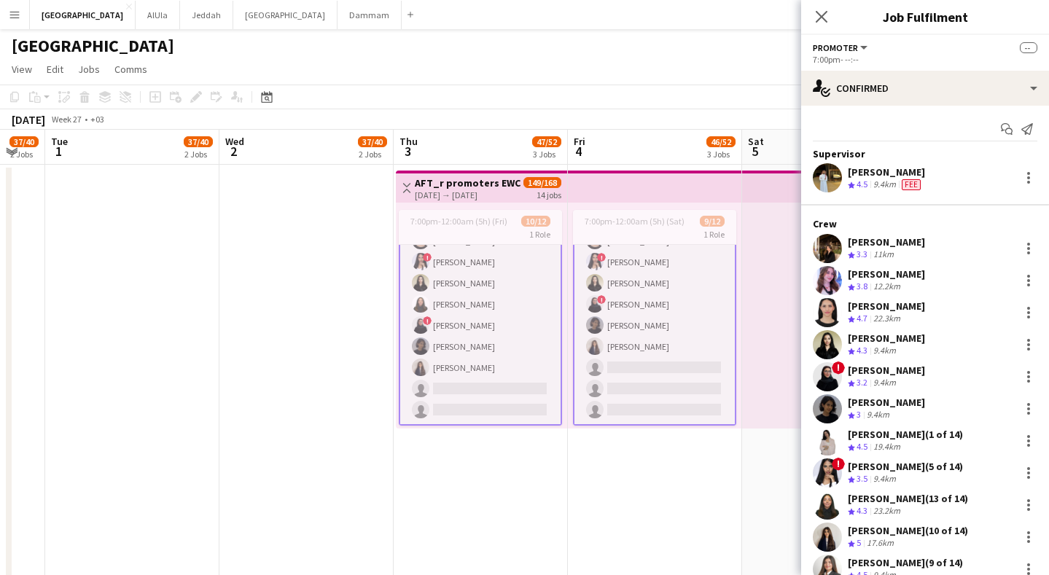
drag, startPoint x: 634, startPoint y: 144, endPoint x: 698, endPoint y: 145, distance: 64.2
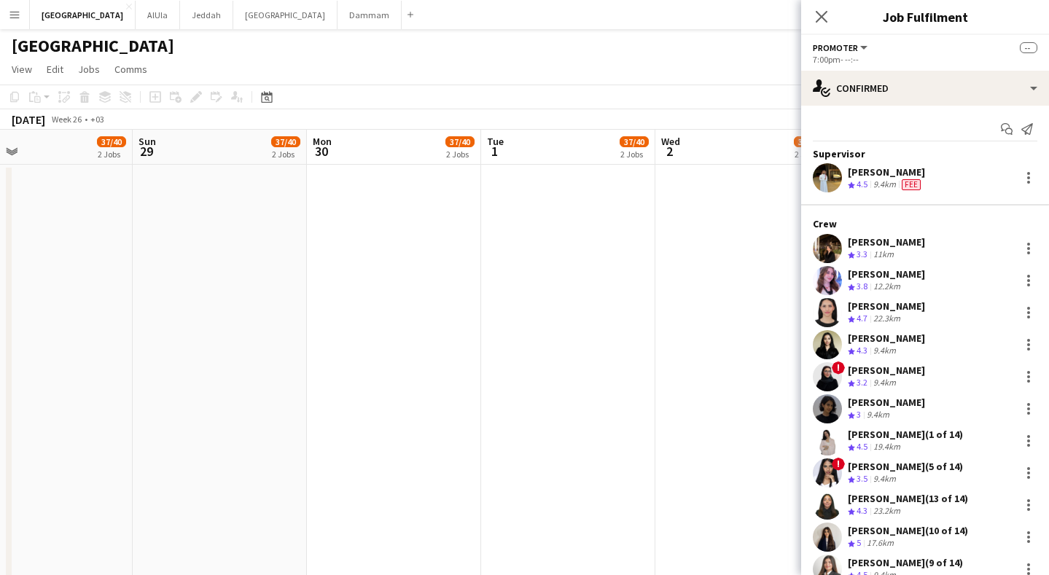
drag, startPoint x: 724, startPoint y: 149, endPoint x: 710, endPoint y: 153, distance: 14.3
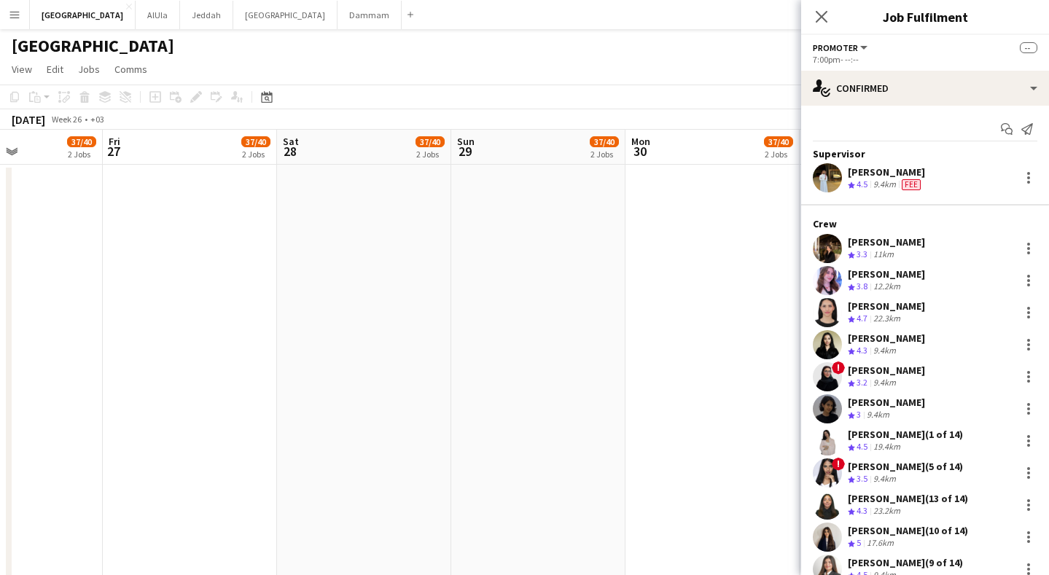
drag, startPoint x: 447, startPoint y: 149, endPoint x: 774, endPoint y: 148, distance: 327.4
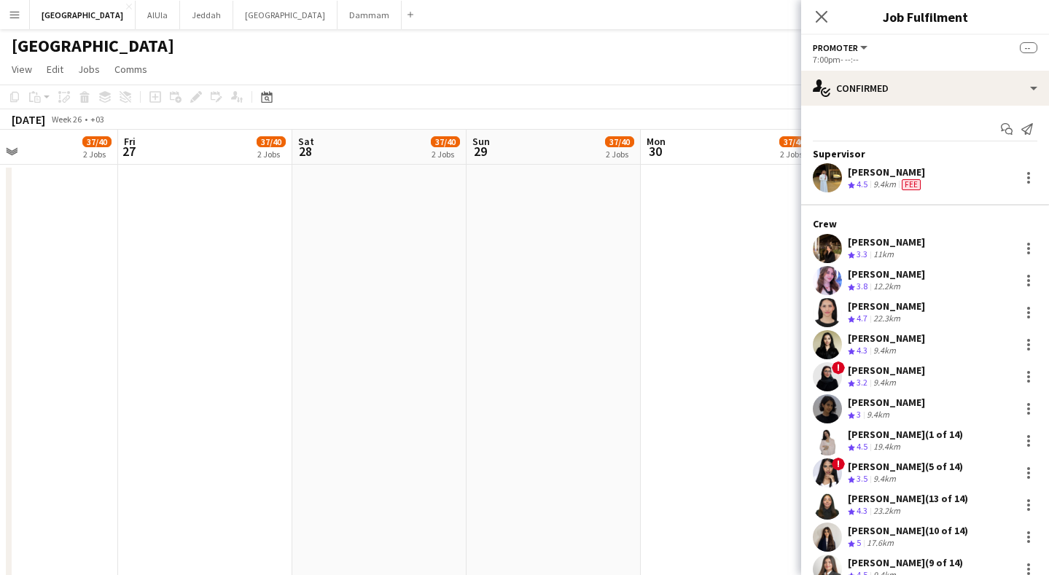
drag, startPoint x: 501, startPoint y: 144, endPoint x: 753, endPoint y: 141, distance: 252.3
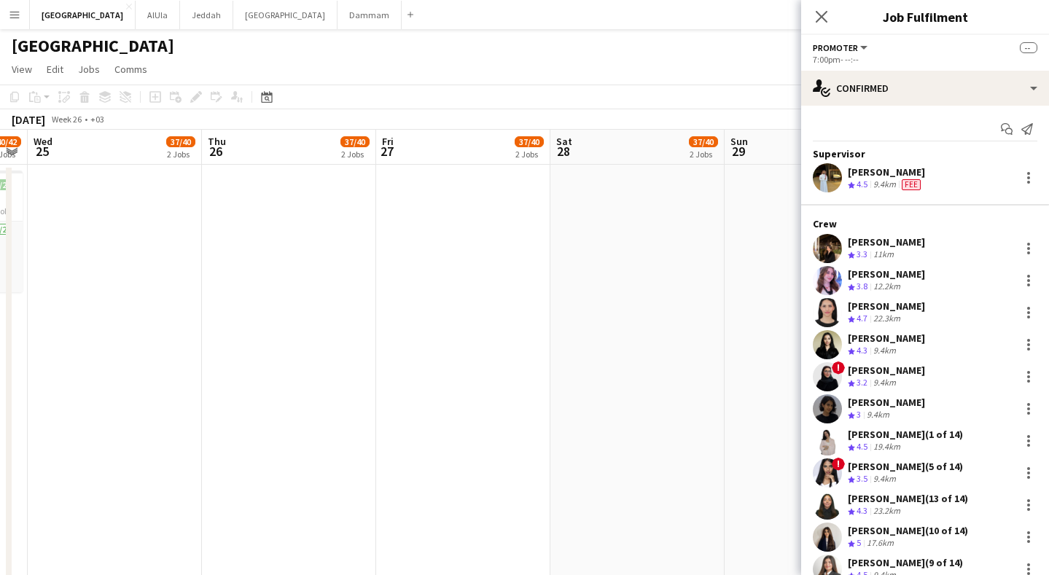
drag, startPoint x: 486, startPoint y: 147, endPoint x: 804, endPoint y: 142, distance: 318.0
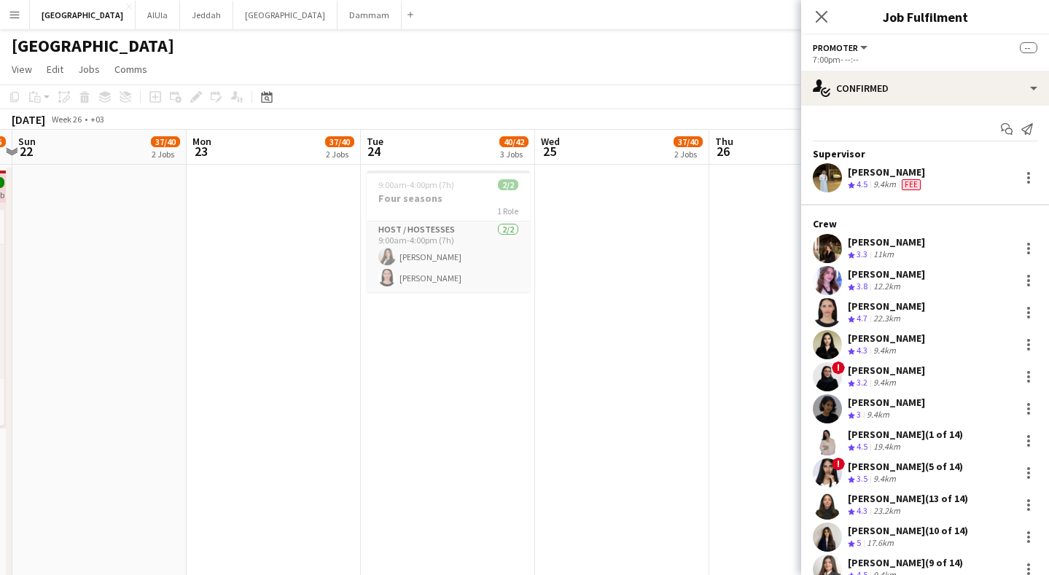
drag, startPoint x: 502, startPoint y: 146, endPoint x: 699, endPoint y: 146, distance: 196.9
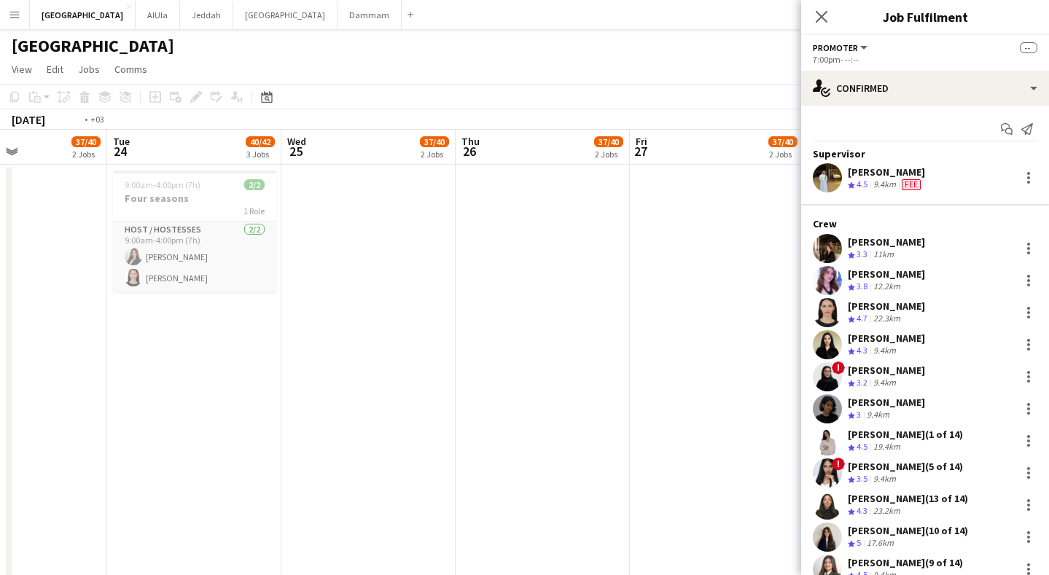
drag, startPoint x: 474, startPoint y: 141, endPoint x: 220, endPoint y: 171, distance: 255.5
